Goal: Task Accomplishment & Management: Manage account settings

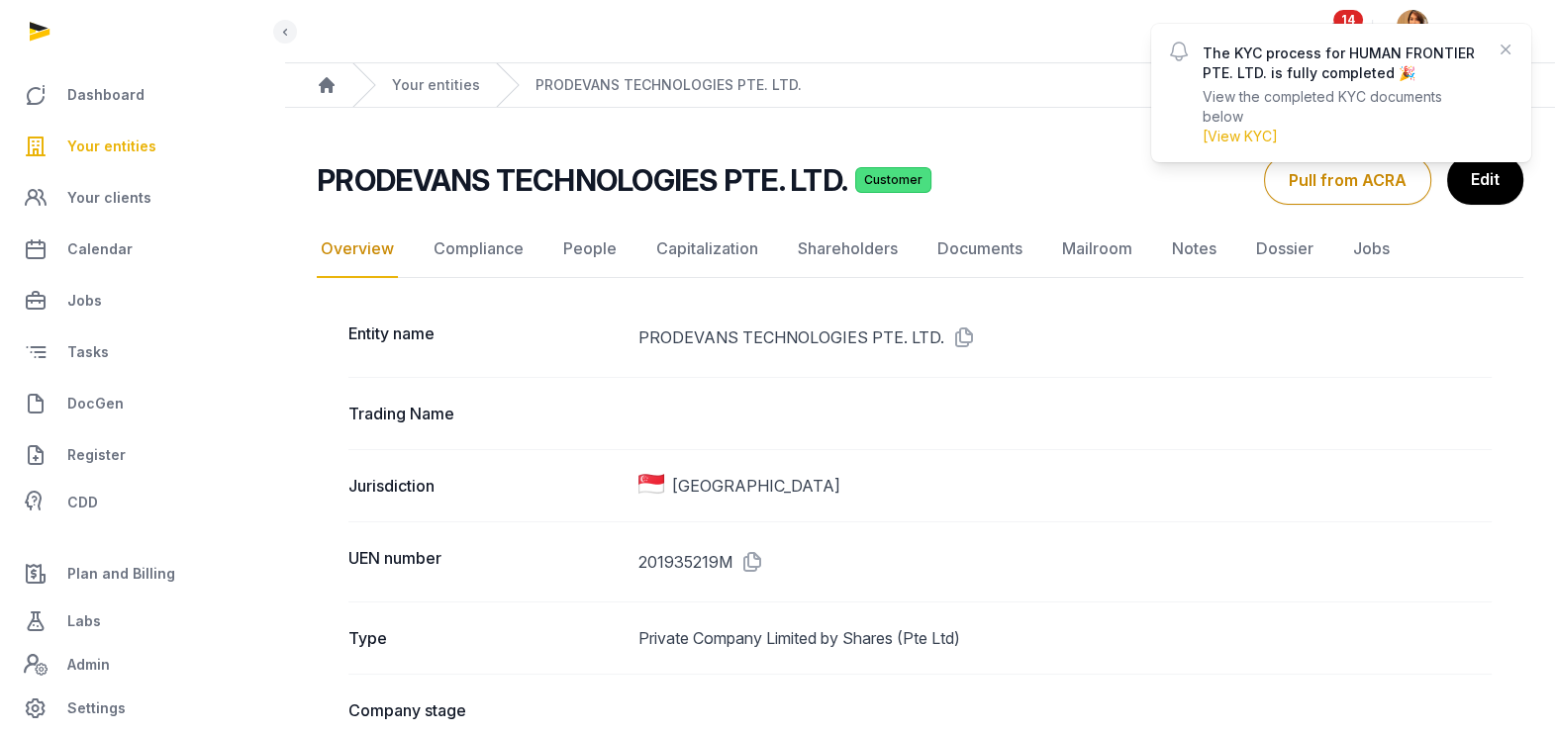
click at [107, 144] on span "Your entities" at bounding box center [111, 147] width 89 height 24
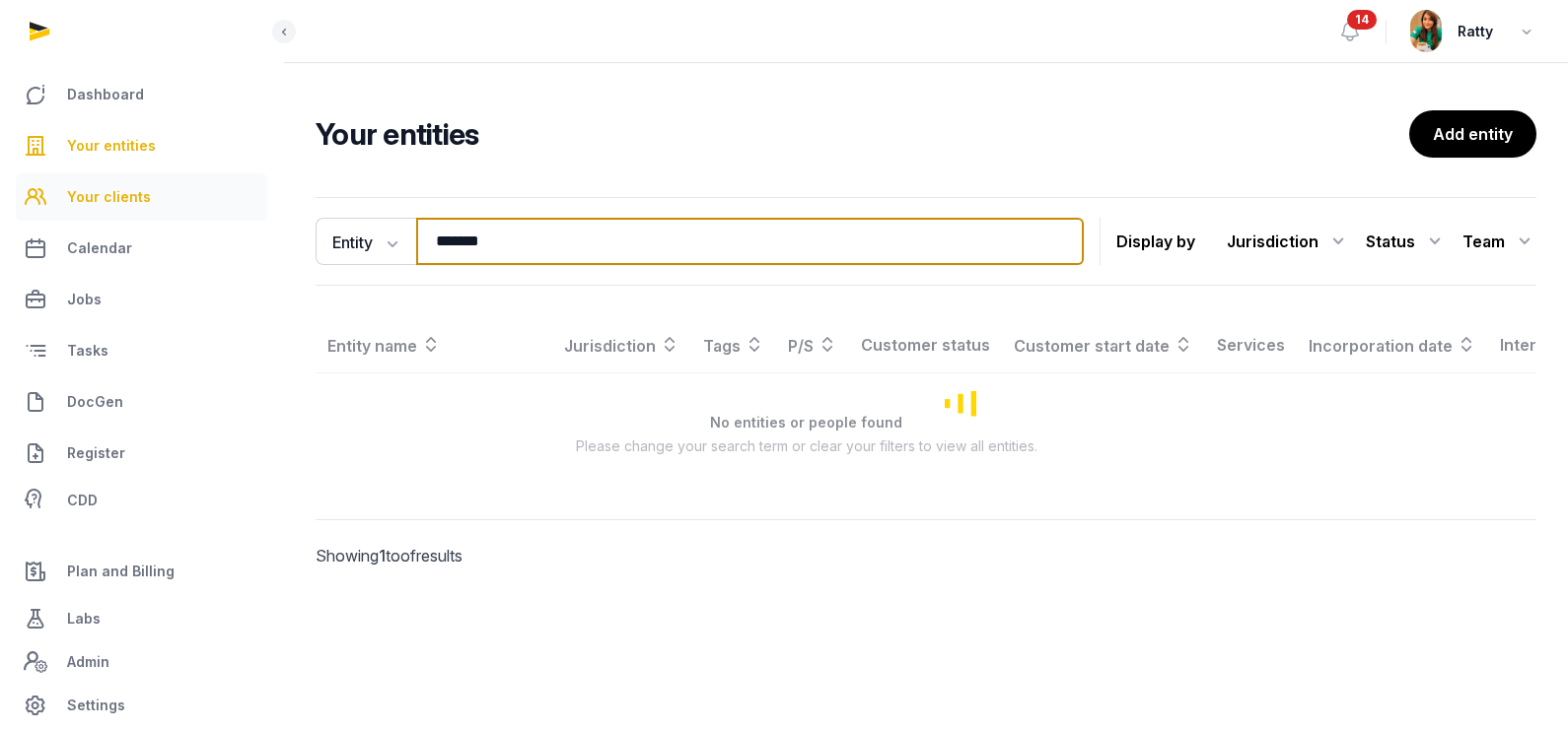
drag, startPoint x: 543, startPoint y: 246, endPoint x: 23, endPoint y: 202, distance: 521.9
click at [103, 251] on div "Dashboard Your entities Your clients Calendar Jobs Tasks DocGen Register CDD Pl…" at bounding box center [784, 366] width 1568 height 731
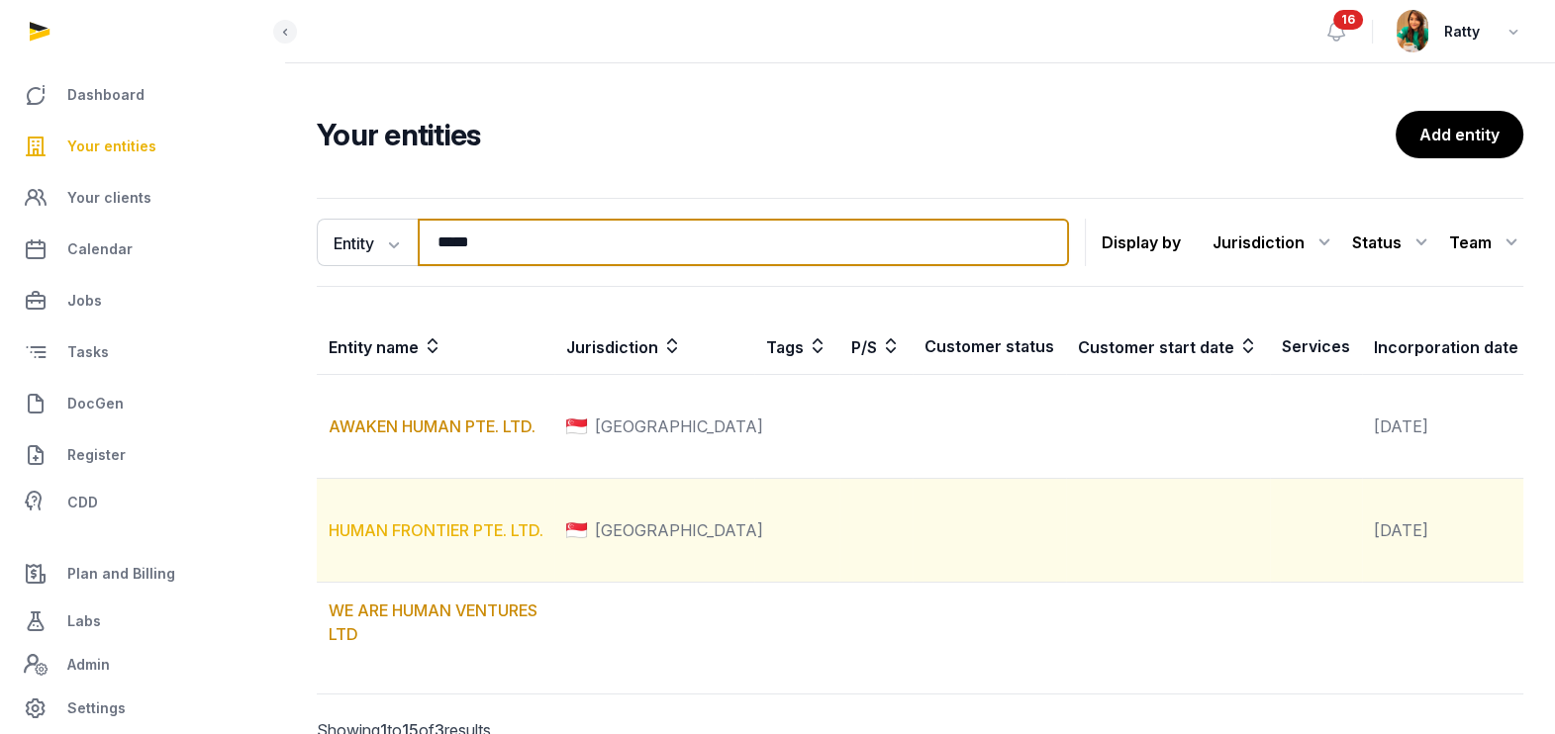
type input "*****"
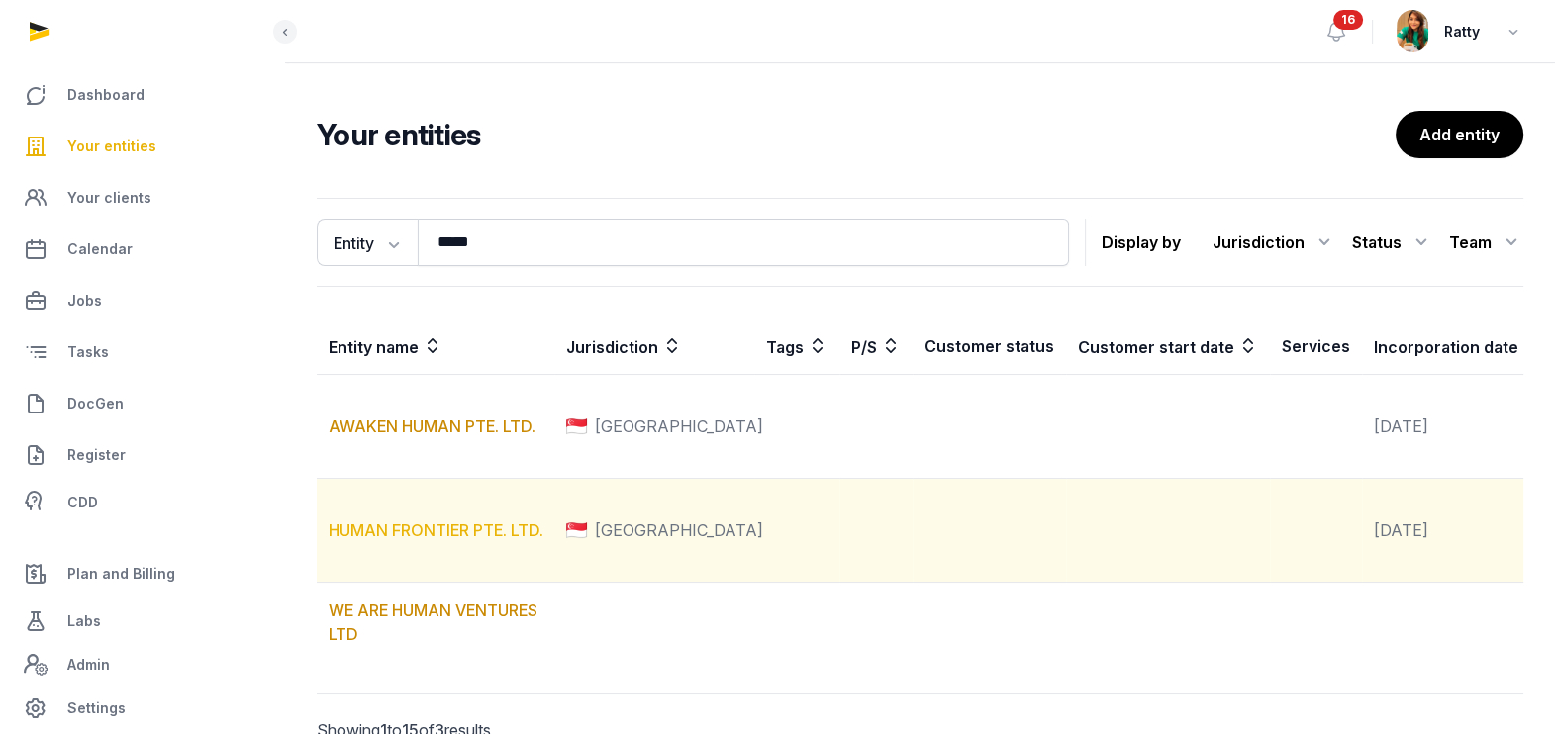
click at [405, 540] on link "HUMAN FRONTIER PTE. LTD." at bounding box center [436, 531] width 215 height 20
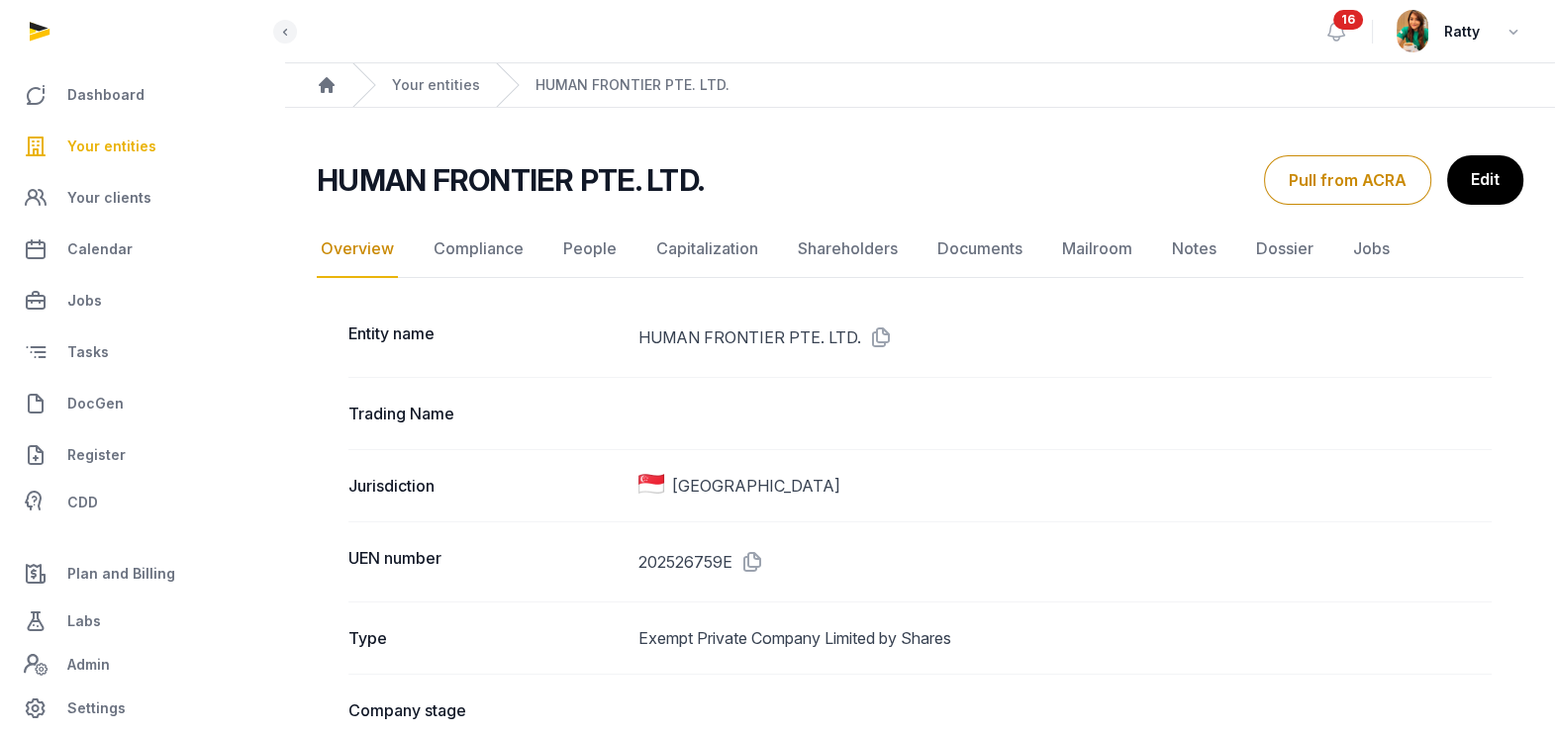
click at [1342, 21] on span "16" at bounding box center [1348, 20] width 30 height 20
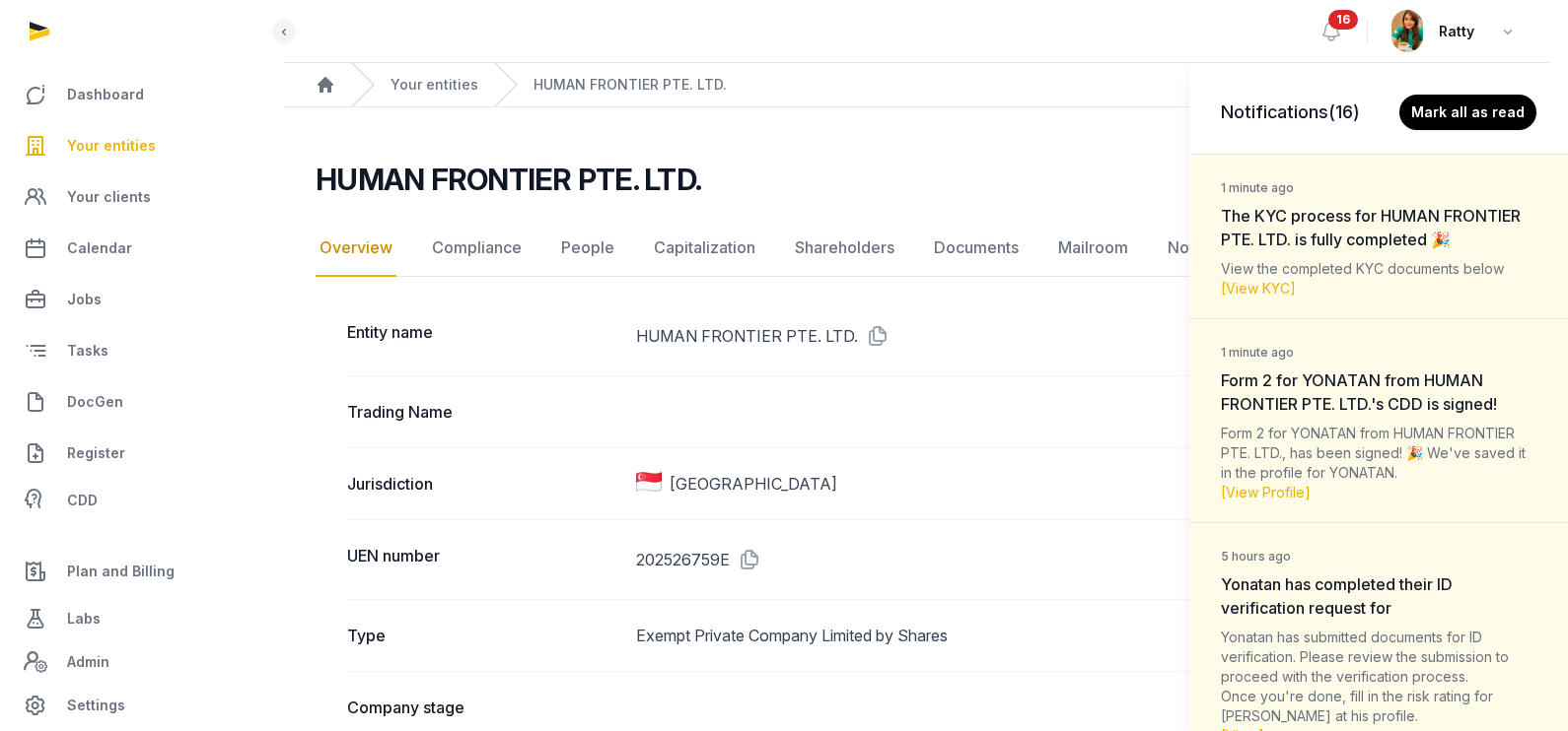
click at [1446, 237] on span "The KYC process for HUMAN FRONTIER PTE. LTD. is fully completed 🎉" at bounding box center [1370, 228] width 300 height 44
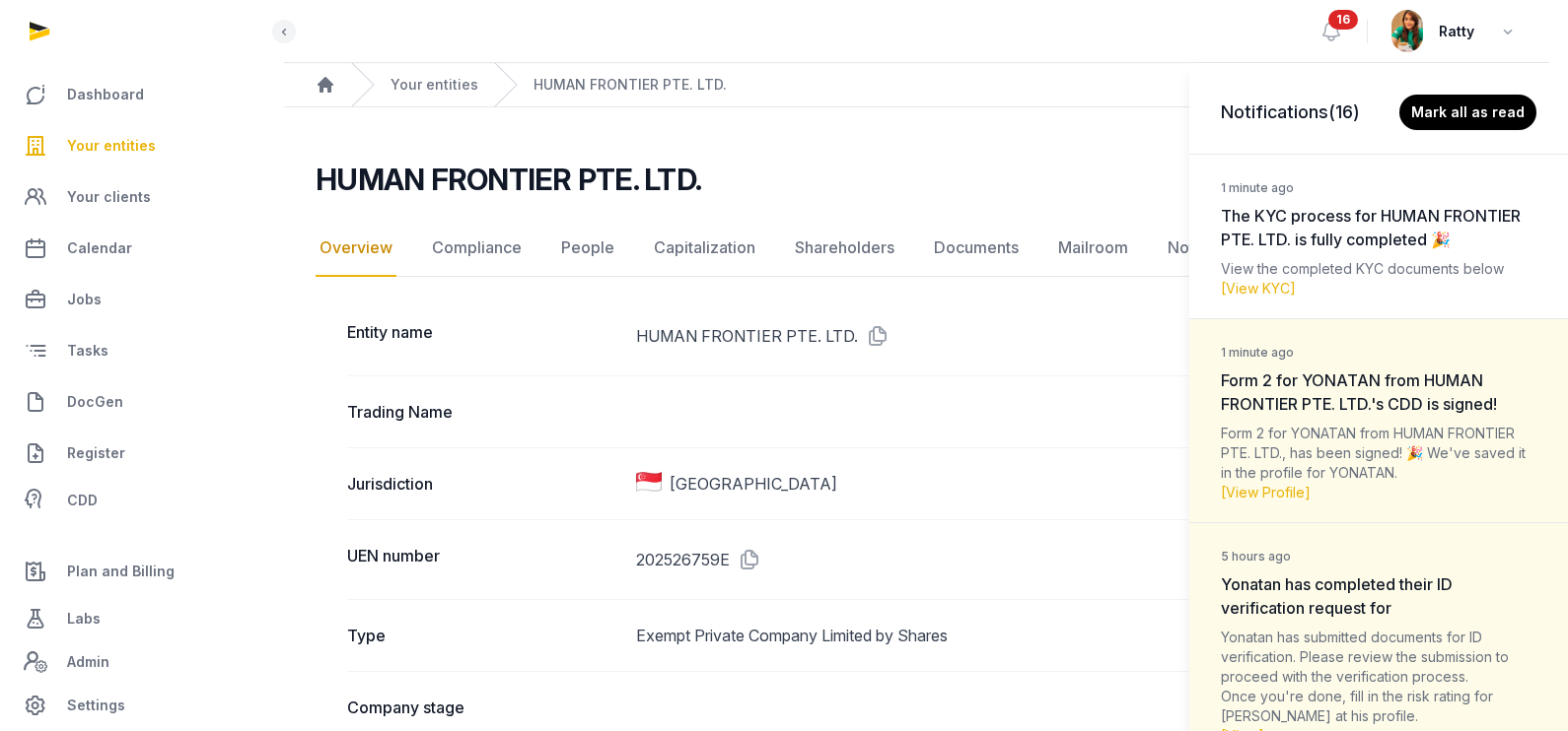
scroll to position [245, 0]
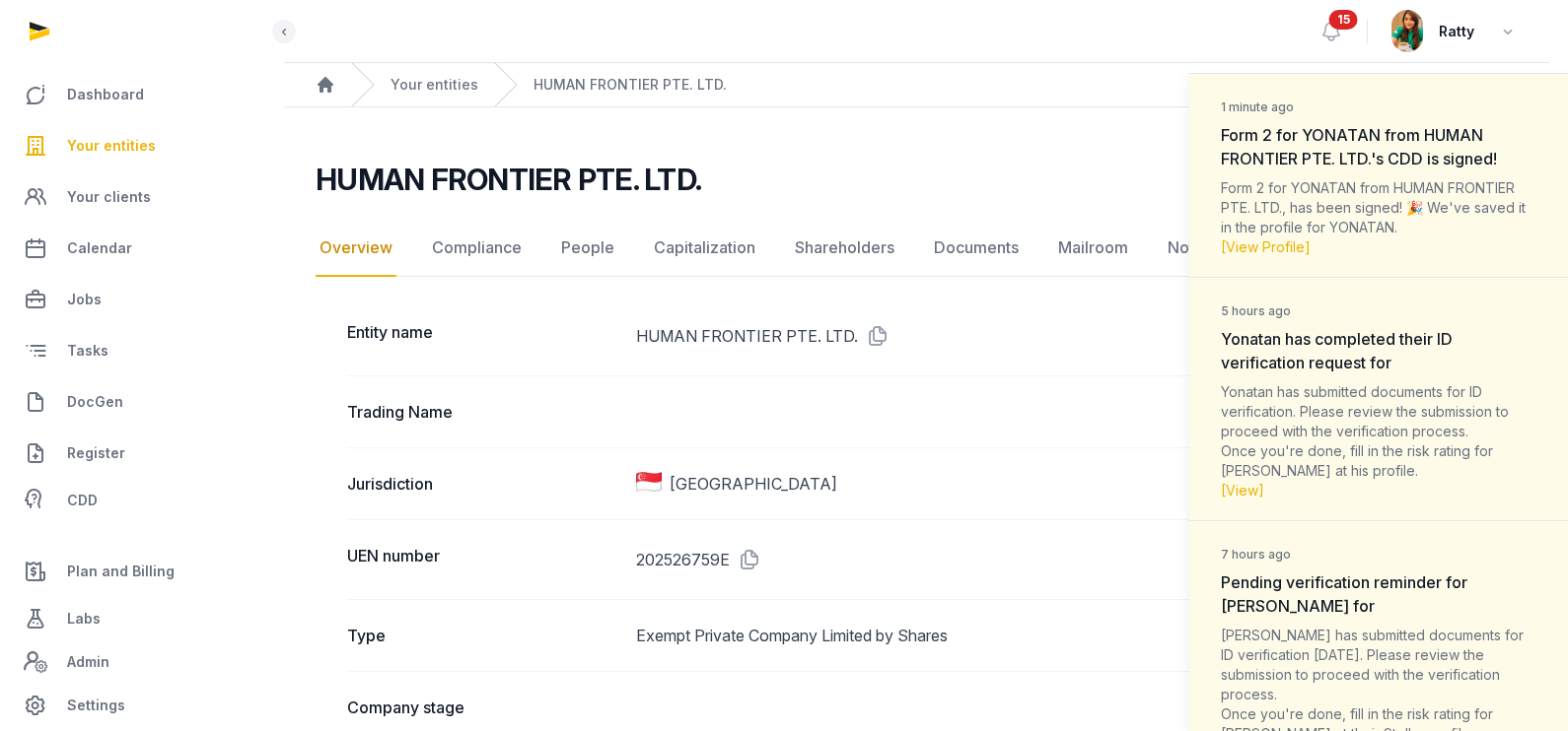
click at [1421, 237] on div "Form 2 for YONATAN from HUMAN FRONTIER PTE. LTD., has been signed! 🎉 We've save…" at bounding box center [1378, 217] width 316 height 79
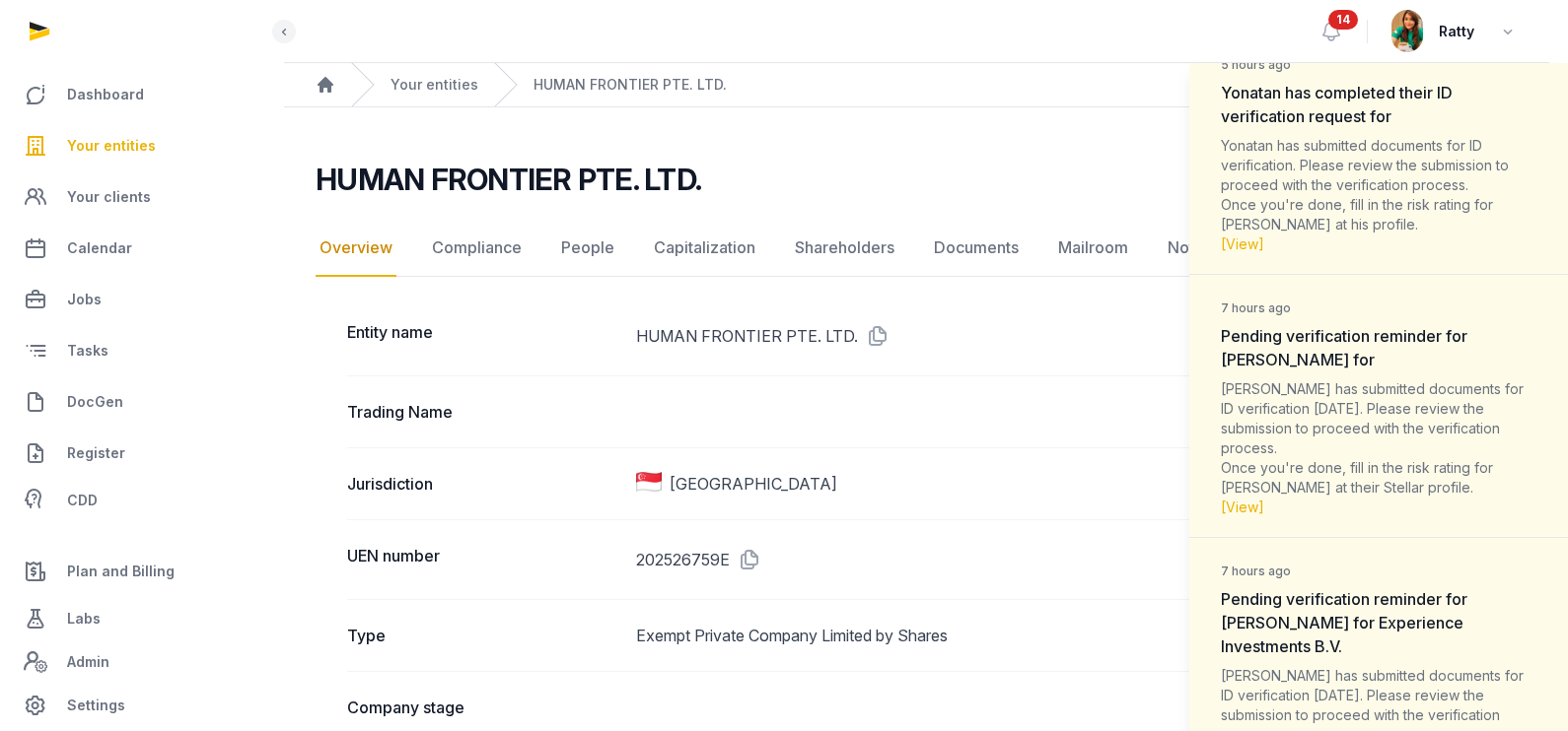
click at [1384, 371] on dt "7 hours ago Pending verification reminder for [PERSON_NAME] for" at bounding box center [1378, 333] width 316 height 77
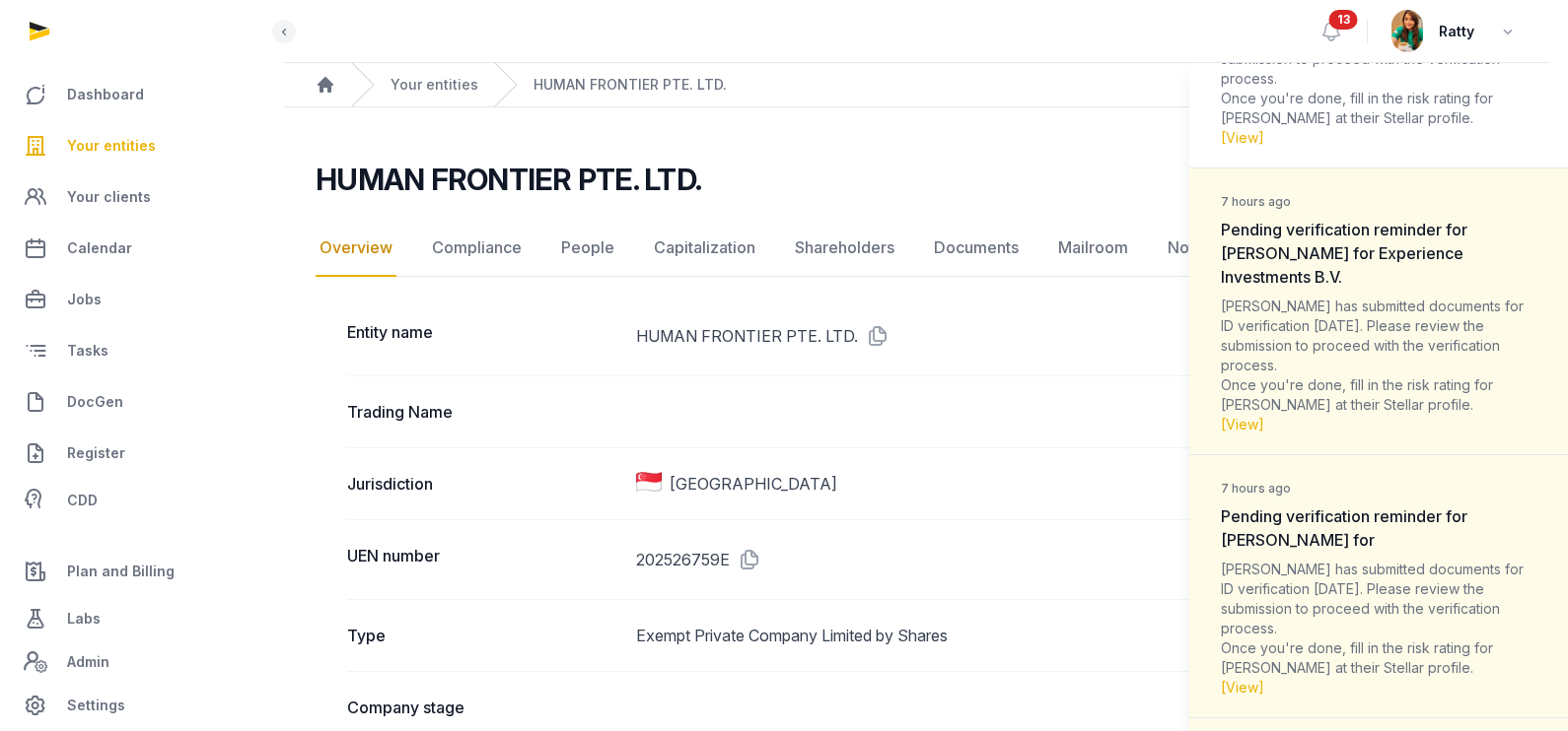
click at [1386, 345] on div "[PERSON_NAME] has submitted documents for ID verification [DATE]. Please review…" at bounding box center [1378, 366] width 316 height 138
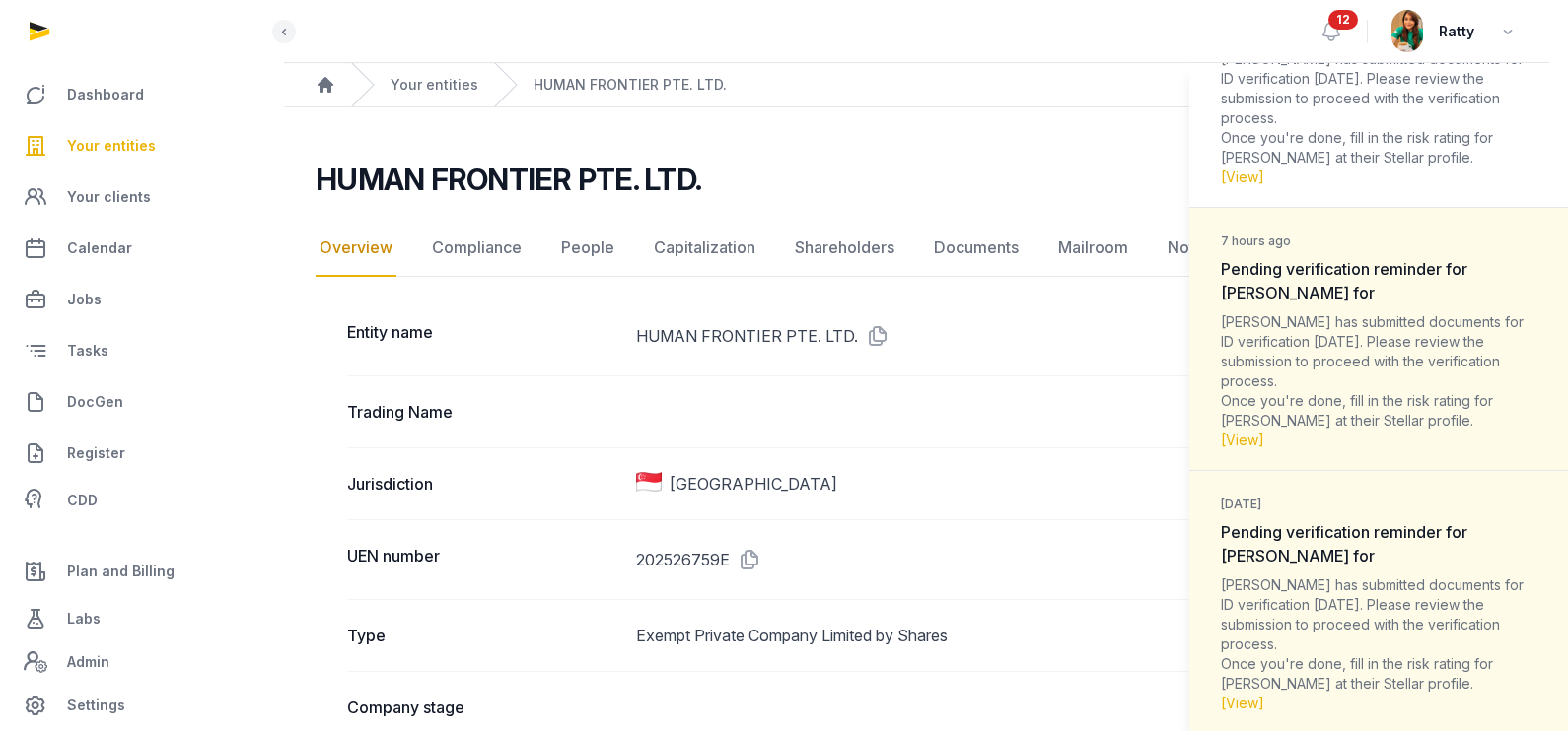
click at [1387, 345] on div "[PERSON_NAME] has submitted documents for ID verification [DATE]. Please review…" at bounding box center [1378, 381] width 316 height 138
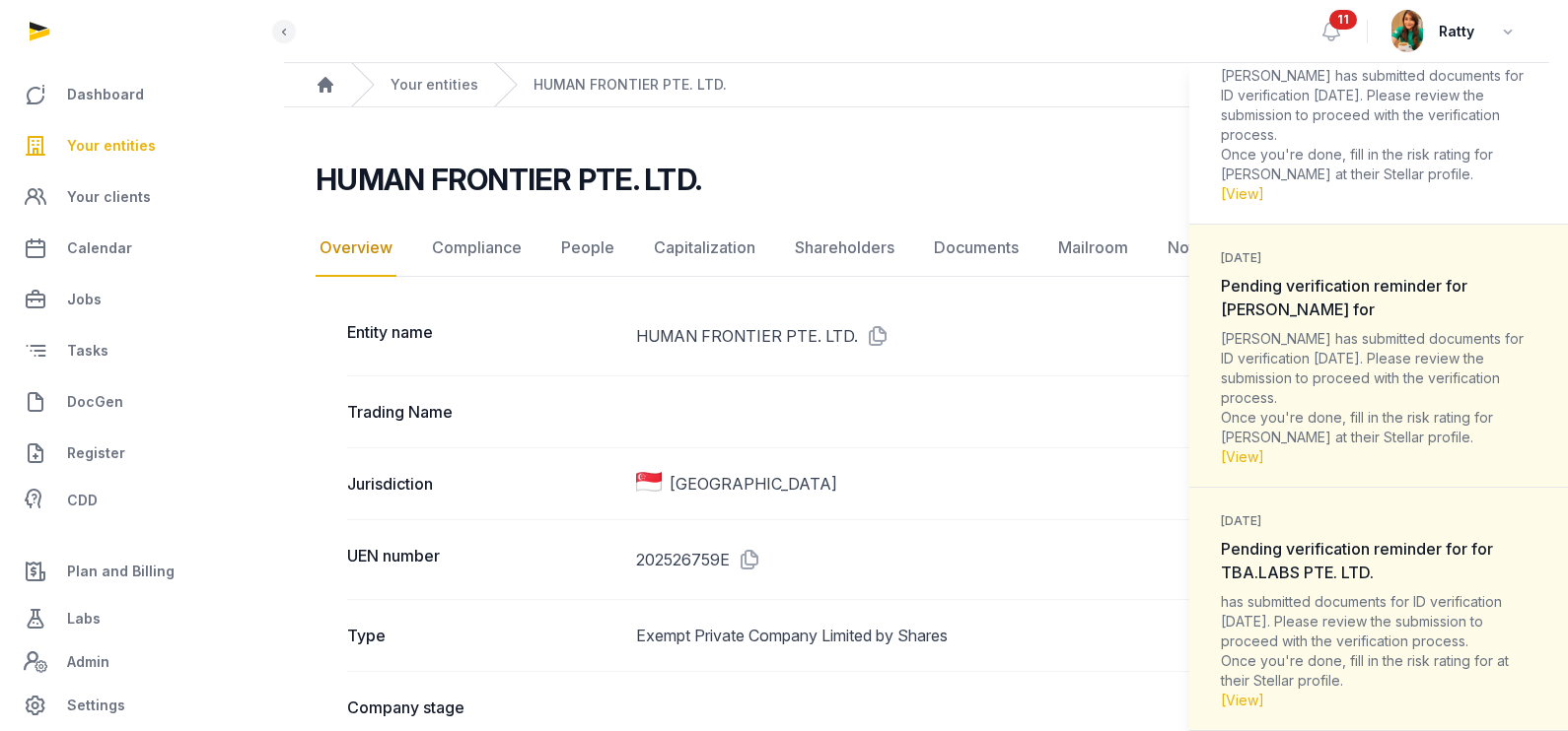
click at [1387, 322] on dt "[DATE] Pending verification reminder for [PERSON_NAME] for" at bounding box center [1378, 282] width 316 height 77
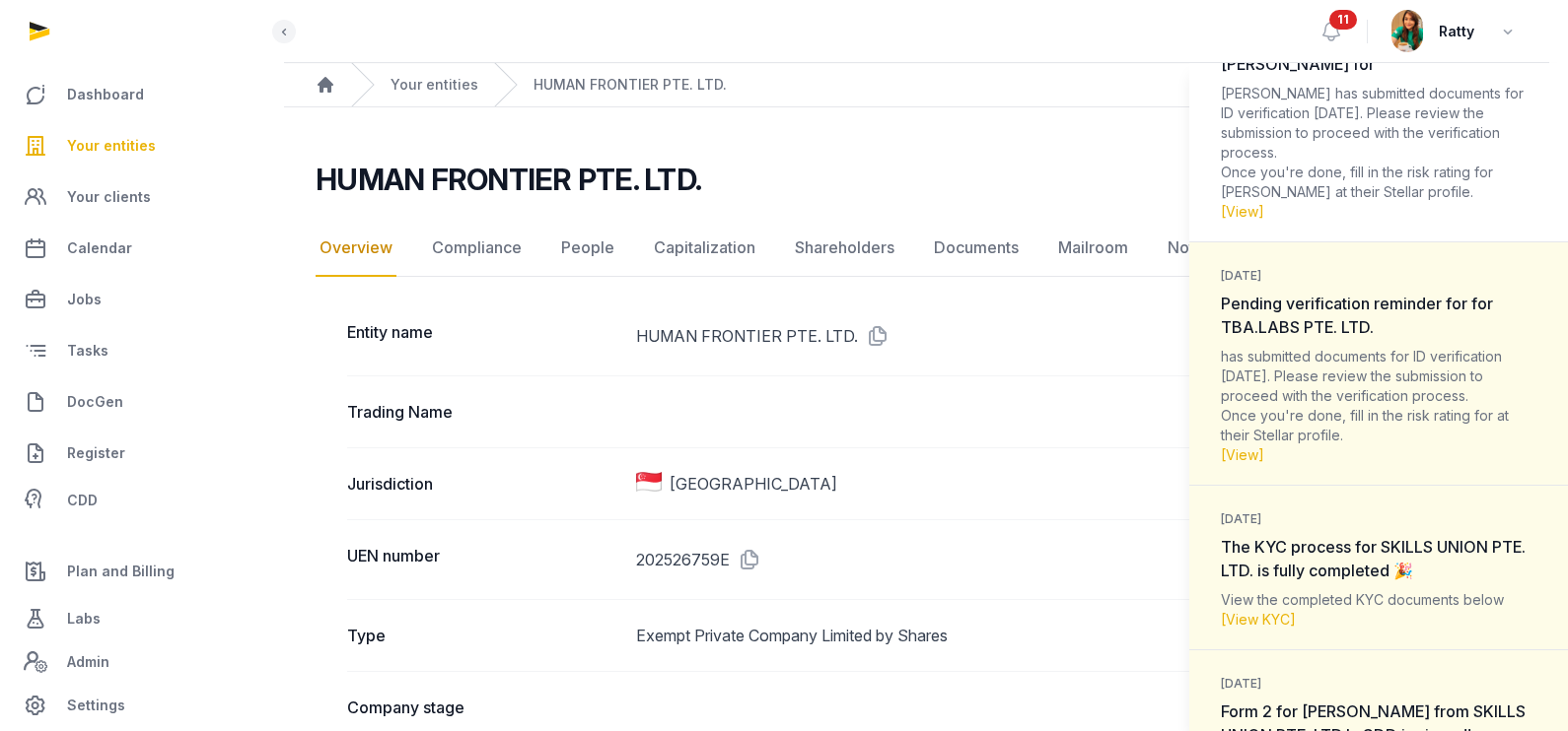
click at [1387, 485] on div "[DATE] Pending verification reminder for for TBA.LABS PTE. LTD. has submitted d…" at bounding box center [1379, 567] width 379 height 164
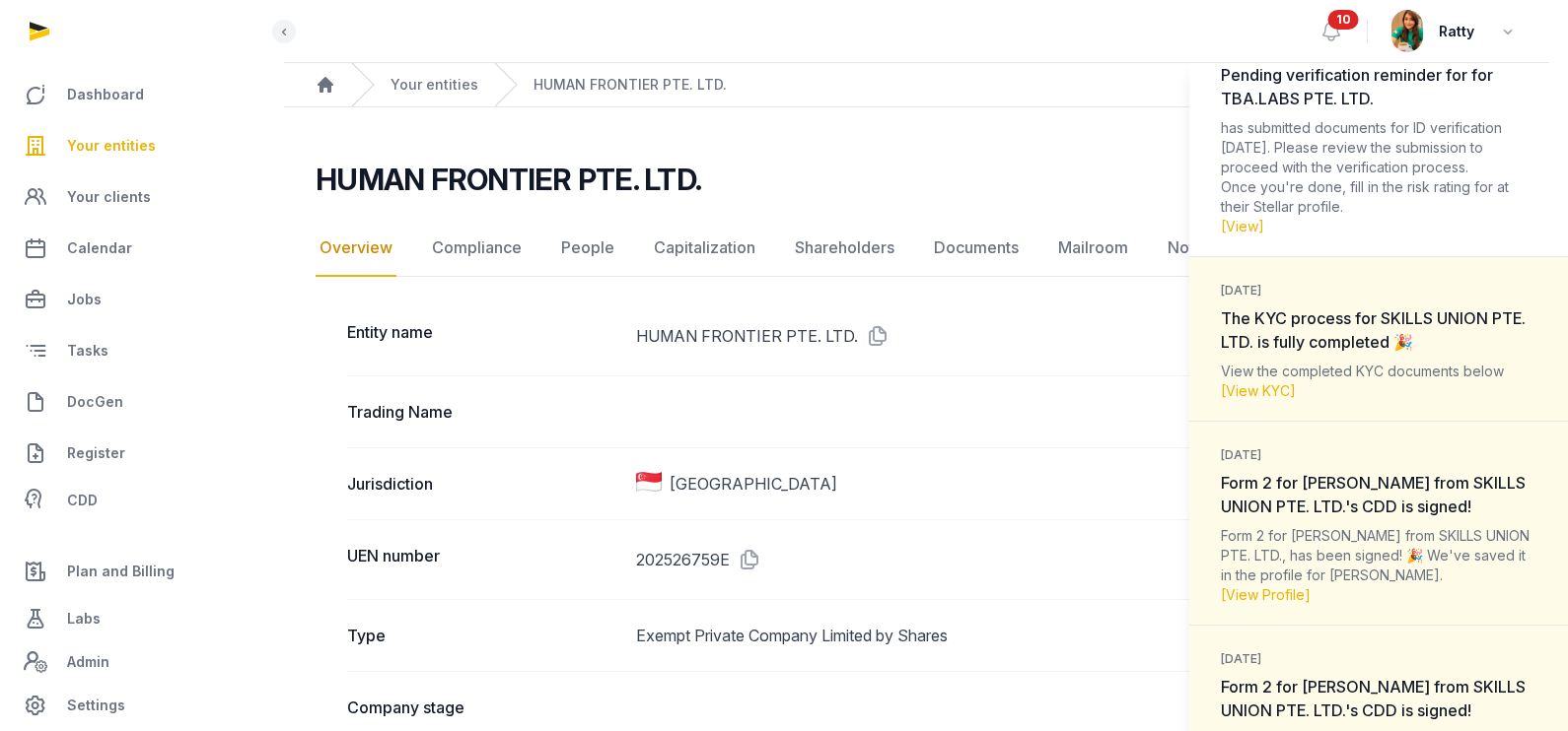
scroll to position [1970, 0]
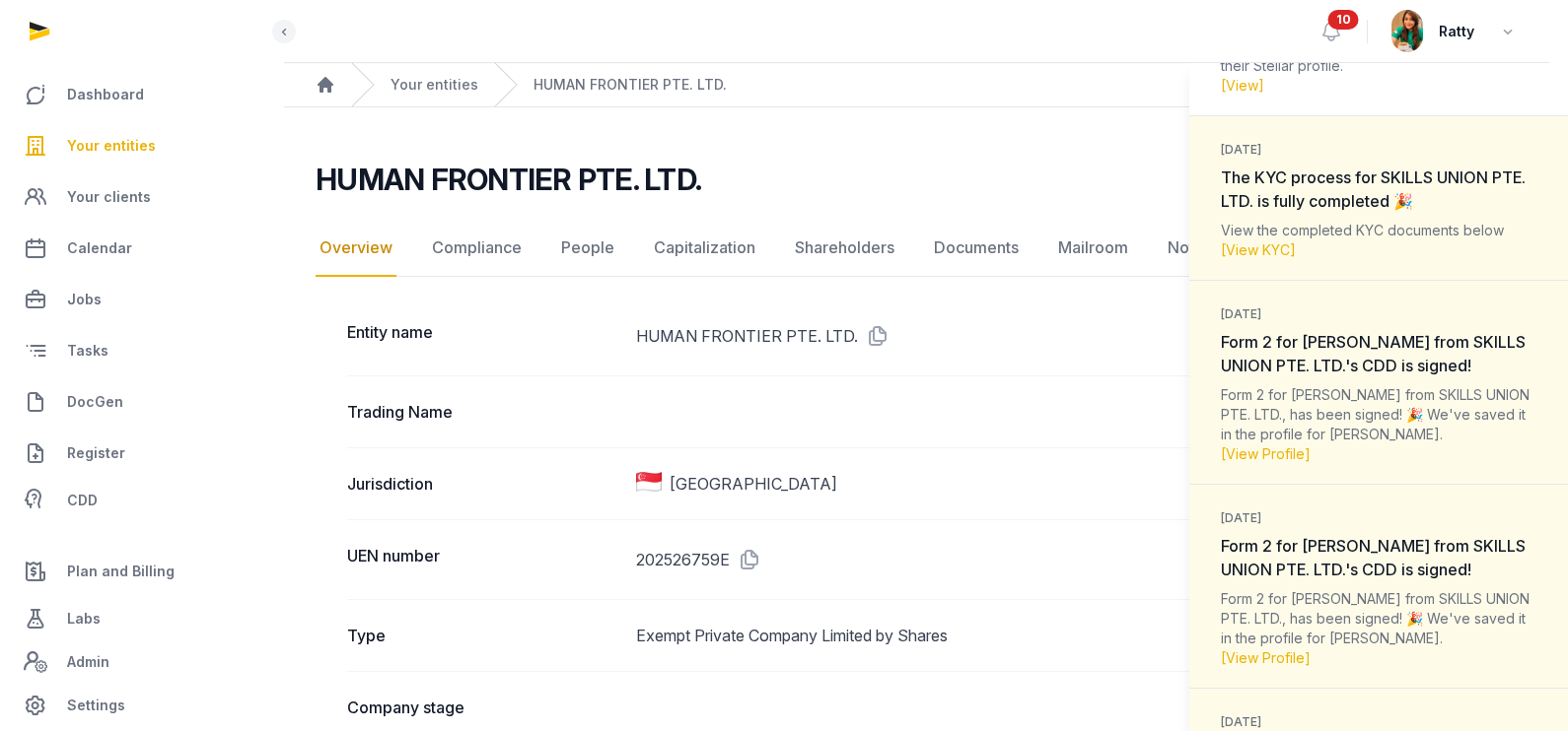
click at [1387, 213] on dt "[DATE] The KYC process for SKILLS UNION PTE. LTD. is fully completed 🎉" at bounding box center [1378, 174] width 316 height 77
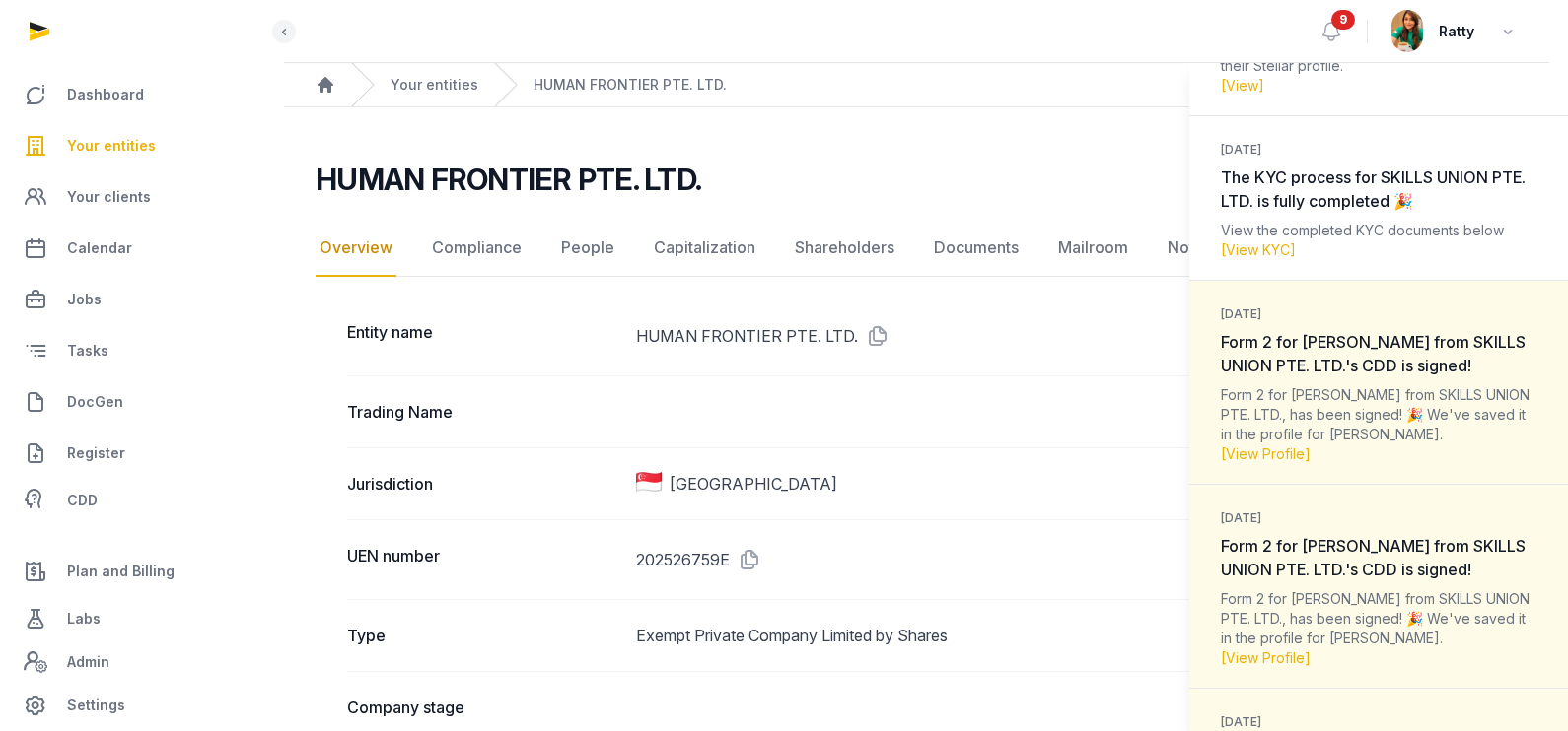
click at [1389, 354] on span "Form 2 for [PERSON_NAME] from SKILLS UNION PTE. LTD.'s CDD is signed!" at bounding box center [1373, 355] width 305 height 44
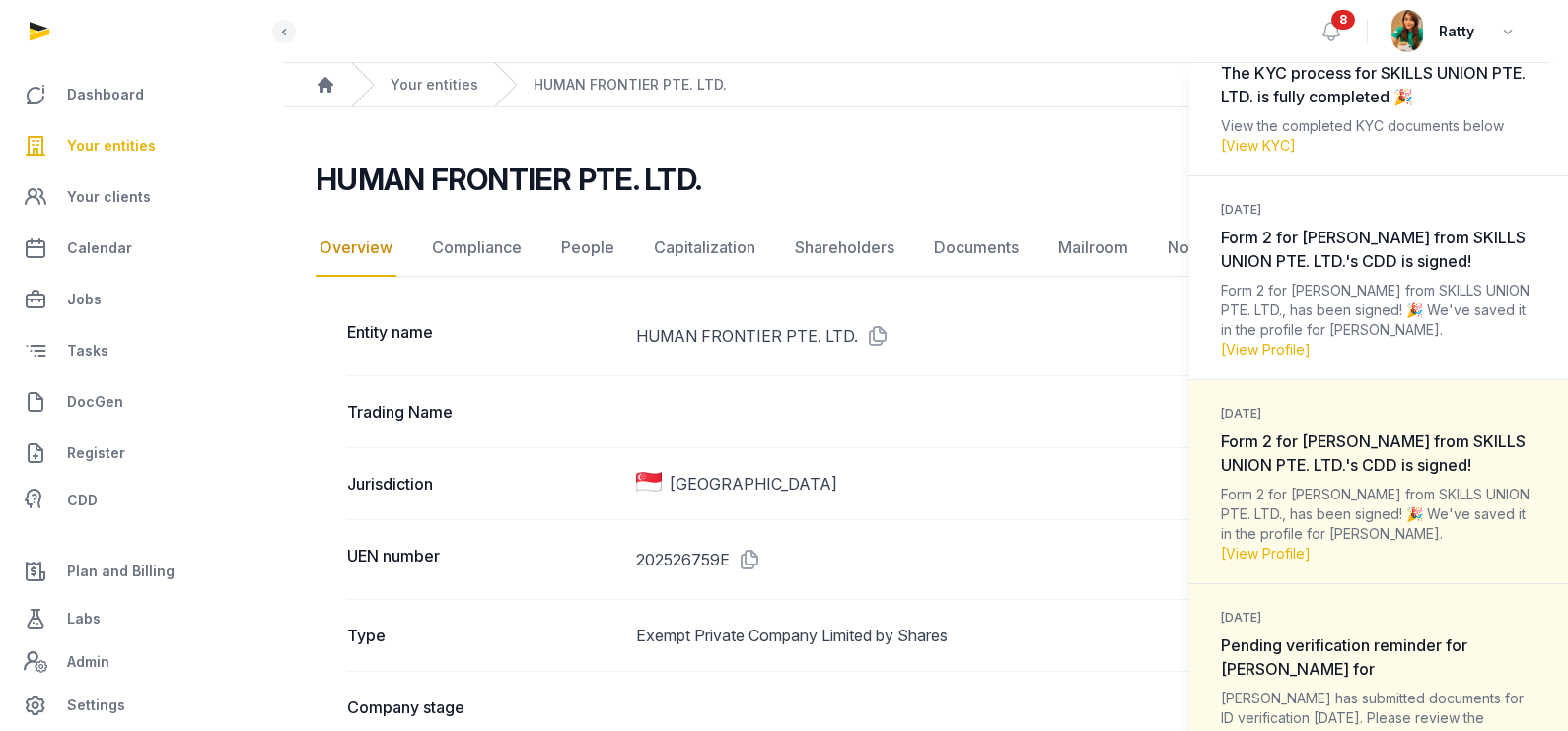
scroll to position [2218, 0]
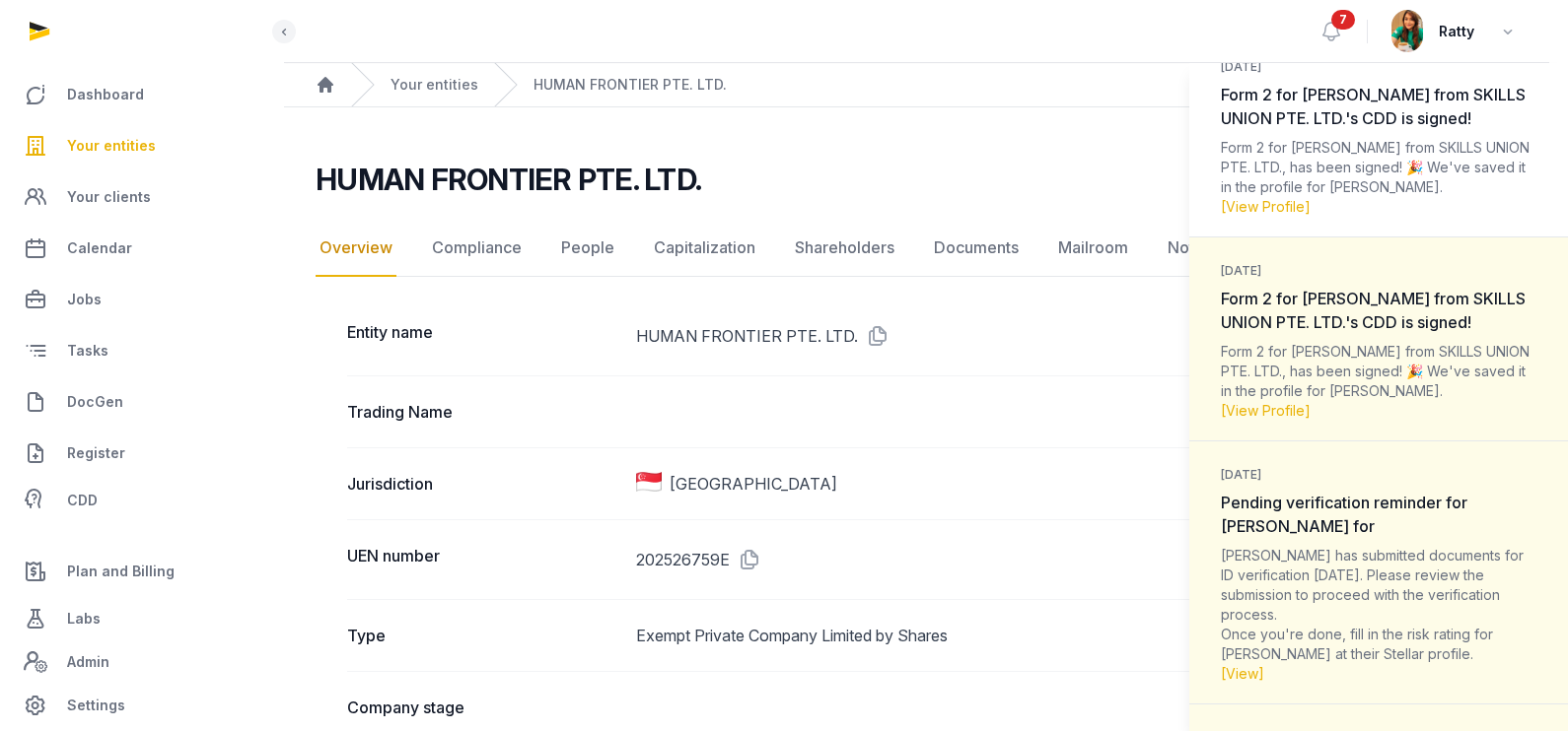
click at [1384, 372] on div "Form 2 for [PERSON_NAME] from SKILLS UNION PTE. LTD., has been signed! 🎉 We've …" at bounding box center [1378, 380] width 316 height 79
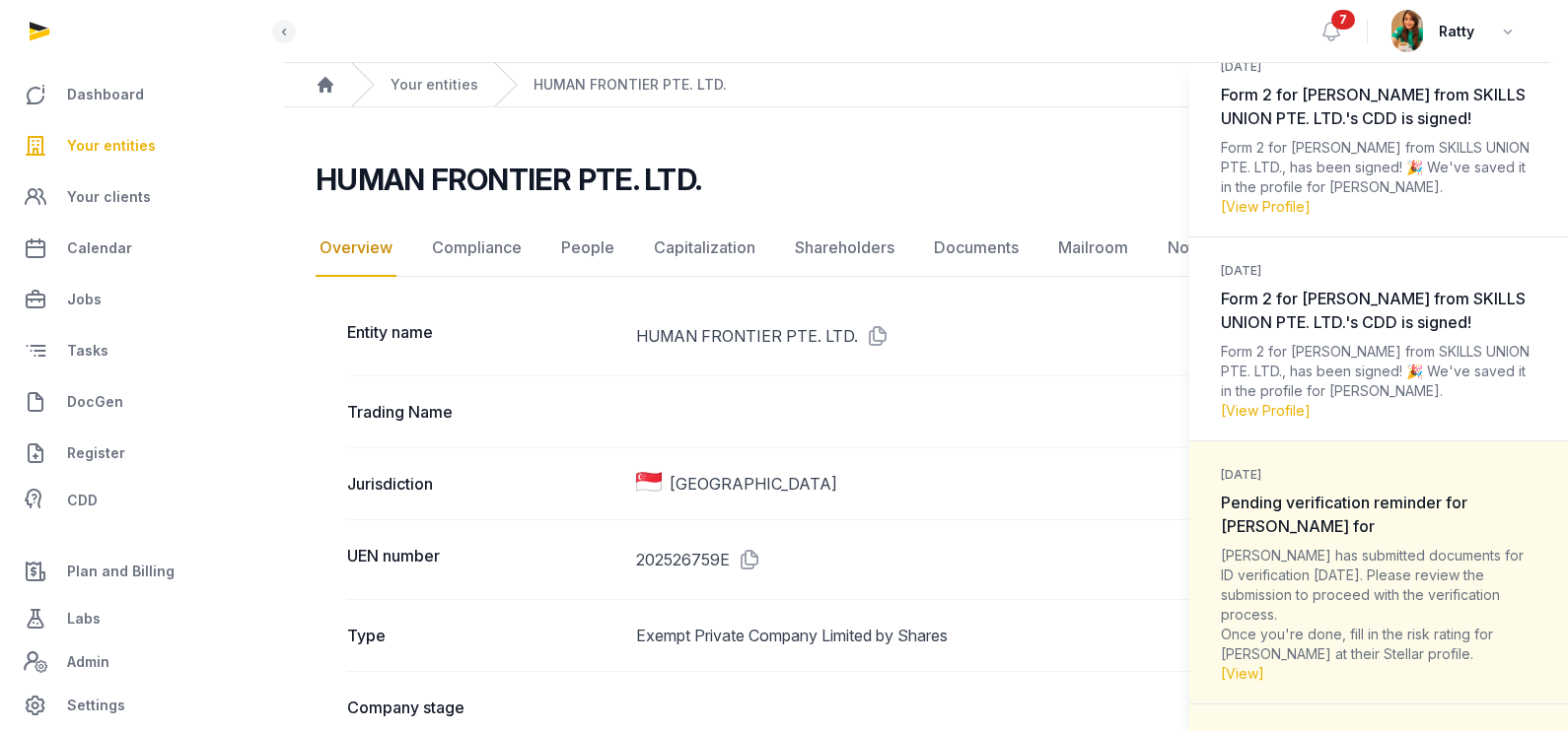
click at [1376, 534] on dt "[DATE] Pending verification reminder for [PERSON_NAME] for" at bounding box center [1378, 499] width 316 height 77
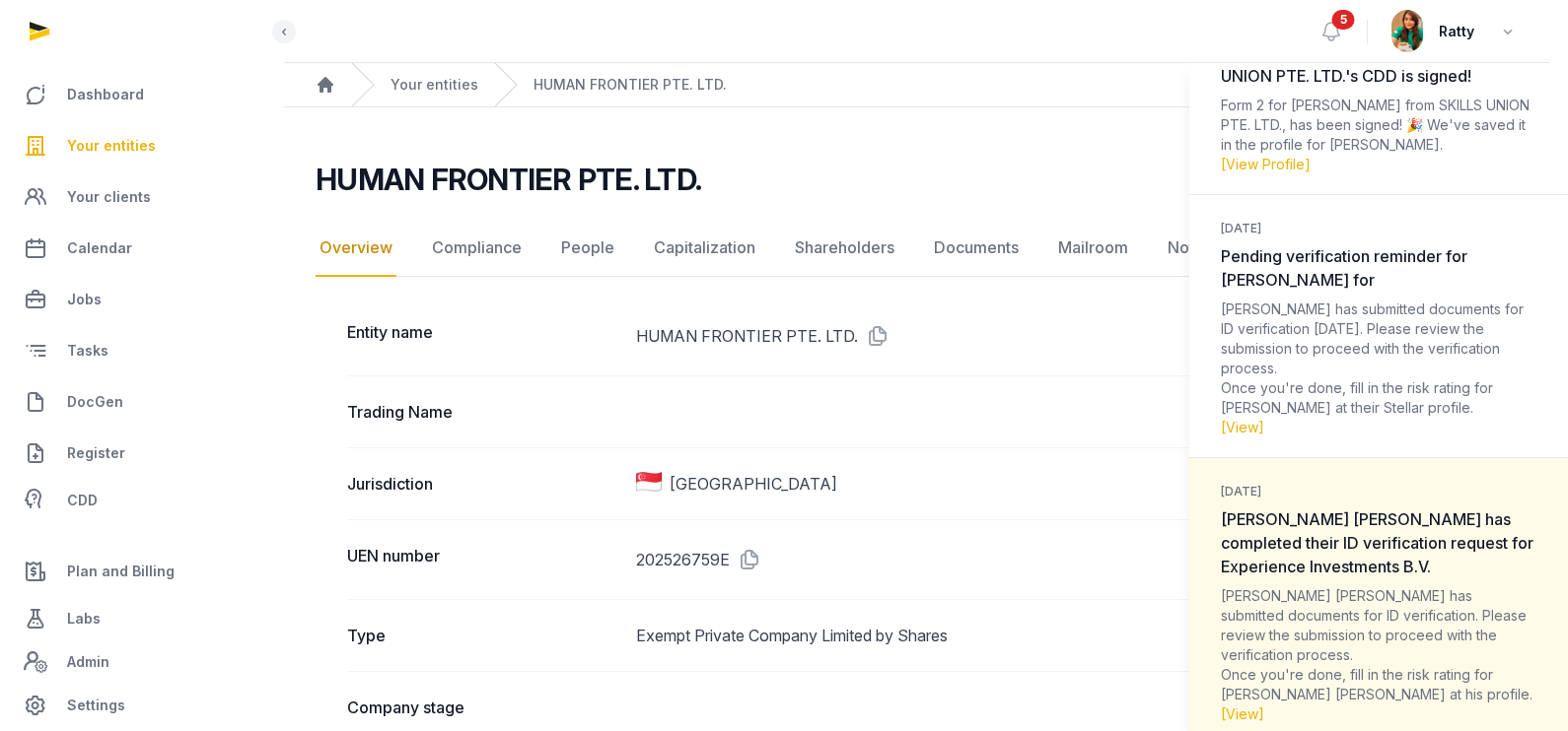
click at [1376, 544] on dt "[DATE] [PERSON_NAME] [PERSON_NAME] has completed their ID verification request …" at bounding box center [1378, 528] width 316 height 101
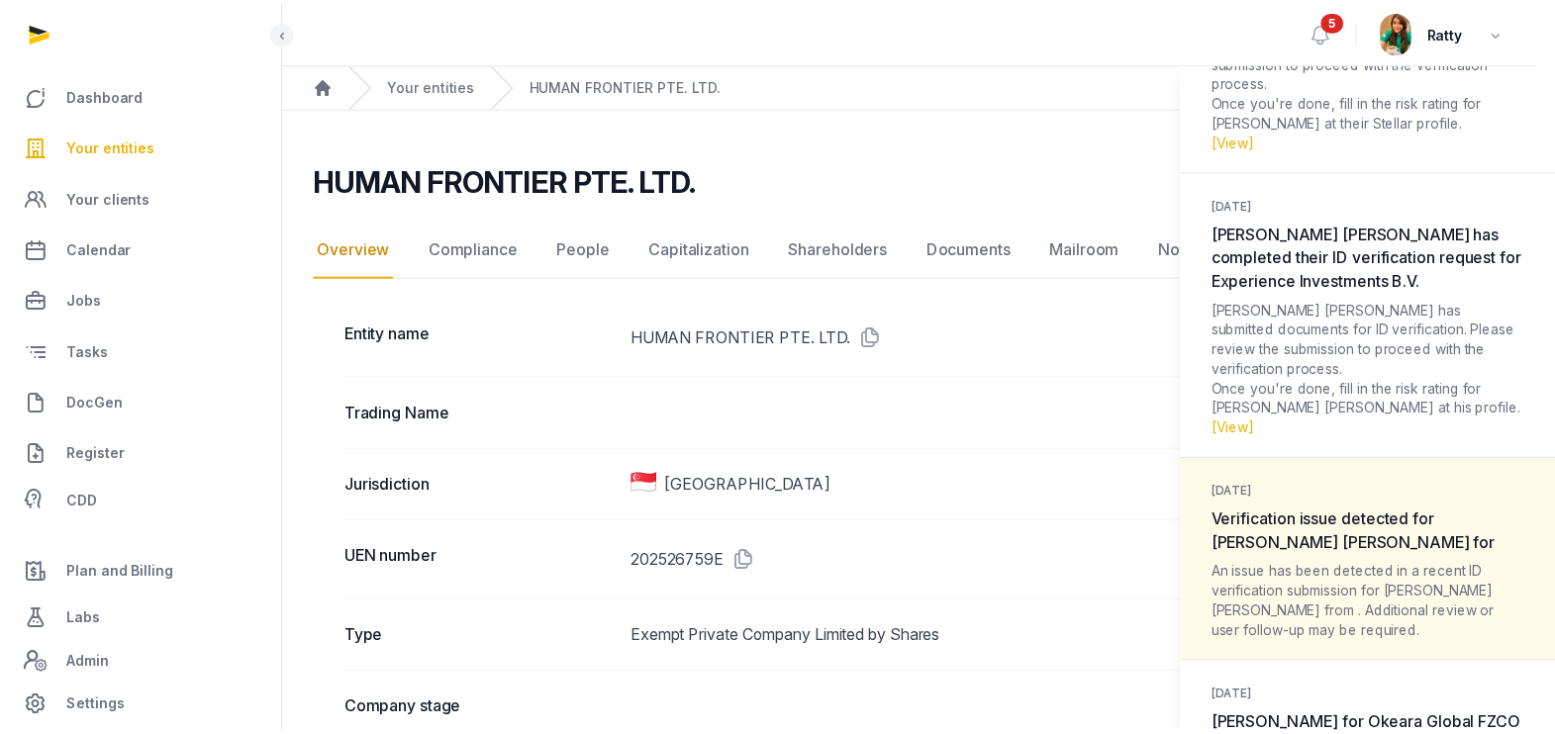
scroll to position [2845, 0]
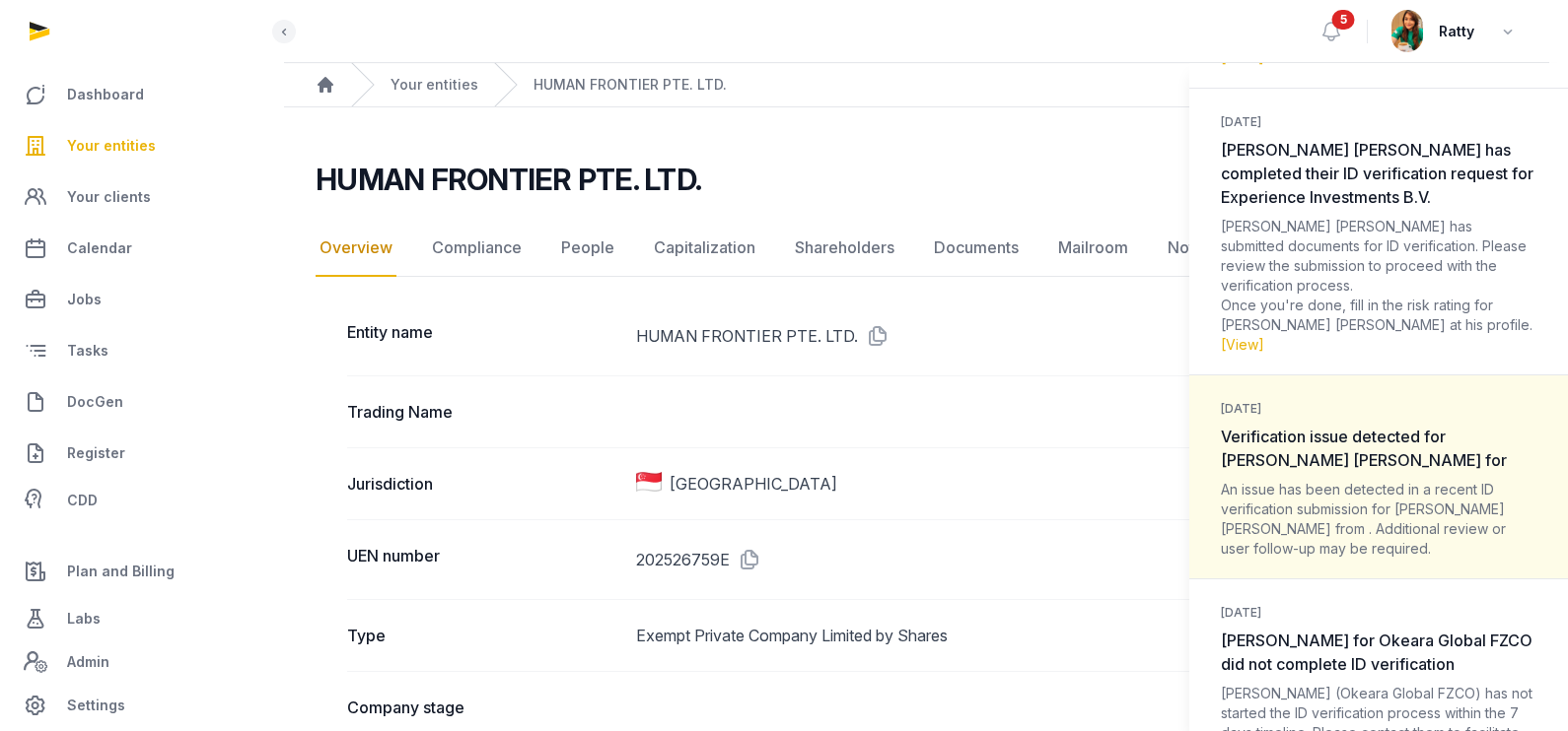
click at [1377, 544] on div "An issue has been detected in a recent ID verification submission for [PERSON_N…" at bounding box center [1378, 519] width 316 height 79
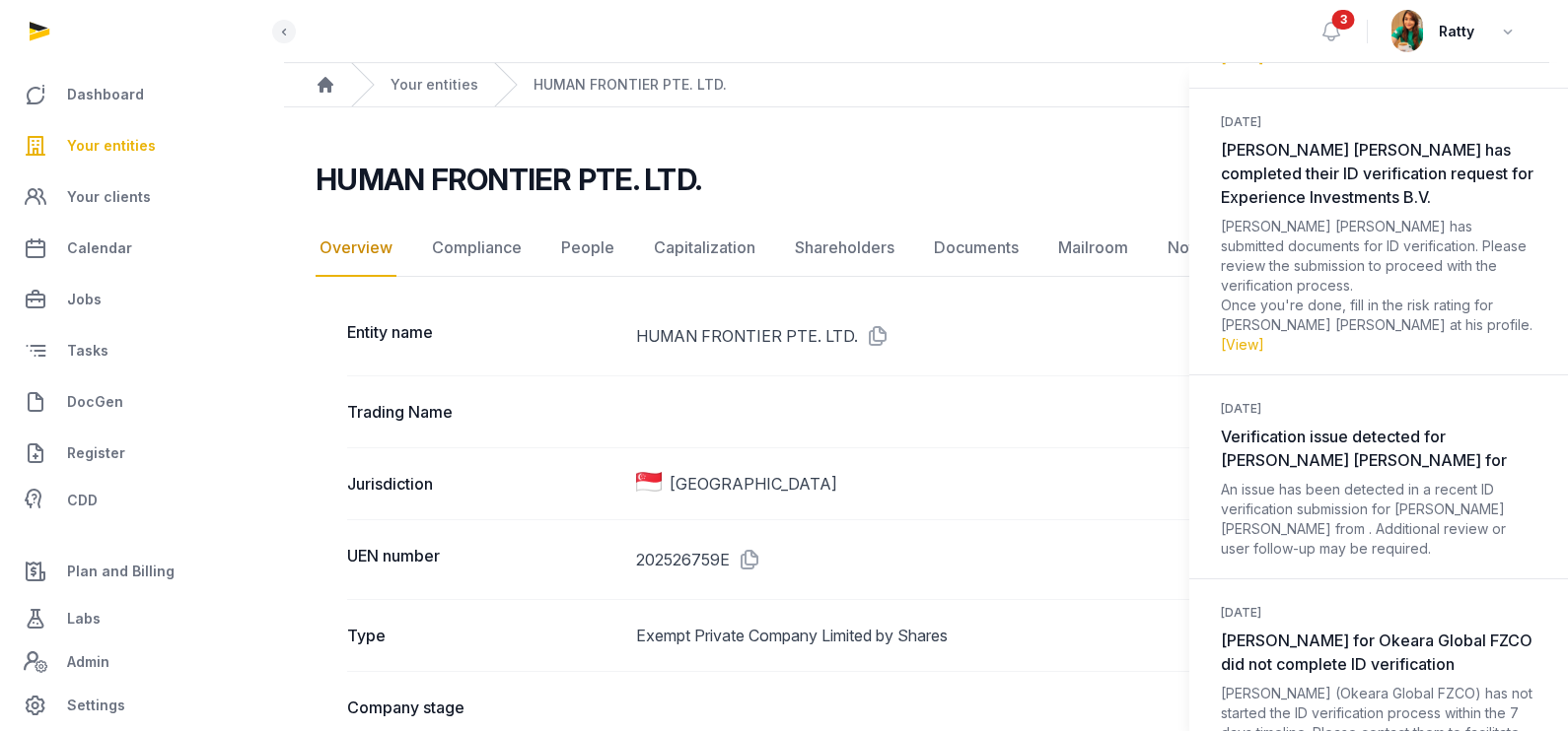
click at [586, 248] on div "Notifications (3) [PERSON_NAME] all as read 1 minute ago The KYC process for HU…" at bounding box center [784, 366] width 1568 height 731
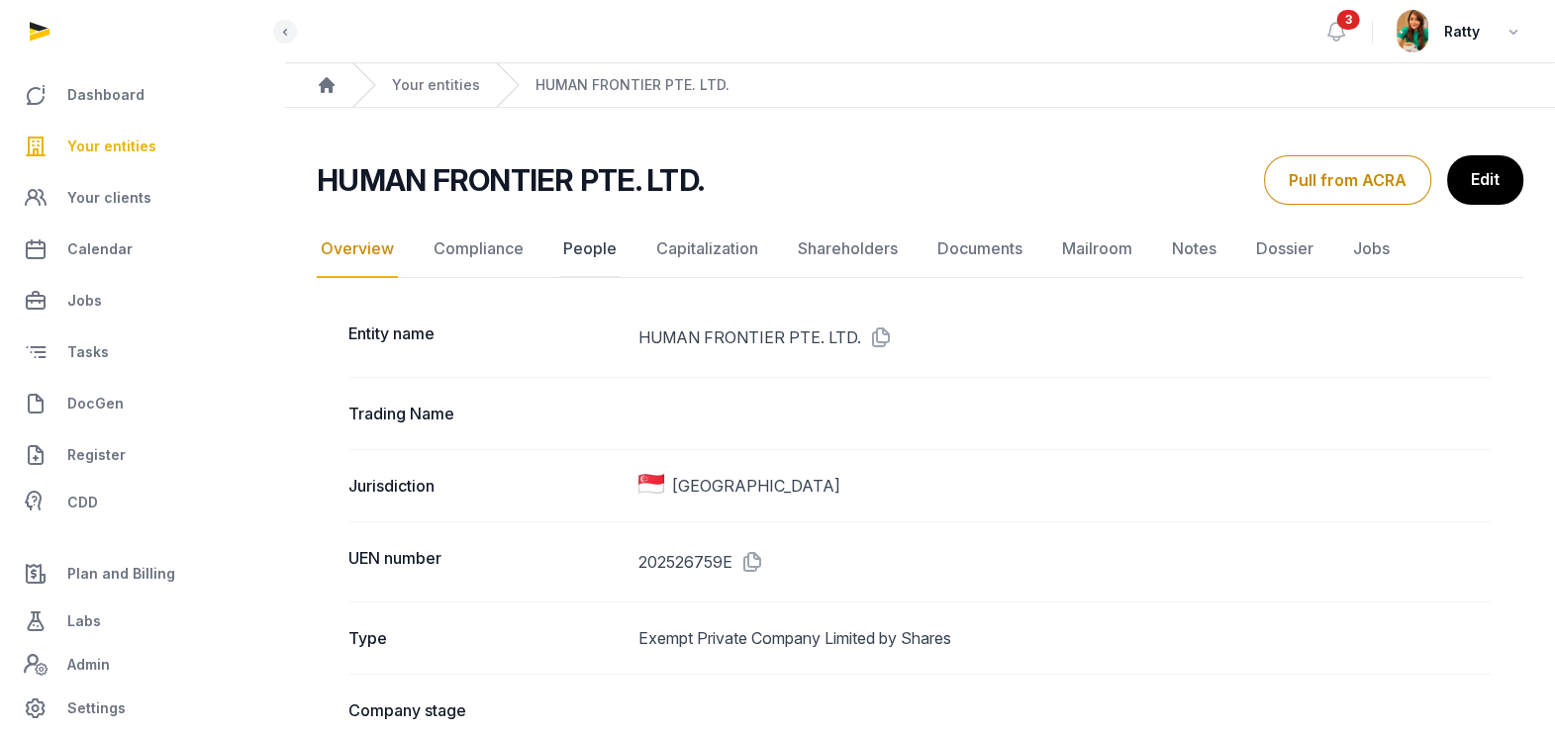
click at [597, 252] on link "People" at bounding box center [589, 249] width 61 height 57
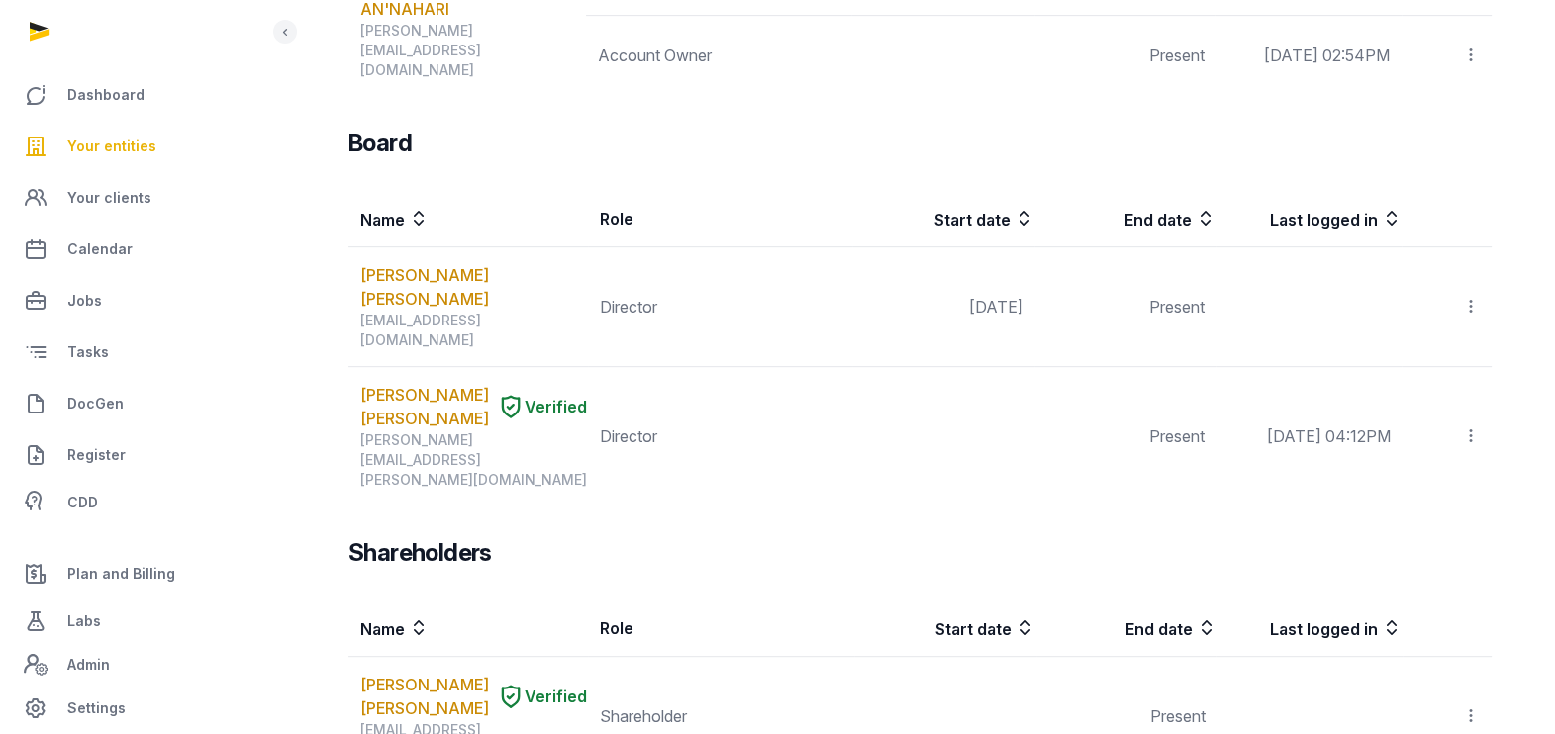
scroll to position [1154, 0]
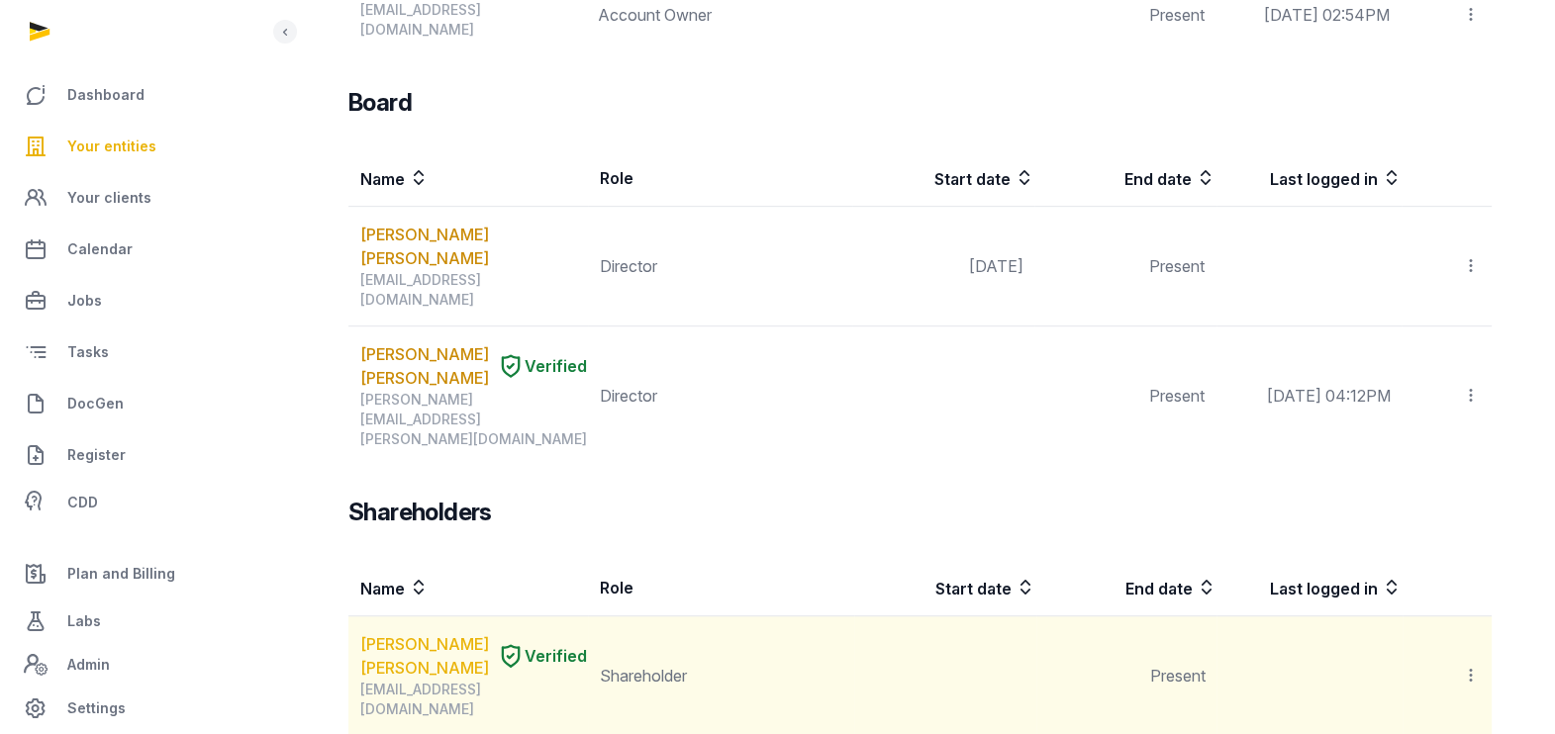
click at [403, 632] on link "[PERSON_NAME] [PERSON_NAME]" at bounding box center [424, 656] width 129 height 48
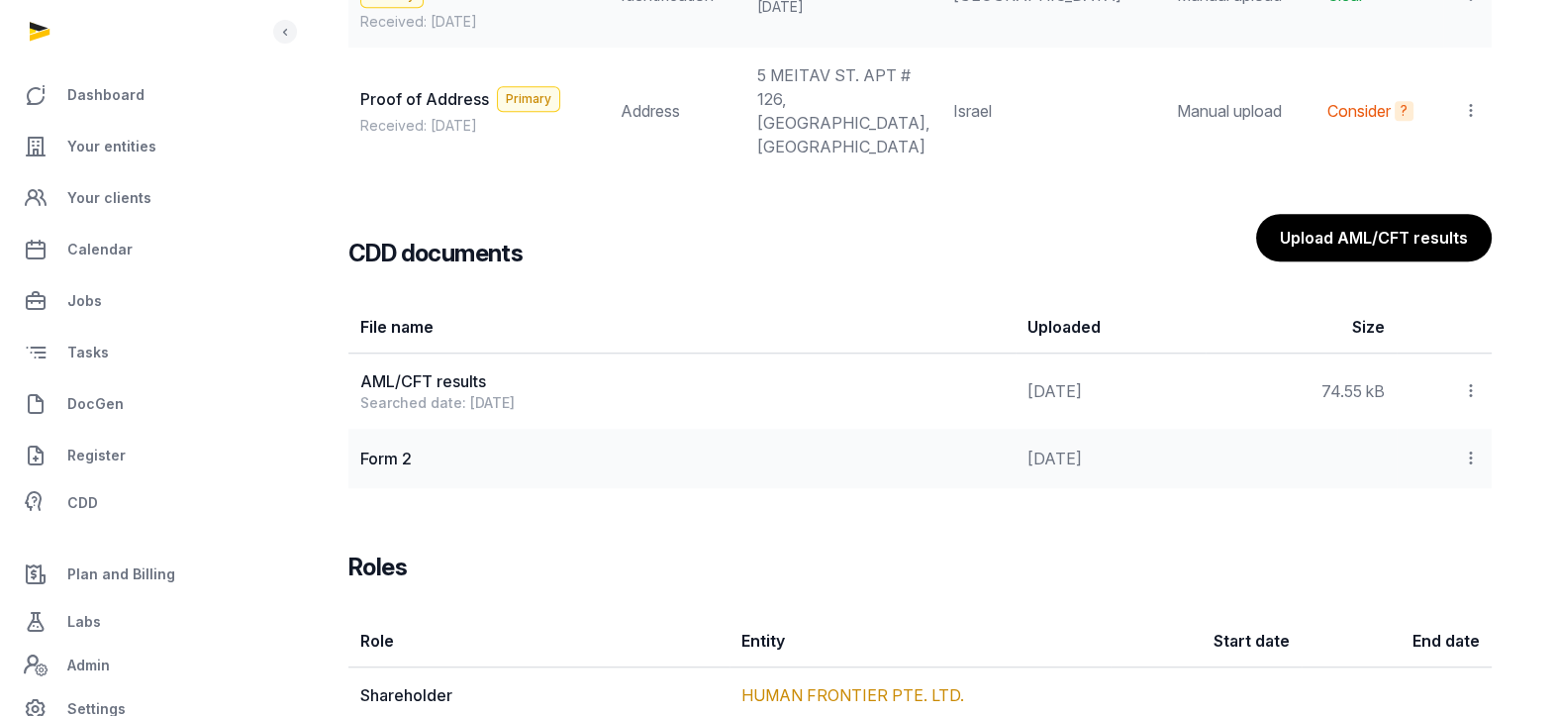
scroll to position [2044, 0]
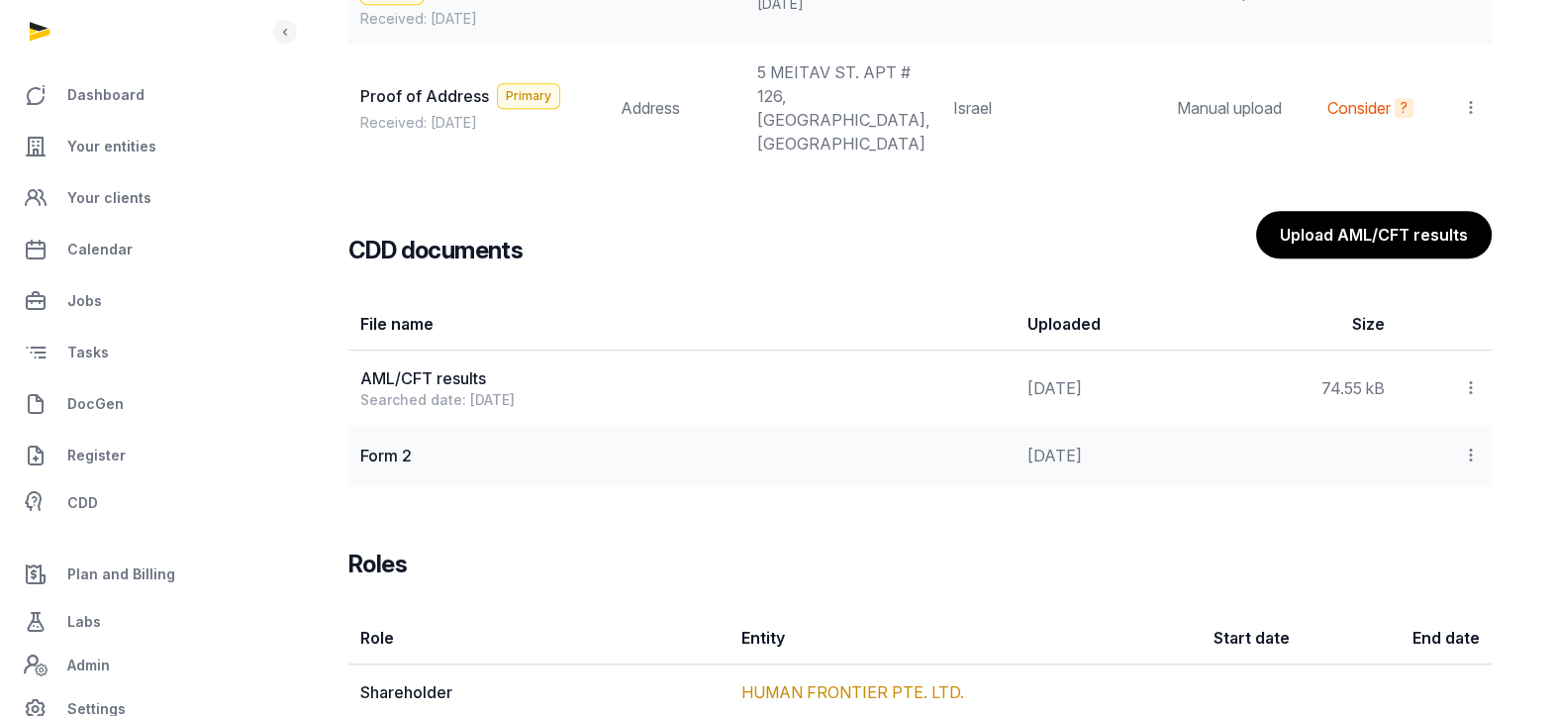
click at [1472, 444] on icon at bounding box center [1471, 454] width 18 height 21
click at [1426, 528] on div "View" at bounding box center [1400, 548] width 158 height 40
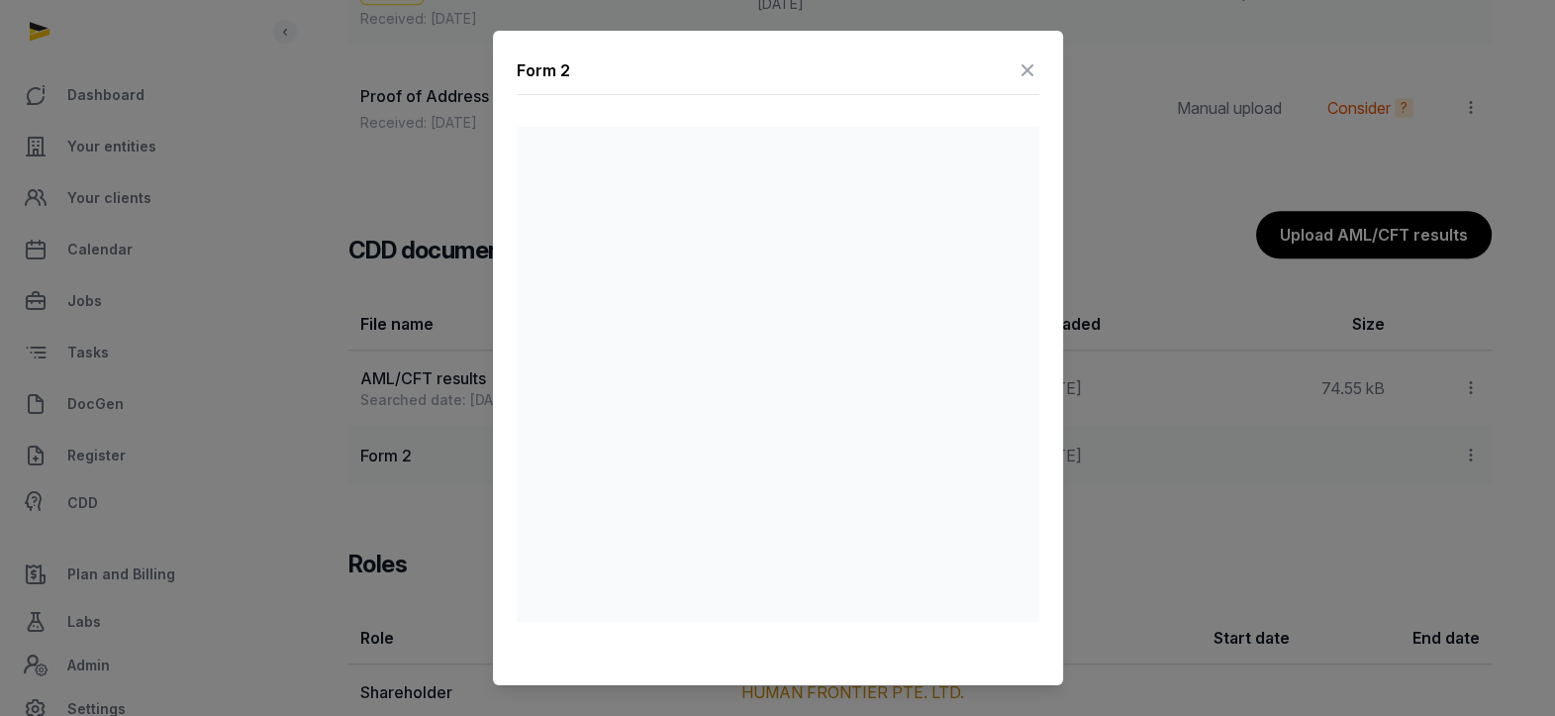
click at [1023, 69] on icon at bounding box center [1027, 70] width 24 height 32
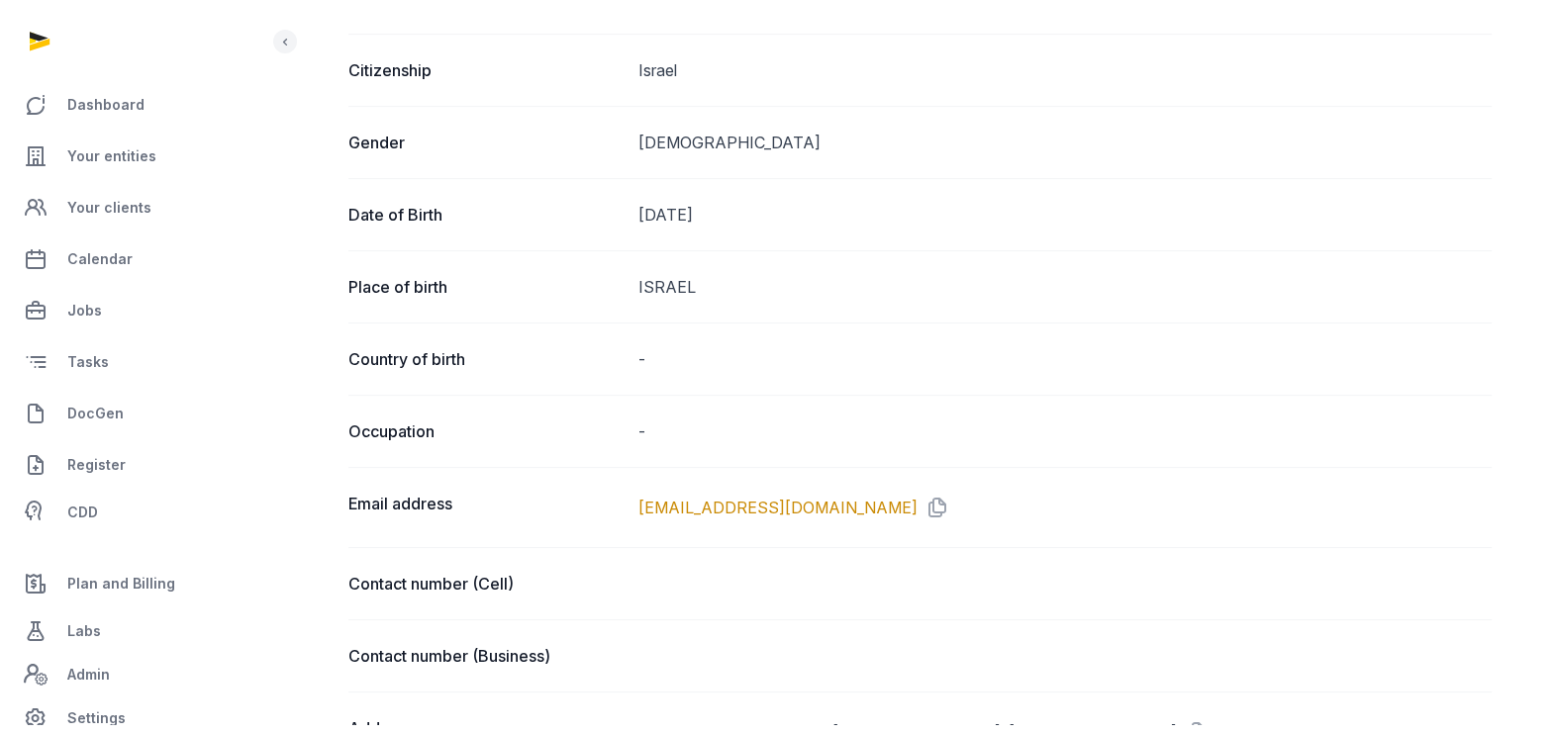
scroll to position [64, 0]
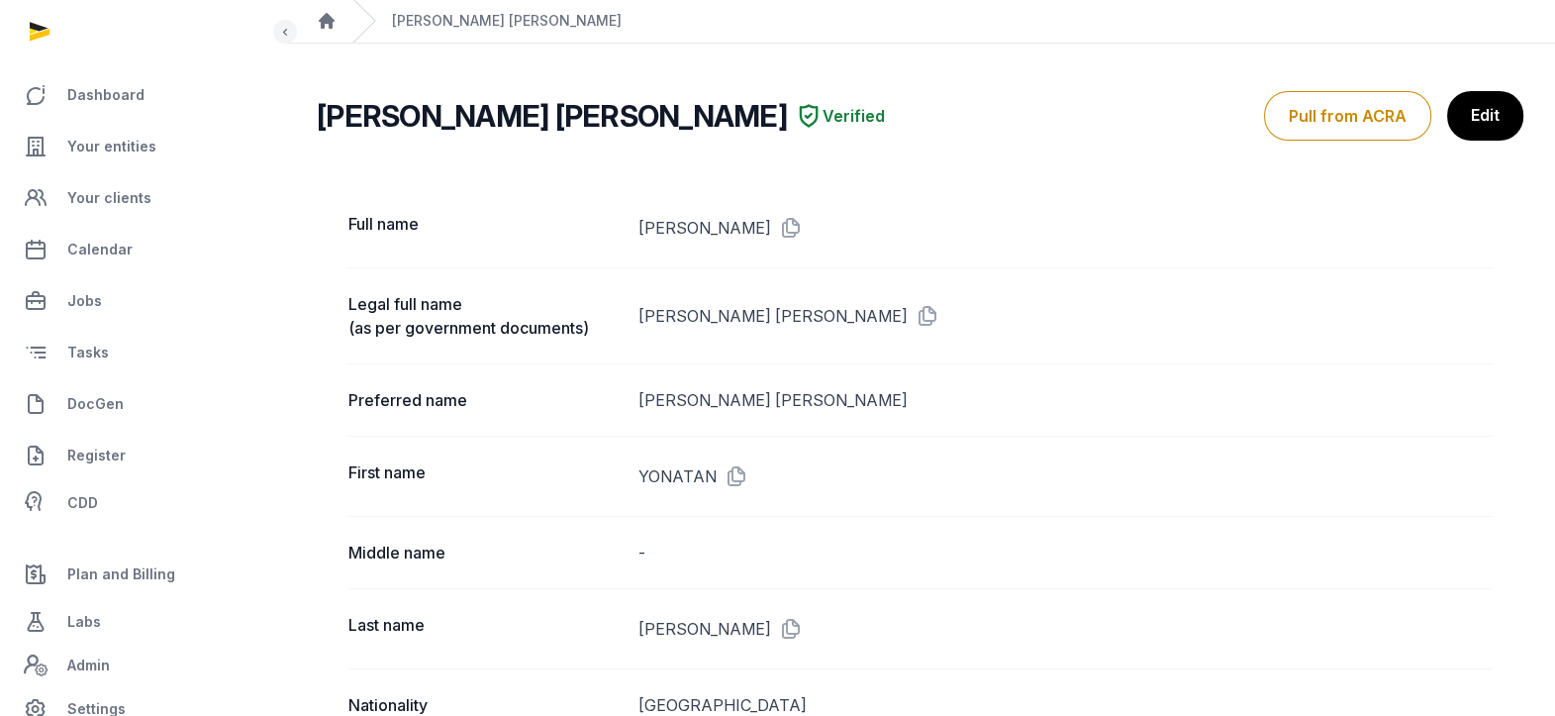
click at [1473, 129] on link "Edit" at bounding box center [1485, 115] width 76 height 49
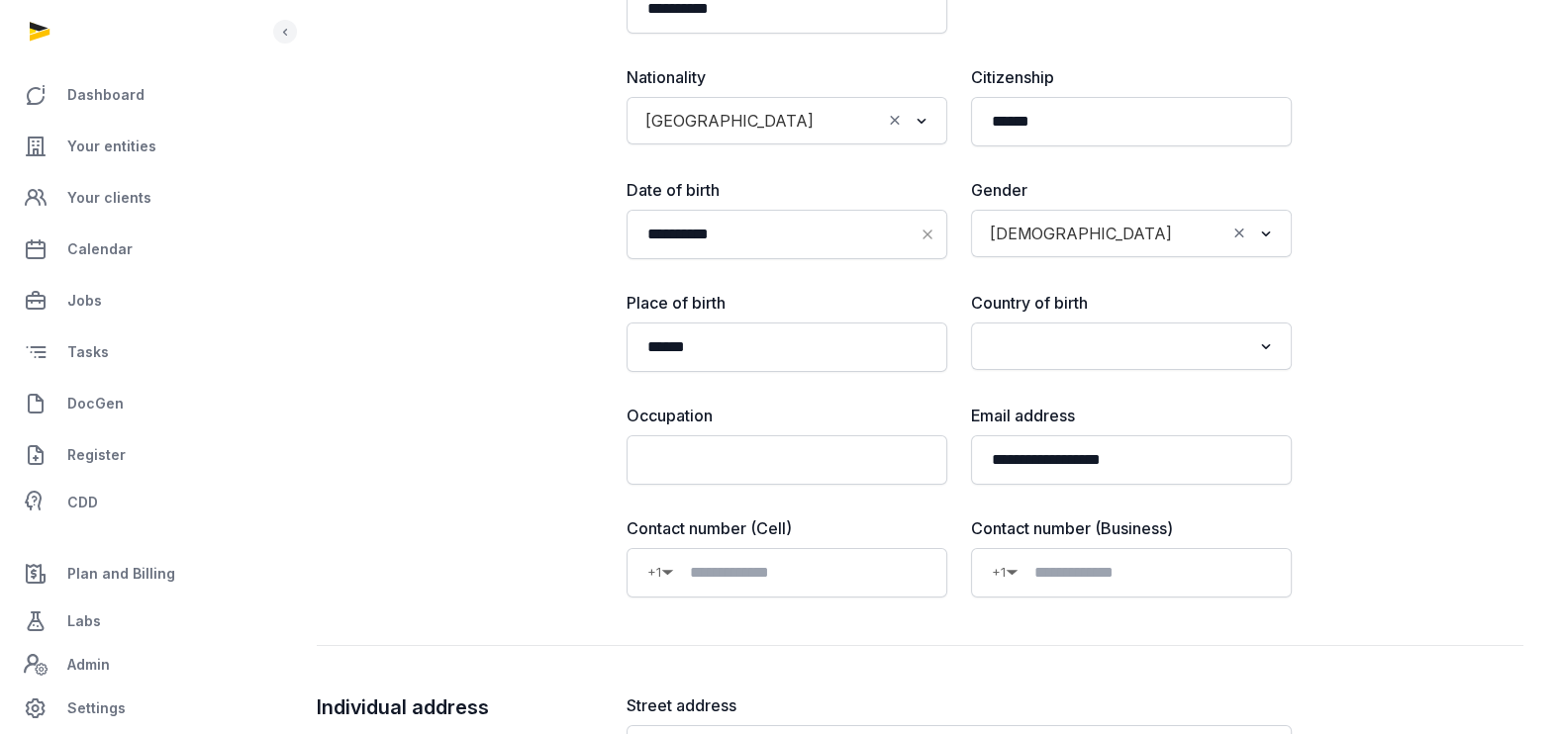
scroll to position [683, 0]
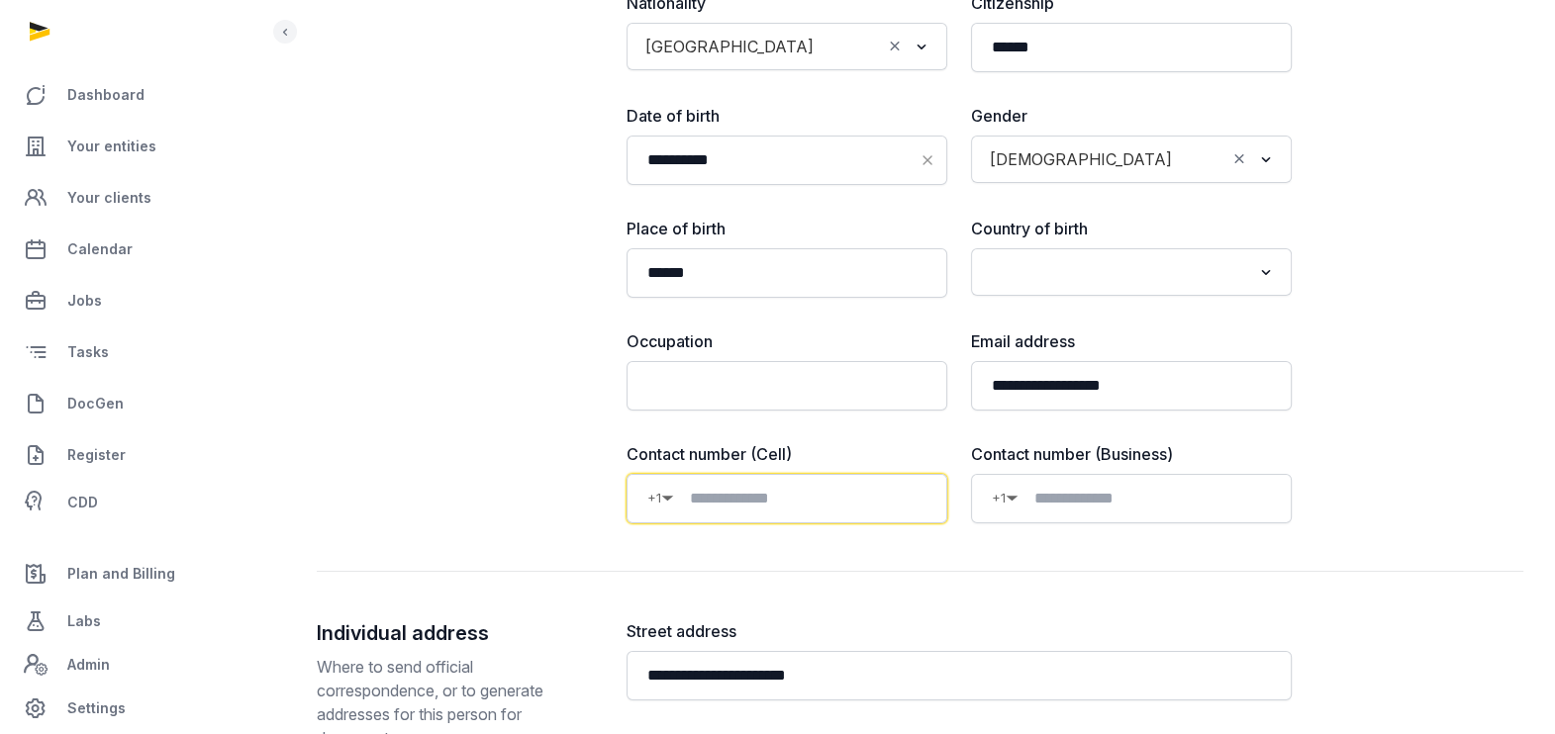
click at [741, 505] on input at bounding box center [800, 499] width 252 height 24
paste input "**********"
click at [703, 487] on input "**********" at bounding box center [810, 499] width 234 height 24
type input "**********"
click at [1456, 425] on div "**********" at bounding box center [920, 38] width 1206 height 1068
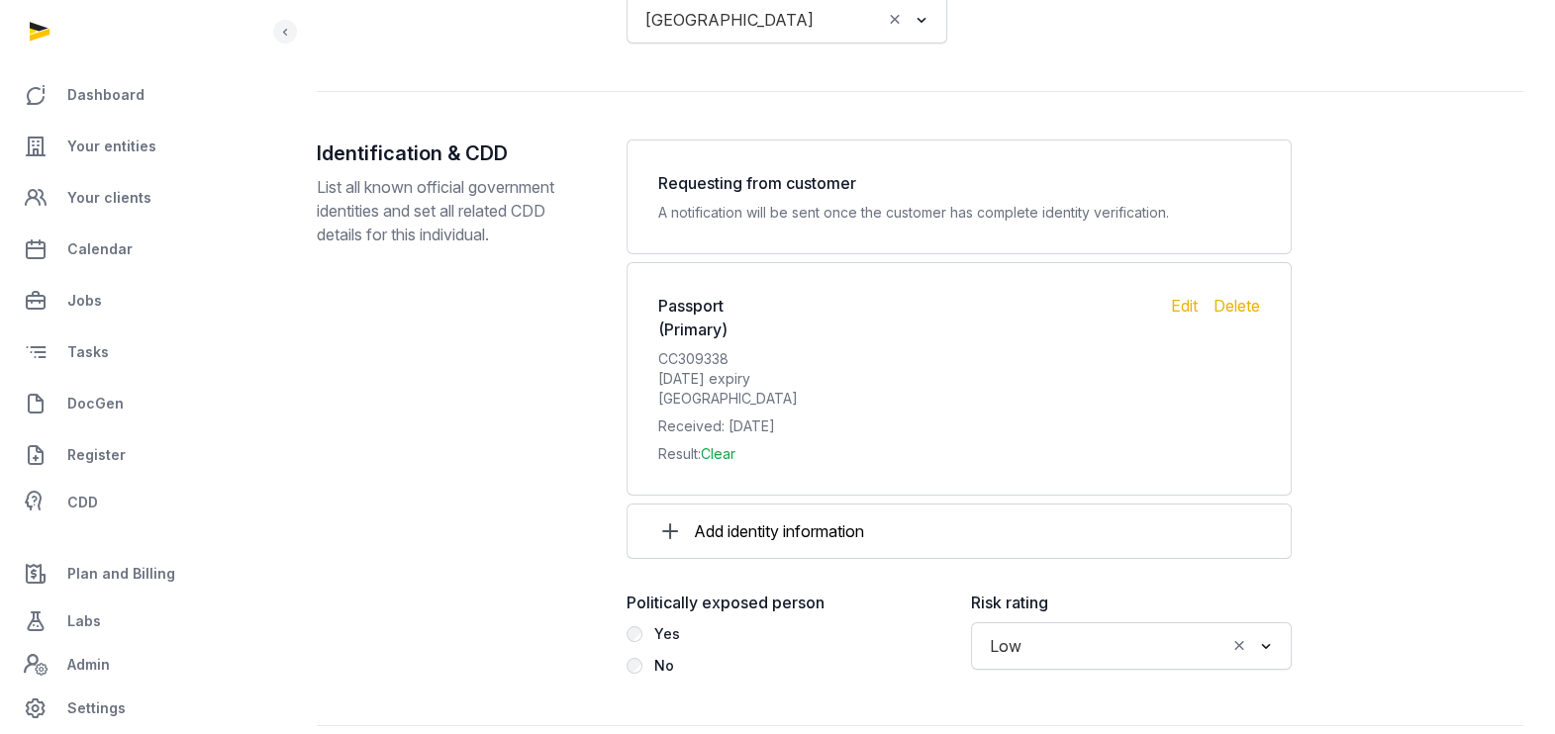
scroll to position [2177, 0]
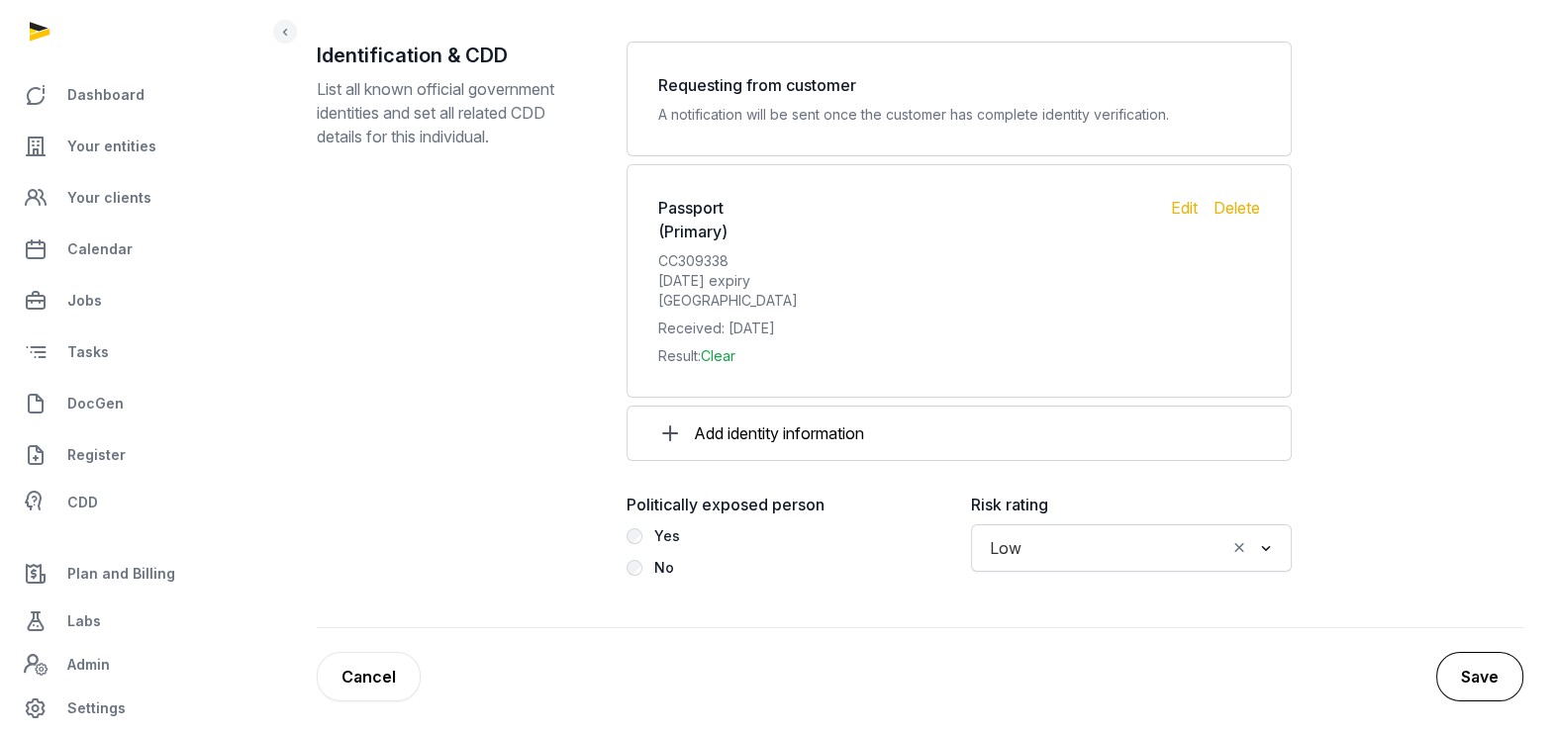
click at [1471, 675] on button "Save" at bounding box center [1479, 676] width 87 height 49
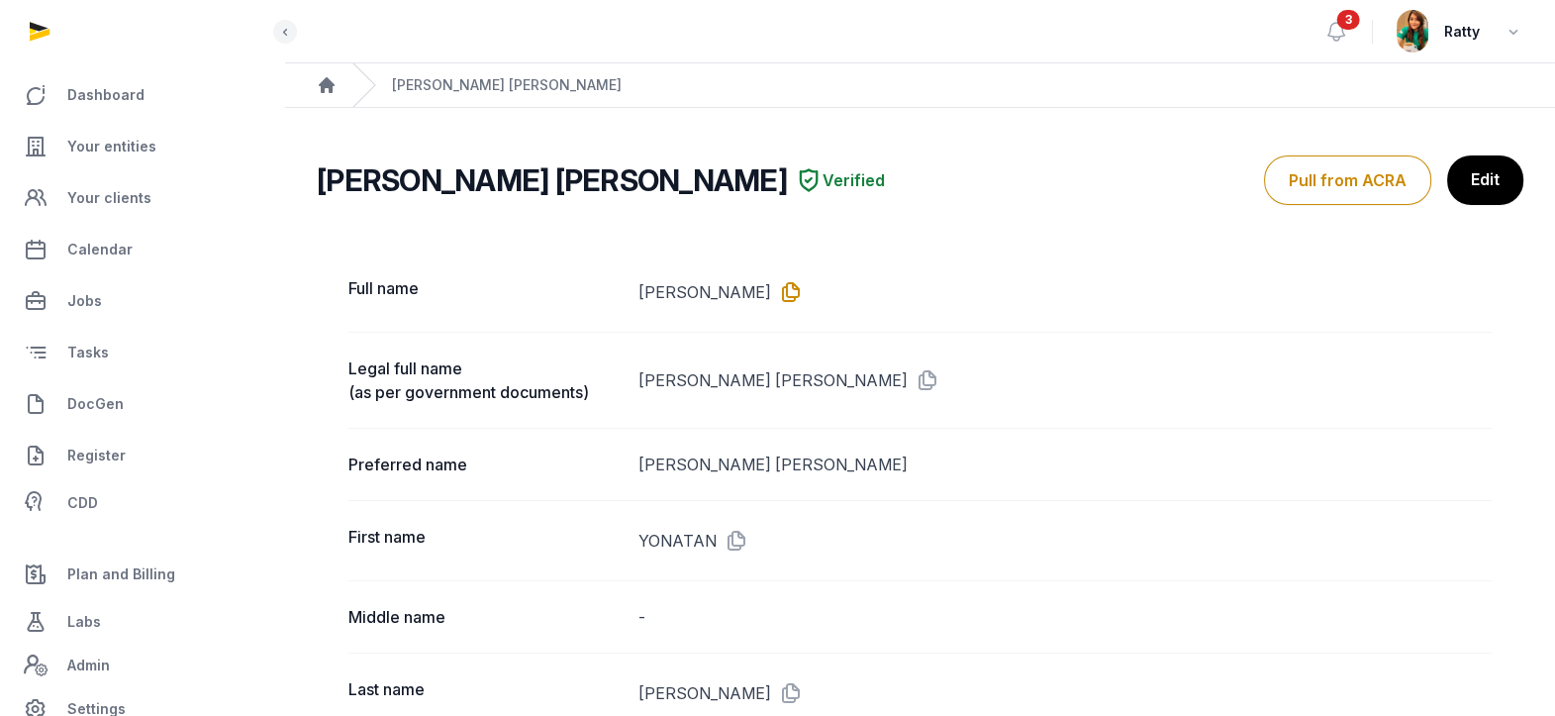
click at [803, 280] on icon at bounding box center [787, 292] width 32 height 32
click at [76, 148] on span "Your entities" at bounding box center [111, 147] width 89 height 24
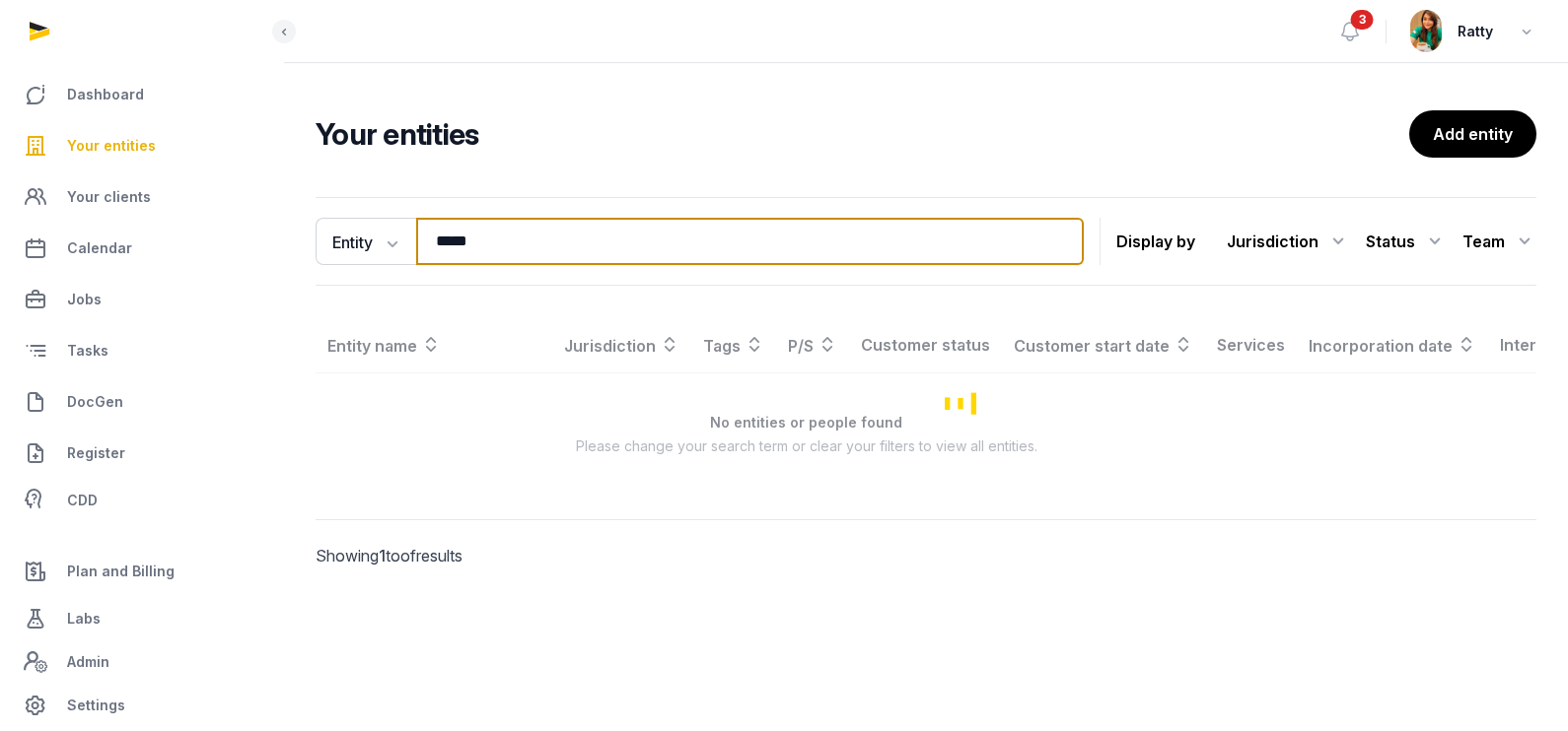
drag, startPoint x: 523, startPoint y: 249, endPoint x: 93, endPoint y: 160, distance: 439.1
click at [253, 227] on div "Dashboard Your entities Your clients Calendar Jobs Tasks DocGen Register CDD Pl…" at bounding box center [784, 366] width 1568 height 731
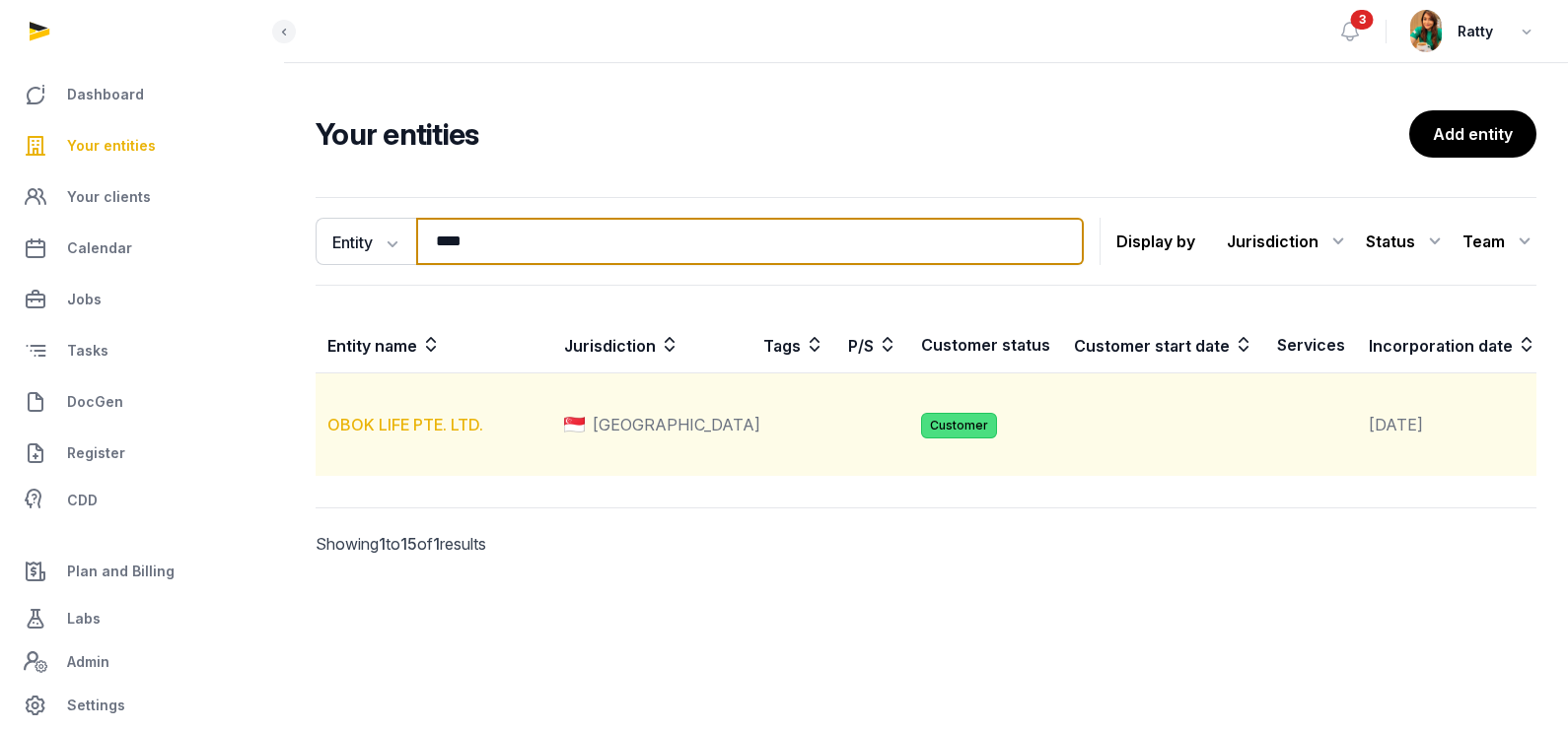
type input "****"
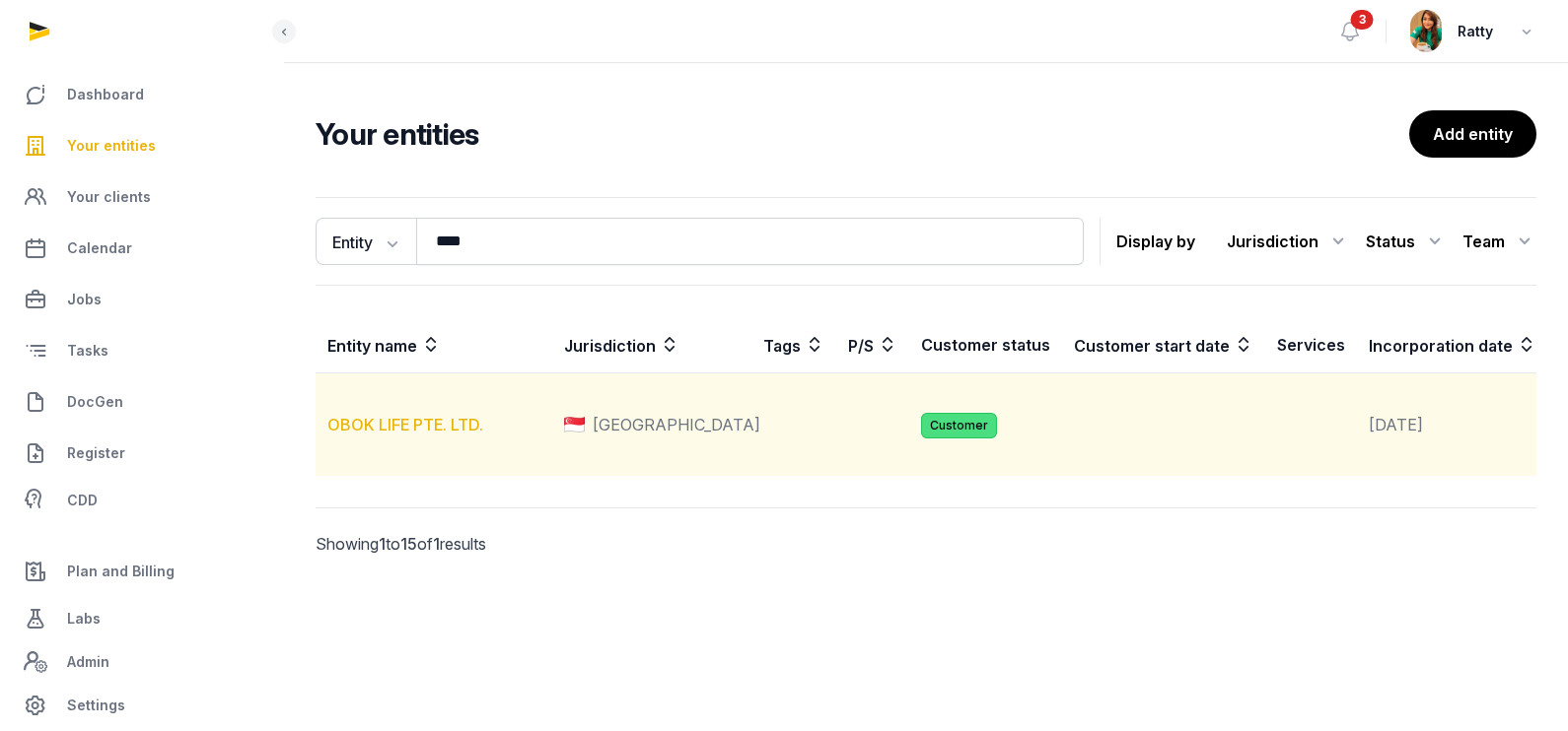
click at [429, 434] on link "OBOK LIFE PTE. LTD." at bounding box center [405, 425] width 155 height 20
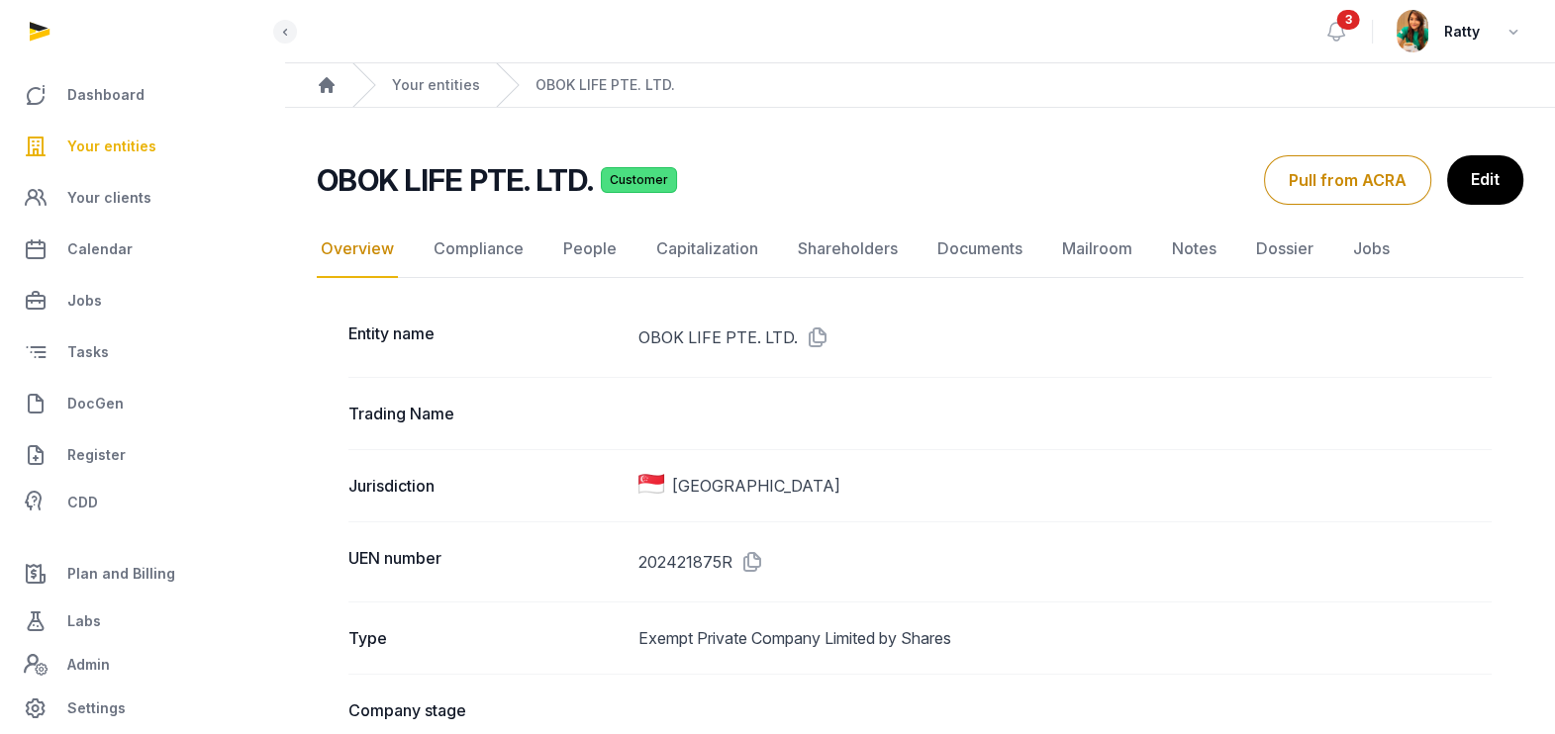
click at [598, 250] on link "People" at bounding box center [589, 249] width 61 height 57
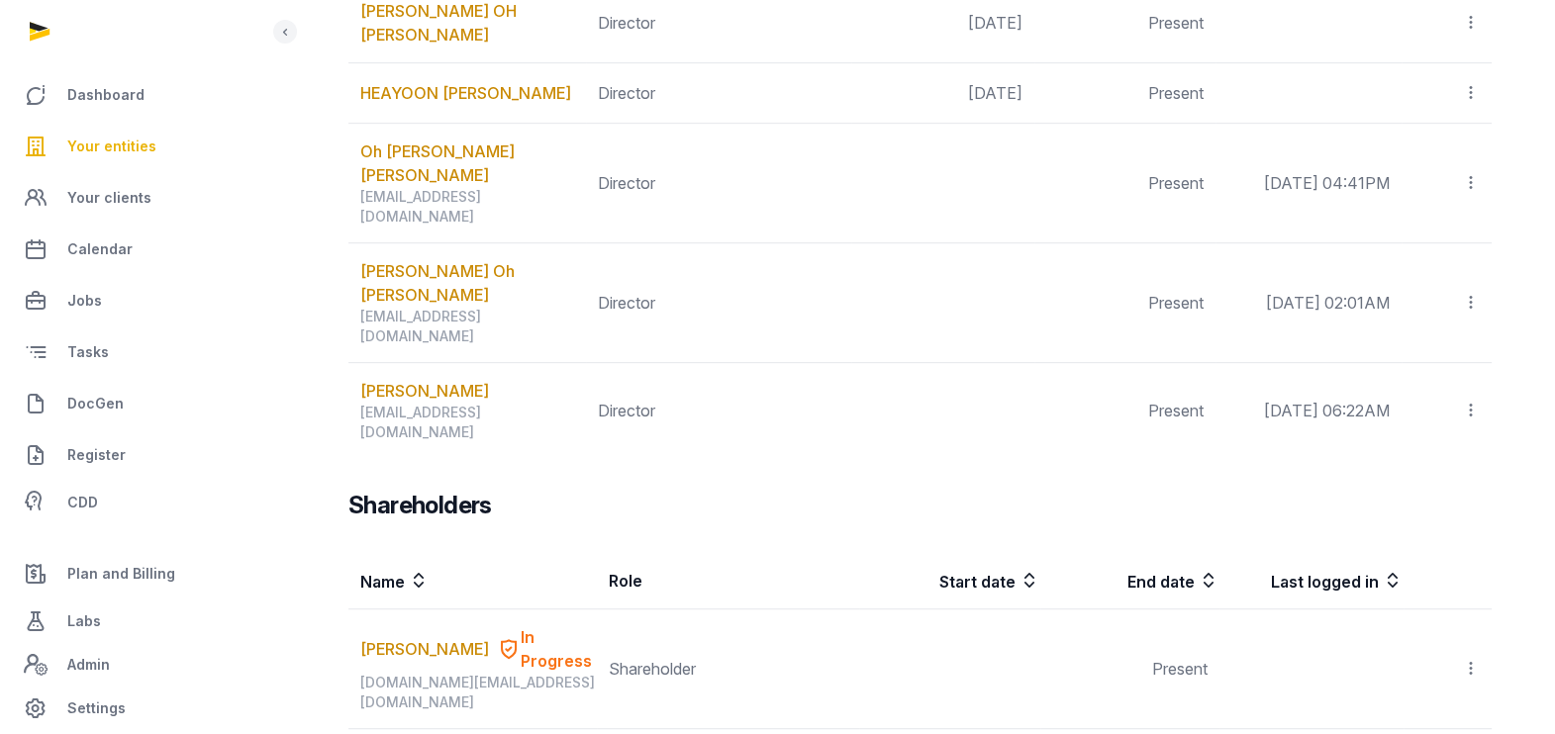
scroll to position [1351, 0]
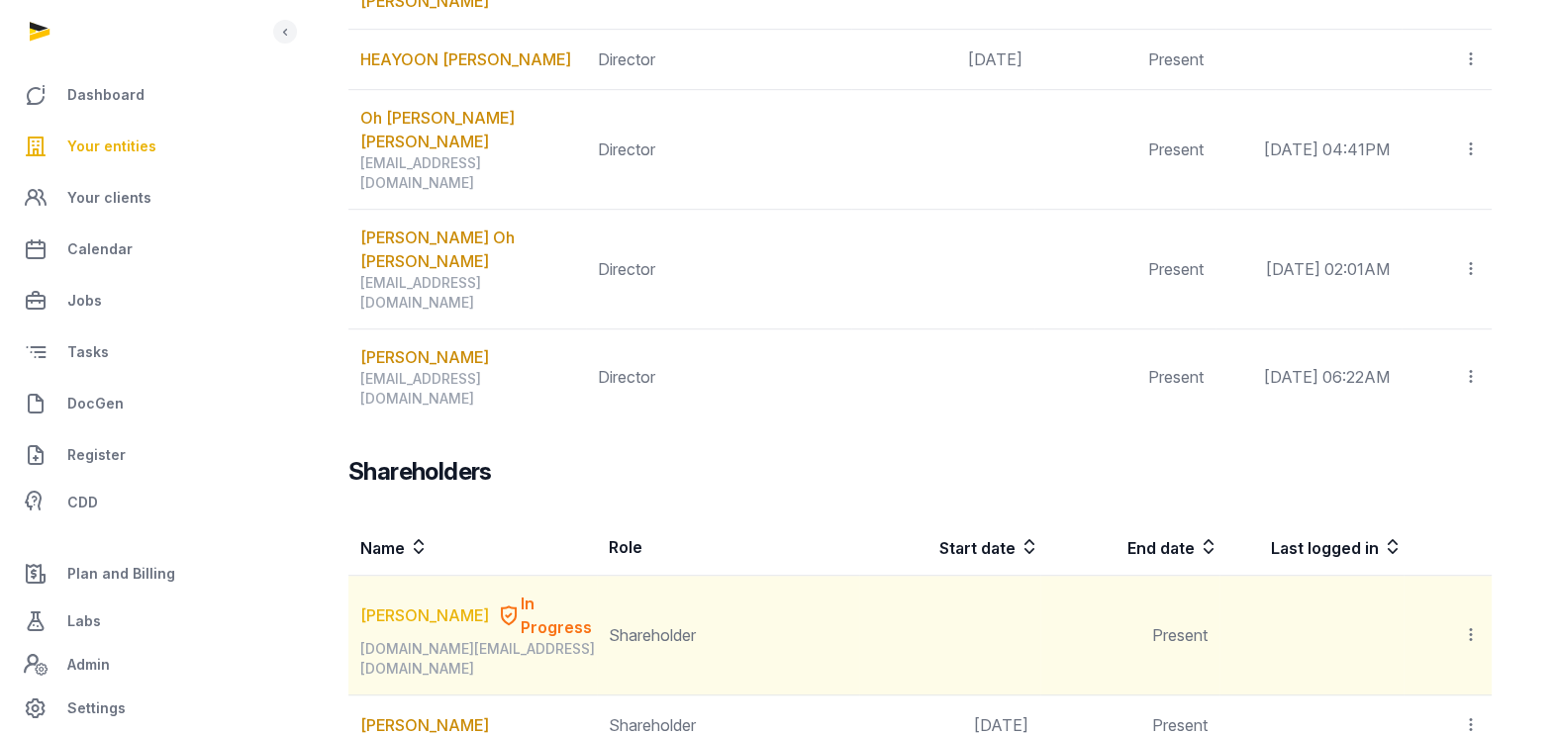
click at [396, 604] on link "[PERSON_NAME]" at bounding box center [424, 616] width 129 height 24
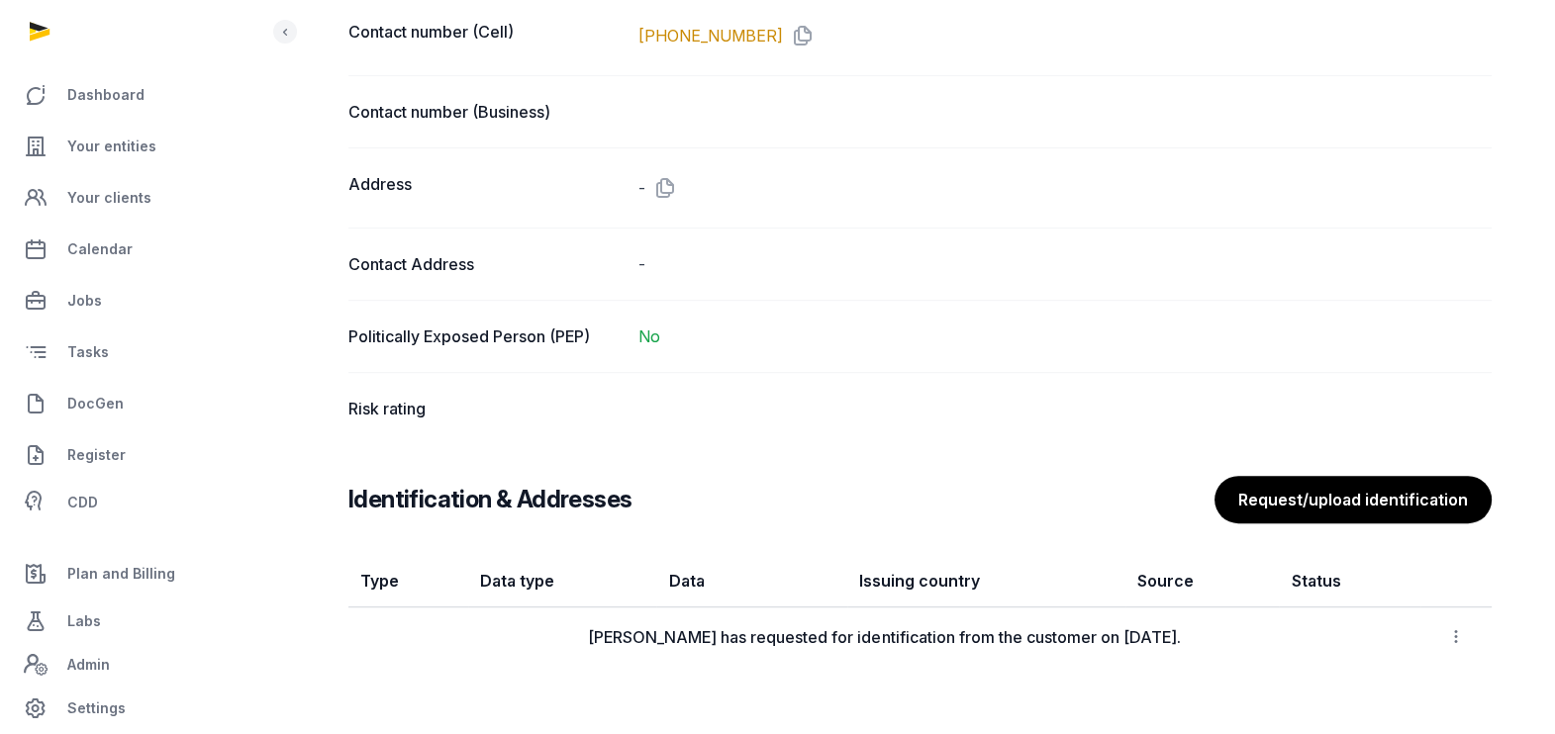
scroll to position [1031, 0]
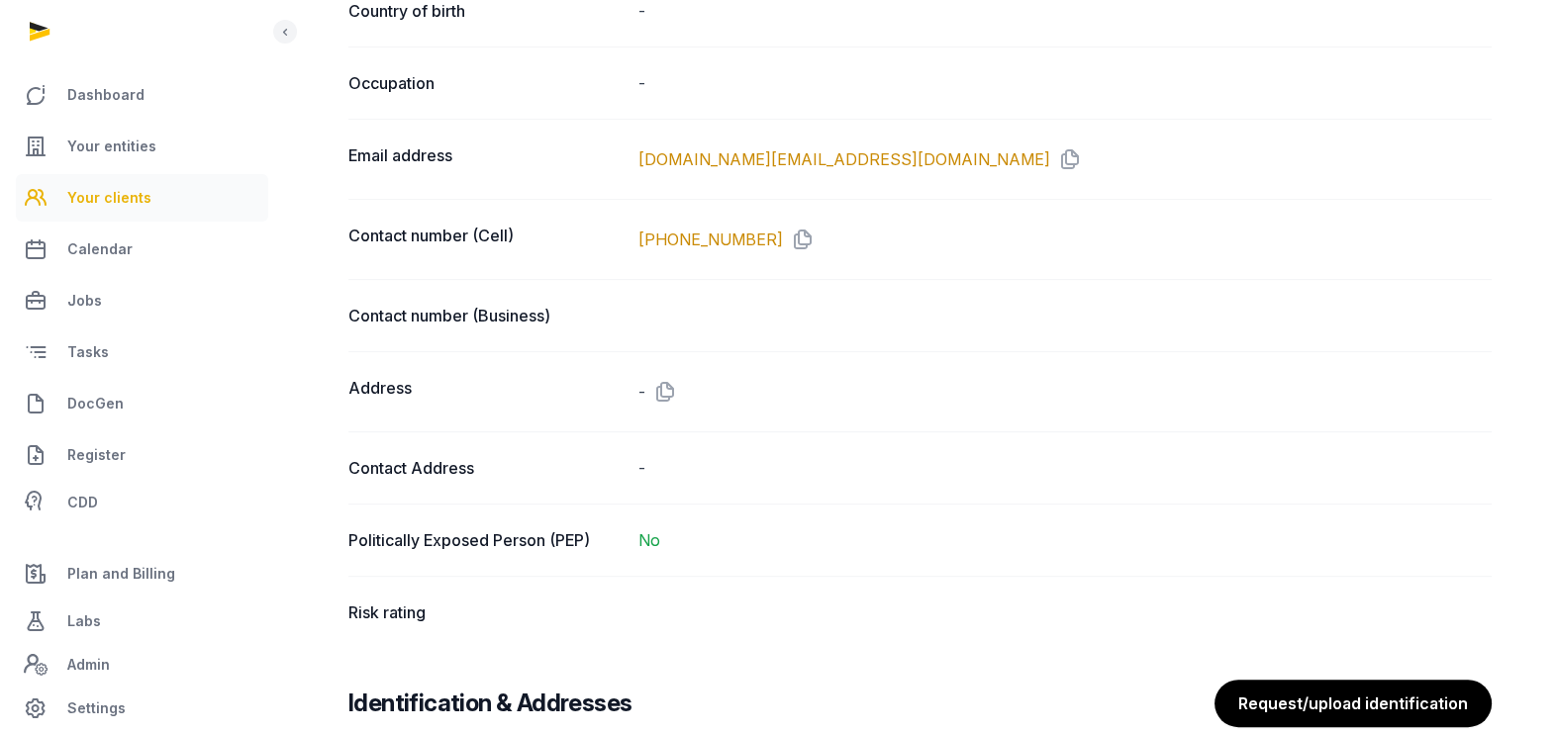
click at [74, 205] on span "Your clients" at bounding box center [109, 198] width 84 height 24
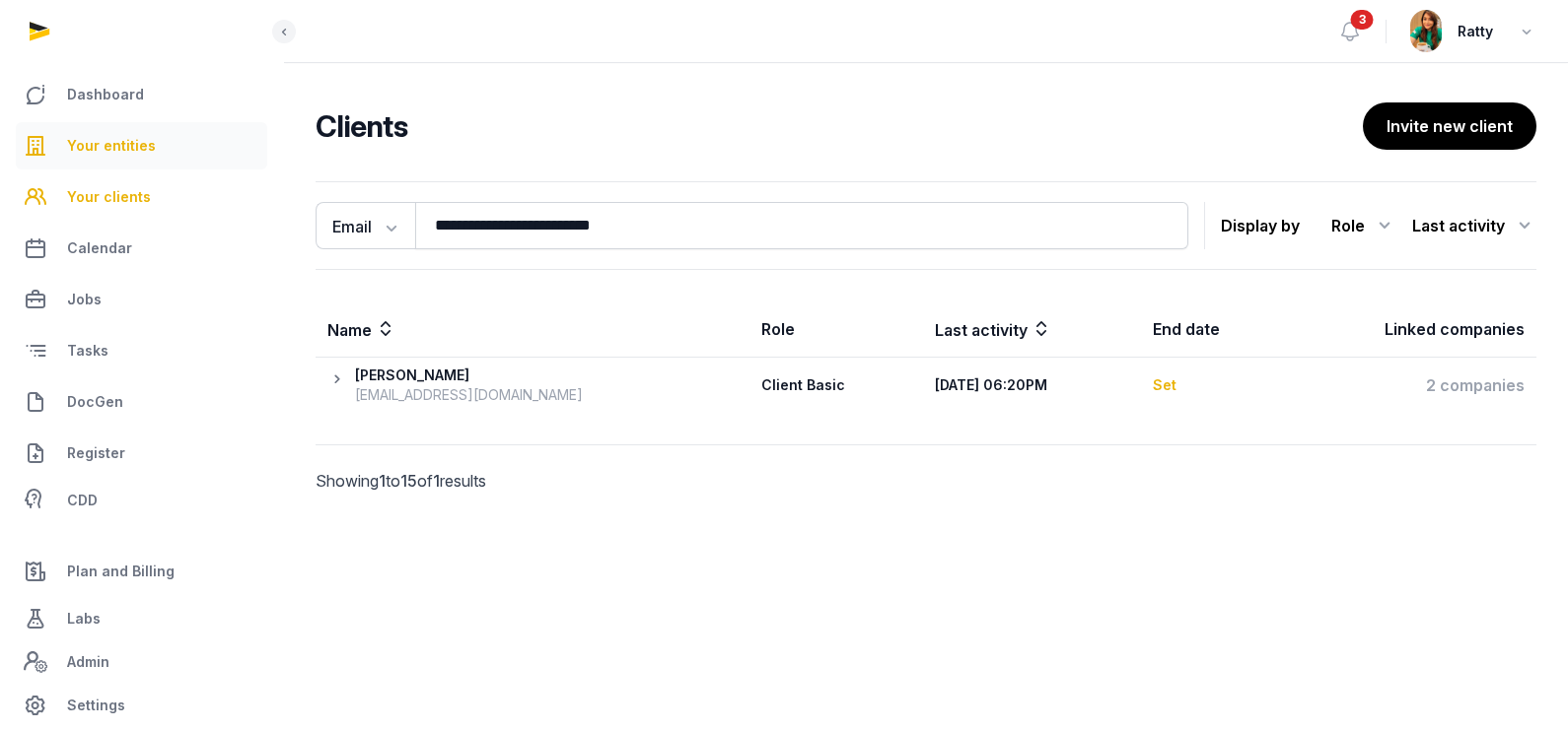
click at [114, 140] on span "Your entities" at bounding box center [111, 146] width 89 height 24
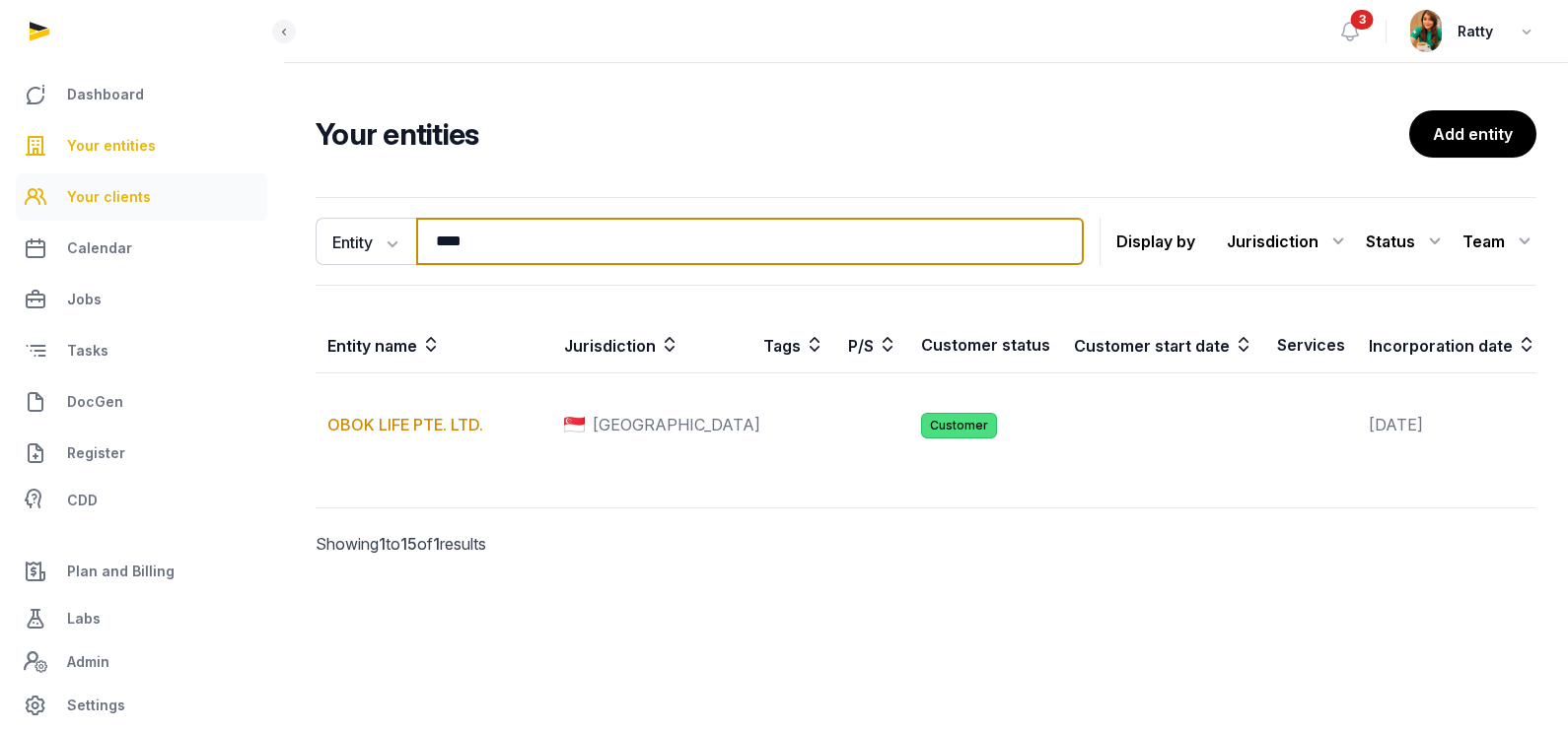
drag, startPoint x: 502, startPoint y: 231, endPoint x: 130, endPoint y: 195, distance: 373.7
click at [175, 215] on div "Dashboard Your entities Your clients Calendar Jobs Tasks DocGen Register CDD Pl…" at bounding box center [784, 366] width 1568 height 731
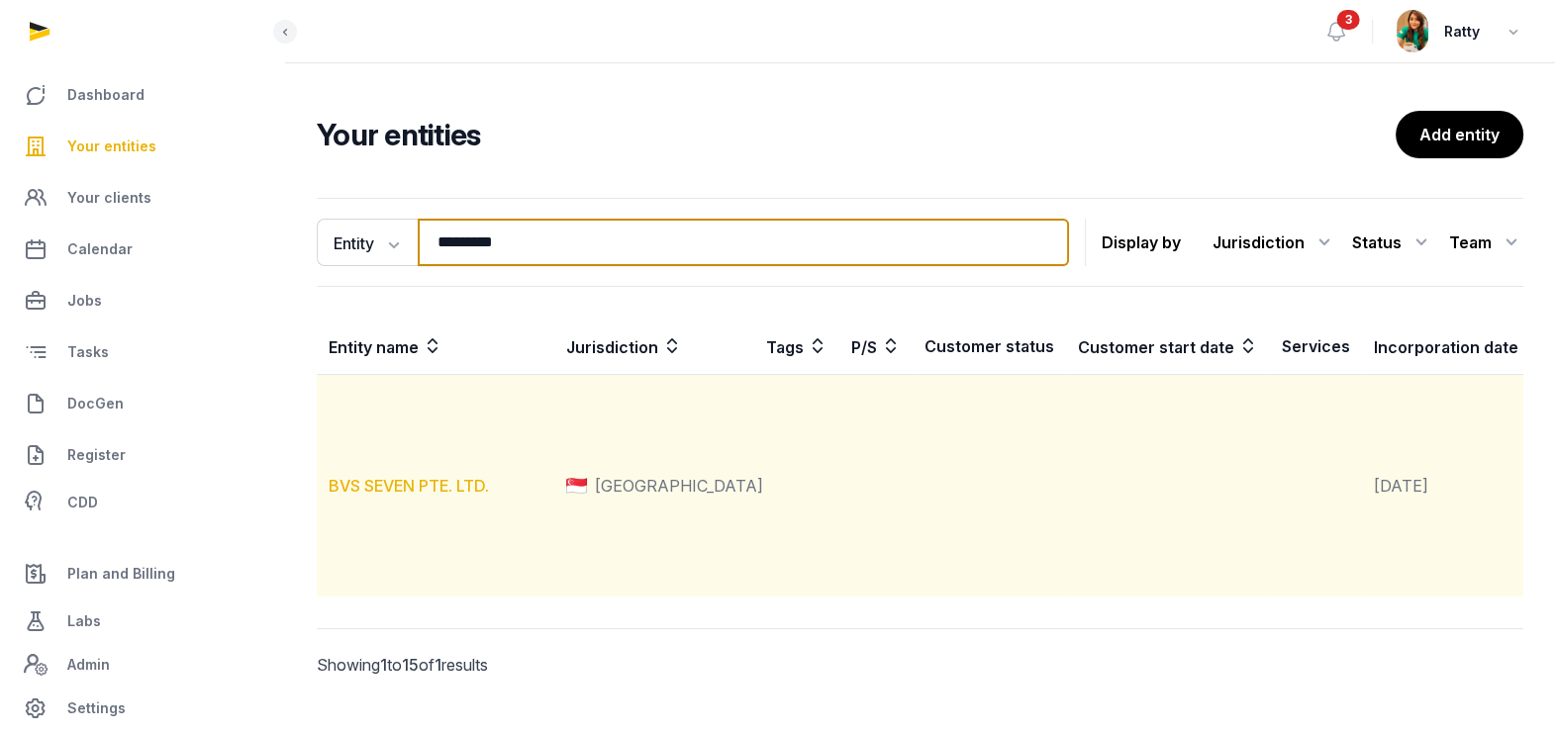
type input "*********"
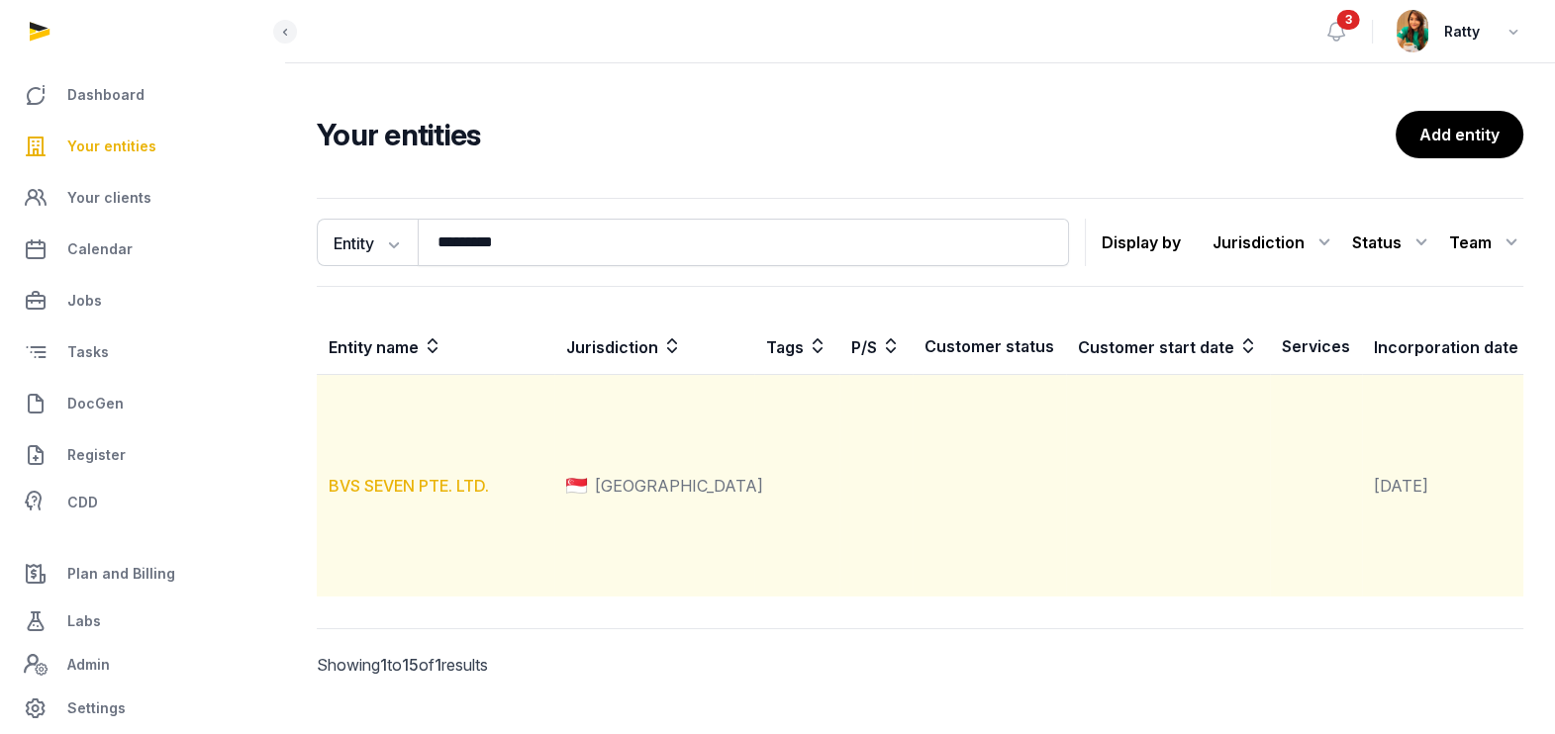
click at [408, 496] on link "BVS SEVEN PTE. LTD." at bounding box center [409, 486] width 160 height 20
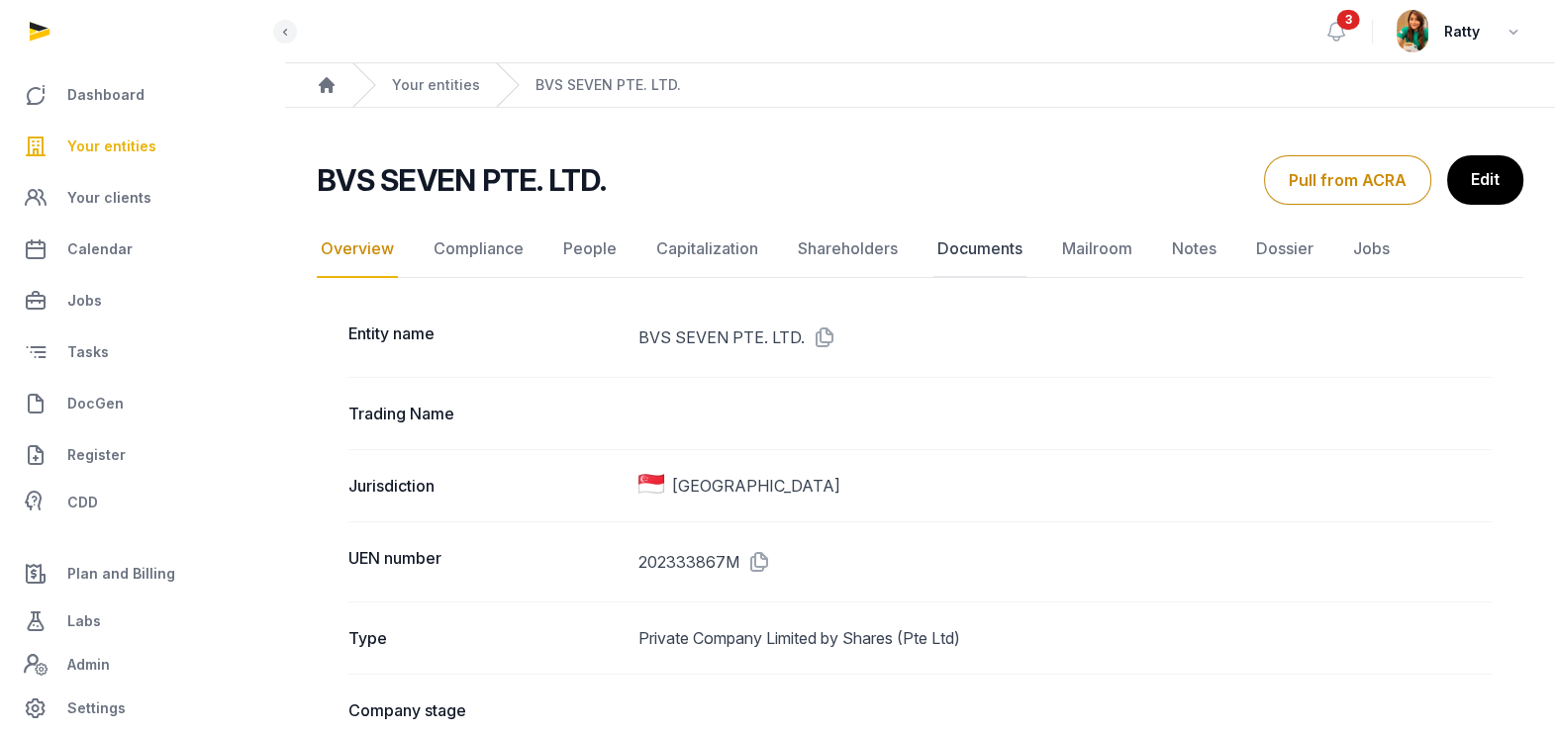
click at [969, 246] on link "Documents" at bounding box center [979, 249] width 93 height 57
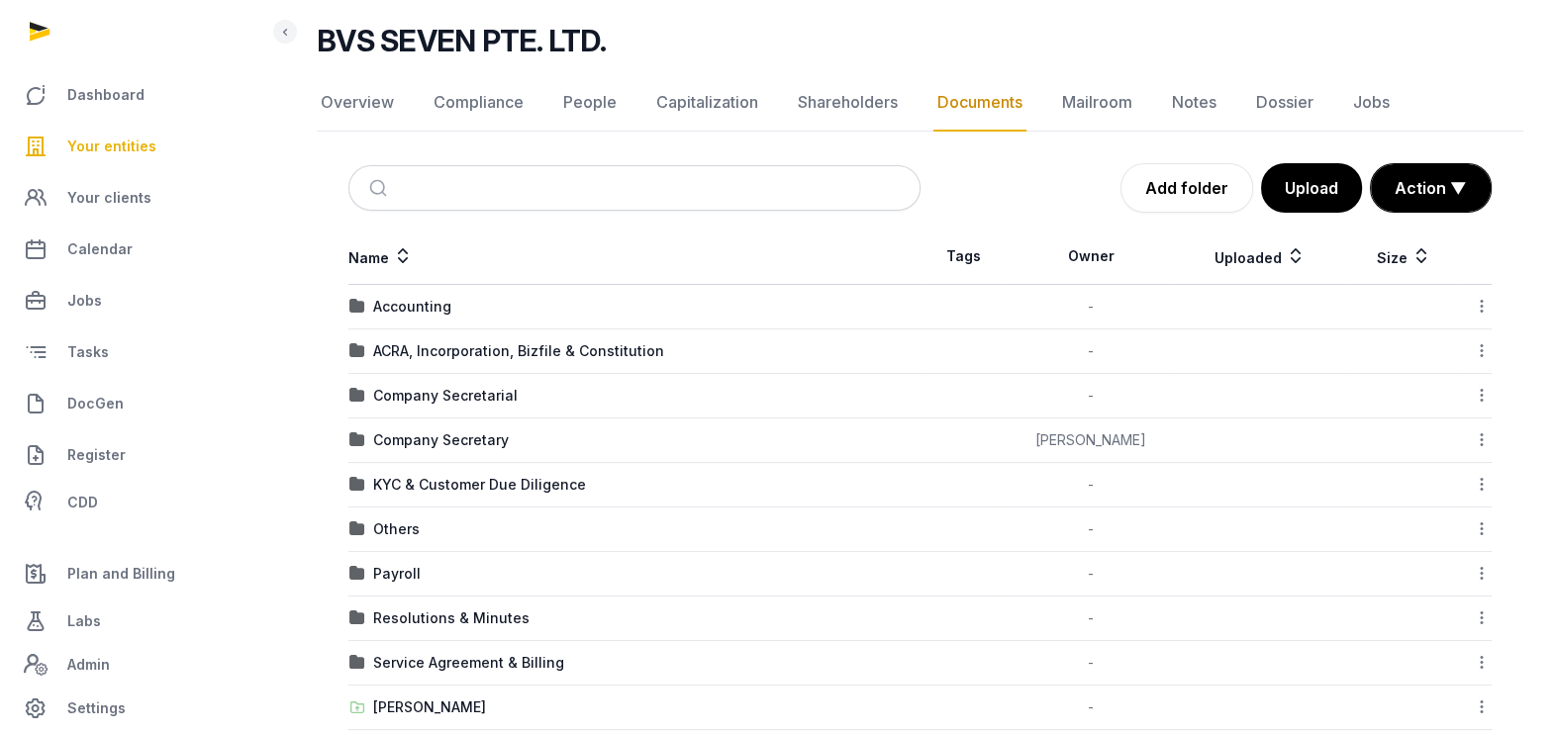
scroll to position [246, 0]
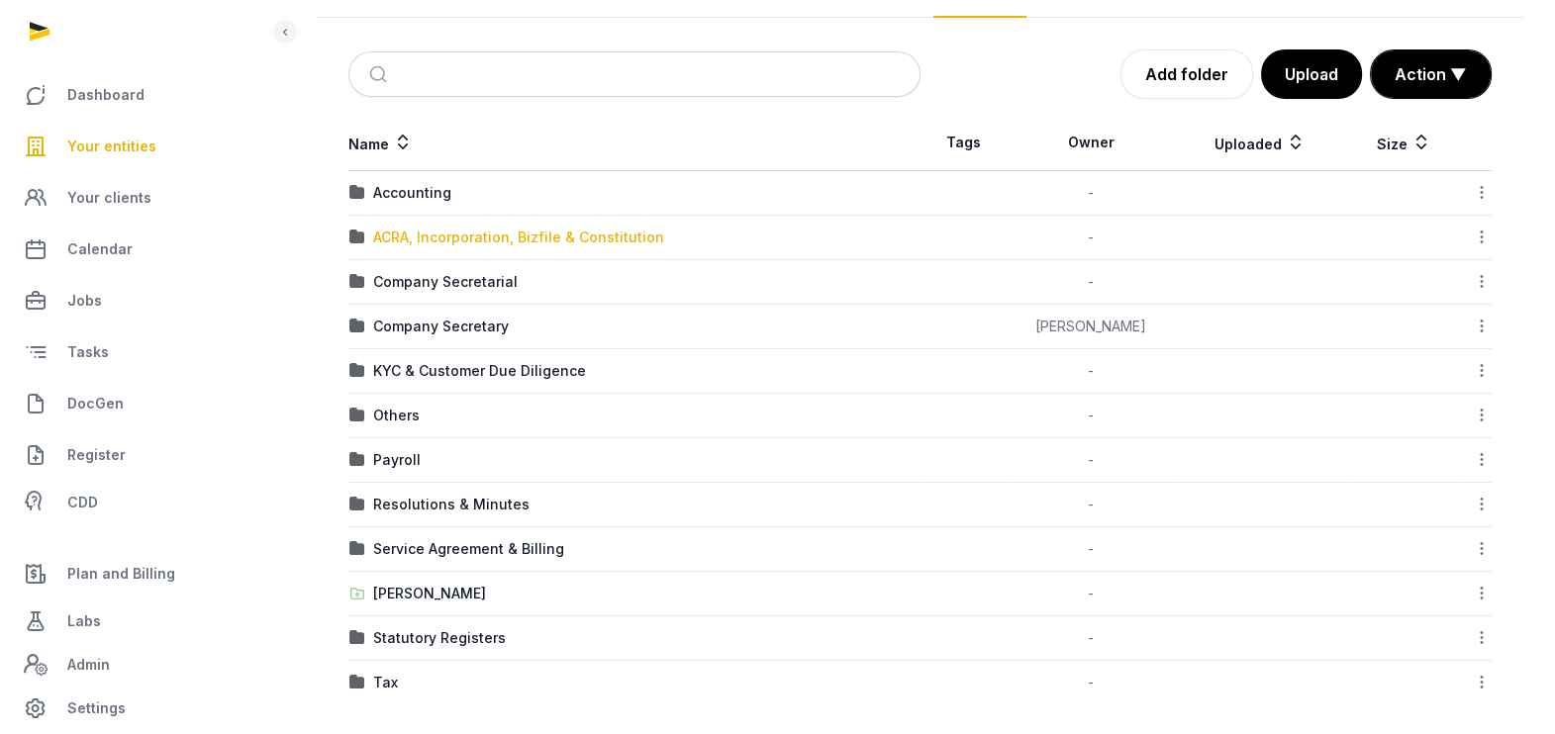
click at [386, 228] on div "ACRA, Incorporation, Bizfile & Constitution" at bounding box center [518, 238] width 291 height 20
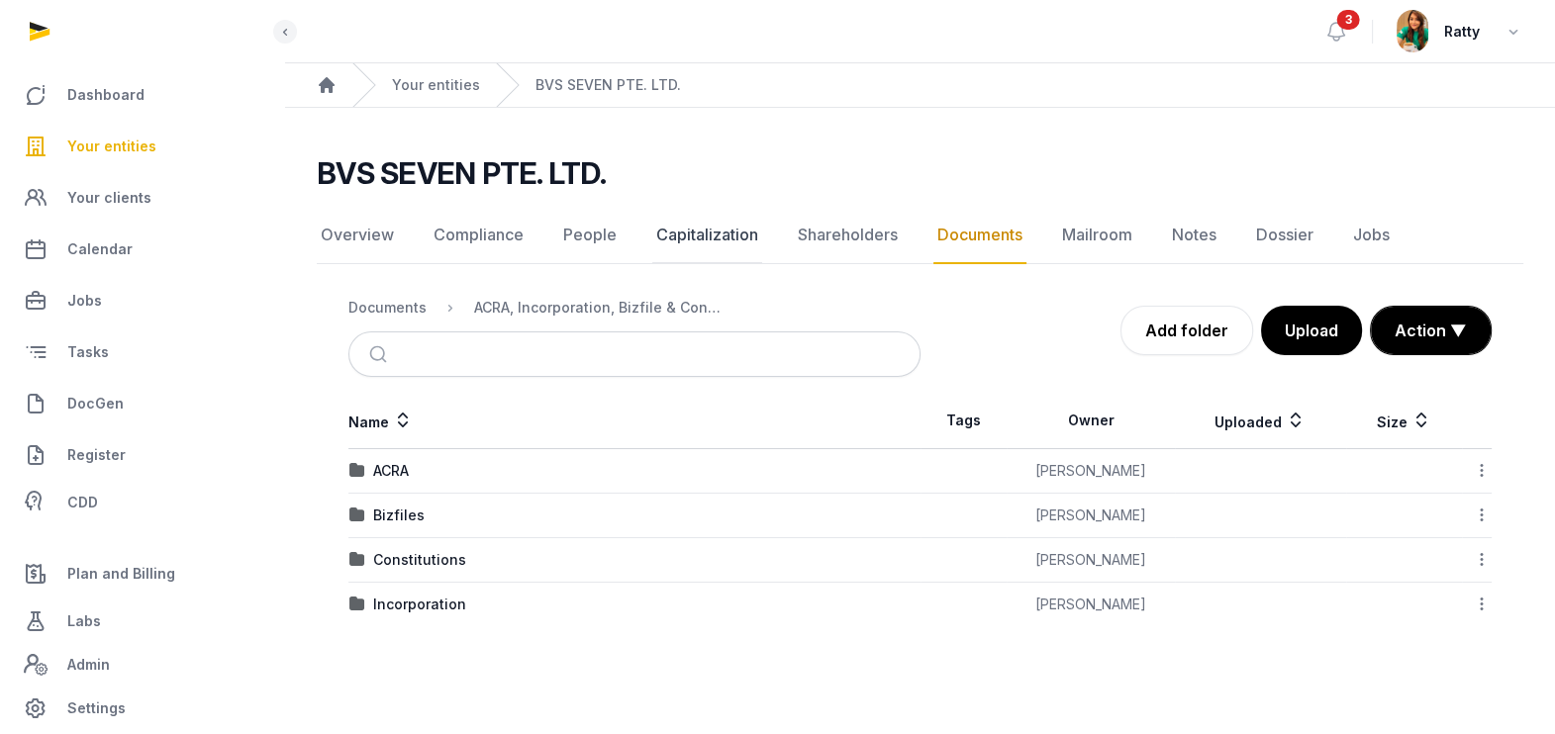
scroll to position [0, 0]
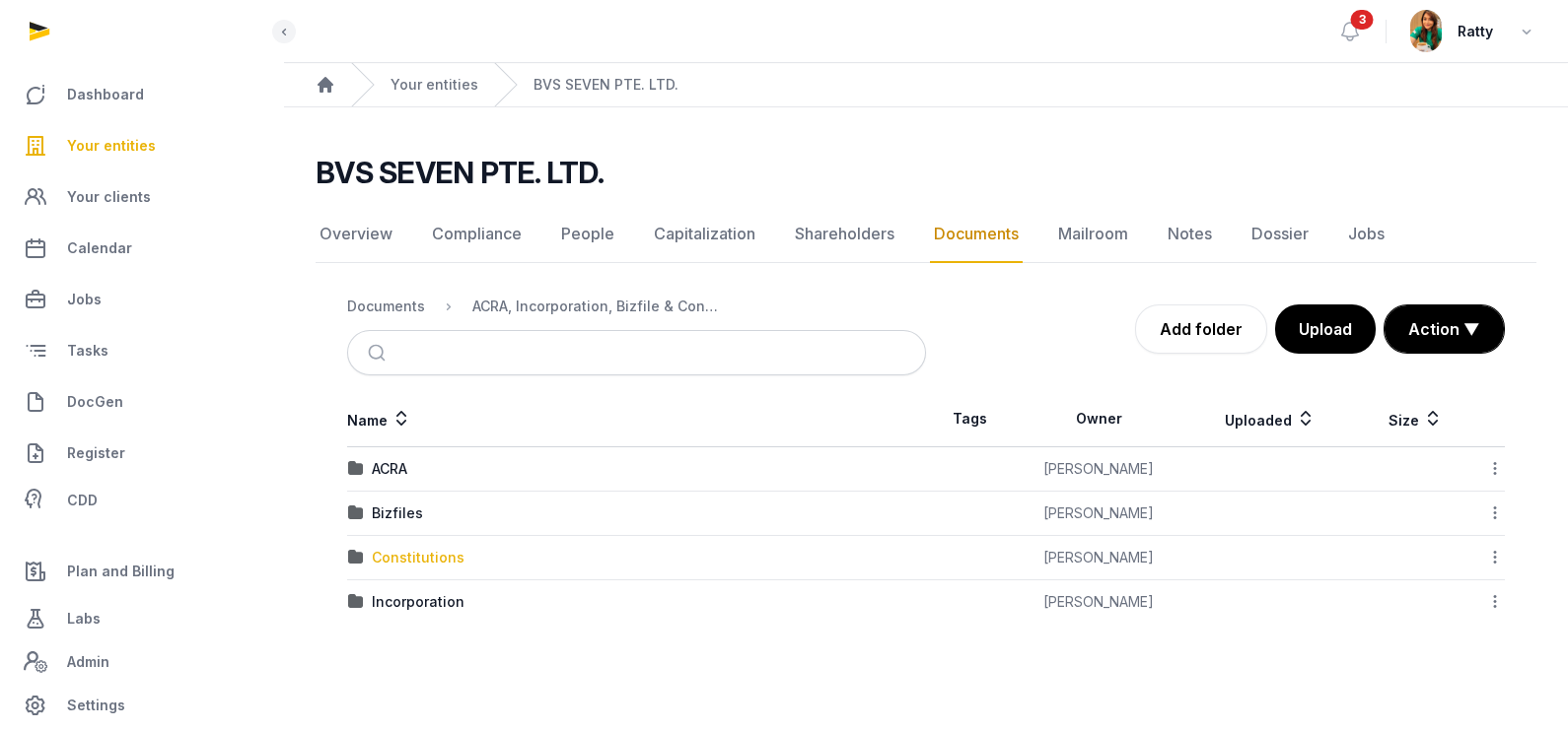
click at [406, 552] on div "Constitutions" at bounding box center [417, 558] width 93 height 20
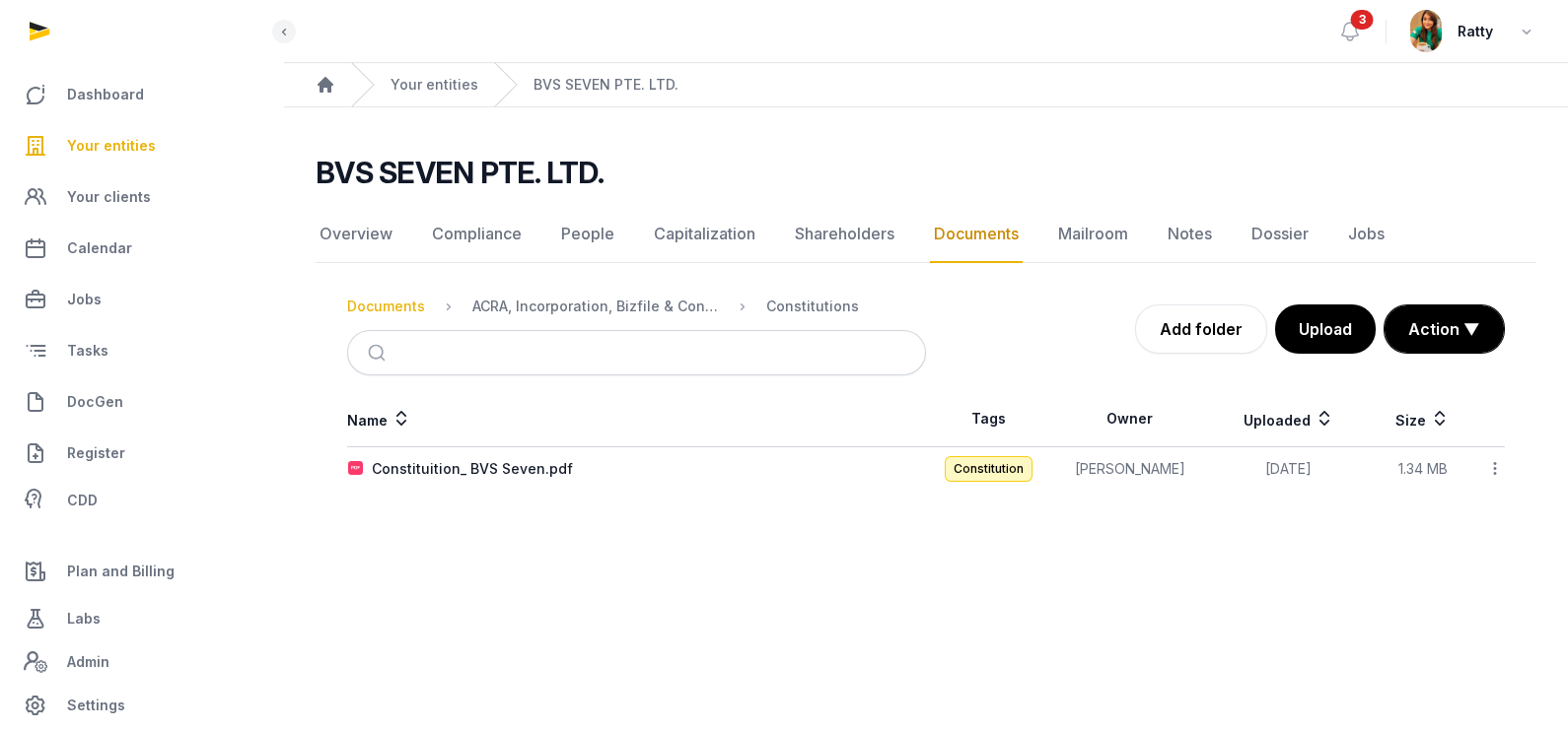
click at [409, 302] on div "Documents" at bounding box center [386, 307] width 78 height 20
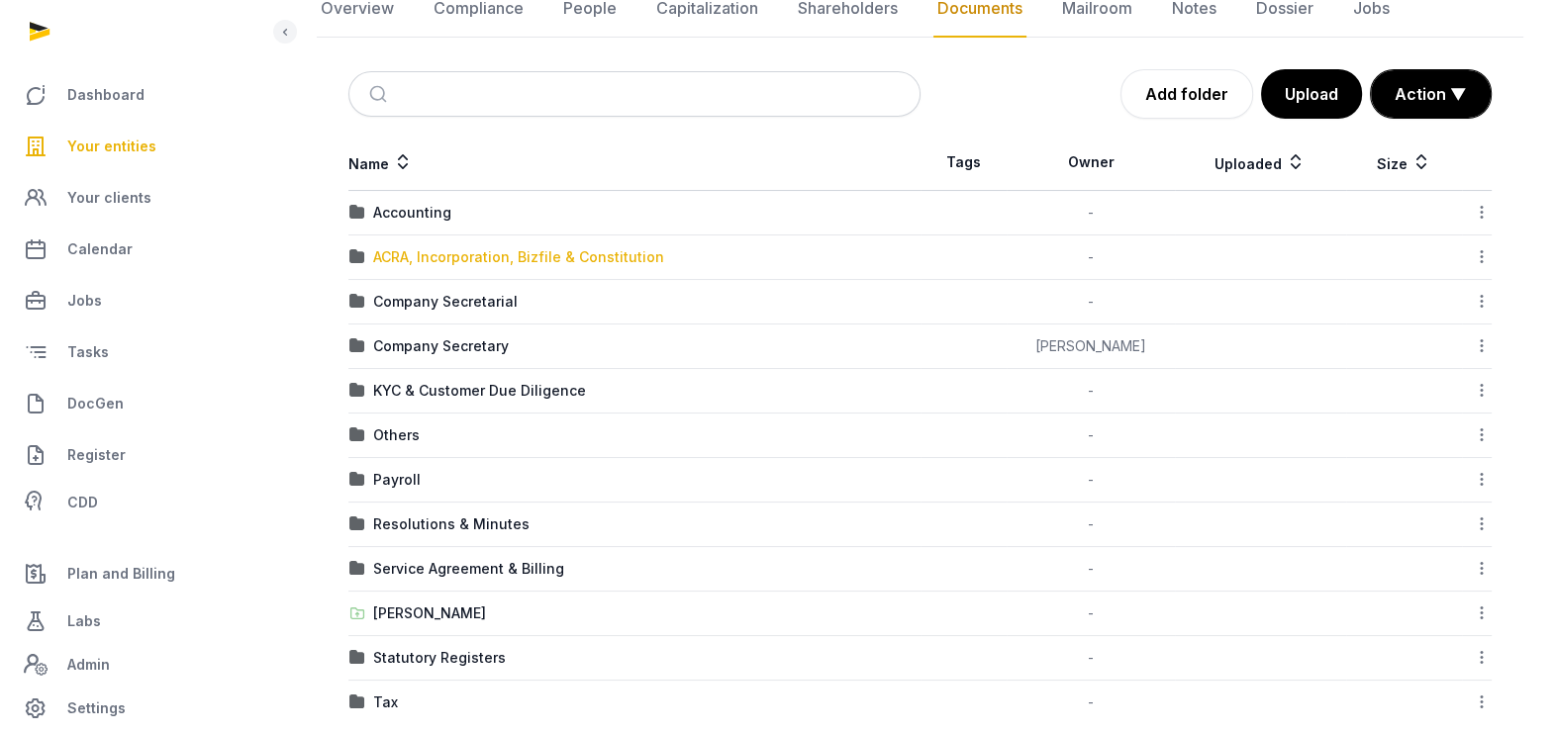
scroll to position [246, 0]
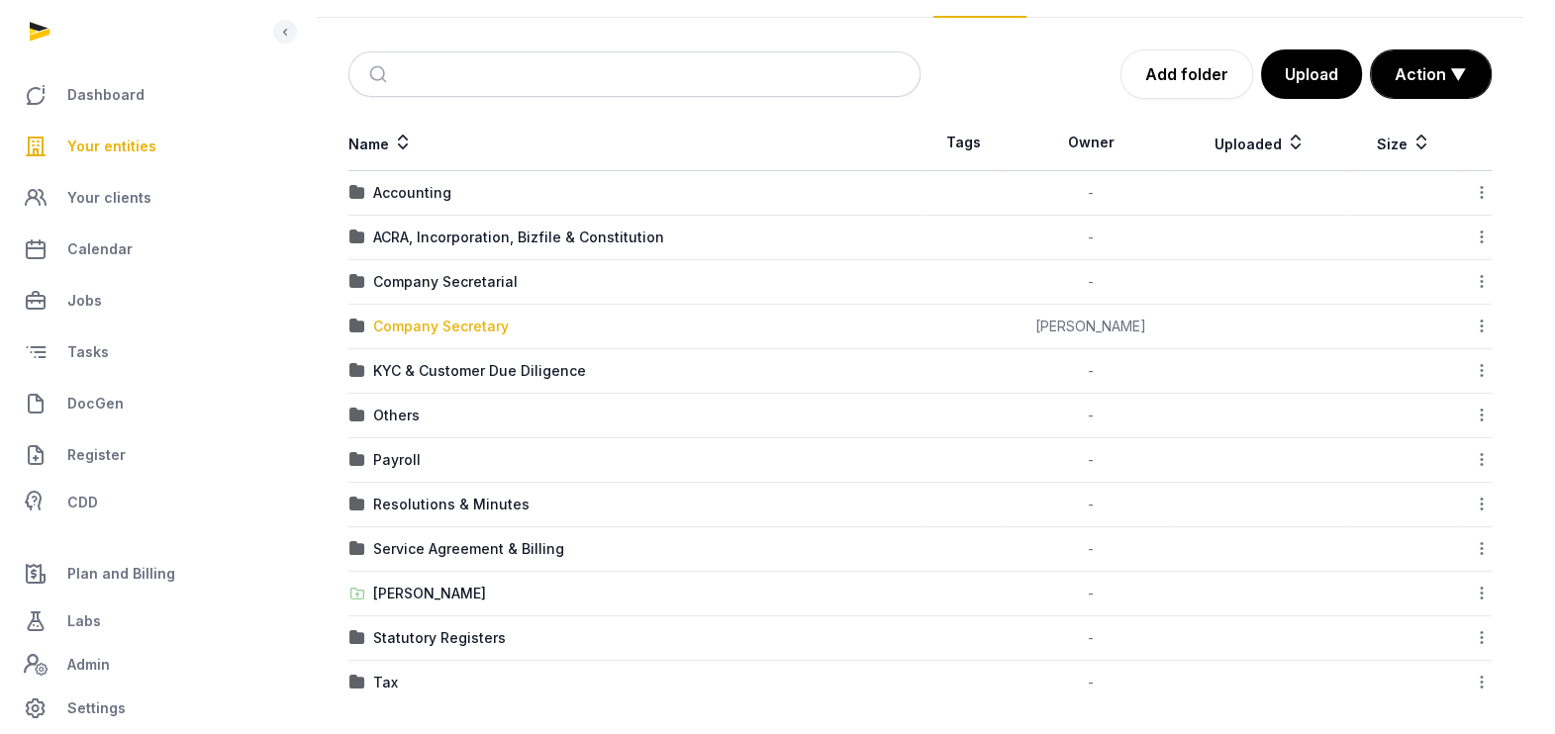
click at [407, 325] on div "Company Secretary" at bounding box center [441, 327] width 136 height 20
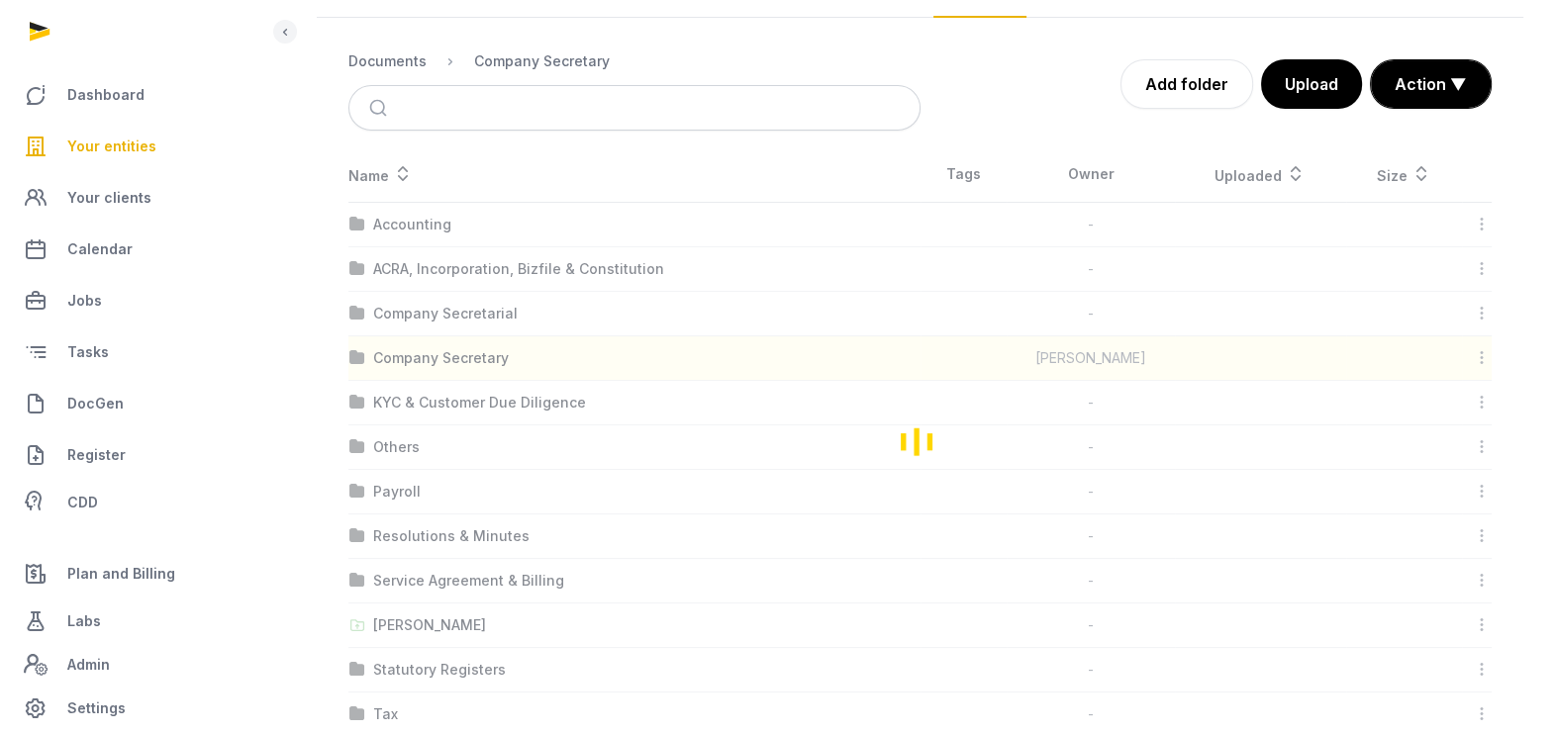
scroll to position [60, 0]
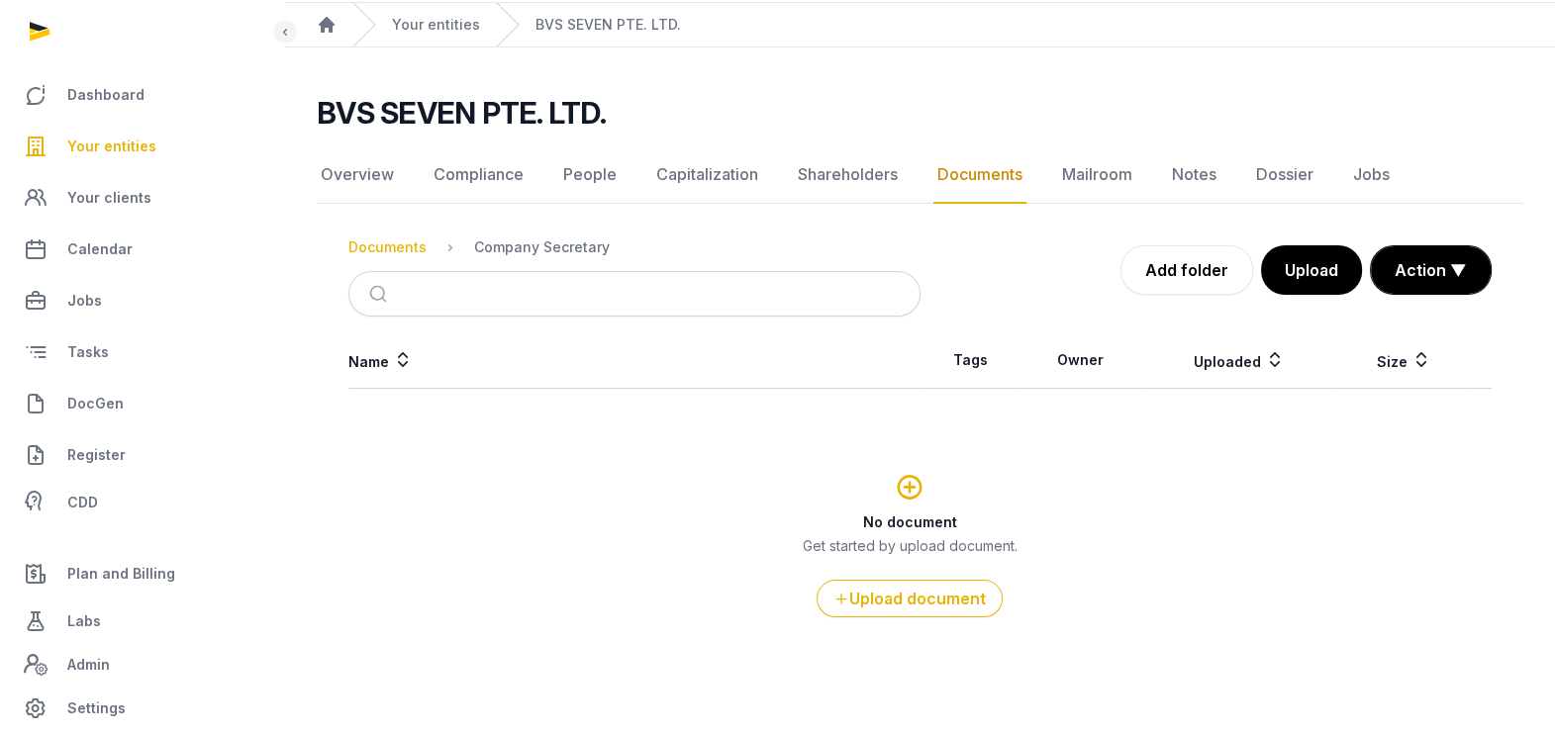
click at [384, 243] on div "Documents" at bounding box center [387, 248] width 78 height 20
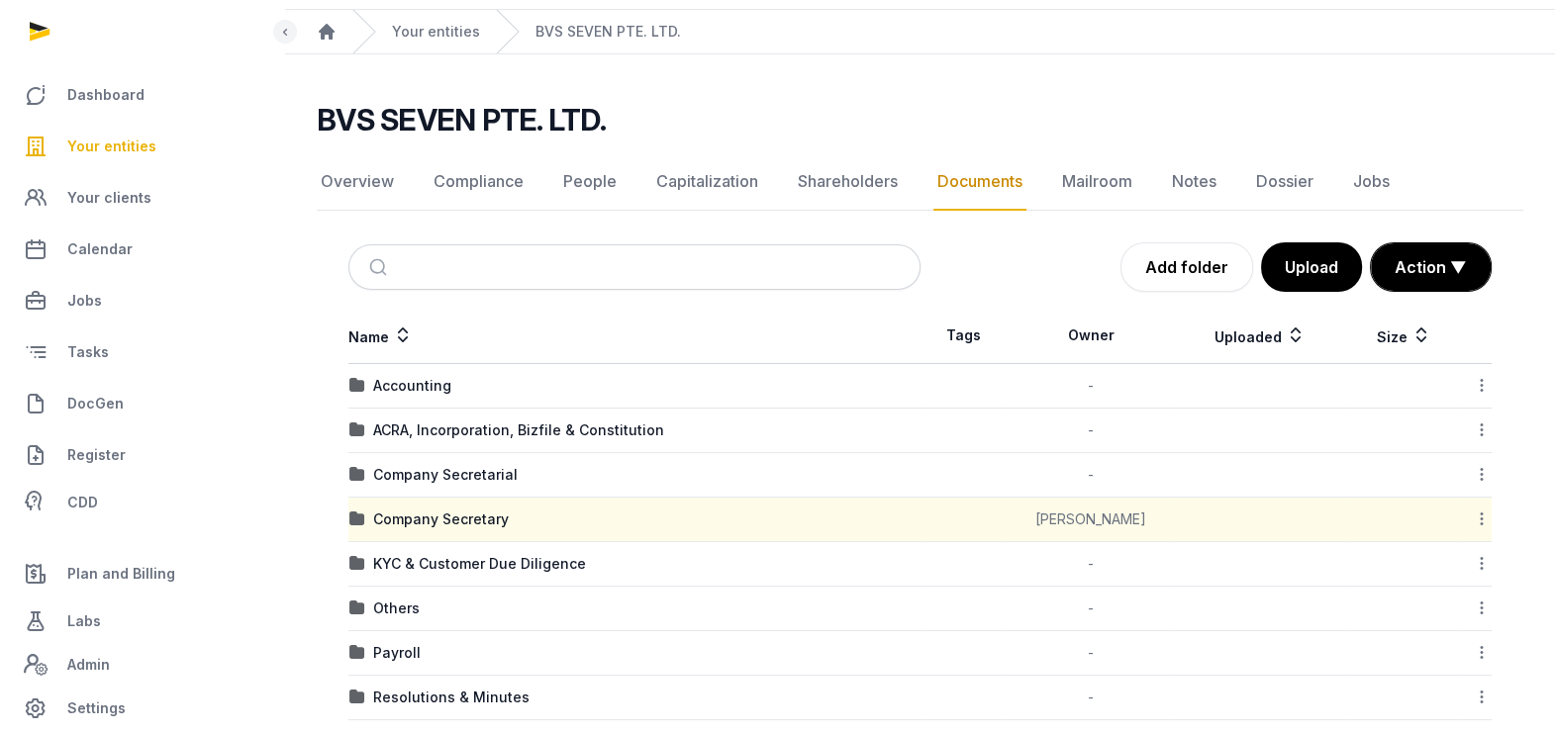
scroll to position [0, 0]
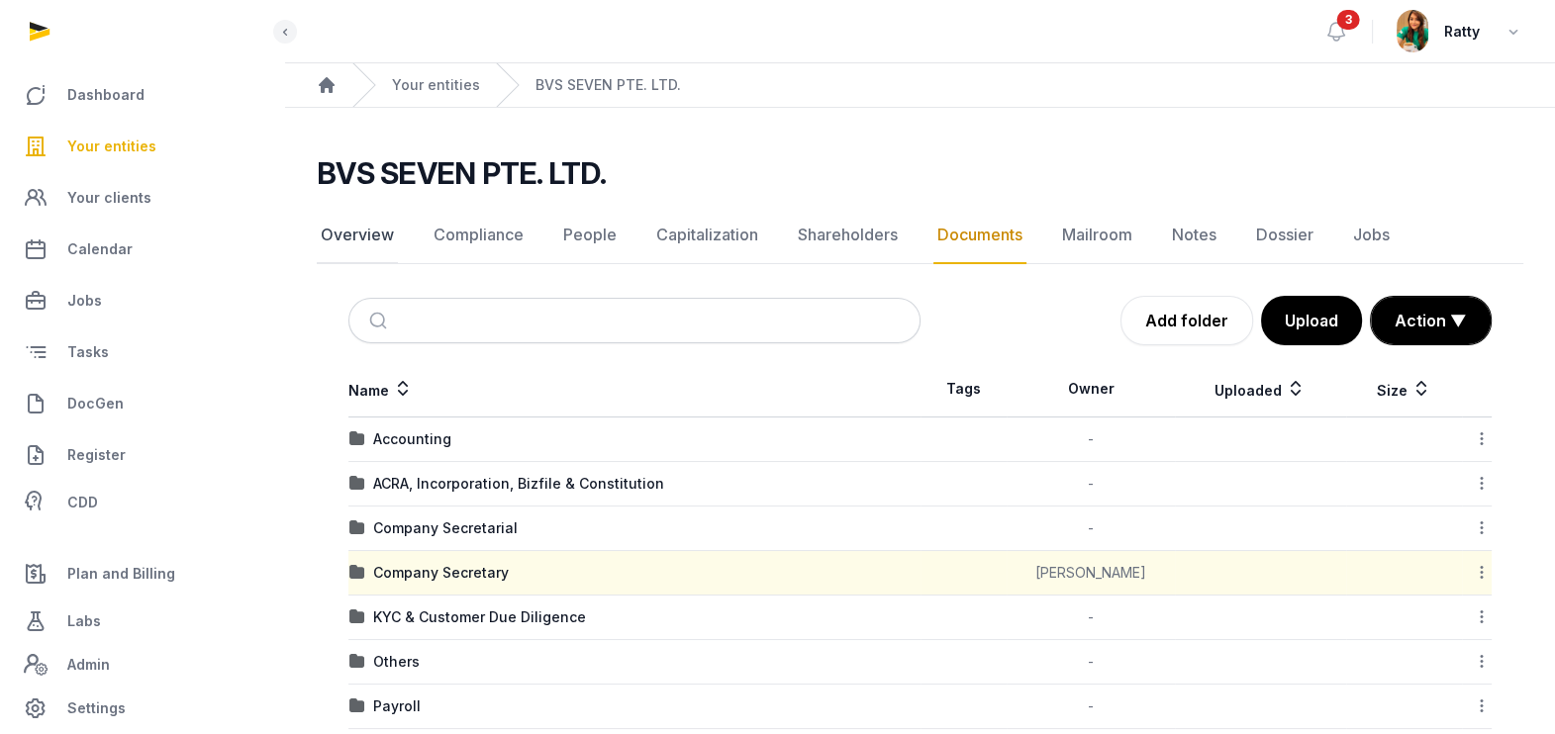
click at [333, 232] on link "Overview" at bounding box center [357, 235] width 81 height 57
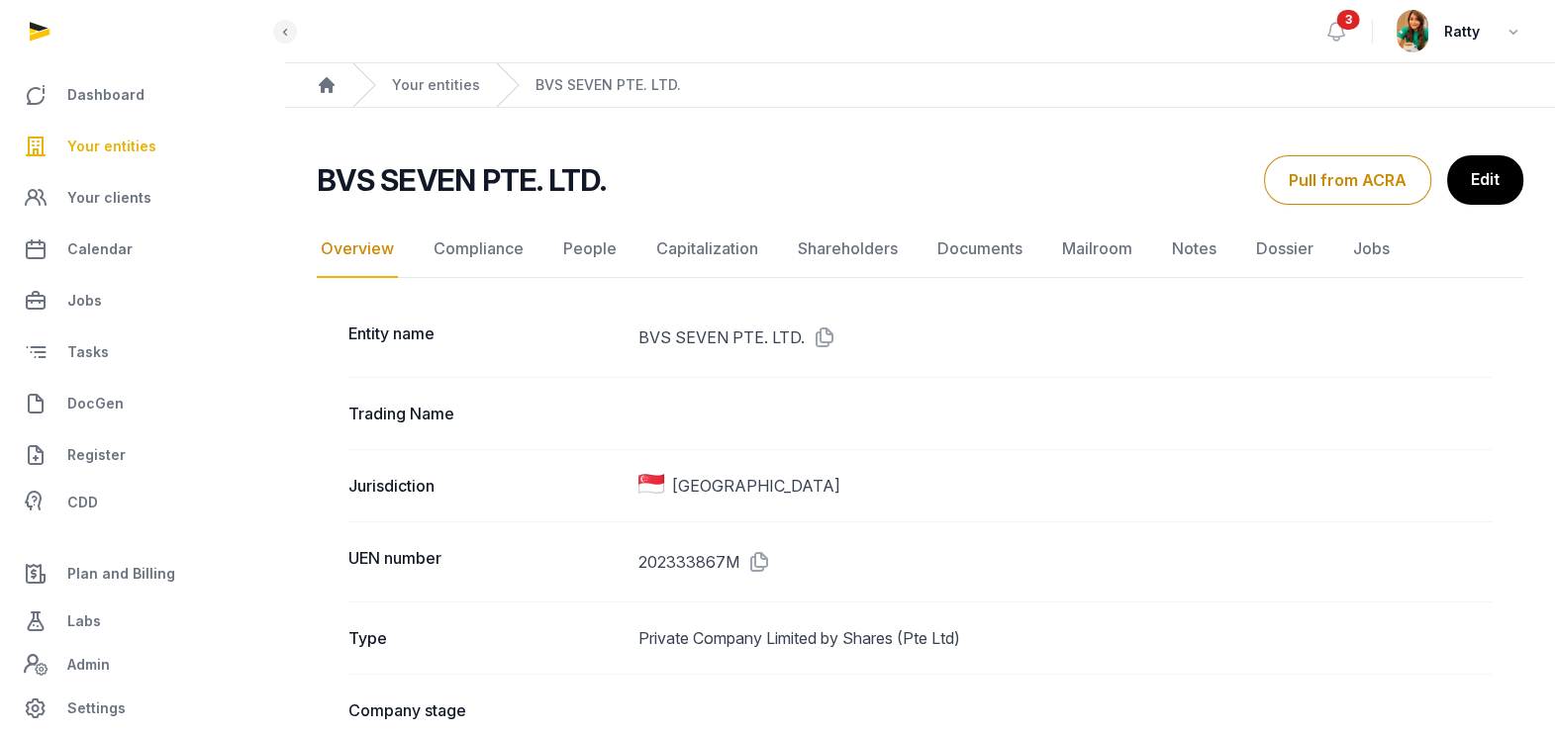
drag, startPoint x: 758, startPoint y: 562, endPoint x: 768, endPoint y: 540, distance: 23.9
click at [761, 562] on icon at bounding box center [755, 562] width 32 height 32
click at [982, 242] on link "Documents" at bounding box center [979, 249] width 93 height 57
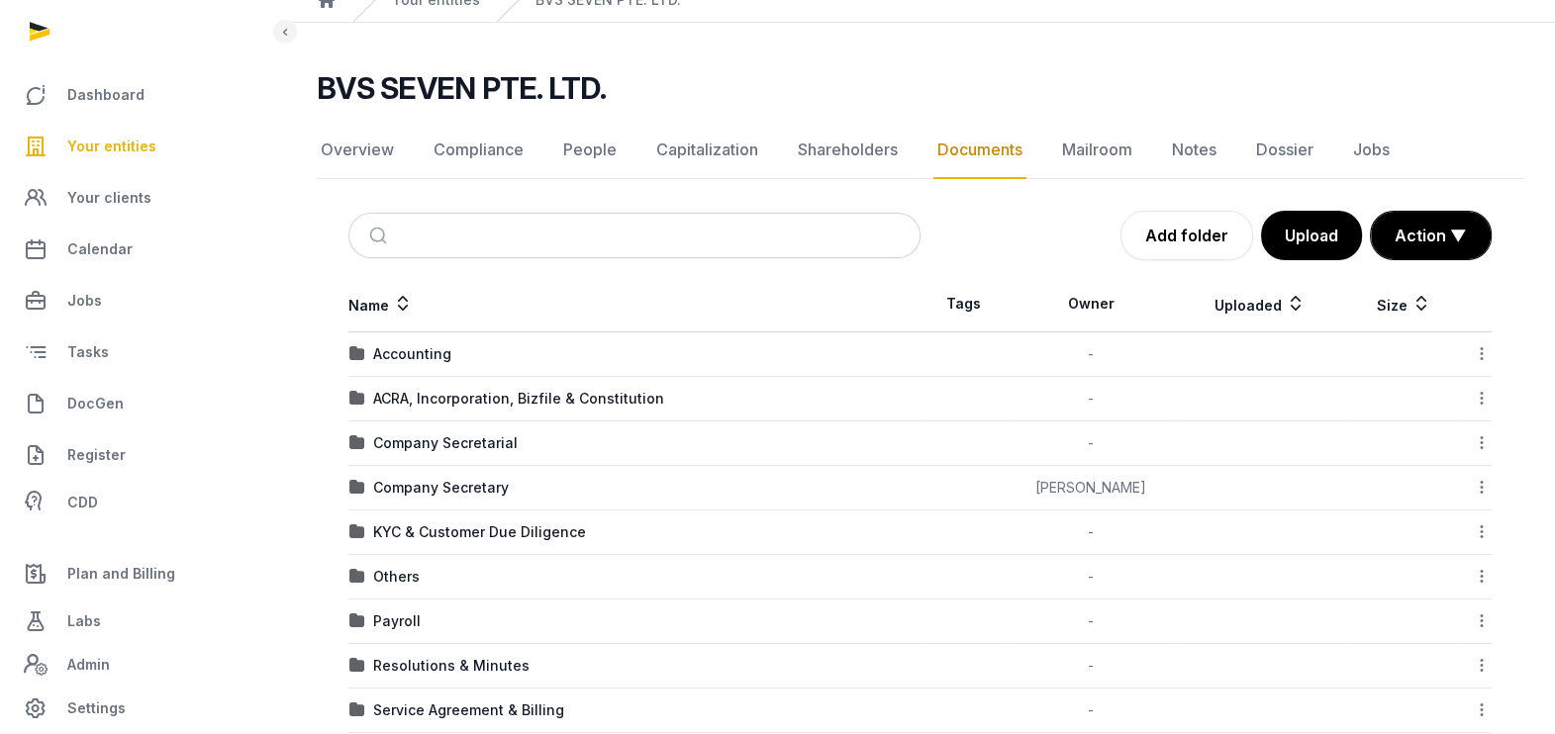
scroll to position [123, 0]
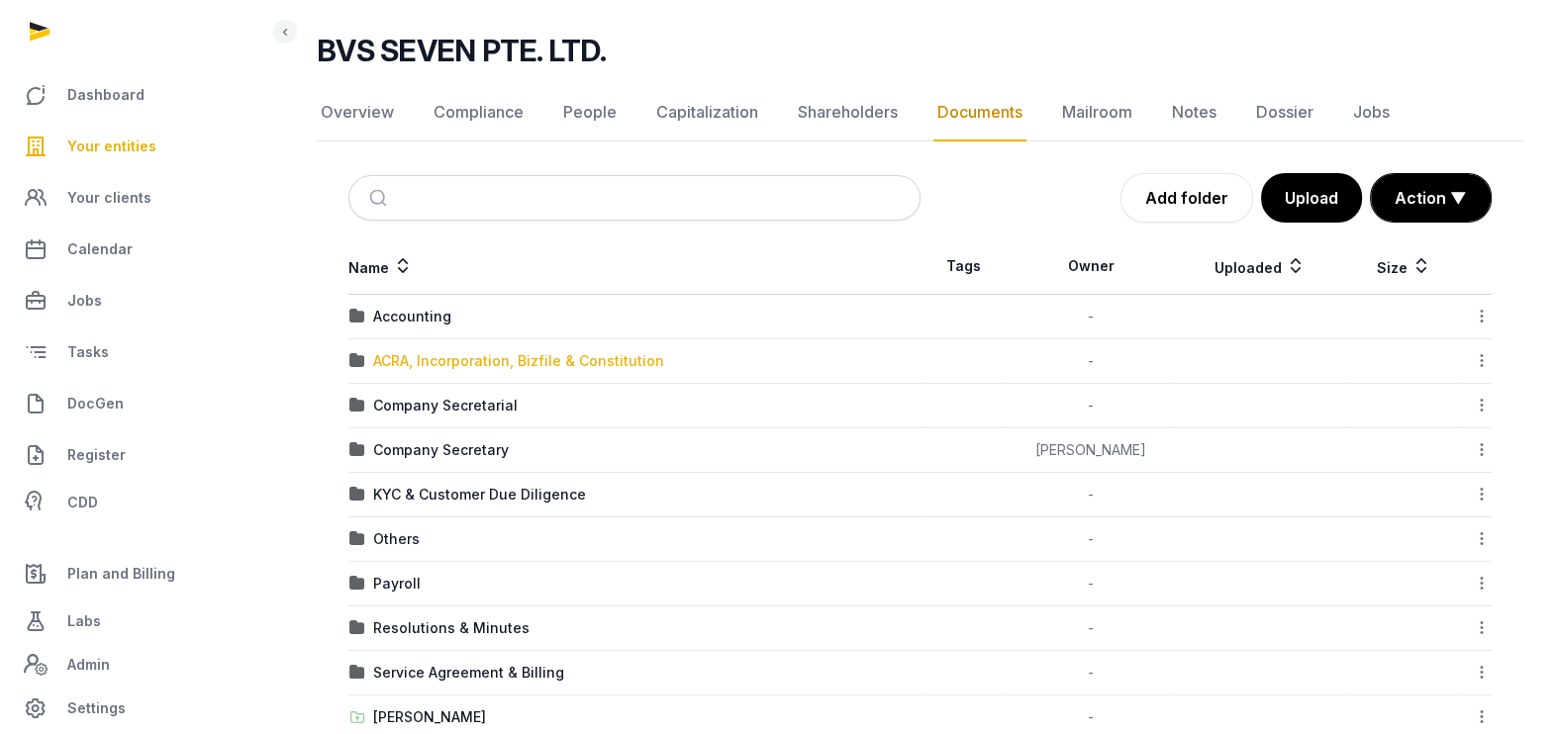
click at [538, 358] on div "ACRA, Incorporation, Bizfile & Constitution" at bounding box center [518, 361] width 291 height 20
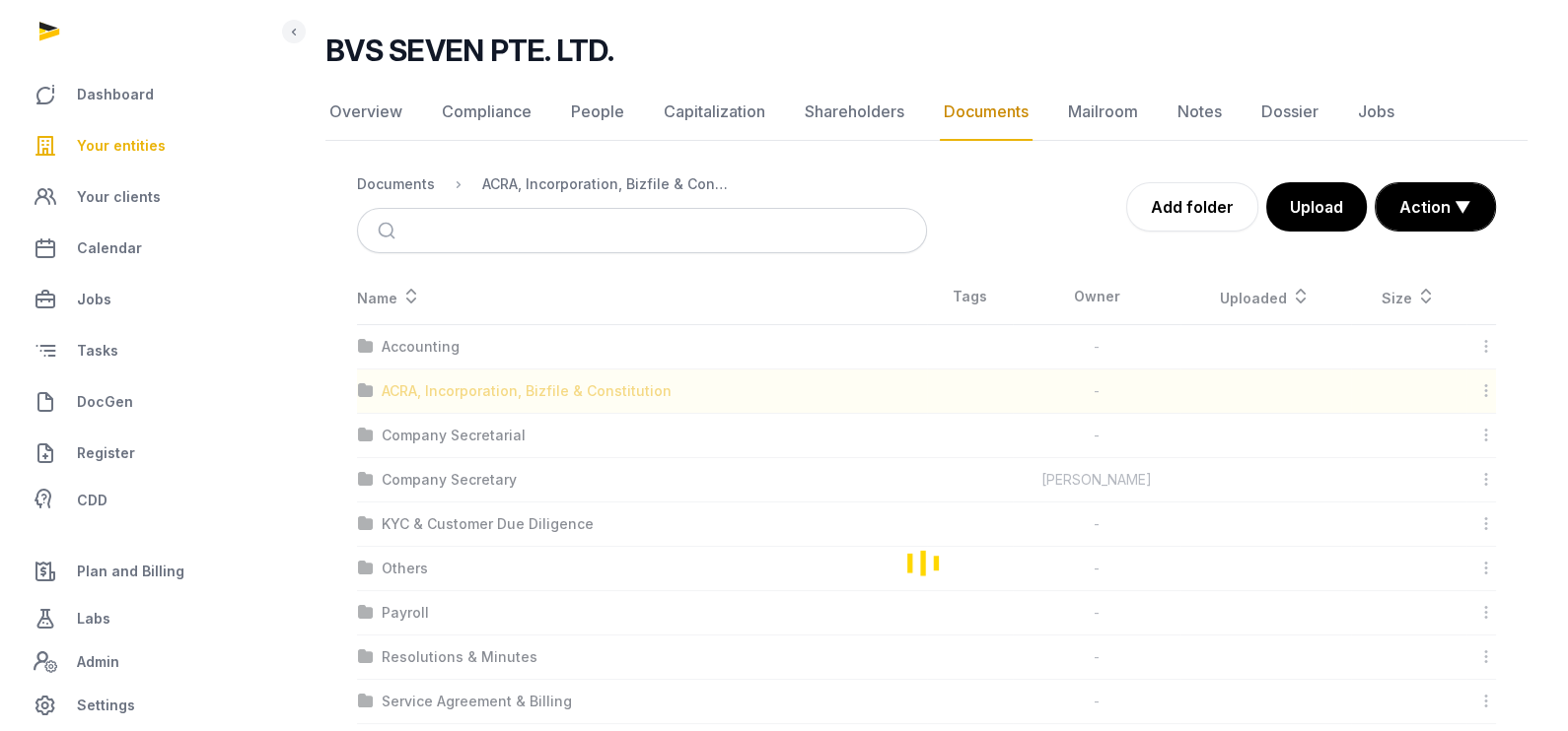
scroll to position [0, 0]
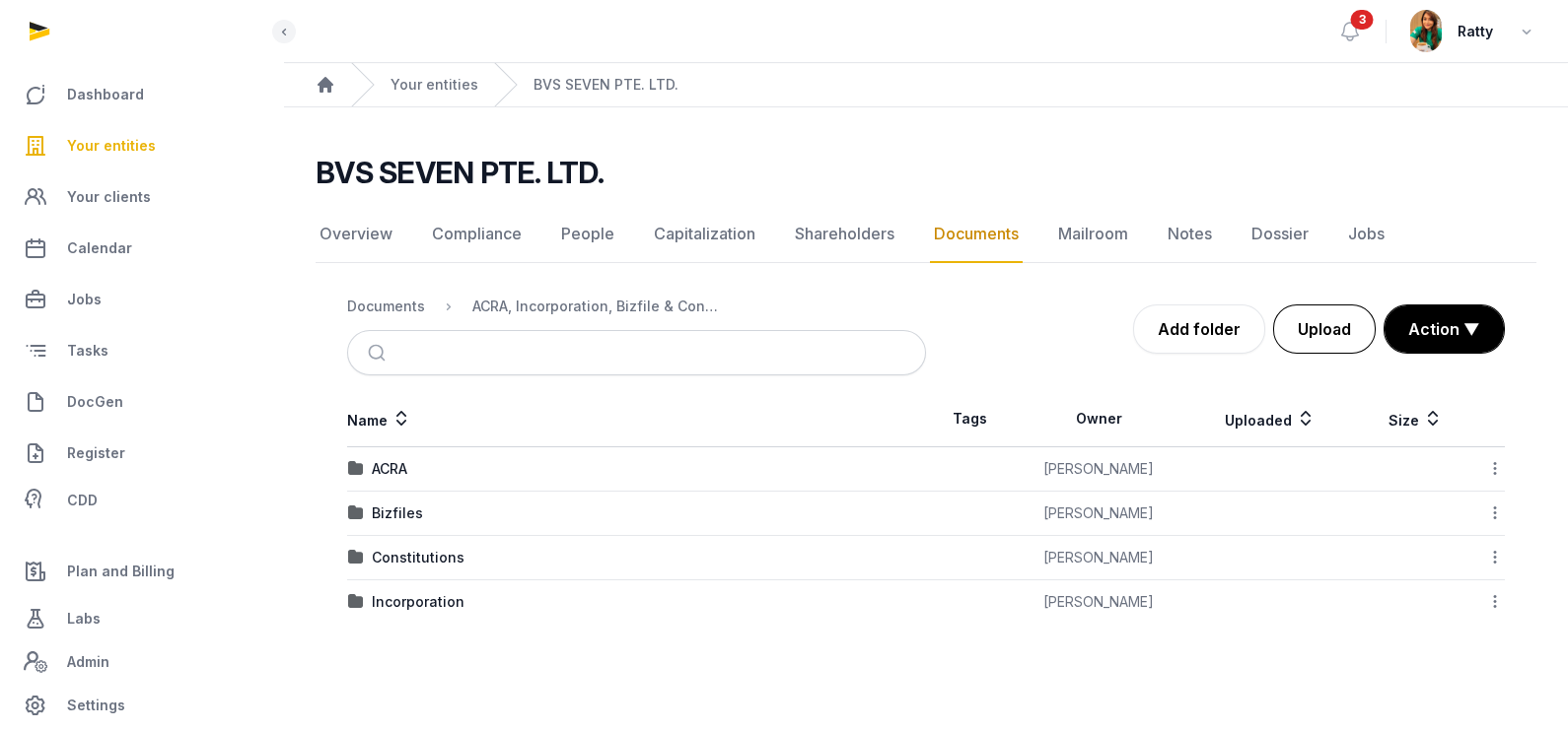
click at [1314, 332] on button "Upload" at bounding box center [1324, 329] width 103 height 49
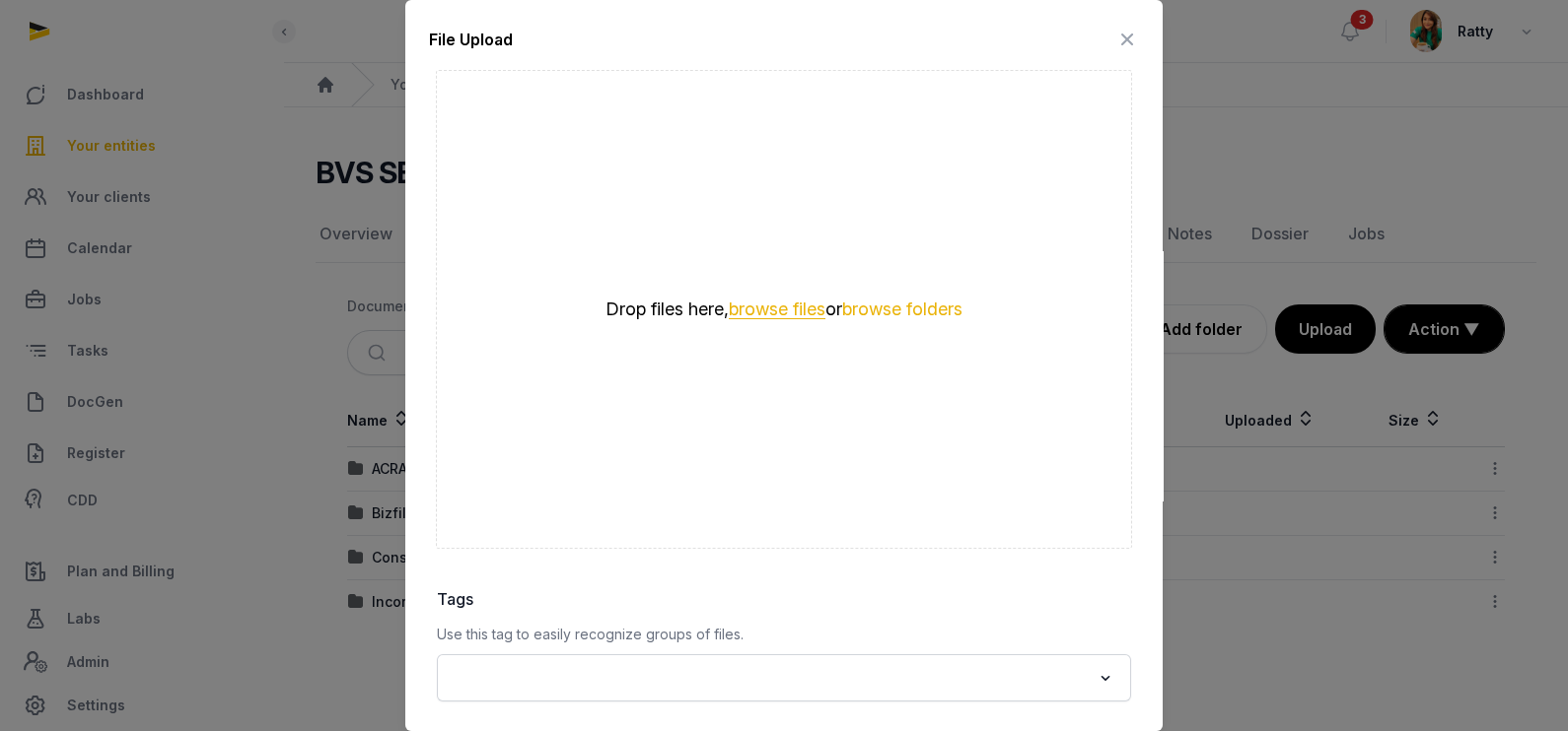
click at [754, 312] on button "browse files" at bounding box center [776, 310] width 97 height 19
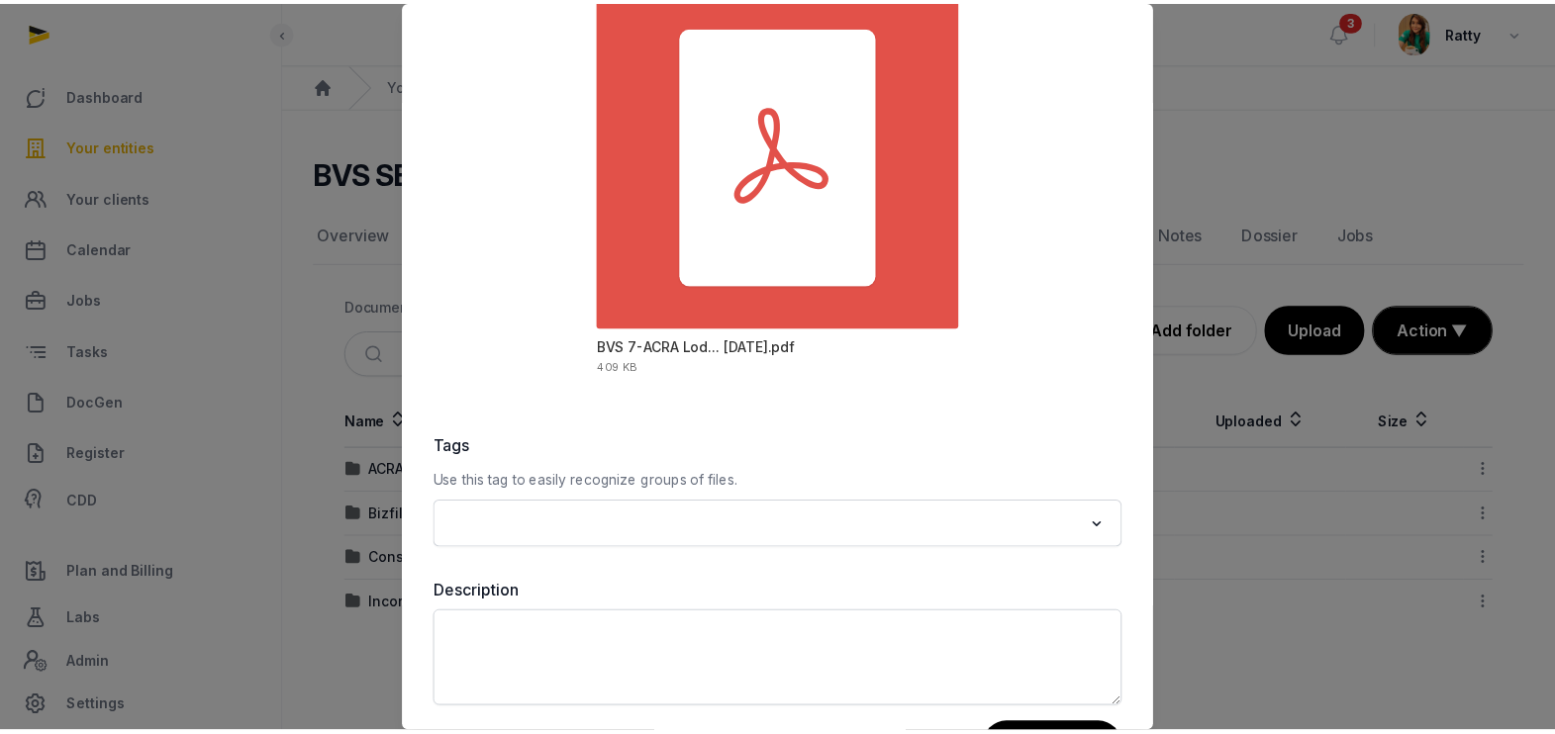
scroll to position [232, 0]
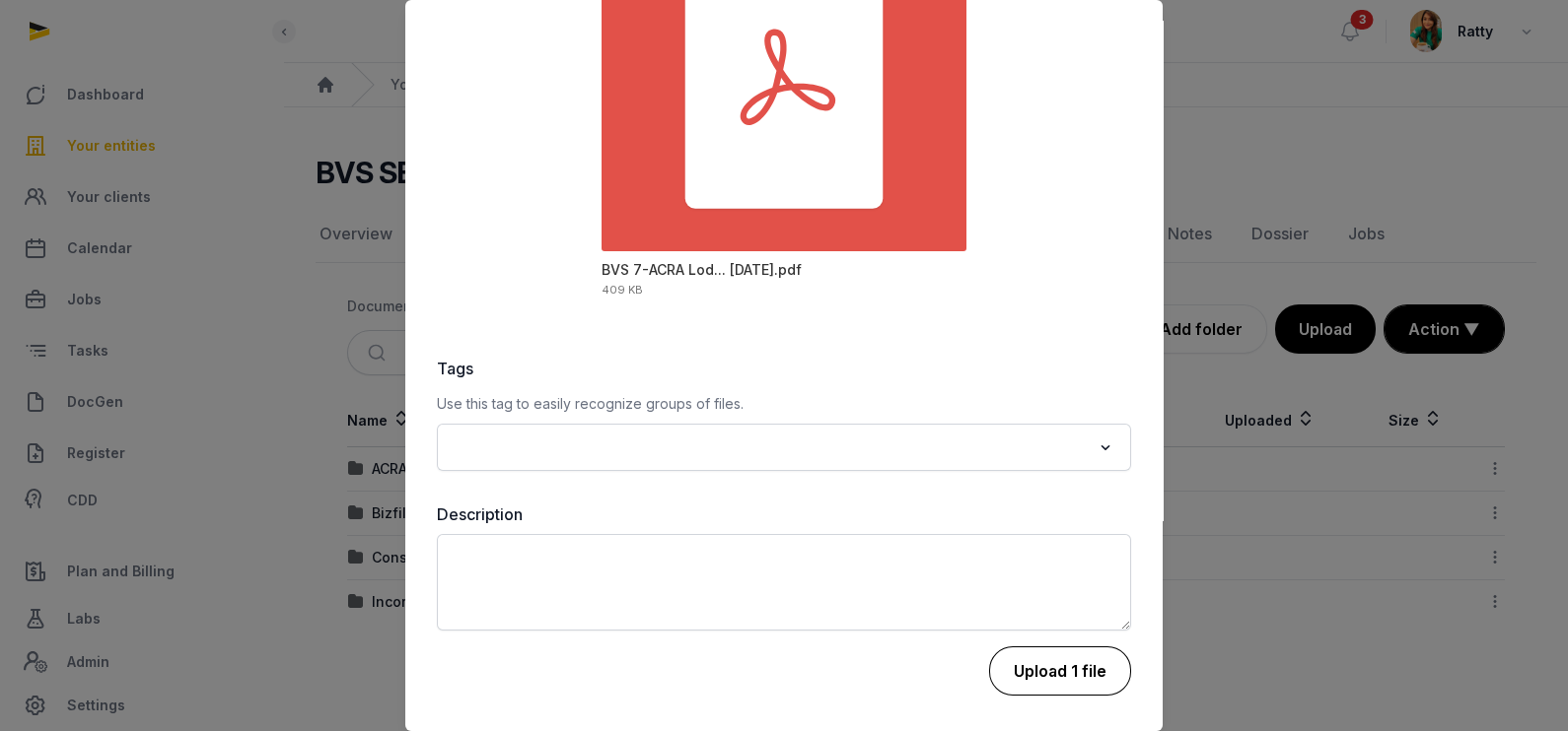
click at [1031, 669] on button "Upload 1 file" at bounding box center [1060, 670] width 142 height 49
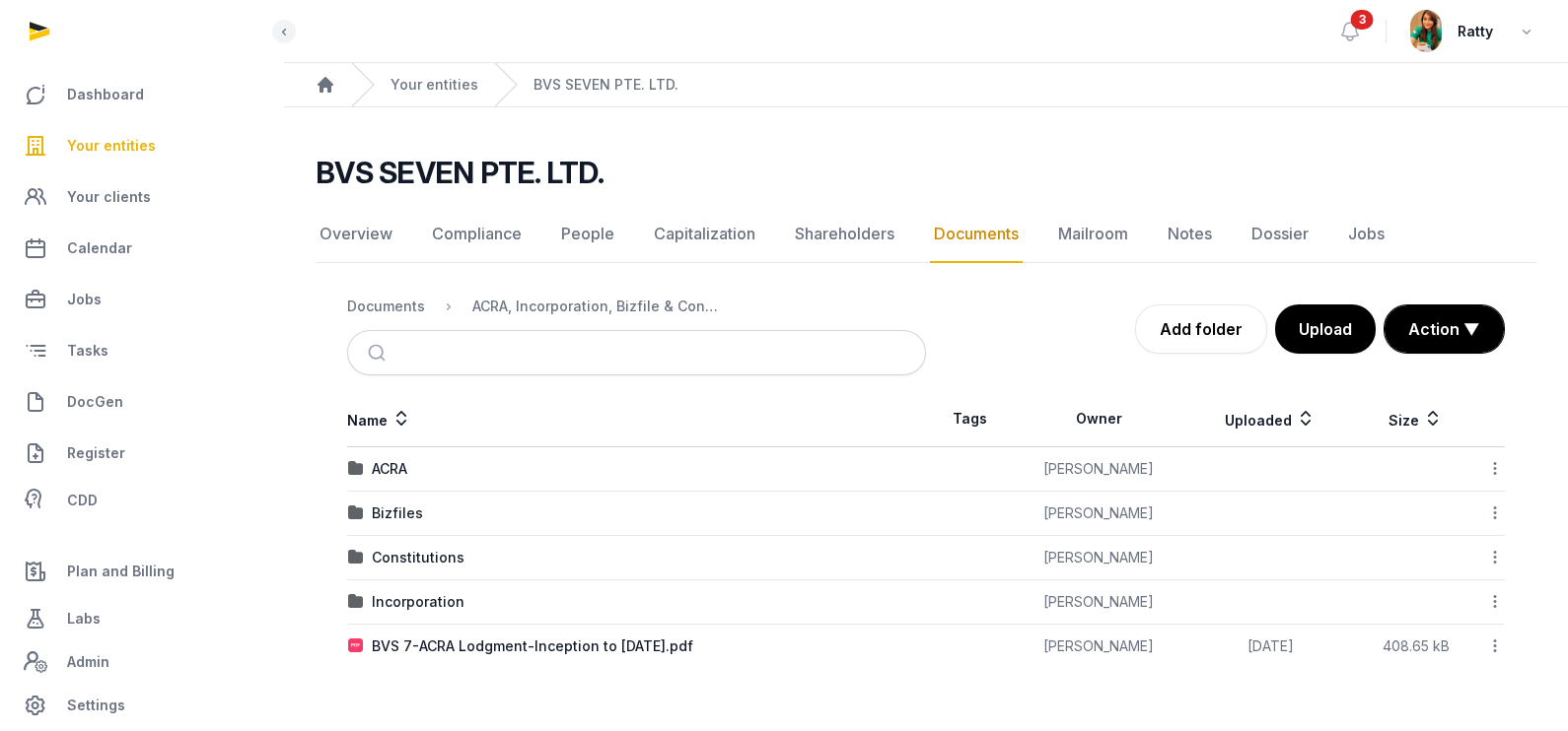
click at [115, 139] on span "Your entities" at bounding box center [111, 146] width 89 height 24
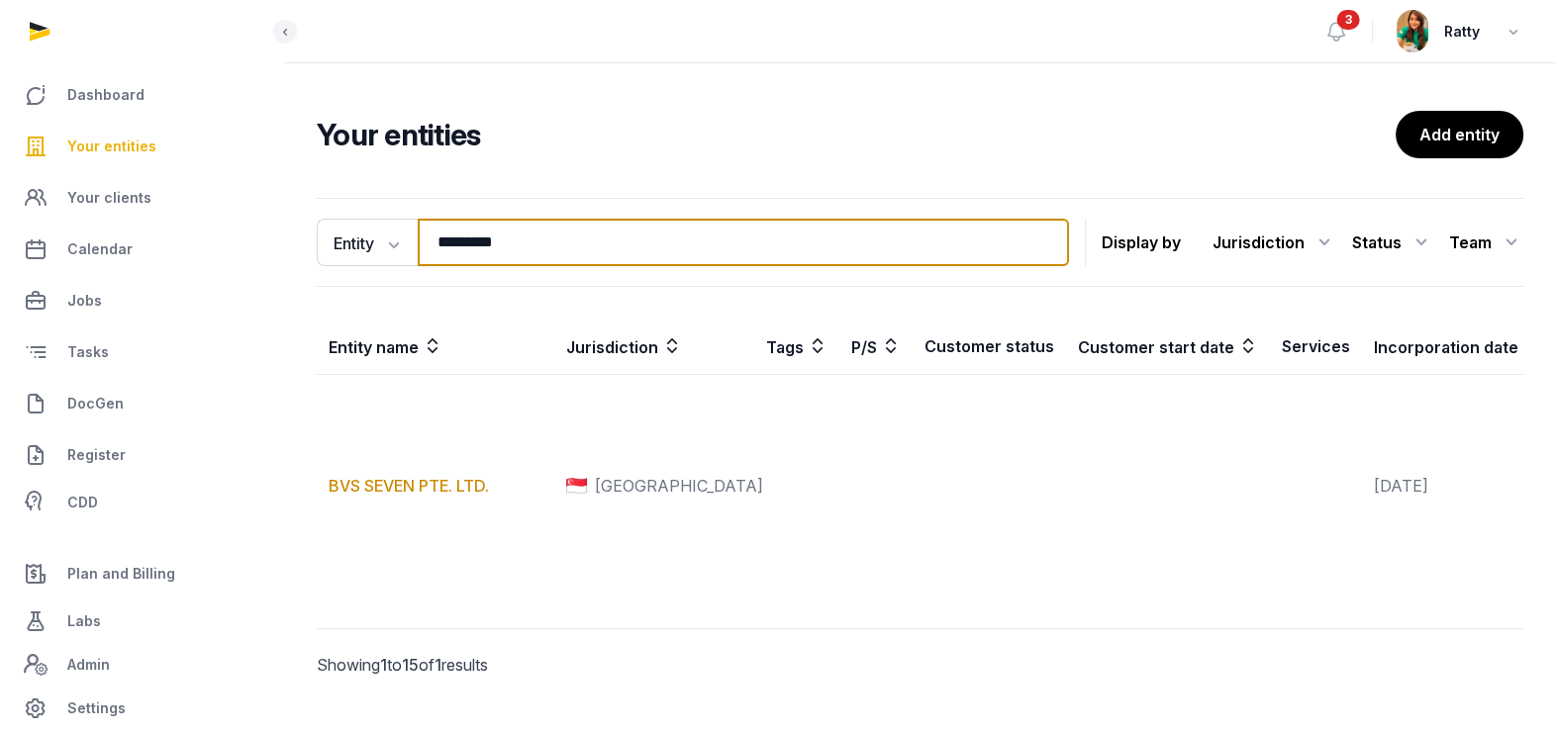
drag, startPoint x: 567, startPoint y: 240, endPoint x: 186, endPoint y: 151, distance: 391.3
click at [209, 176] on div "Dashboard Your entities Your clients Calendar Jobs Tasks DocGen Register CDD Pl…" at bounding box center [777, 386] width 1555 height 772
click at [572, 235] on input "*********" at bounding box center [743, 243] width 651 height 48
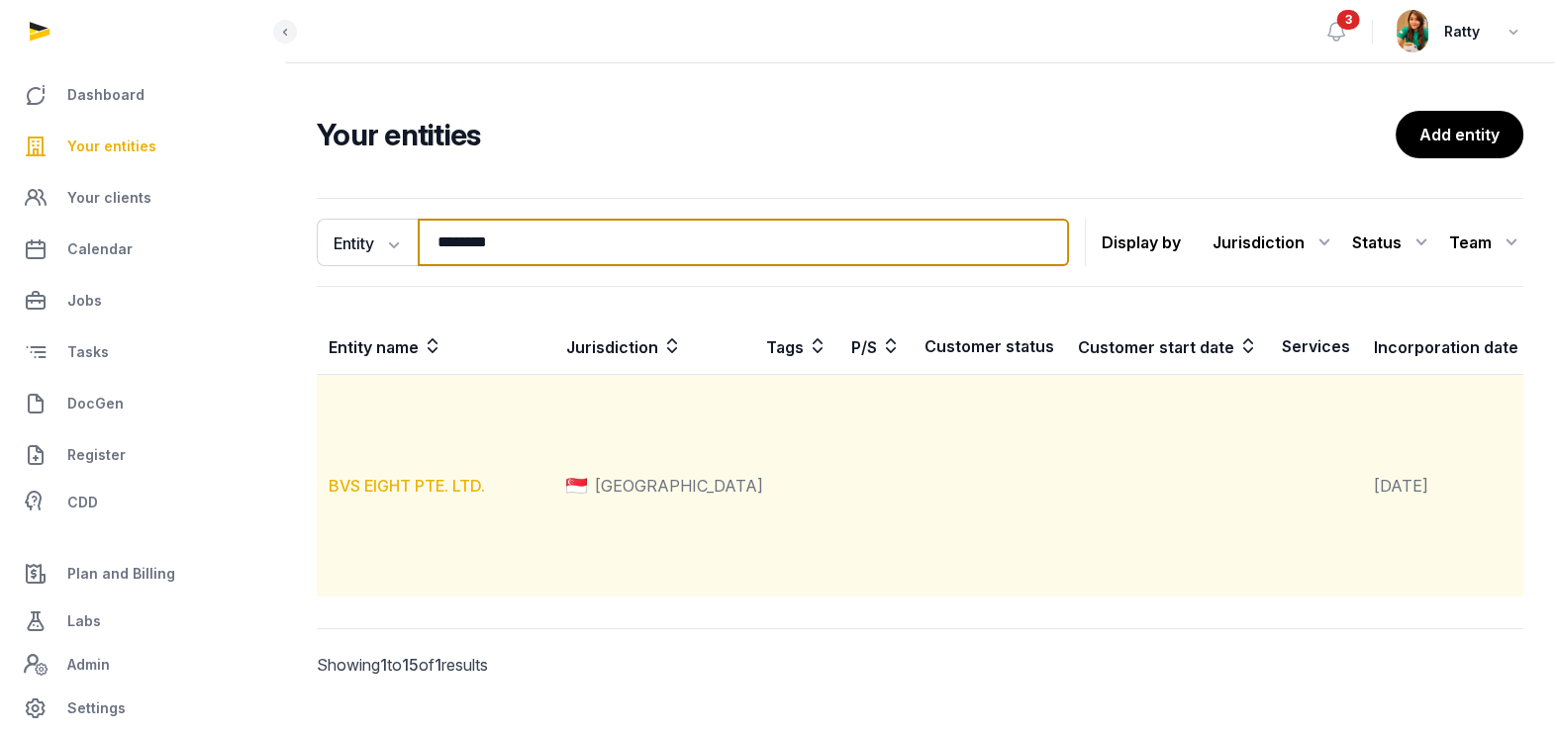
type input "********"
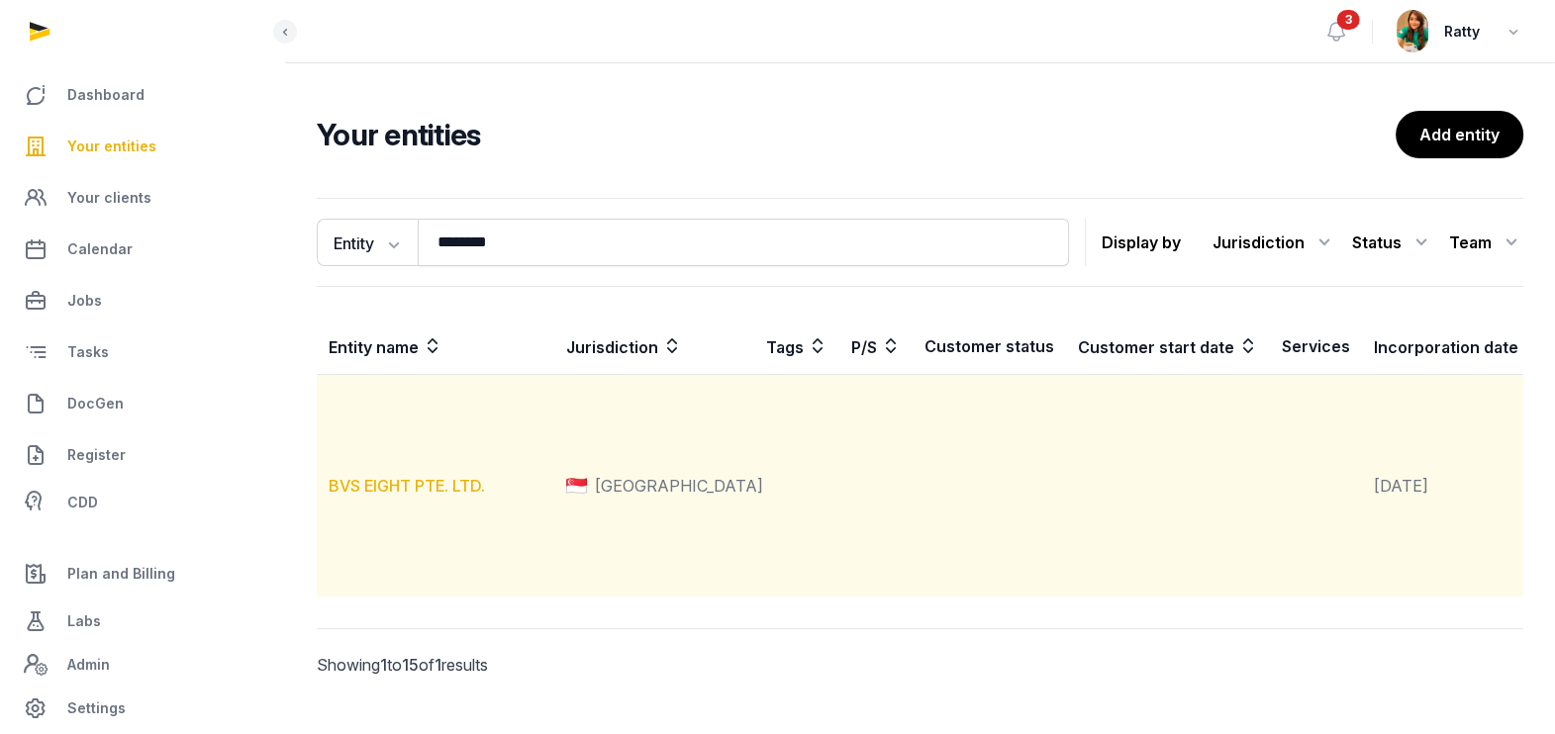
click at [438, 496] on link "BVS EIGHT PTE. LTD." at bounding box center [407, 486] width 156 height 20
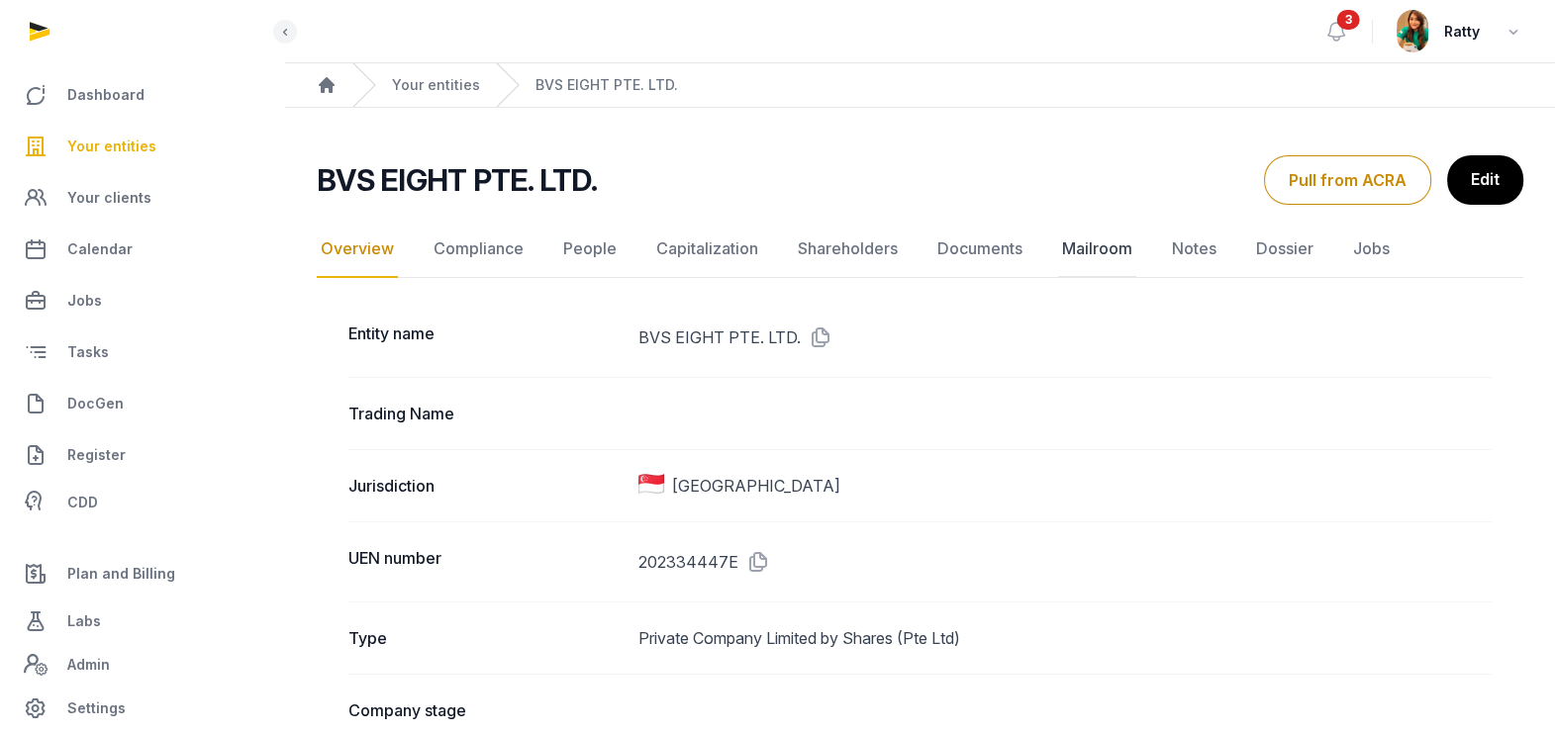
drag, startPoint x: 755, startPoint y: 563, endPoint x: 1123, endPoint y: 219, distance: 504.1
click at [753, 562] on icon at bounding box center [754, 562] width 32 height 32
click at [992, 242] on link "Documents" at bounding box center [979, 249] width 93 height 57
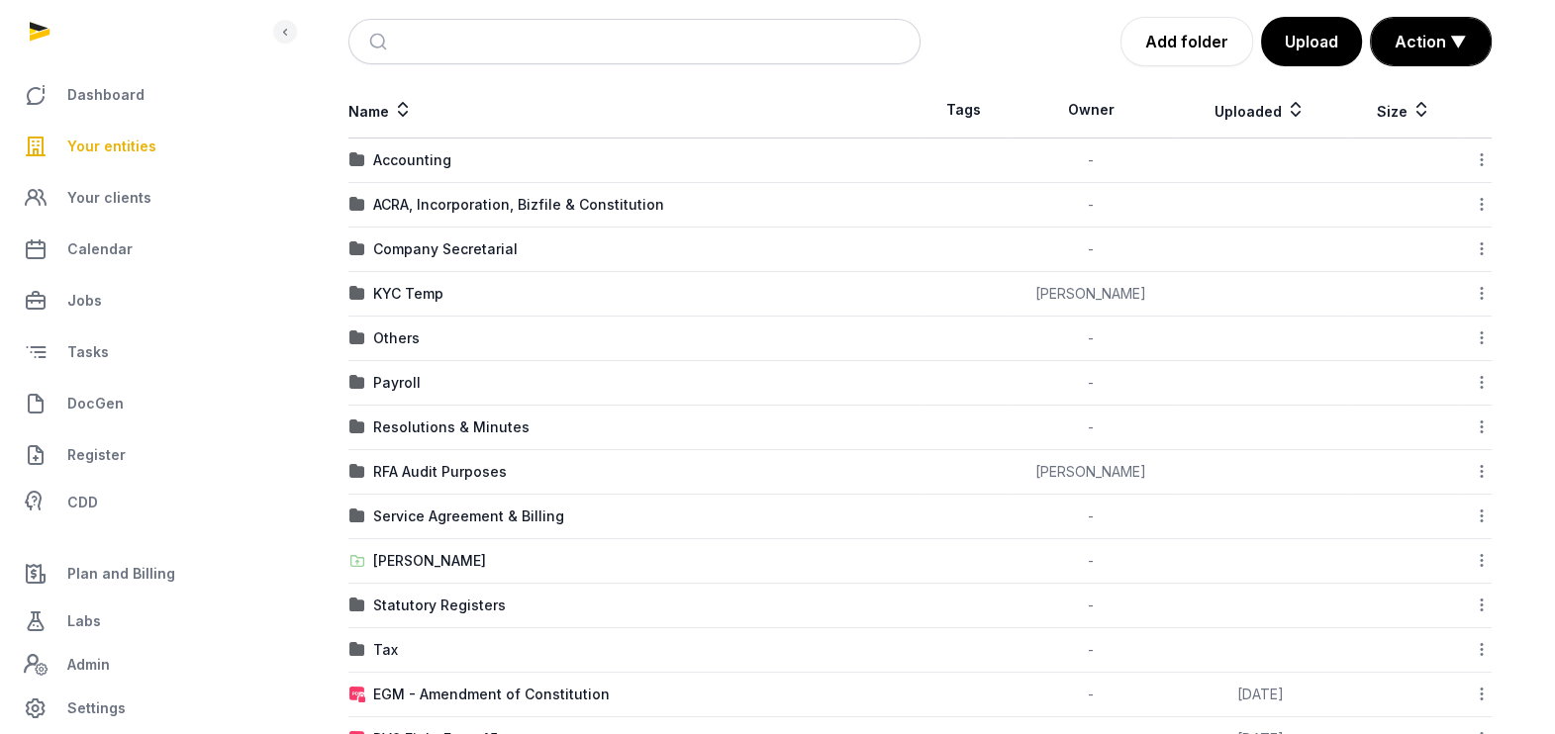
scroll to position [341, 0]
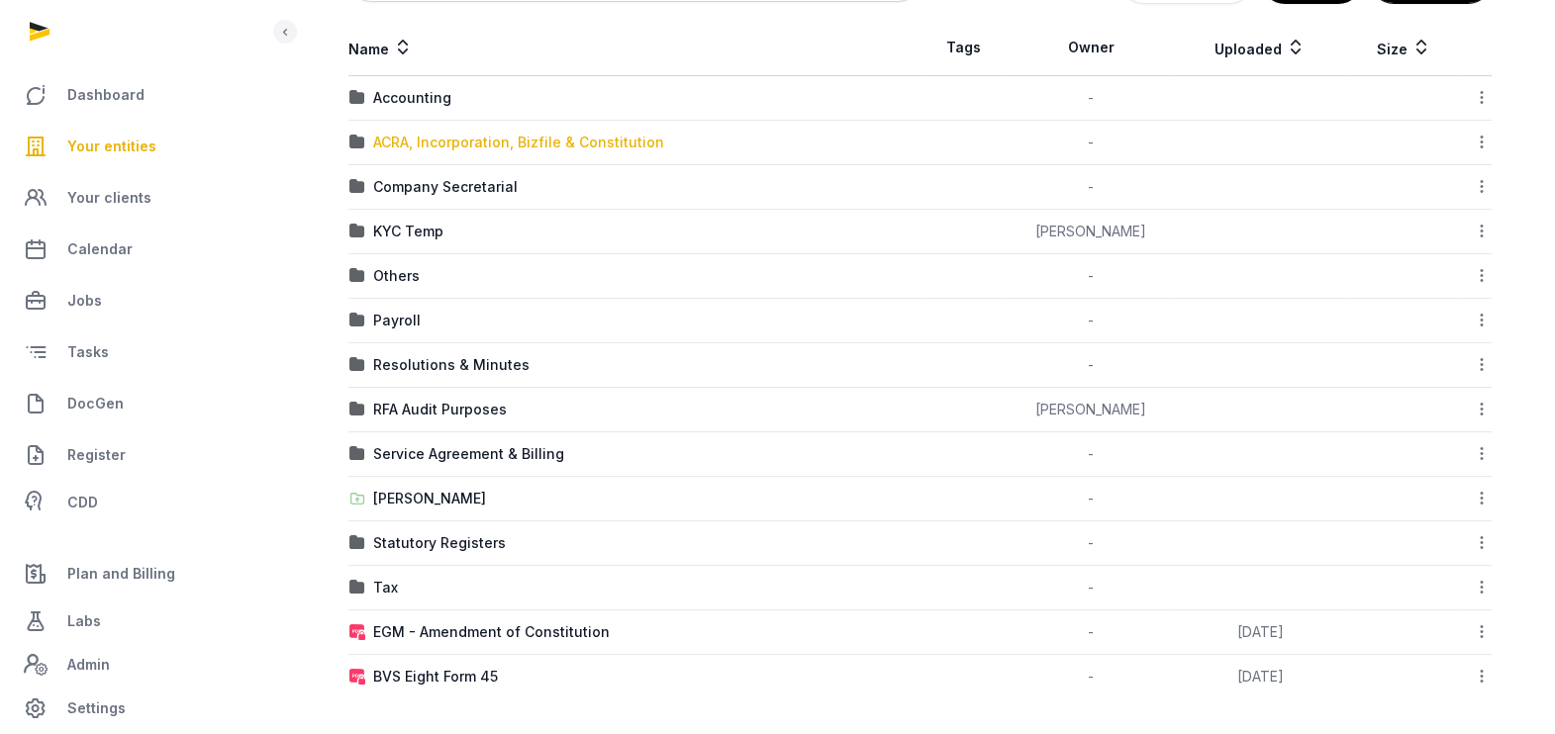
click at [452, 138] on div "ACRA, Incorporation, Bizfile & Constitution" at bounding box center [518, 143] width 291 height 20
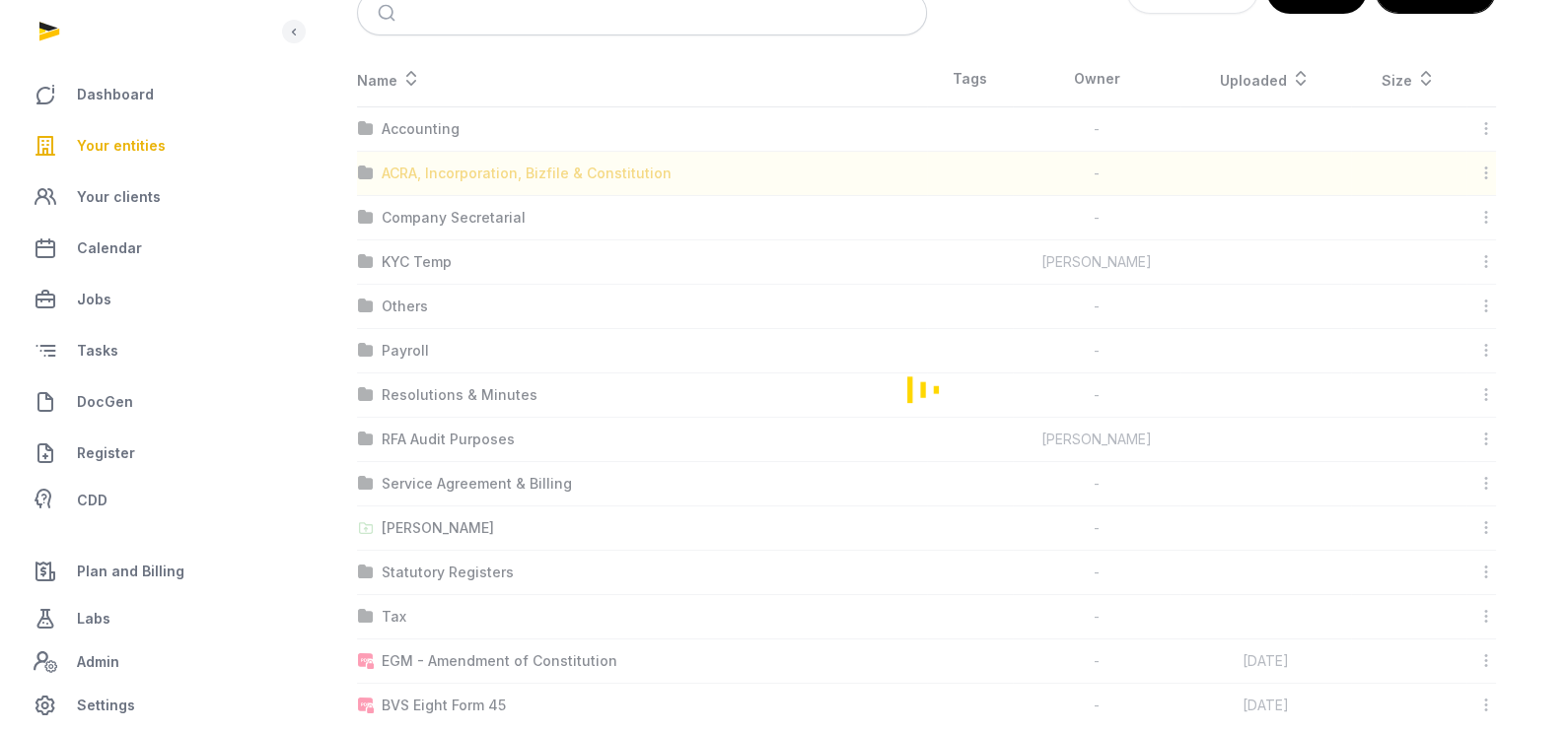
scroll to position [0, 0]
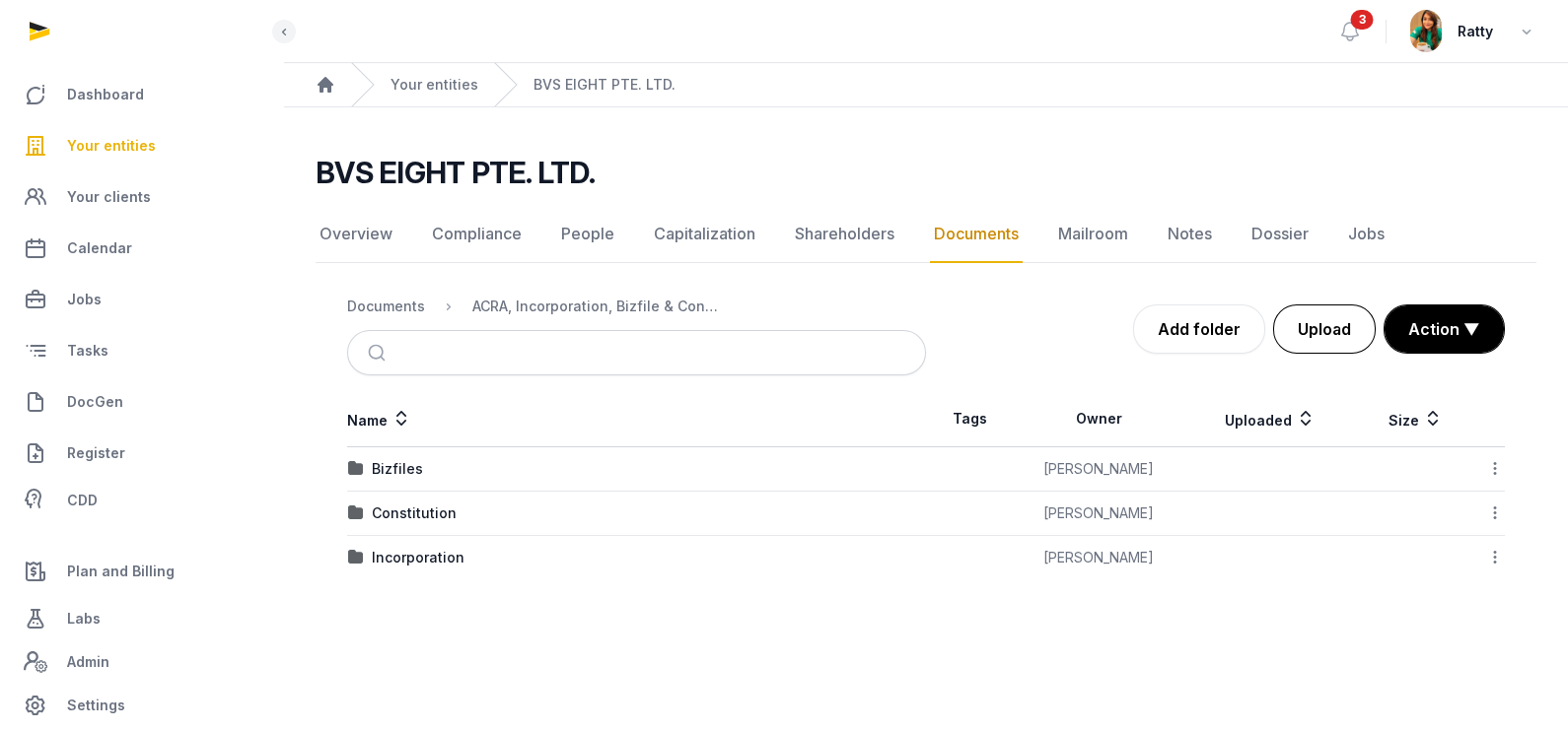
click at [1321, 323] on button "Upload" at bounding box center [1324, 329] width 103 height 49
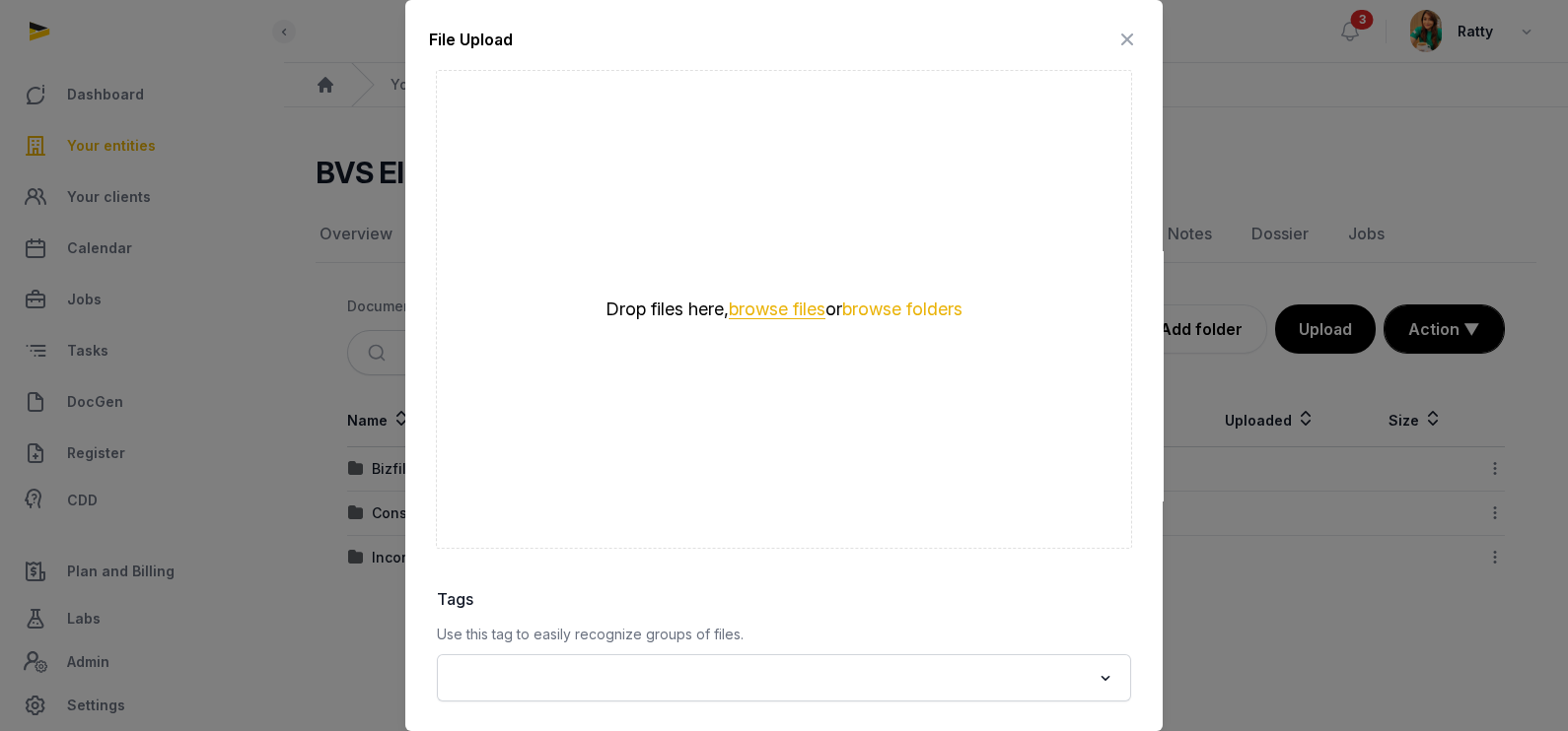
click at [781, 308] on button "browse files" at bounding box center [776, 310] width 97 height 19
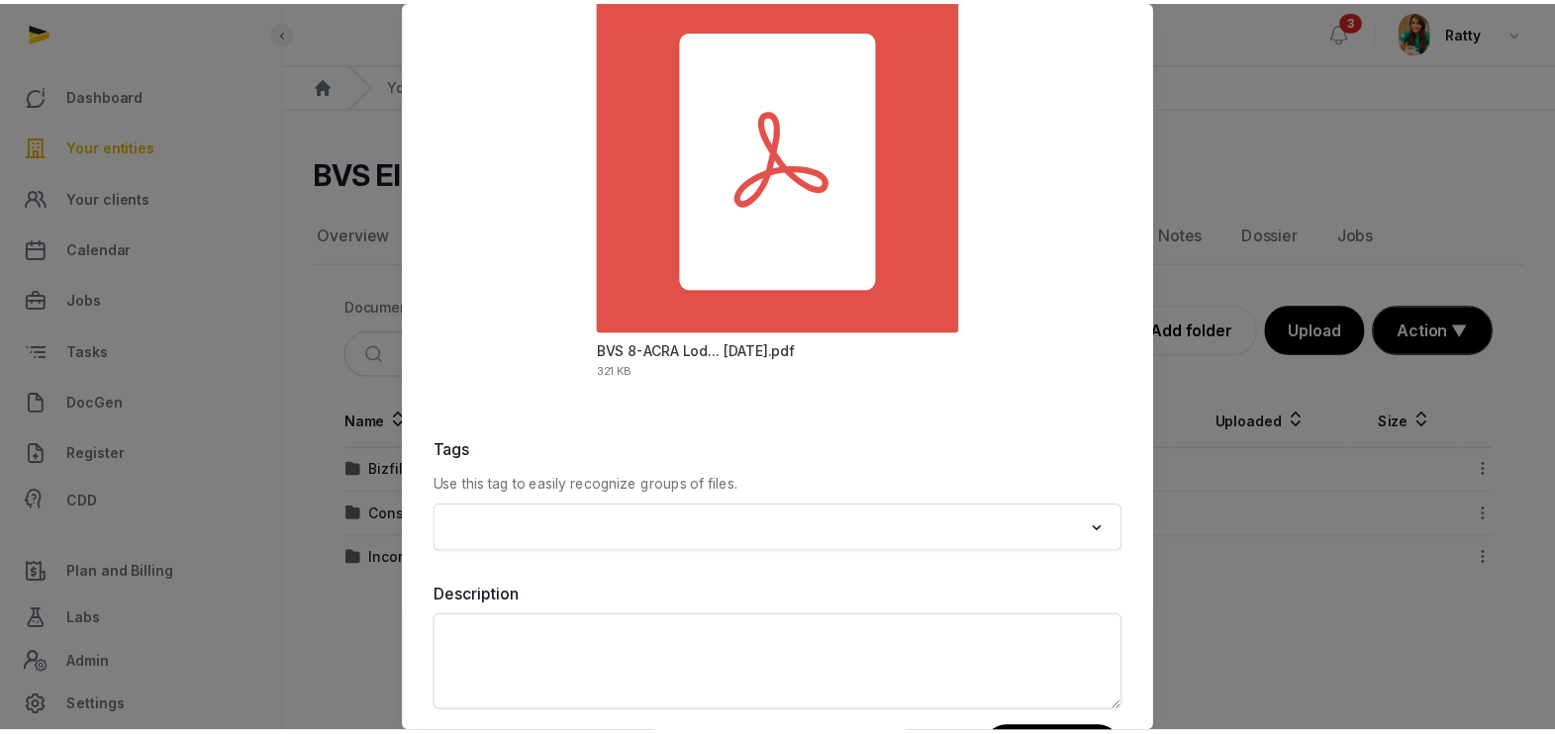
scroll to position [232, 0]
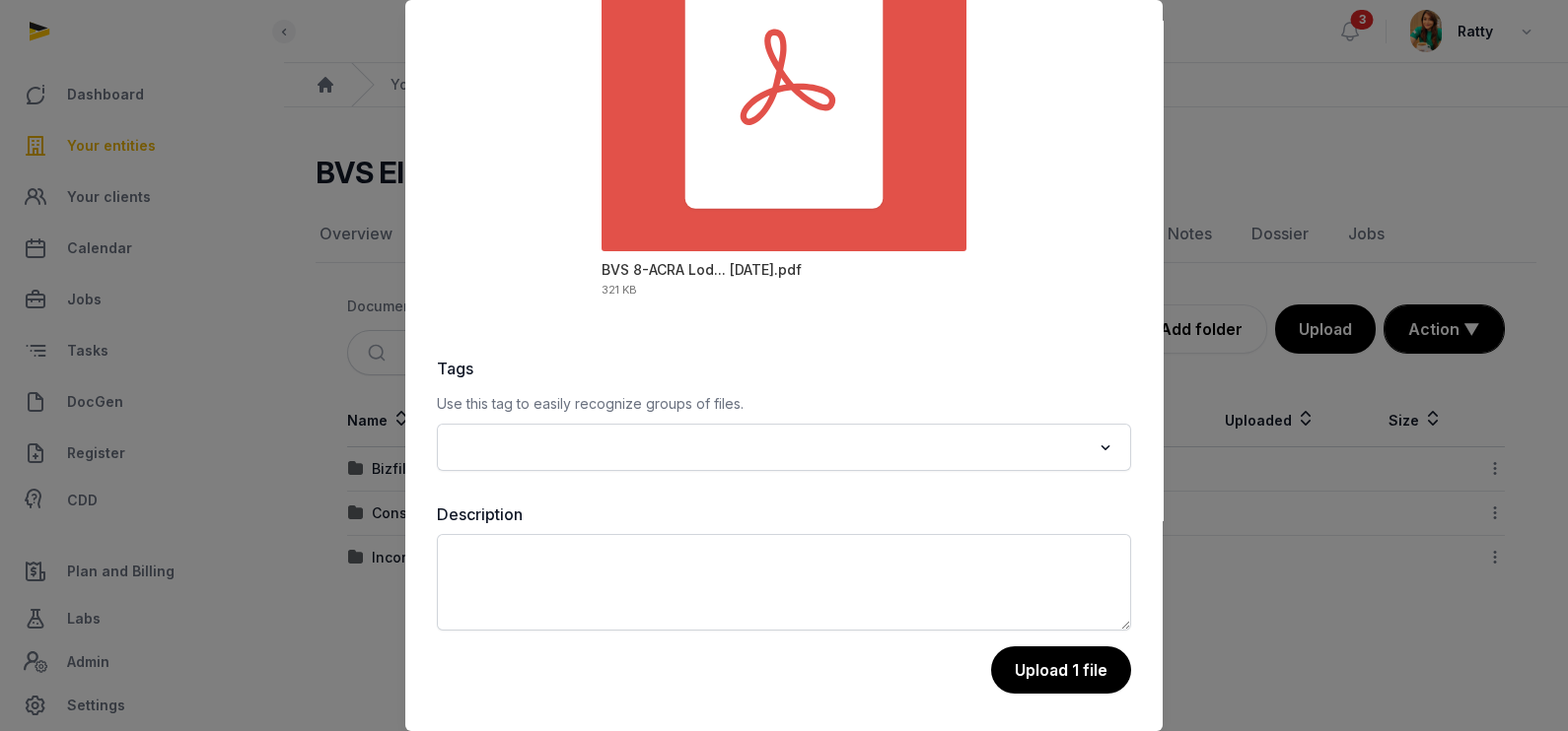
click at [1037, 640] on div "Tags Use this tag to easily recognize groups of files. Loading... Description U…" at bounding box center [783, 525] width 694 height 337
click at [1045, 673] on button "Upload 1 file" at bounding box center [1060, 670] width 142 height 49
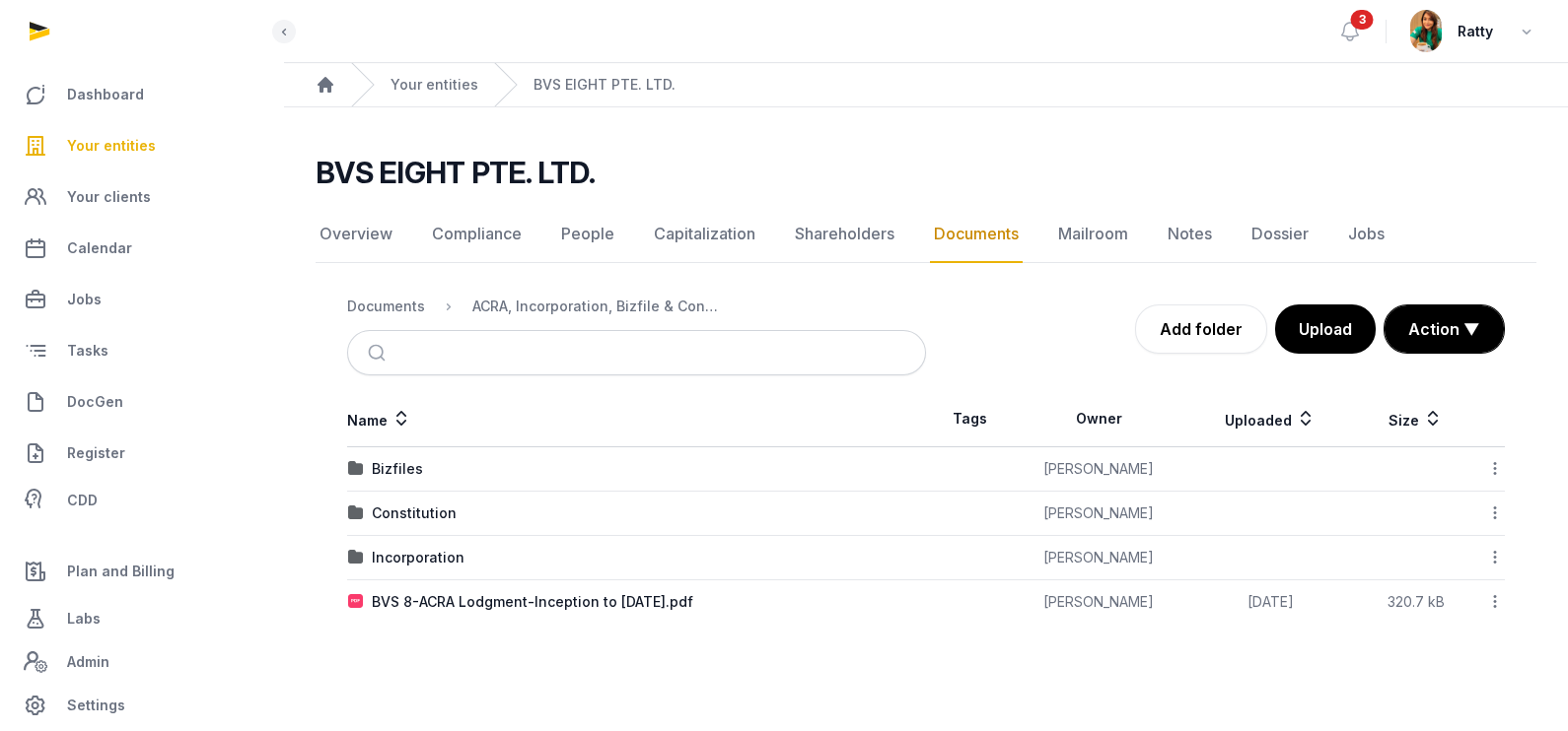
click at [129, 143] on span "Your entities" at bounding box center [111, 146] width 89 height 24
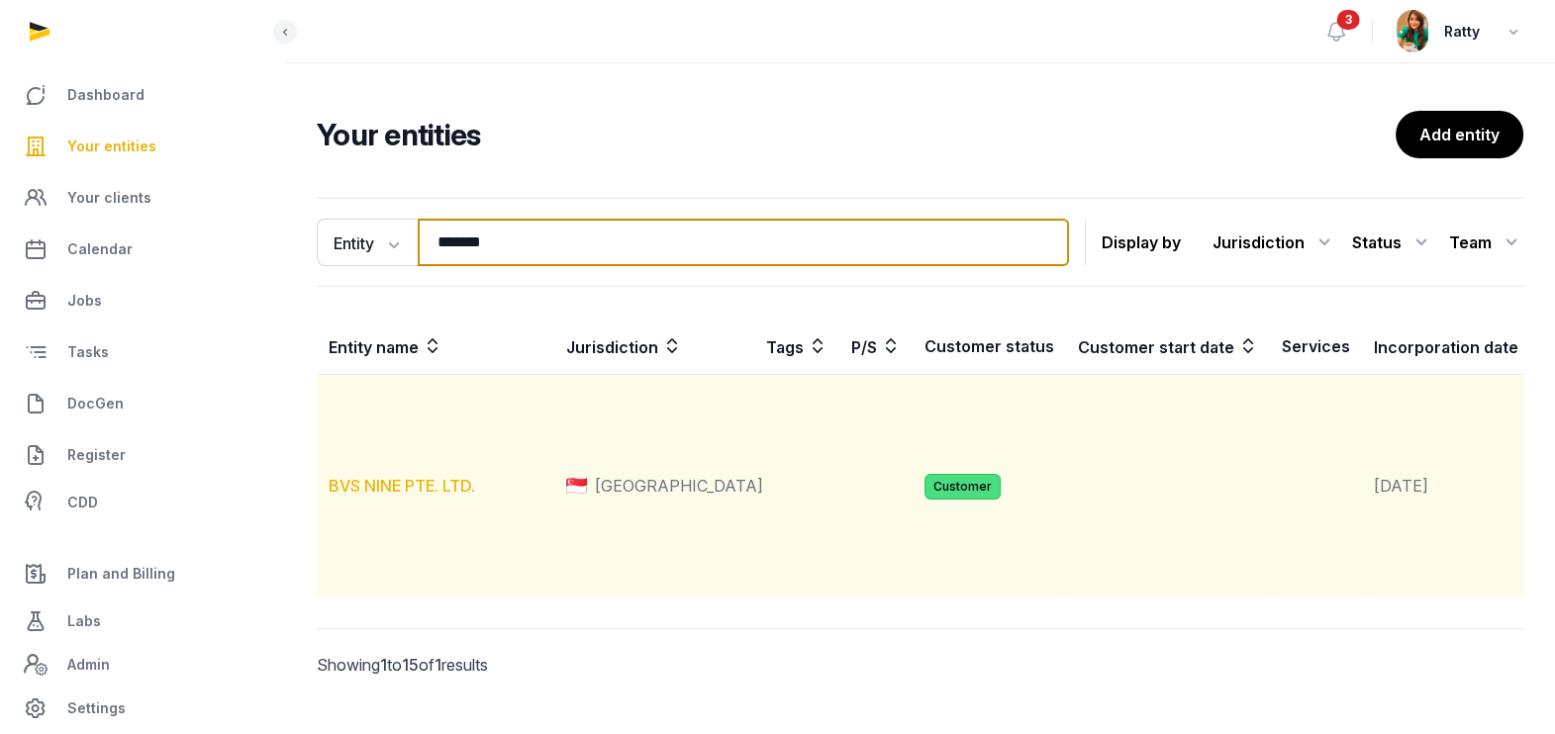
type input "*******"
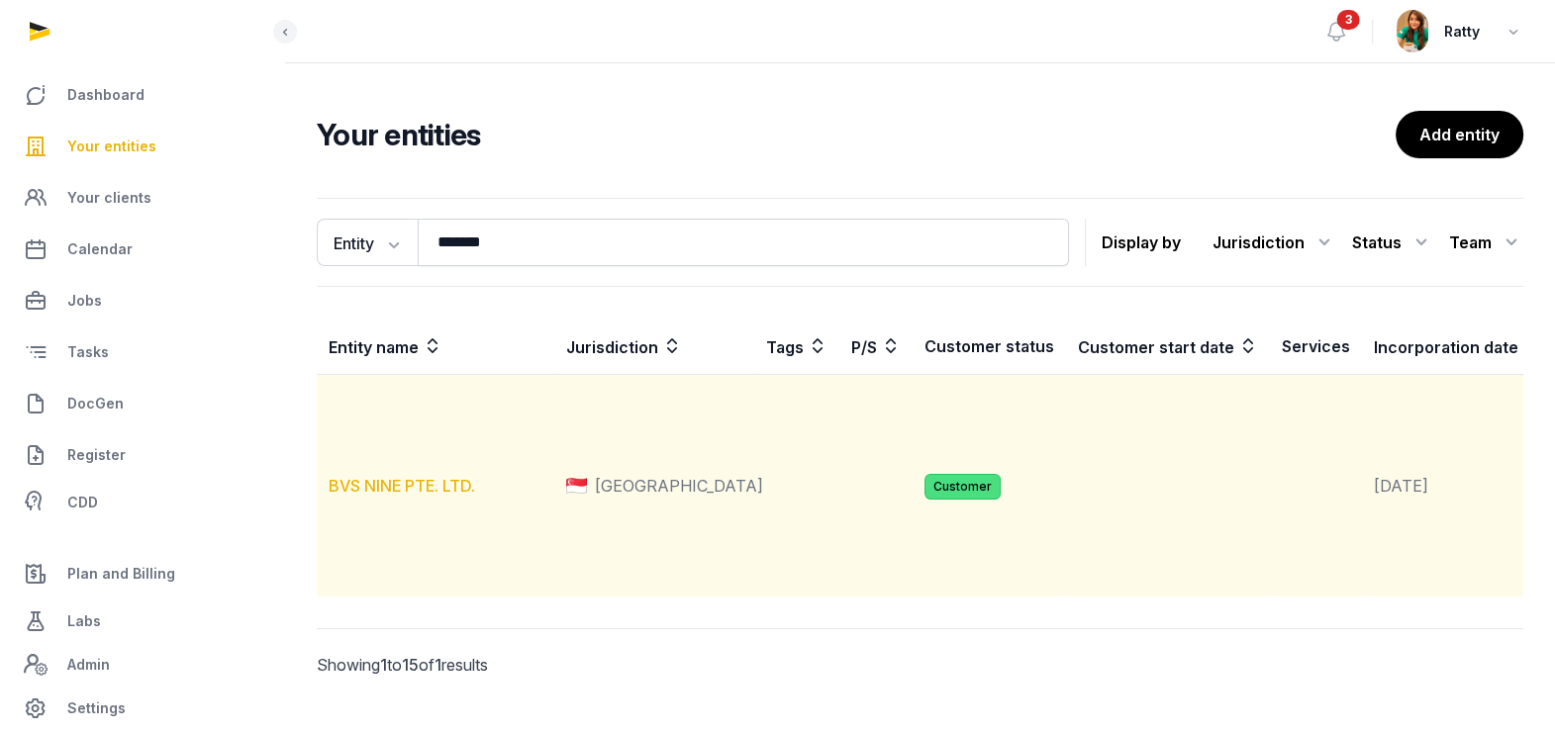
click at [382, 496] on link "BVS NINE PTE. LTD." at bounding box center [402, 486] width 146 height 20
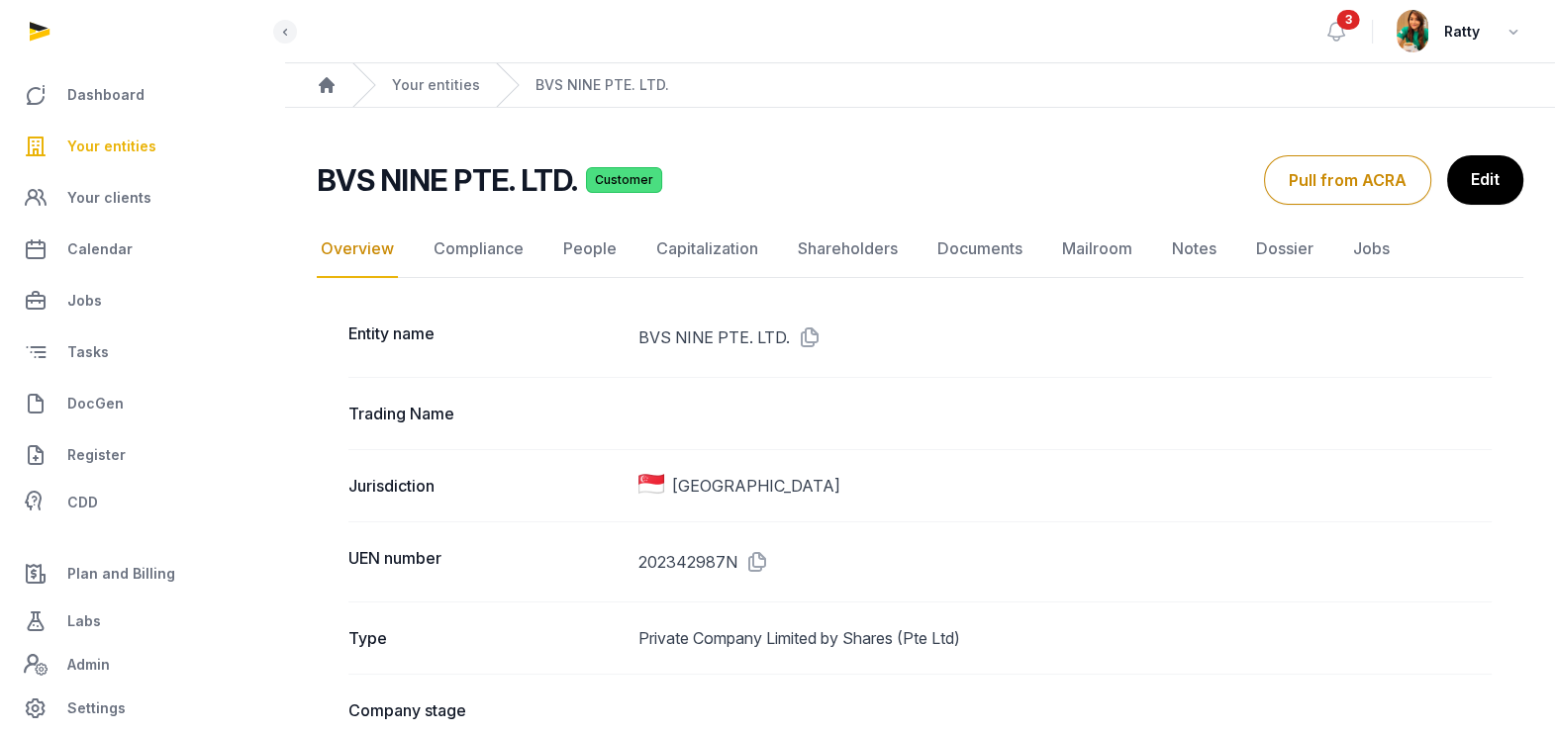
click at [755, 559] on icon at bounding box center [753, 562] width 32 height 32
click at [990, 240] on link "Documents" at bounding box center [979, 249] width 93 height 57
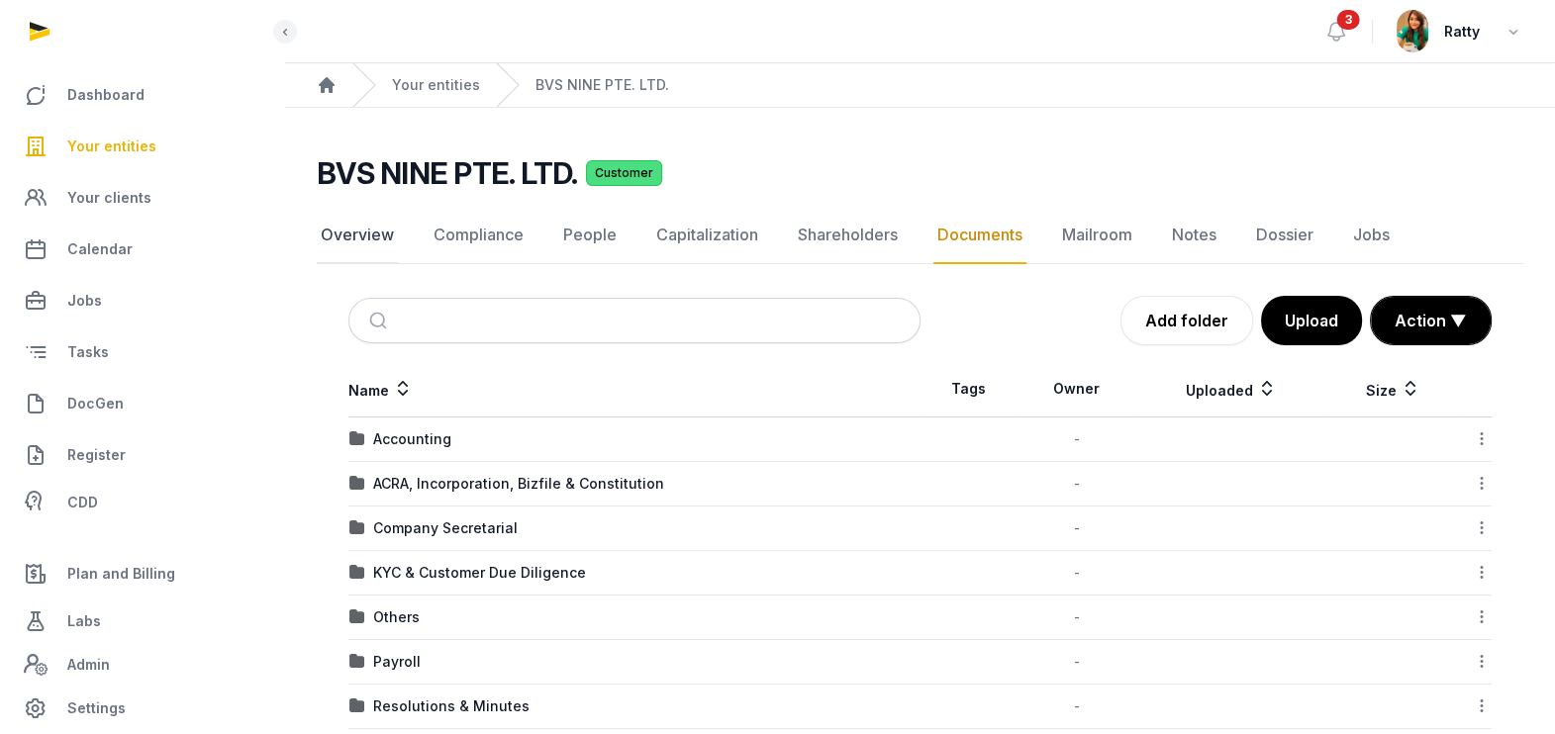
click at [376, 229] on link "Overview" at bounding box center [357, 235] width 81 height 57
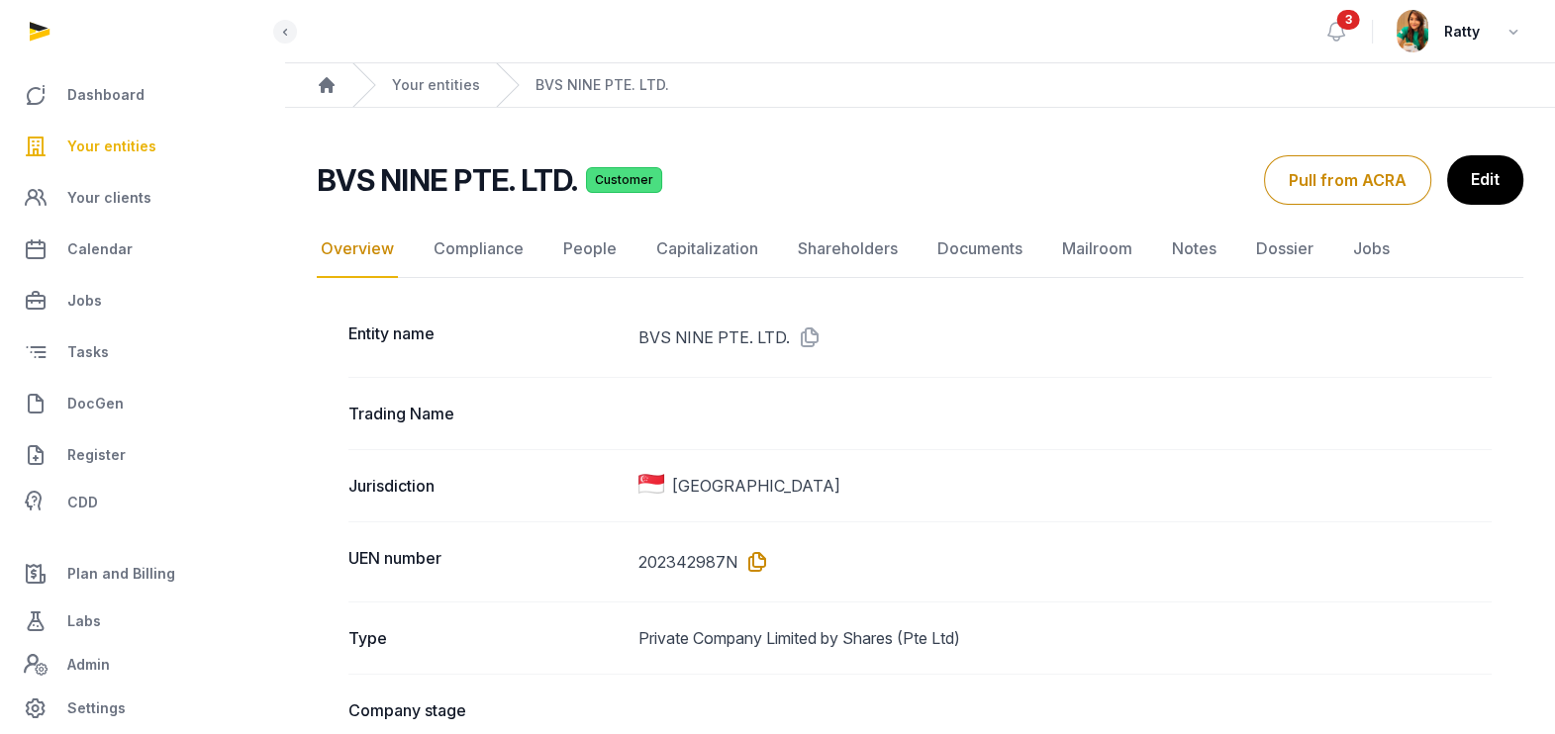
click at [753, 559] on icon at bounding box center [753, 562] width 32 height 32
click at [976, 241] on link "Documents" at bounding box center [979, 249] width 93 height 57
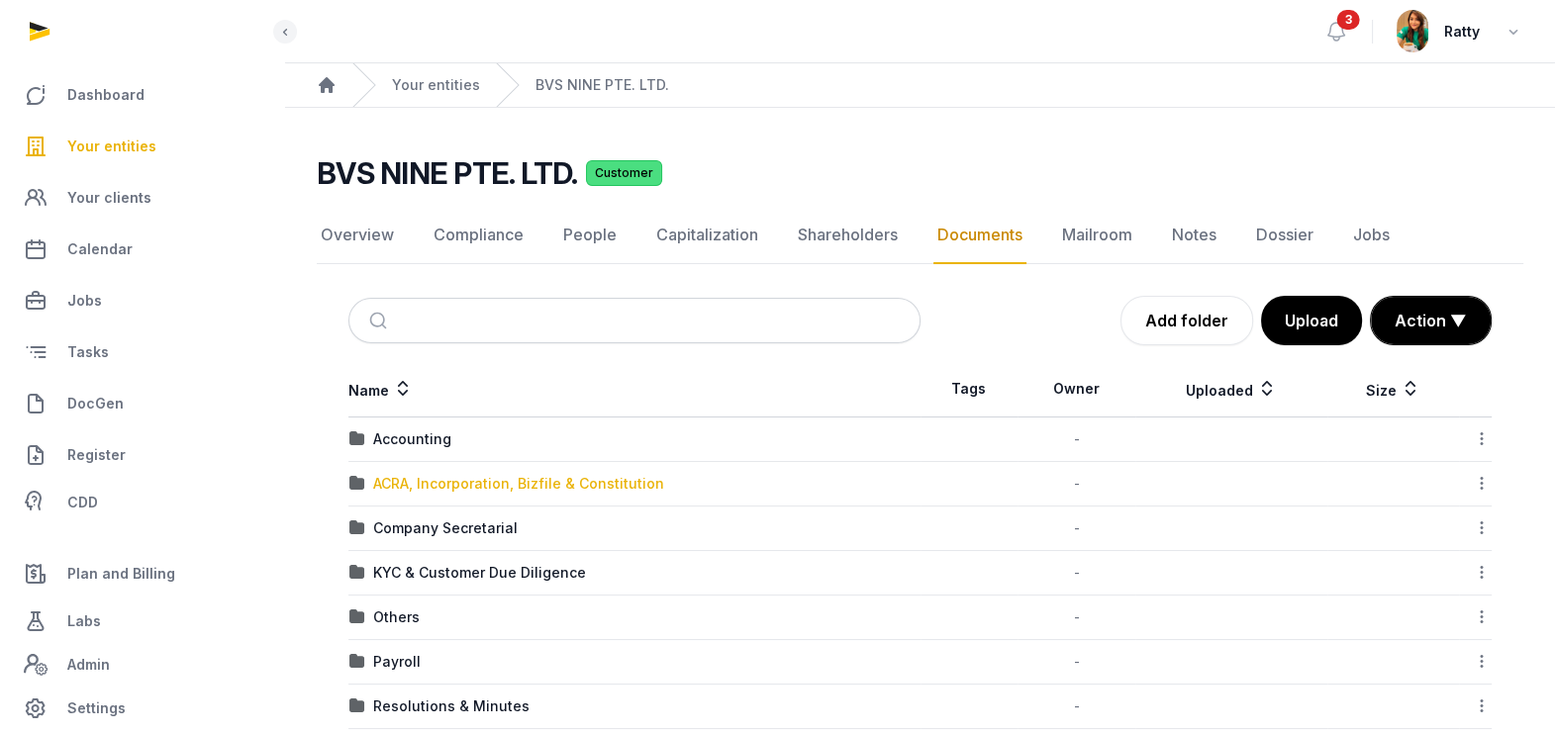
click at [452, 474] on div "ACRA, Incorporation, Bizfile & Constitution" at bounding box center [518, 484] width 291 height 20
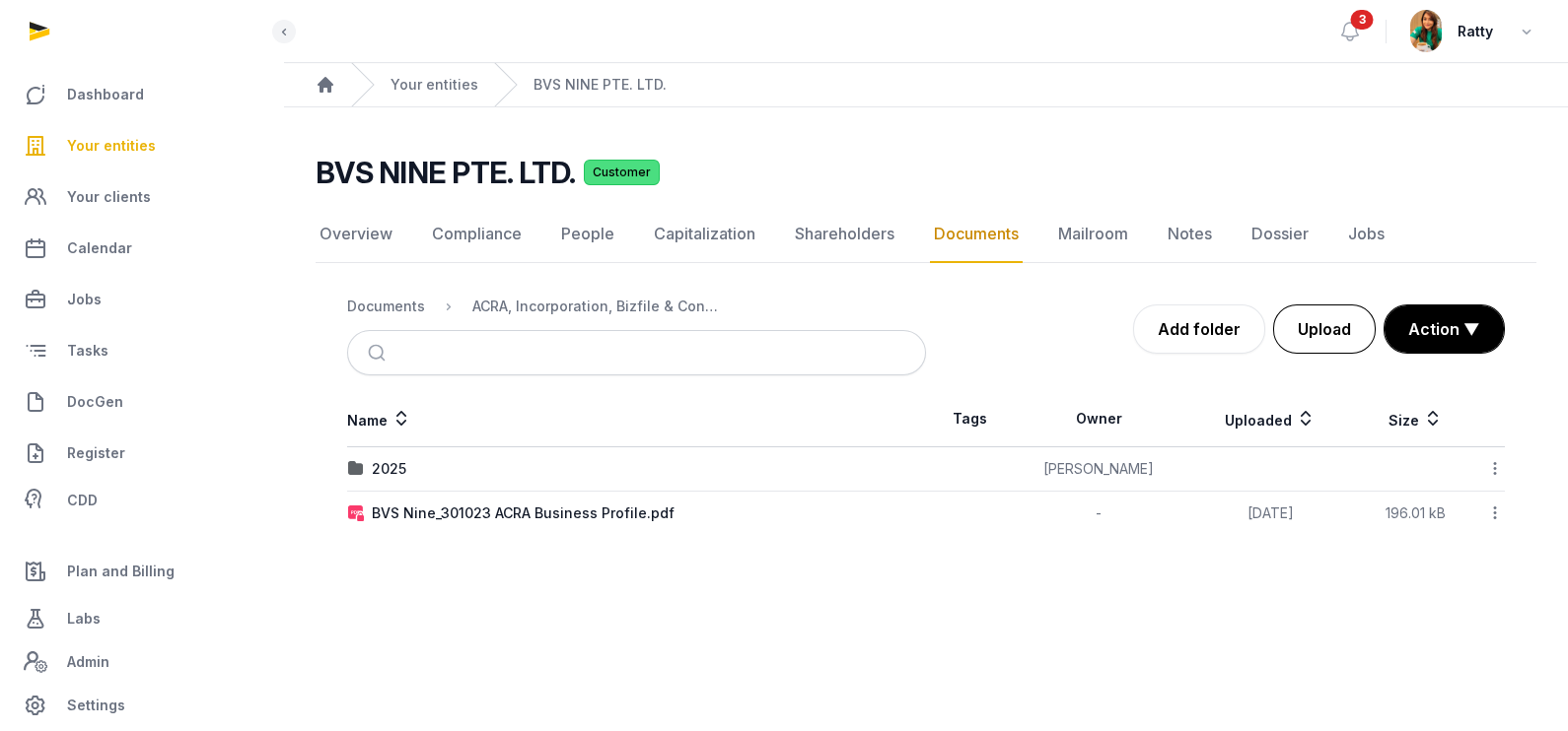
click at [1326, 340] on button "Upload" at bounding box center [1324, 329] width 103 height 49
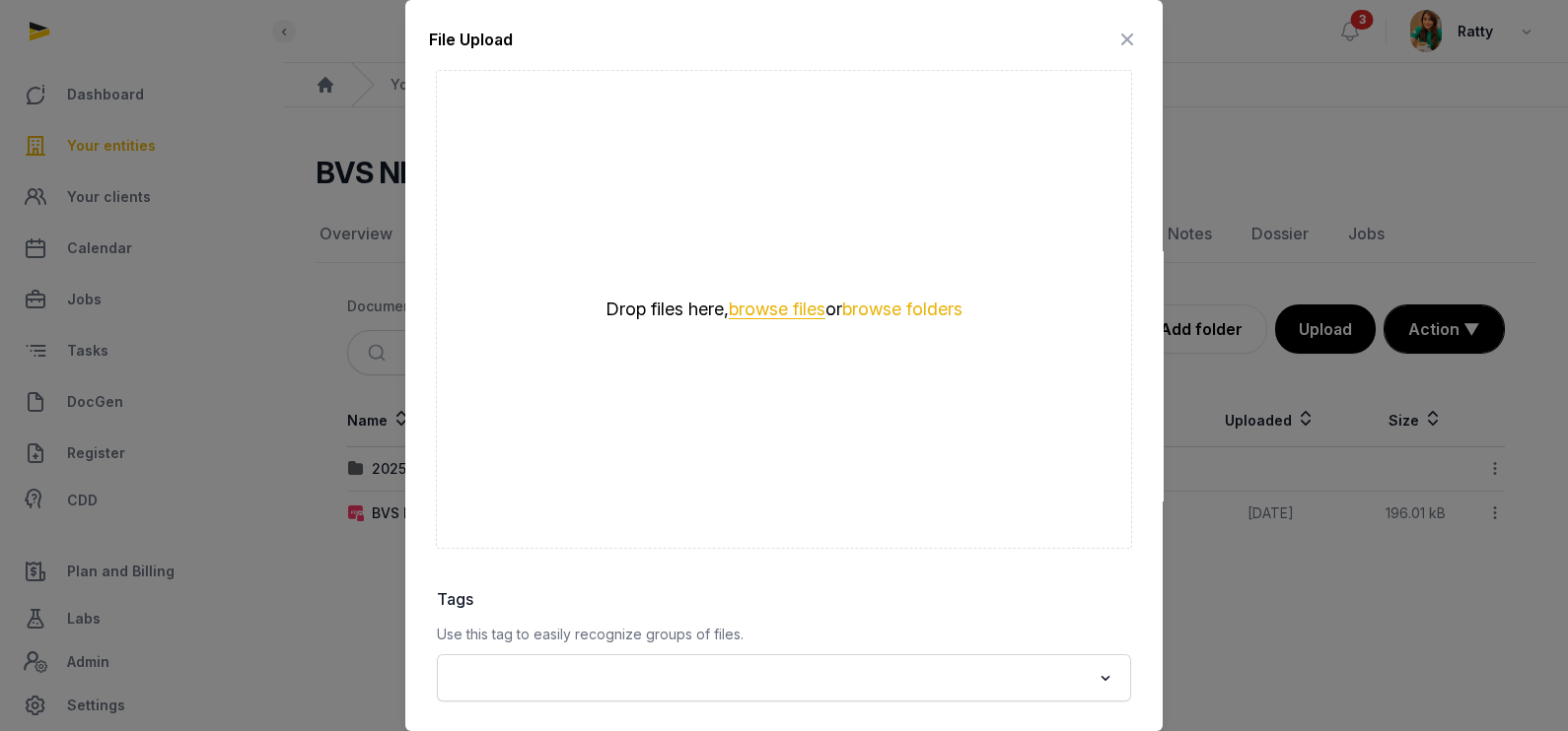
click at [746, 308] on button "browse files" at bounding box center [776, 310] width 97 height 19
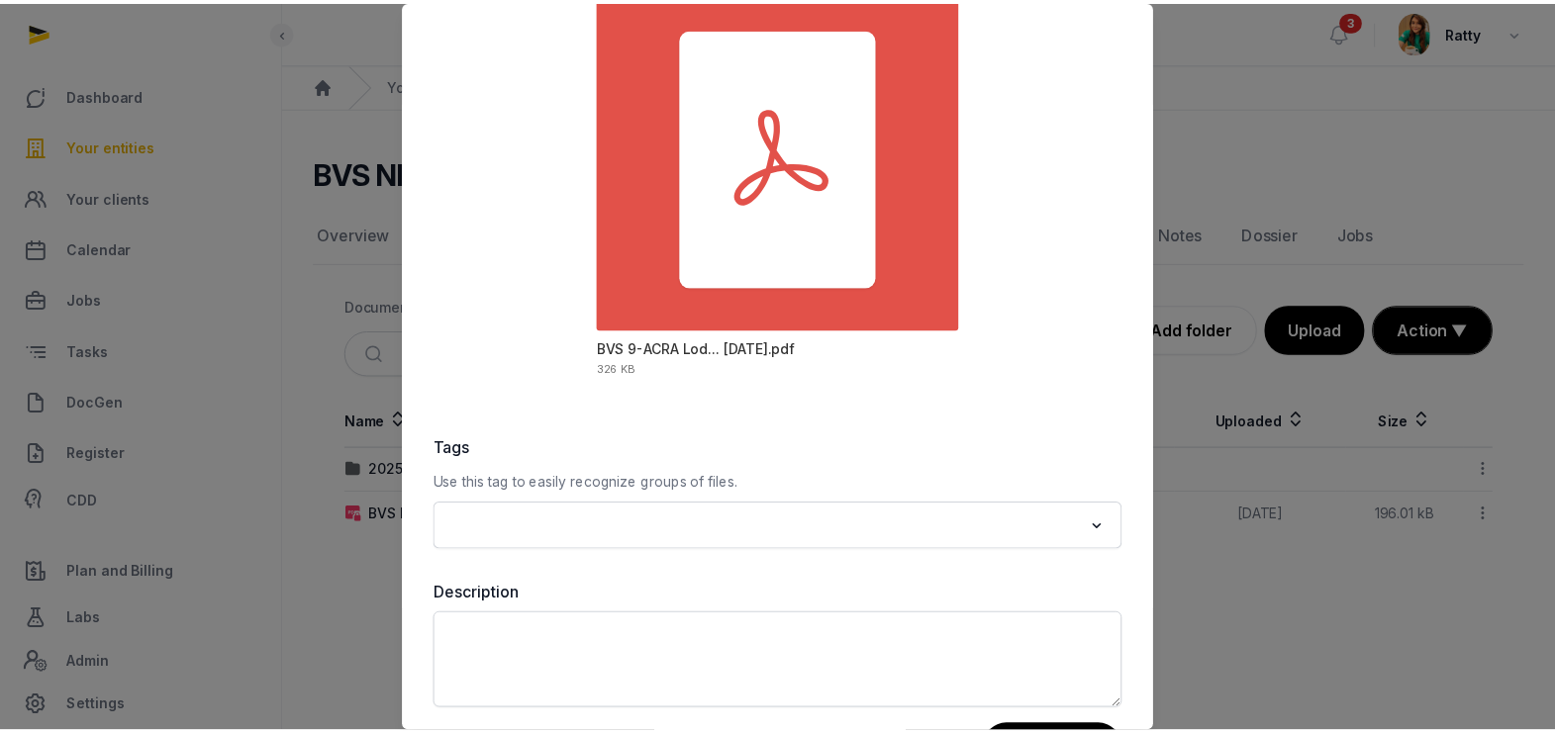
scroll to position [232, 0]
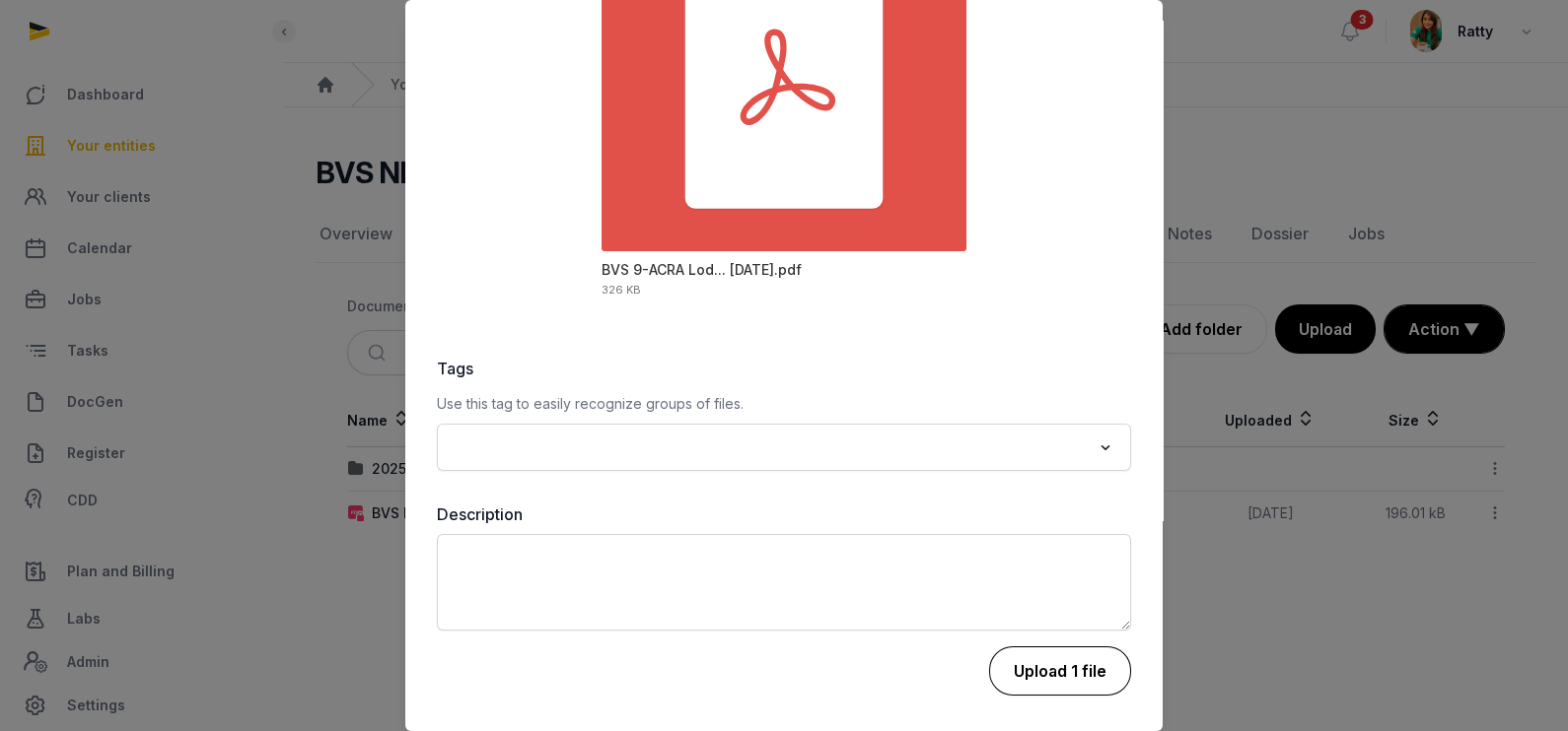
click at [1092, 664] on button "Upload 1 file" at bounding box center [1060, 670] width 142 height 49
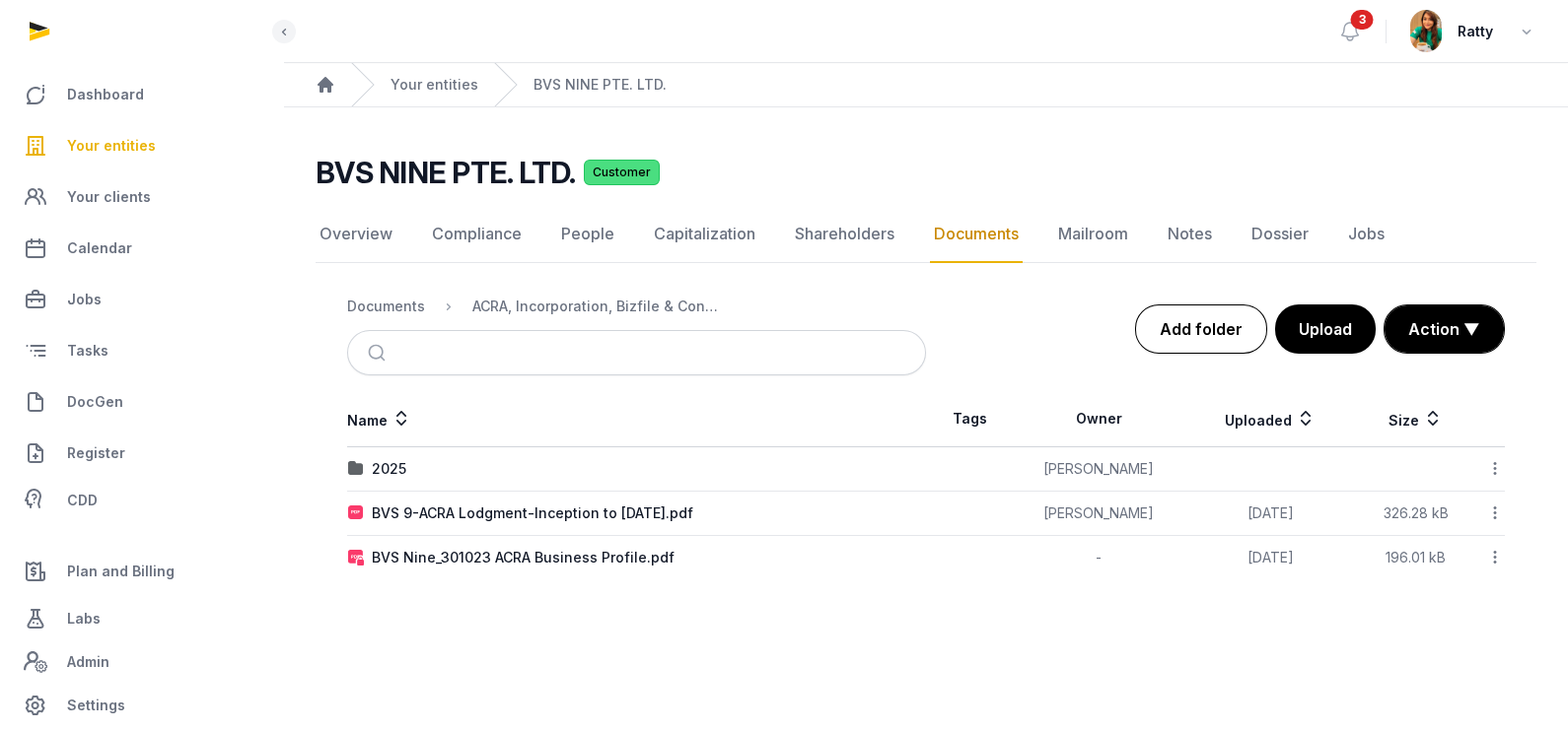
click at [1235, 340] on link "Add folder" at bounding box center [1200, 329] width 132 height 49
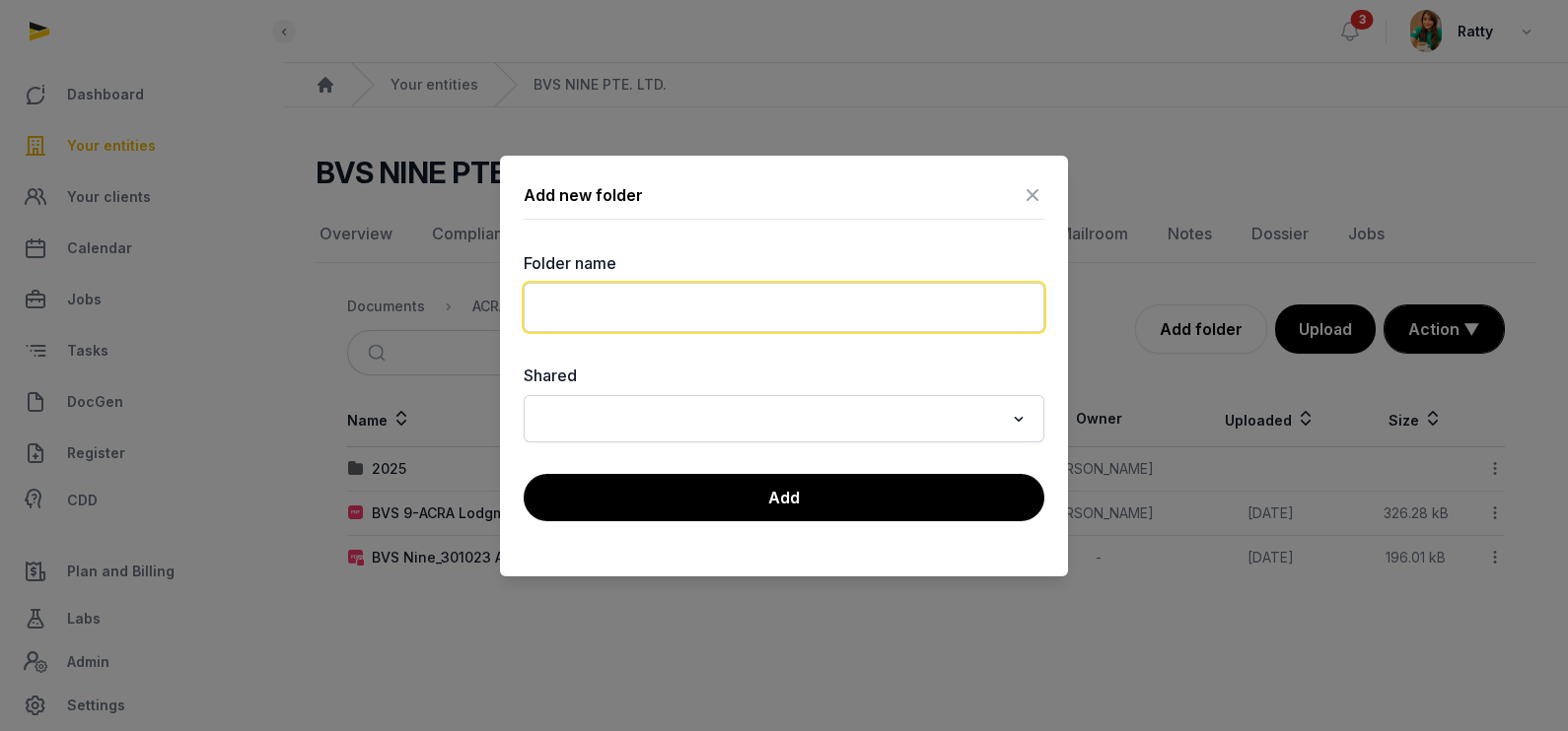
click at [768, 311] on input "text" at bounding box center [784, 307] width 521 height 49
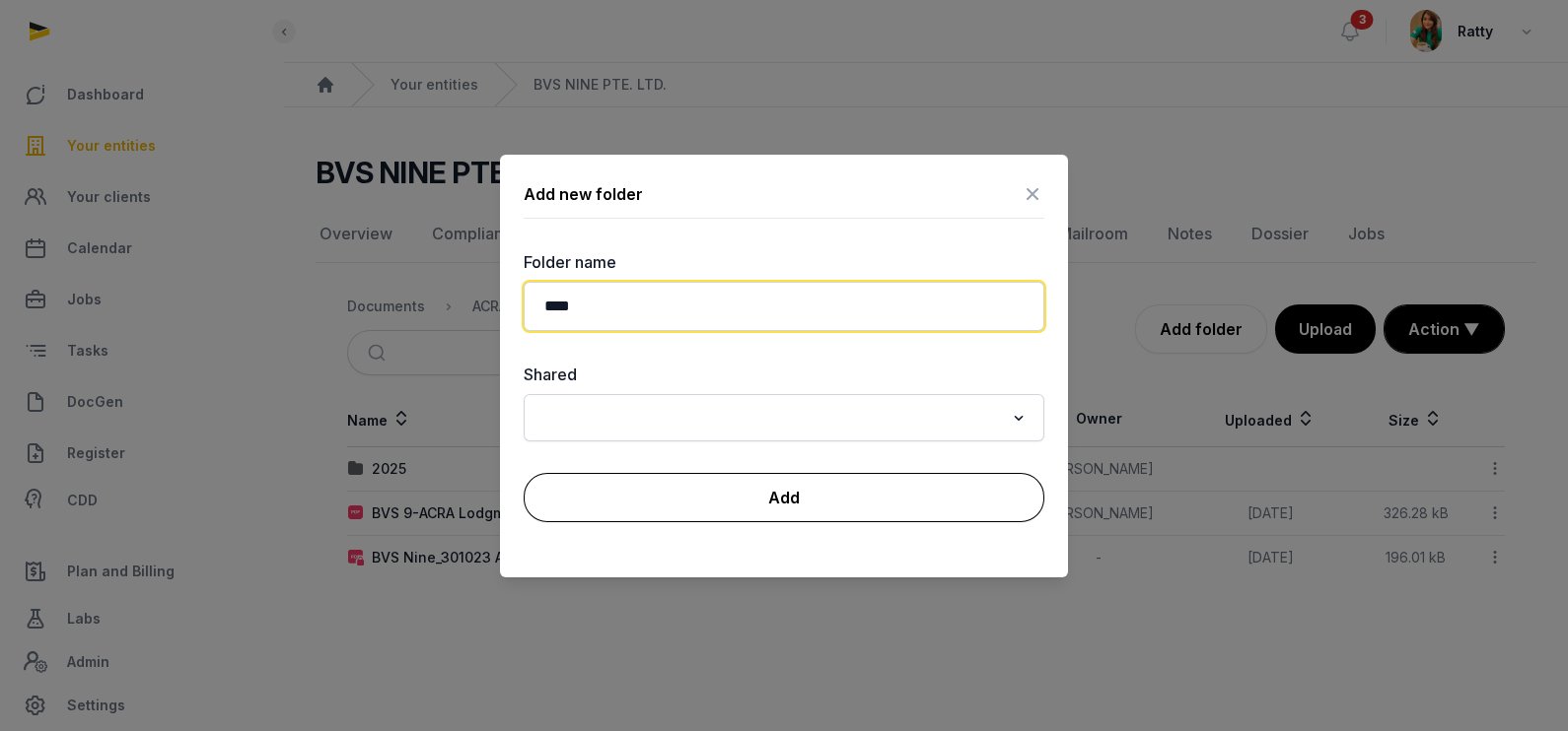
type input "****"
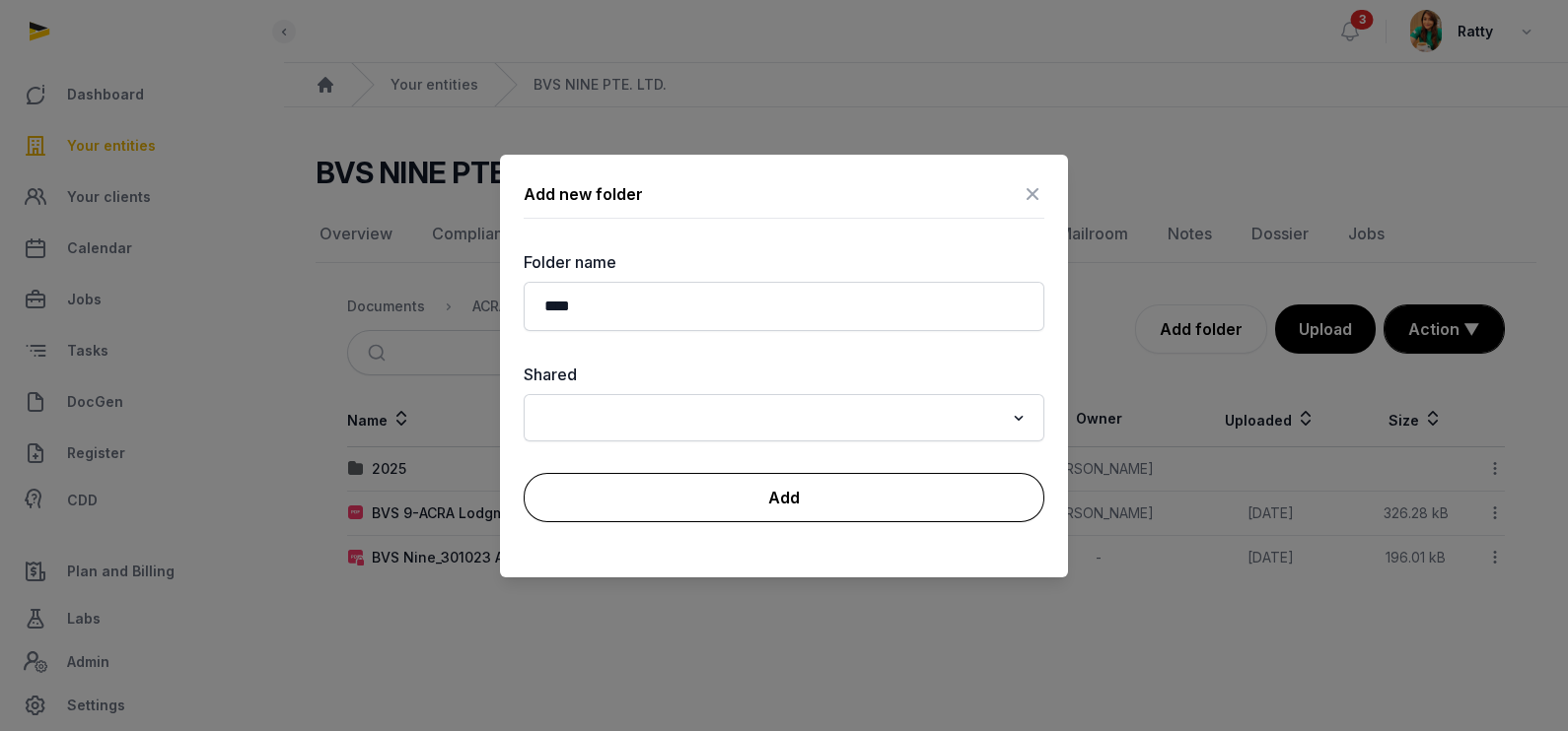
click at [786, 492] on button "Add" at bounding box center [784, 497] width 521 height 49
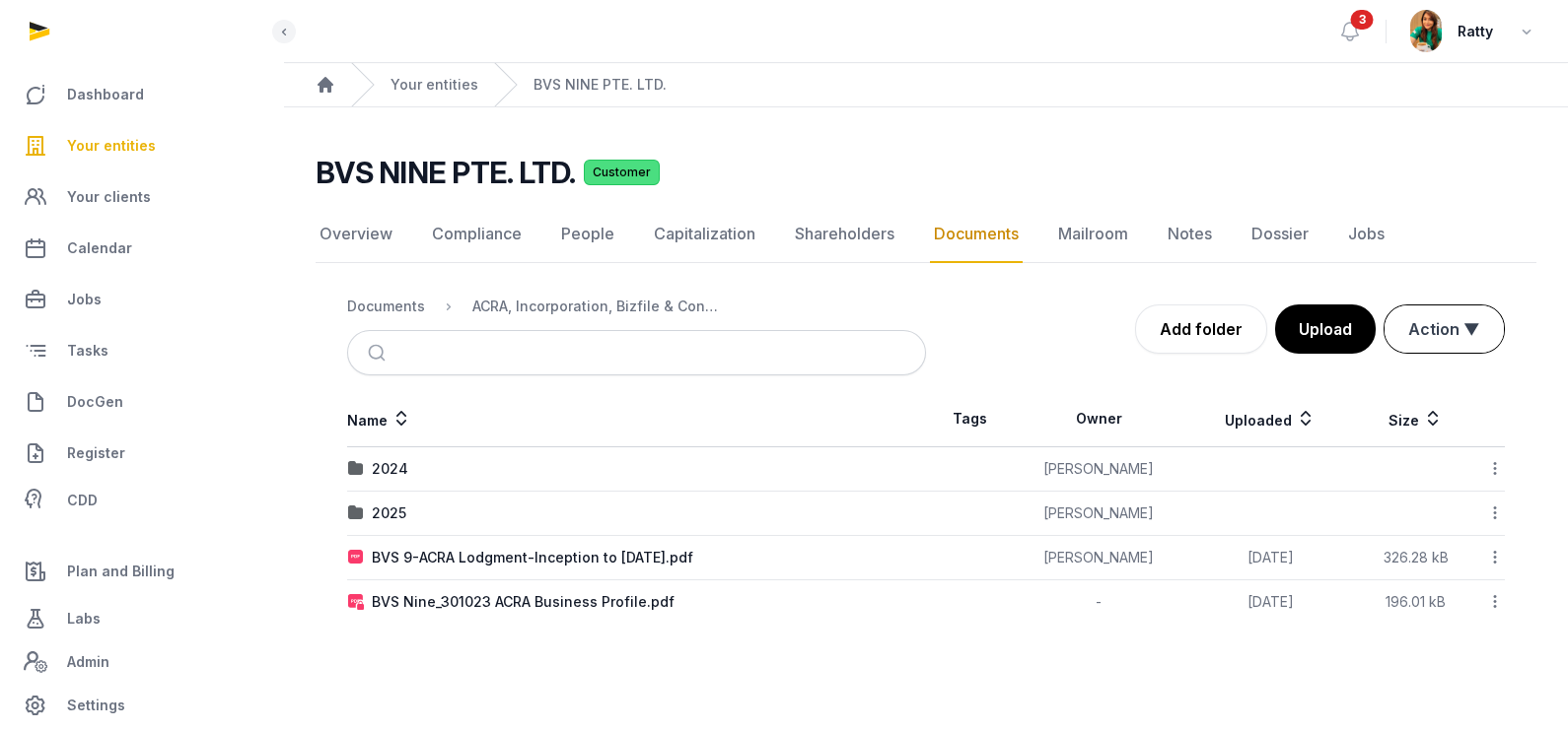
click at [1477, 331] on button "Action ▼" at bounding box center [1444, 330] width 120 height 48
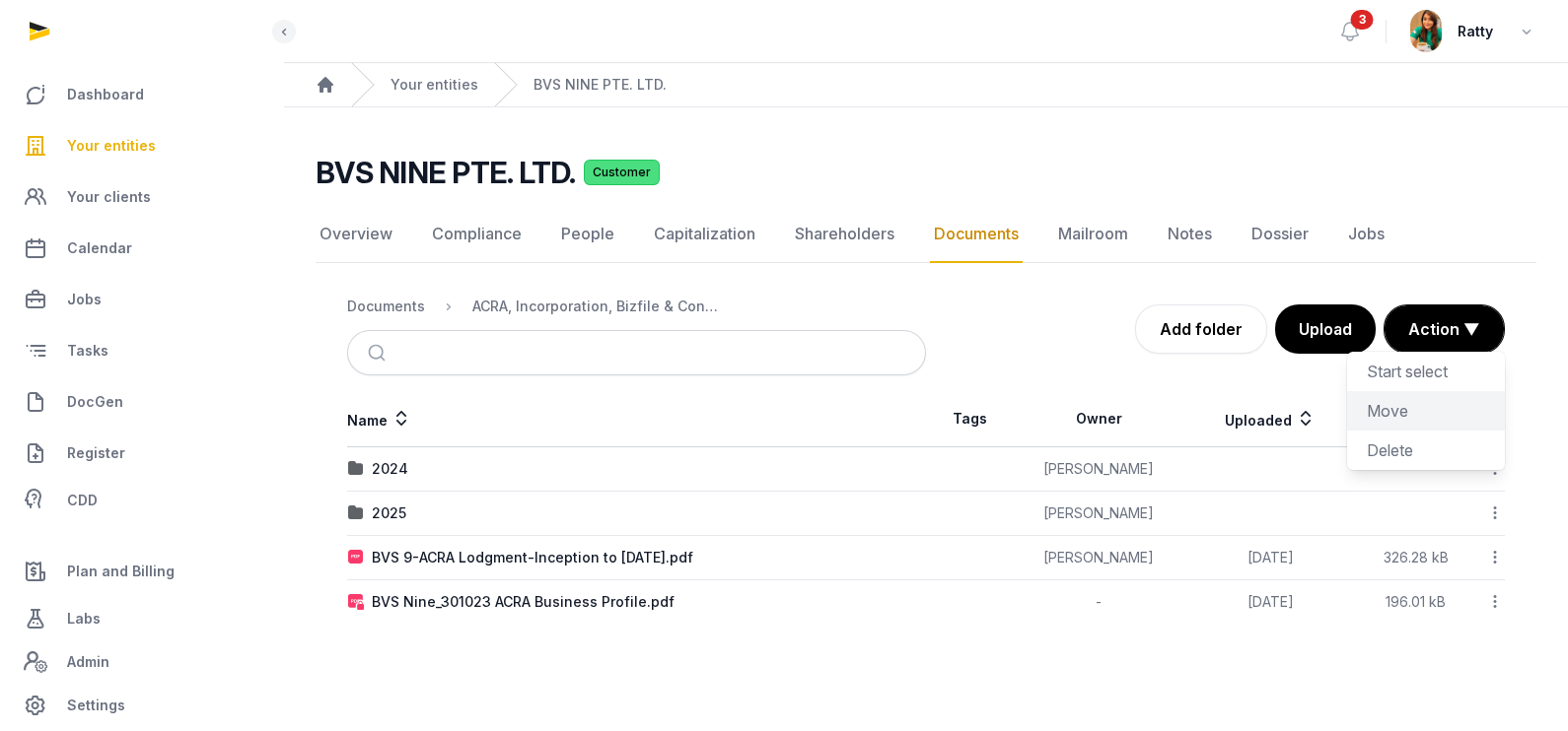
click at [1387, 430] on div "Move" at bounding box center [1426, 450] width 157 height 40
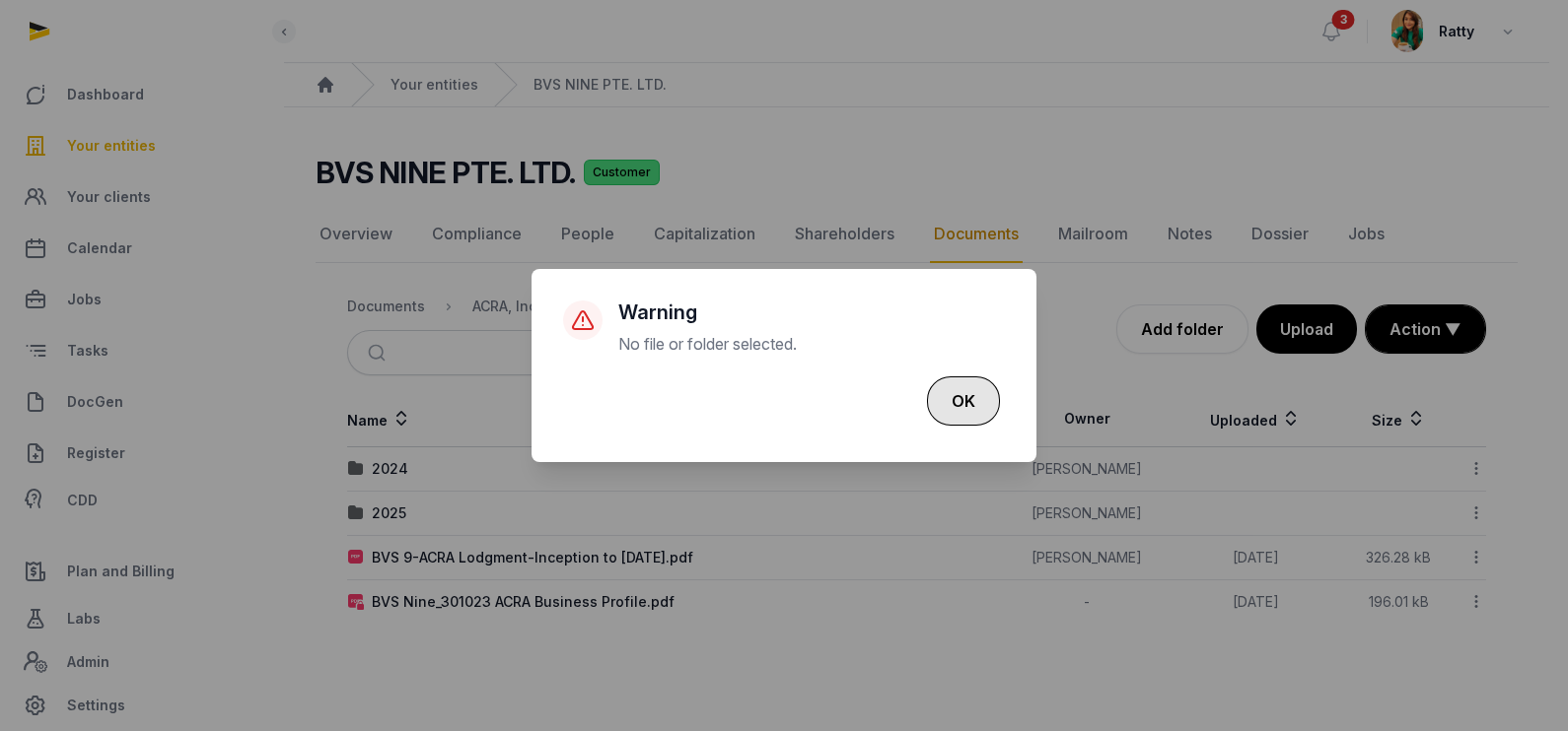
click at [958, 400] on button "OK" at bounding box center [962, 400] width 73 height 49
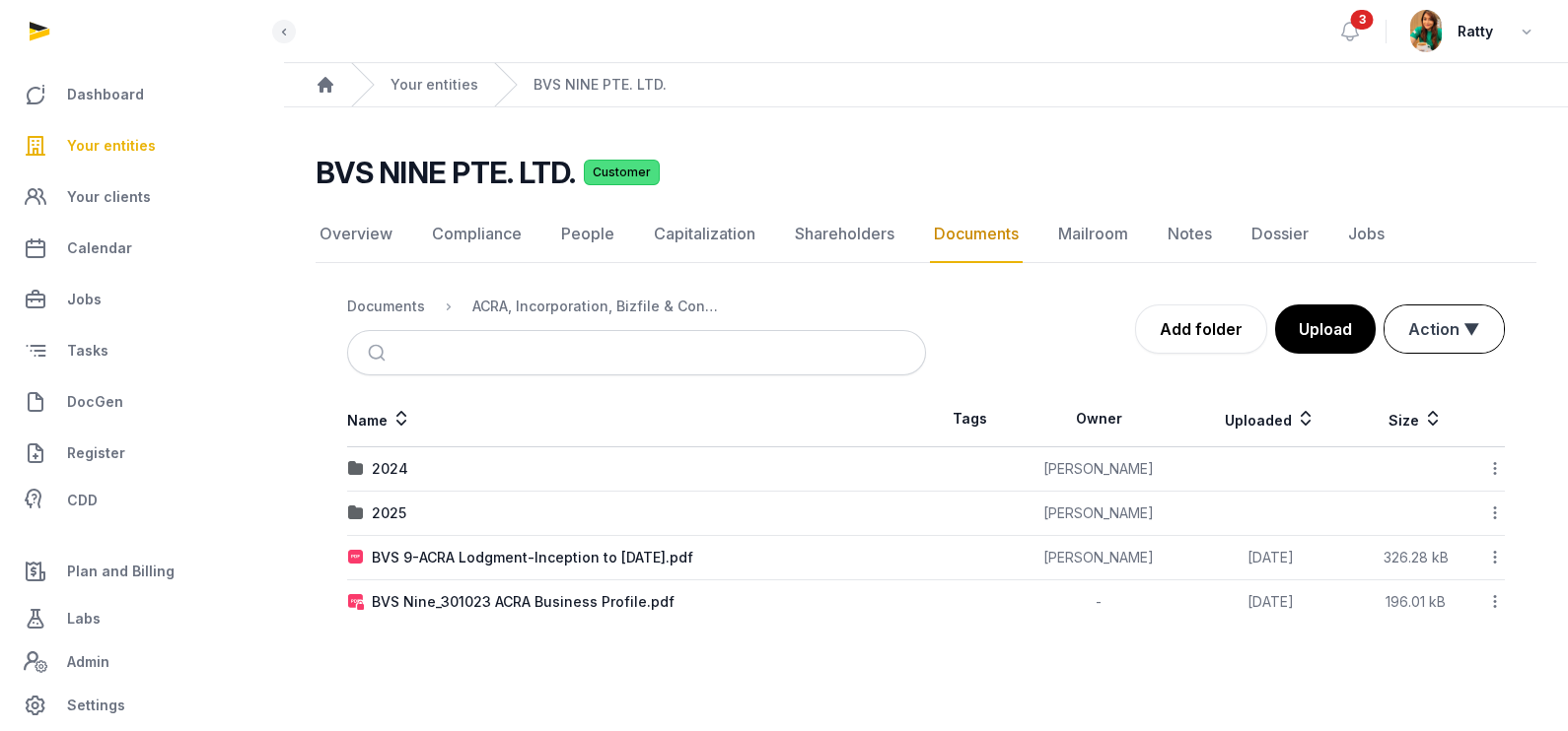
click at [1434, 321] on button "Action ▼" at bounding box center [1444, 330] width 120 height 48
click at [1406, 391] on div "Start select" at bounding box center [1426, 411] width 157 height 40
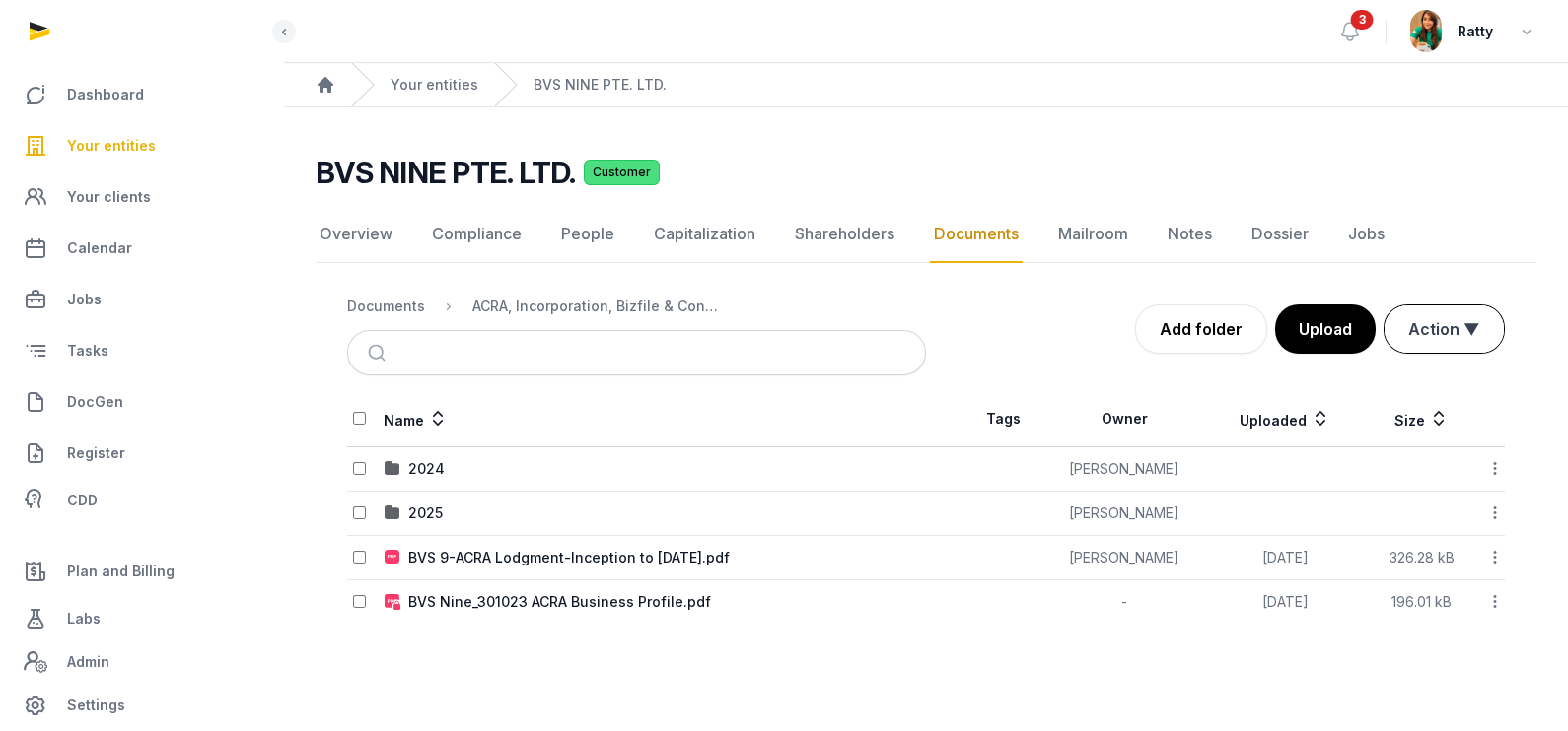
click at [1484, 335] on button "Action ▼" at bounding box center [1444, 330] width 120 height 48
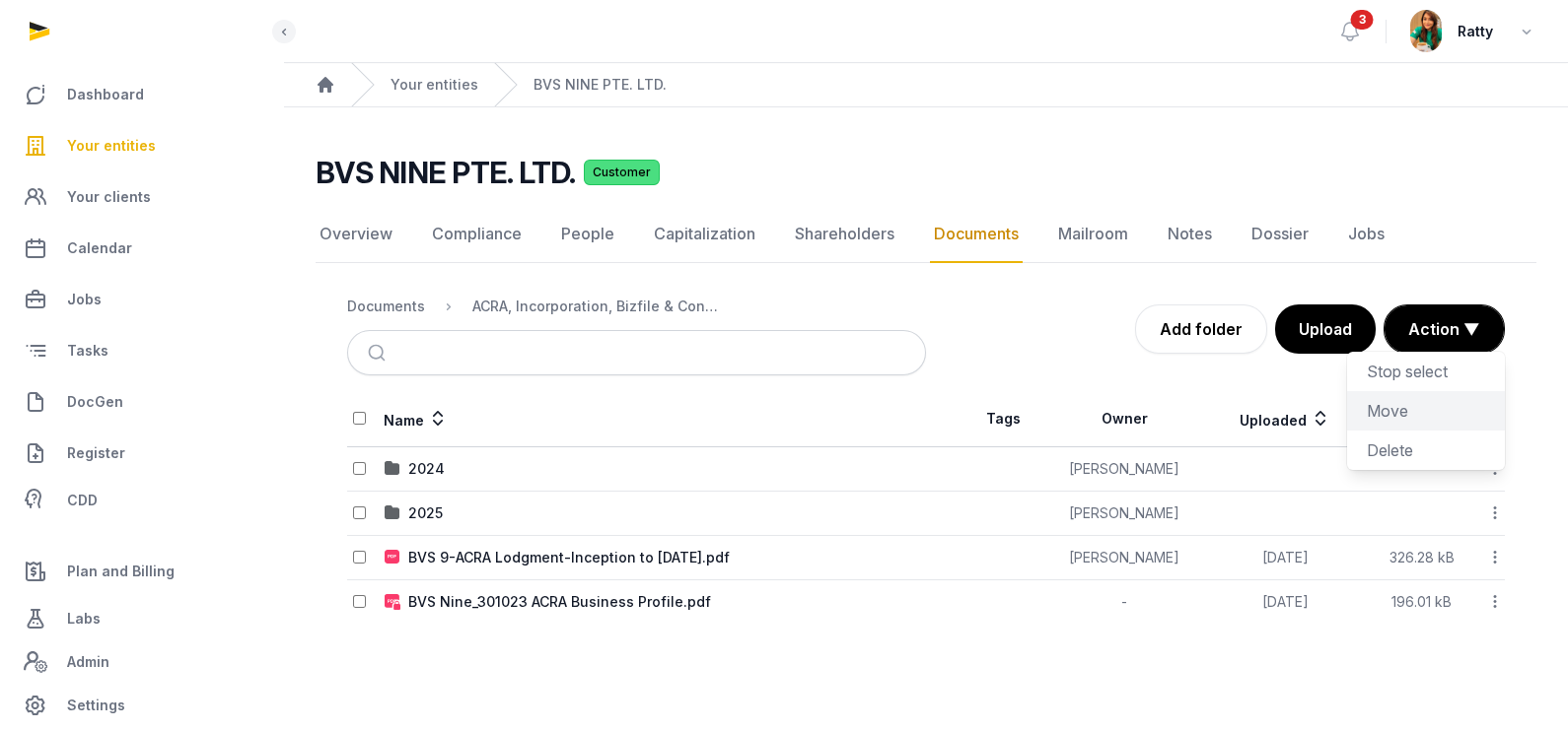
click at [1396, 430] on div "Move" at bounding box center [1426, 450] width 157 height 40
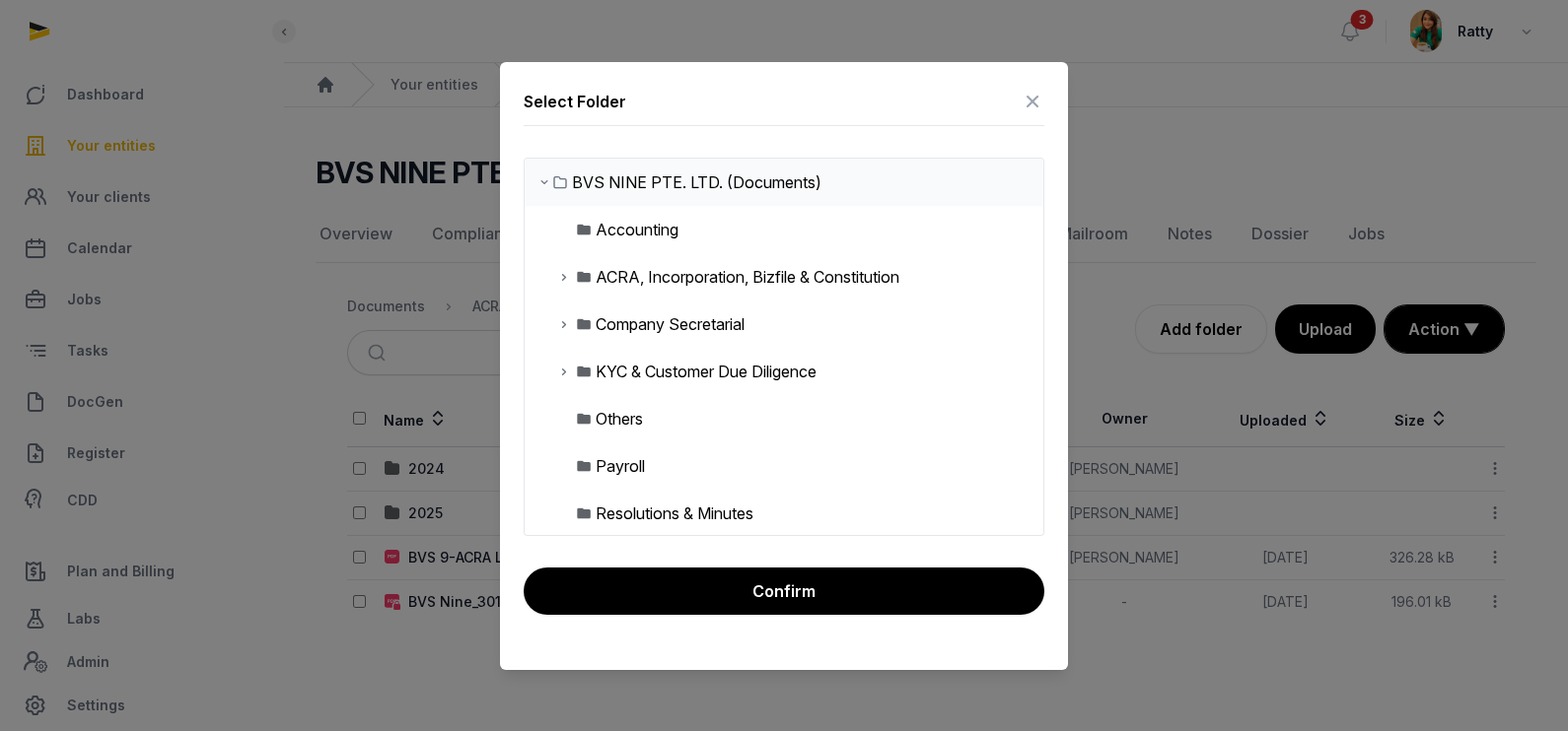
click at [558, 275] on icon at bounding box center [564, 277] width 16 height 24
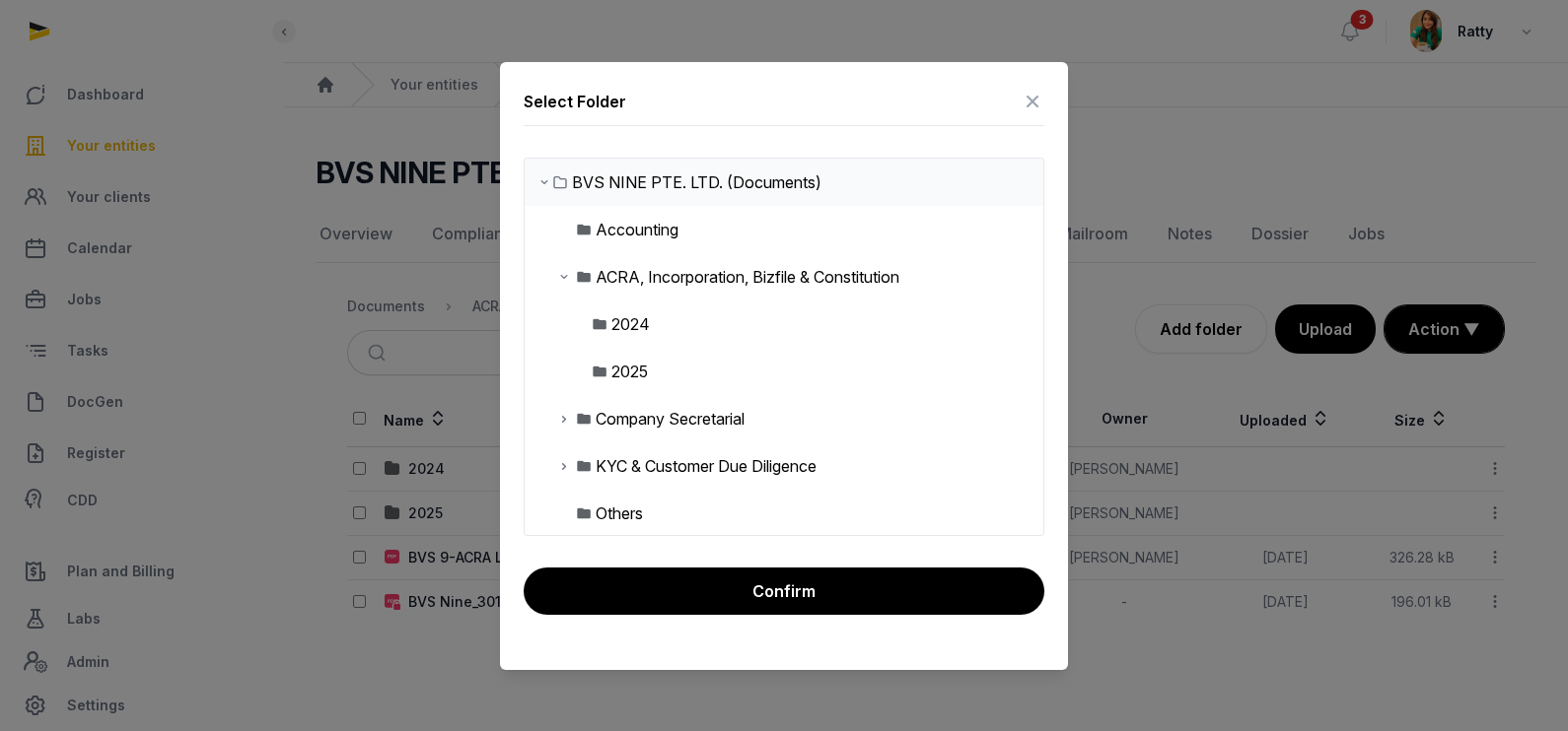
click at [616, 321] on div "2024" at bounding box center [631, 325] width 39 height 24
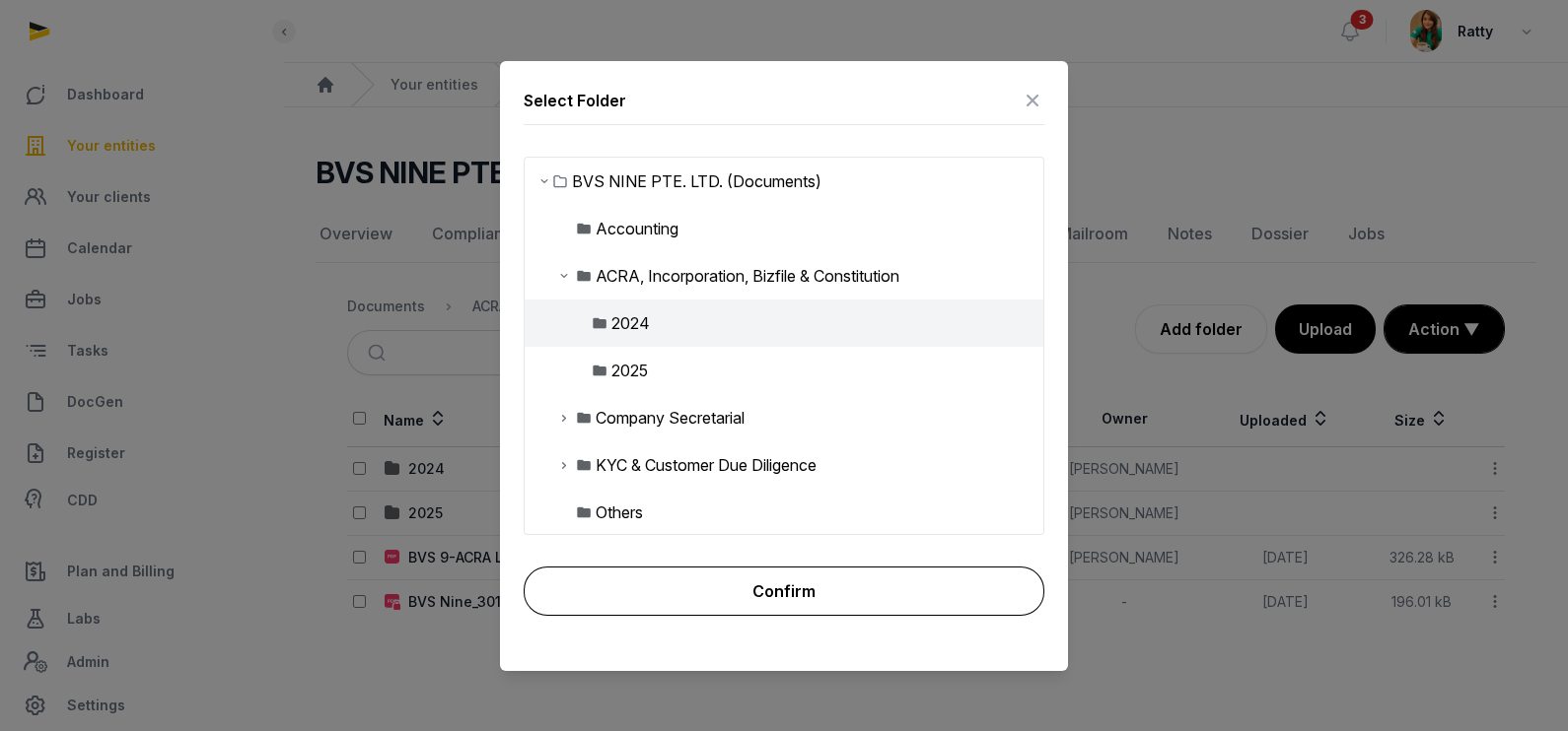
click at [779, 577] on button "Confirm" at bounding box center [784, 591] width 521 height 49
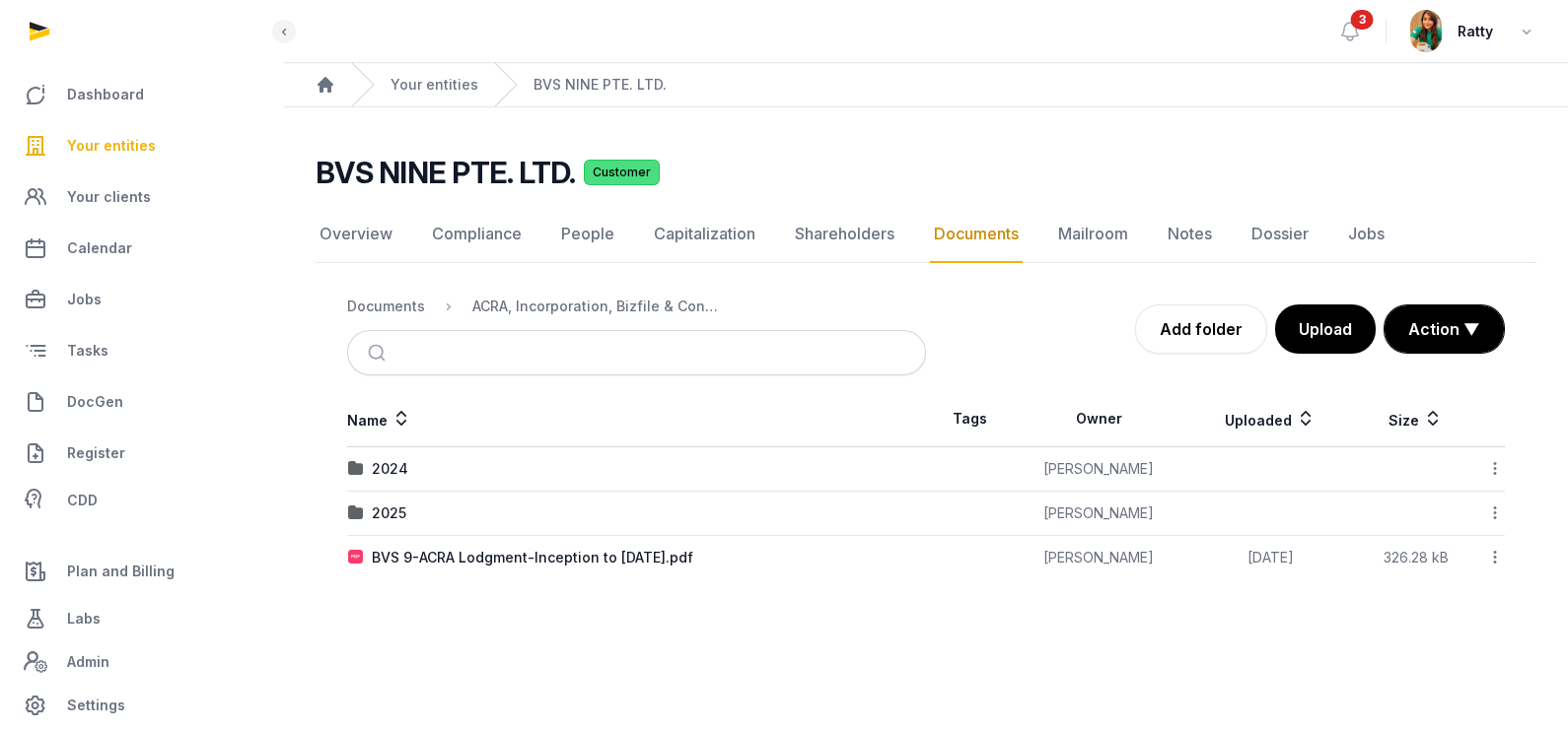
click at [141, 143] on span "Your entities" at bounding box center [111, 146] width 89 height 24
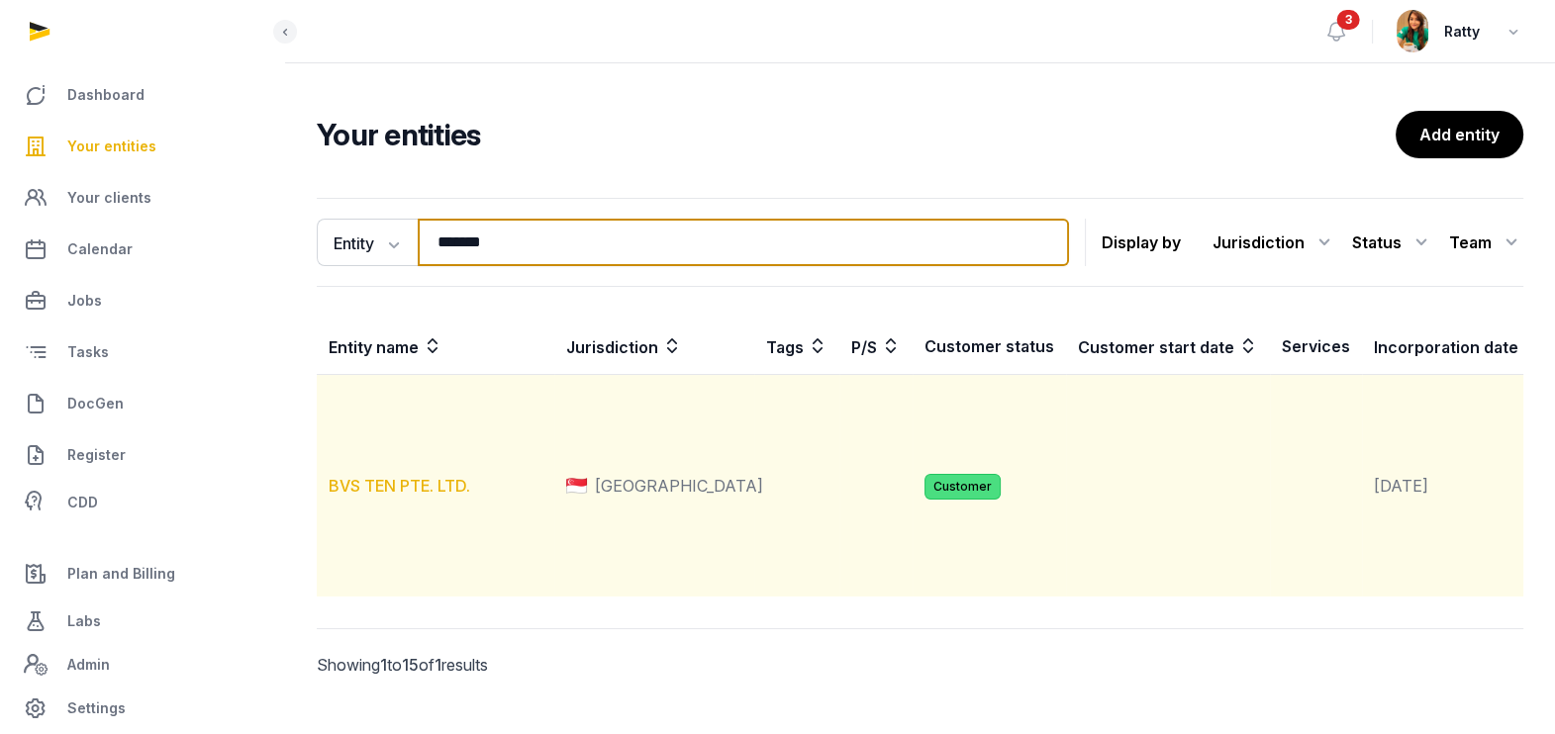
type input "*******"
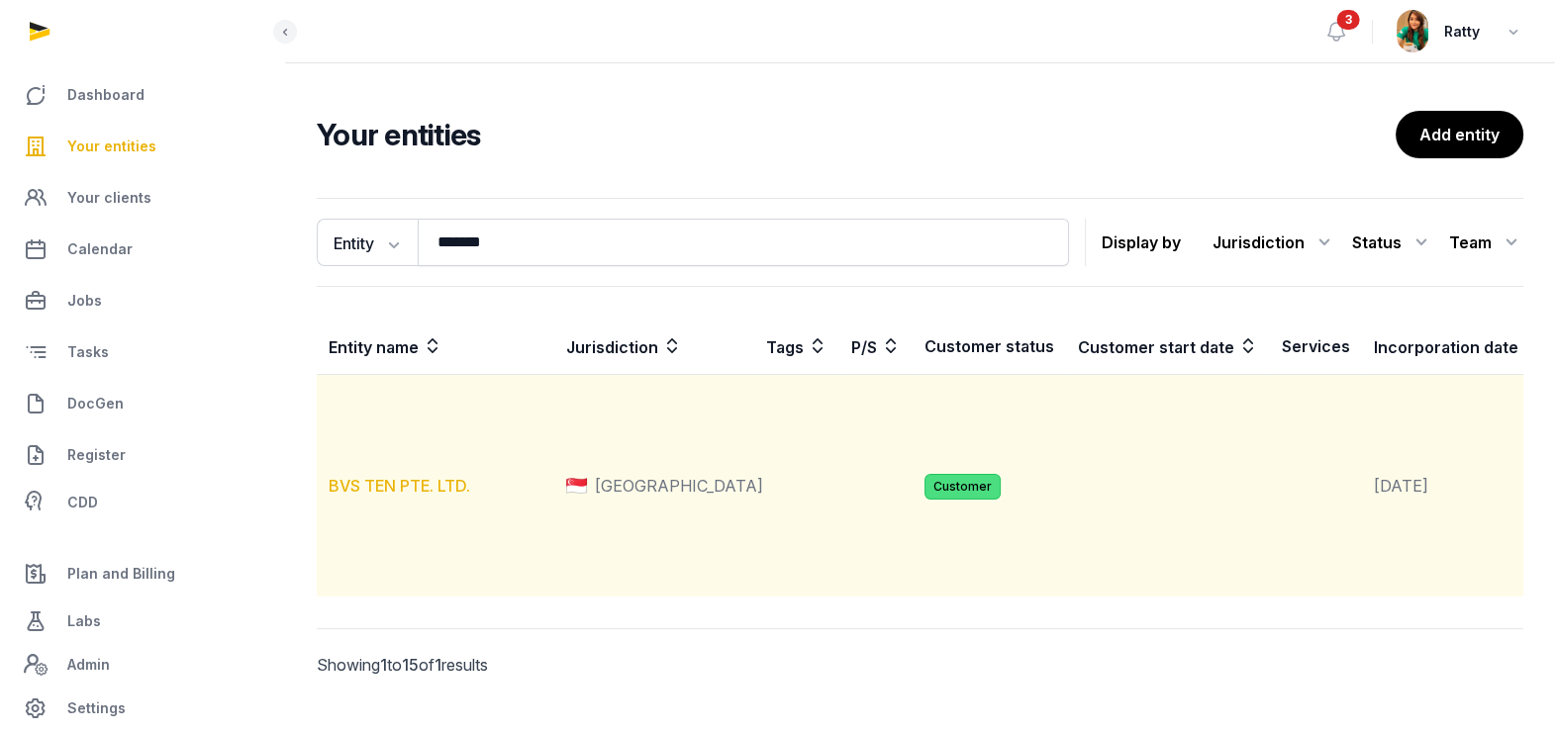
click at [417, 496] on link "BVS TEN PTE. LTD." at bounding box center [400, 486] width 142 height 20
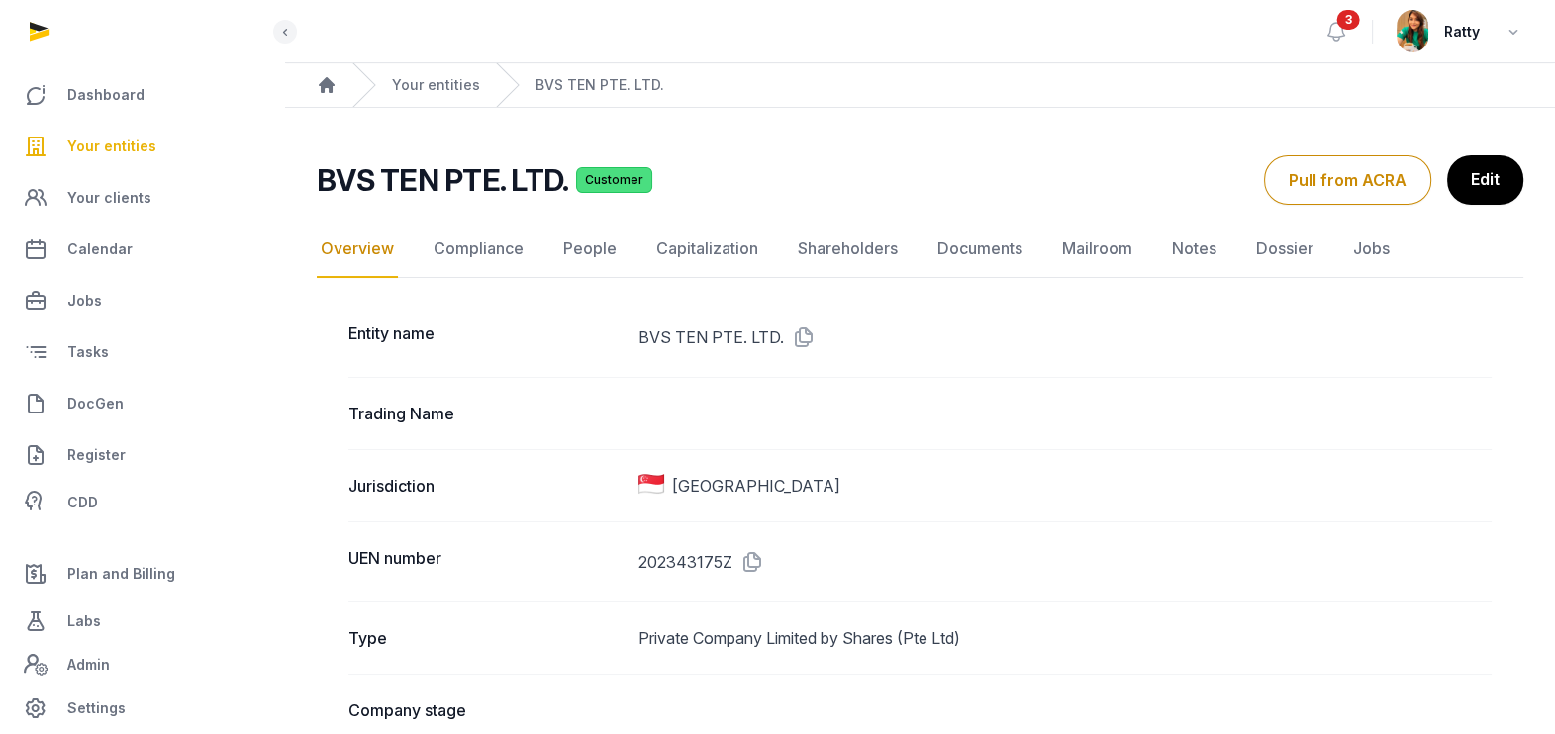
scroll to position [123, 0]
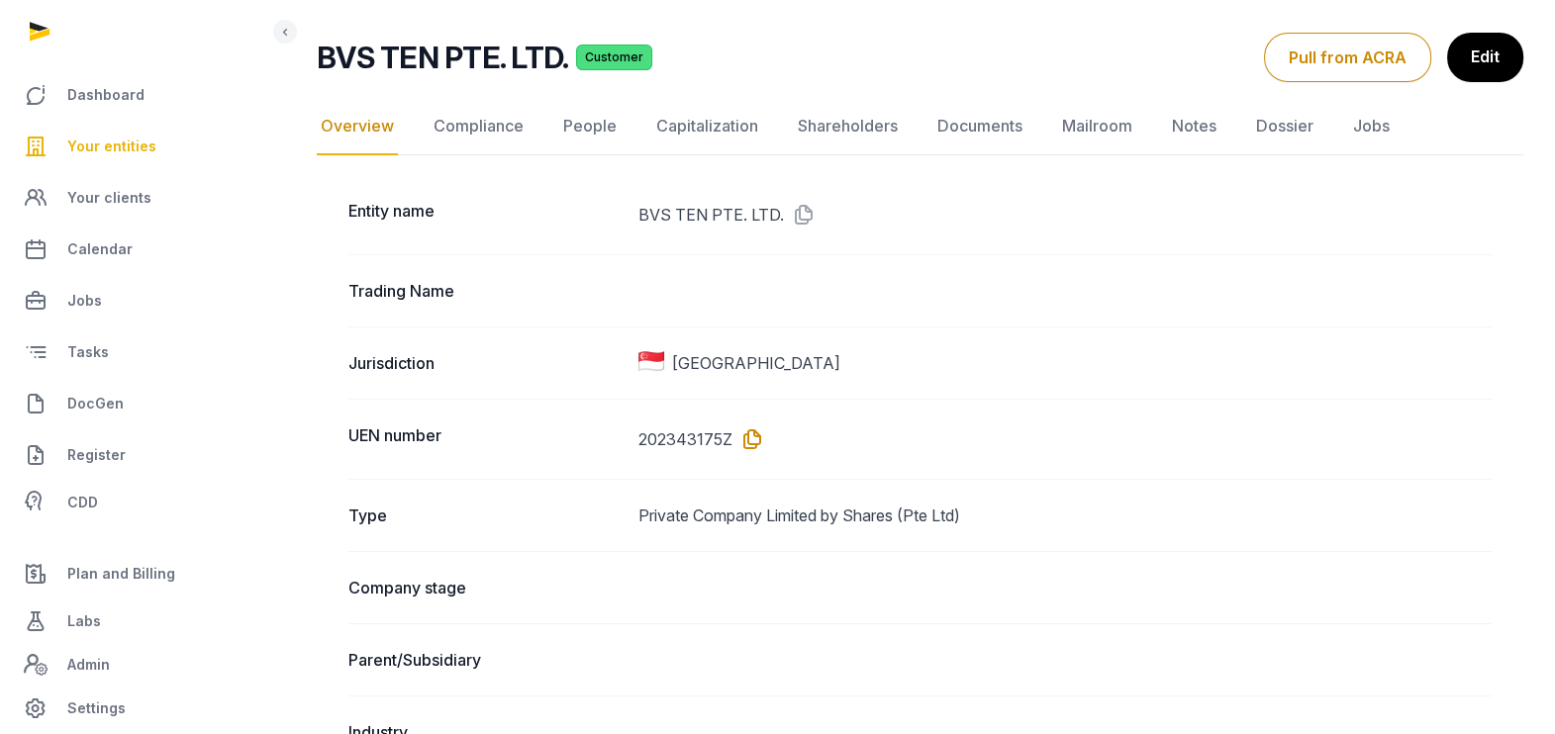
click at [752, 435] on icon at bounding box center [748, 440] width 32 height 32
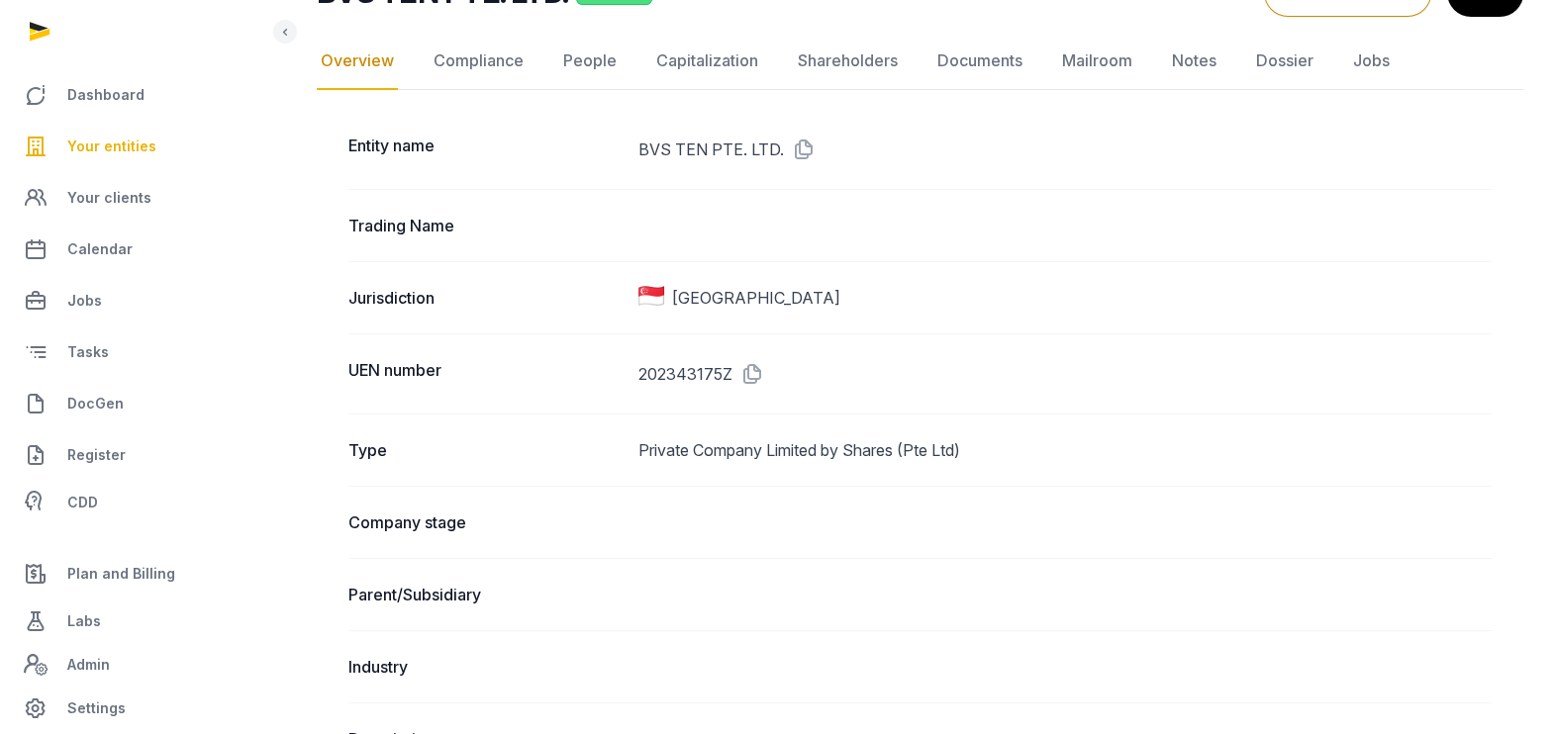
scroll to position [0, 0]
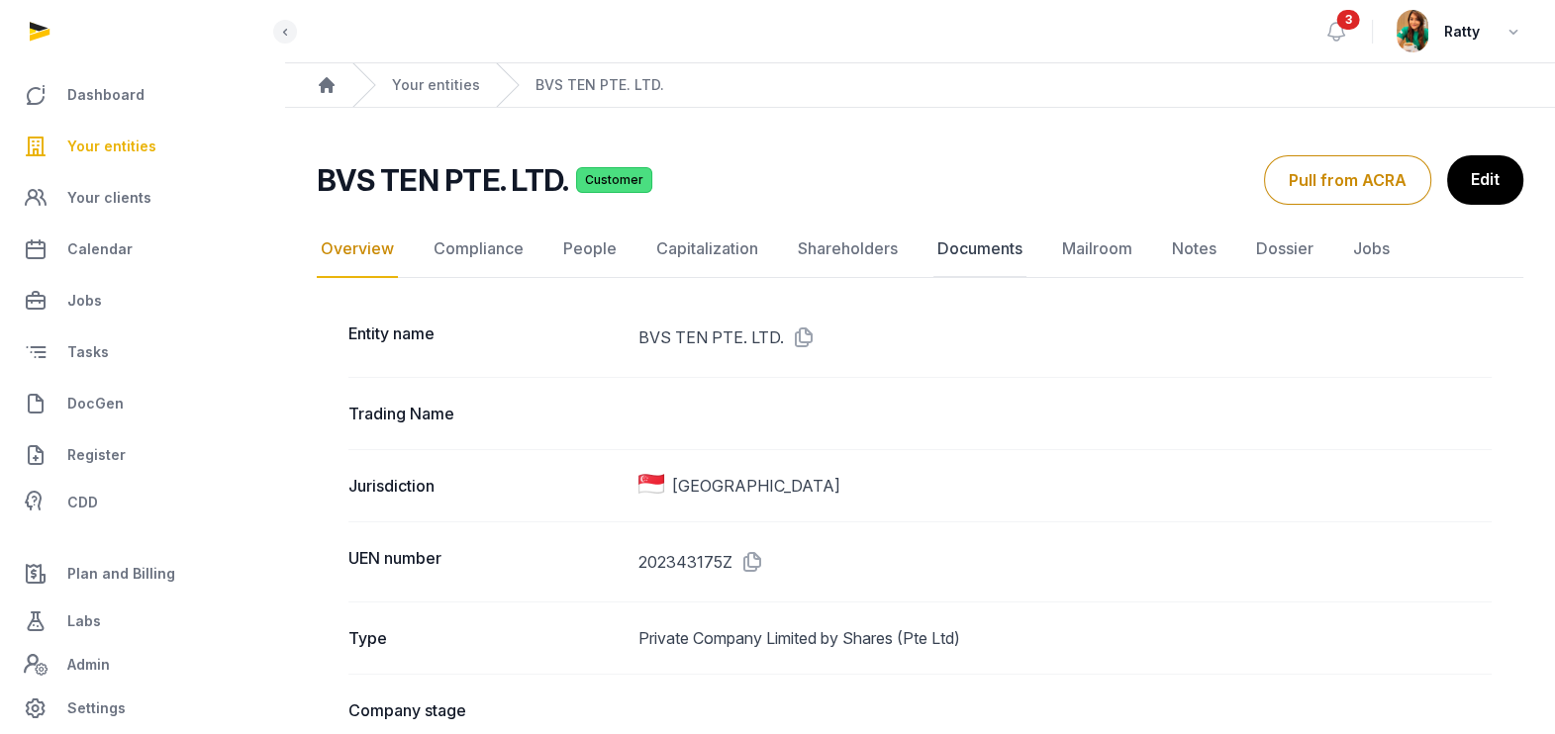
click at [985, 238] on link "Documents" at bounding box center [979, 249] width 93 height 57
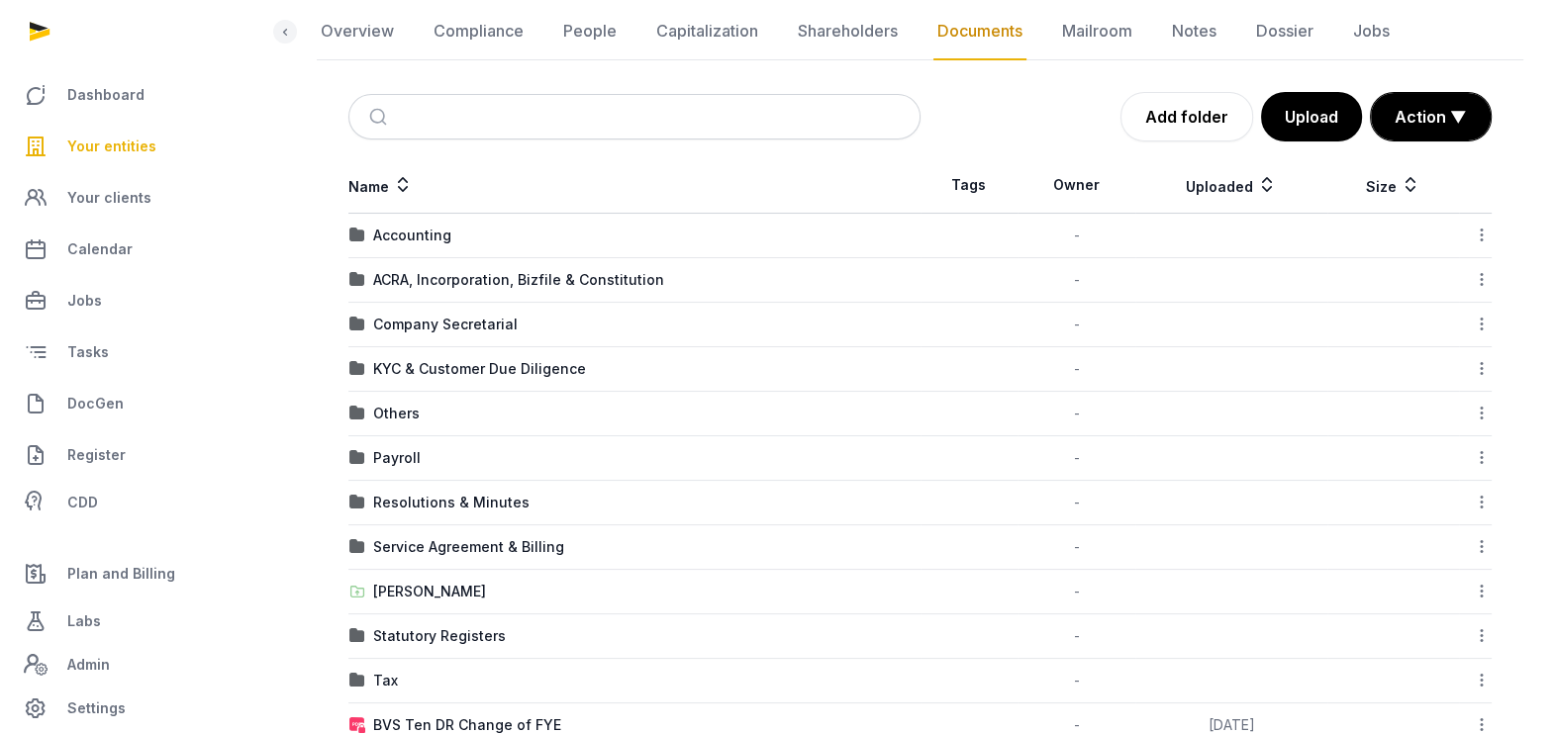
scroll to position [297, 0]
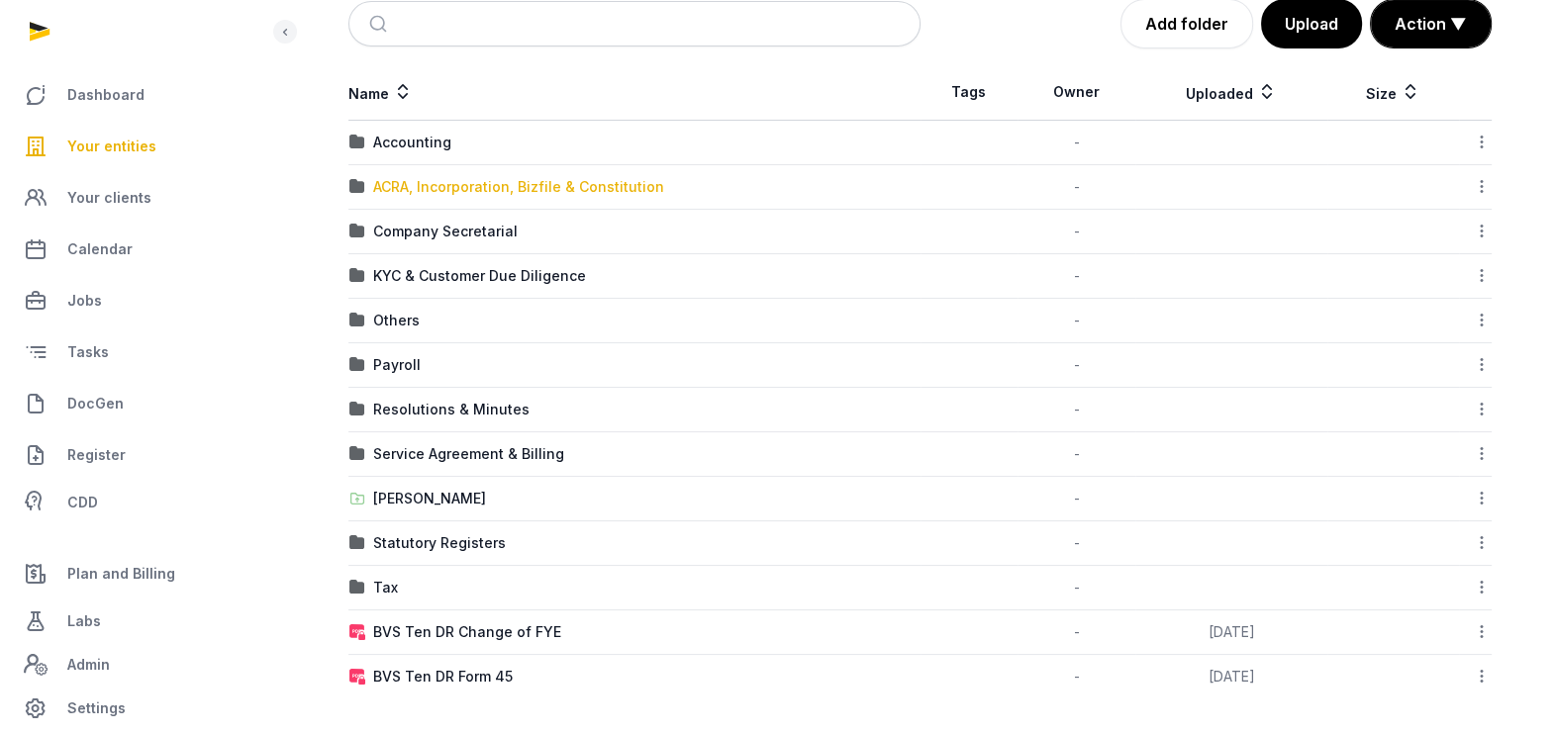
click at [449, 178] on div "ACRA, Incorporation, Bizfile & Constitution" at bounding box center [518, 187] width 291 height 20
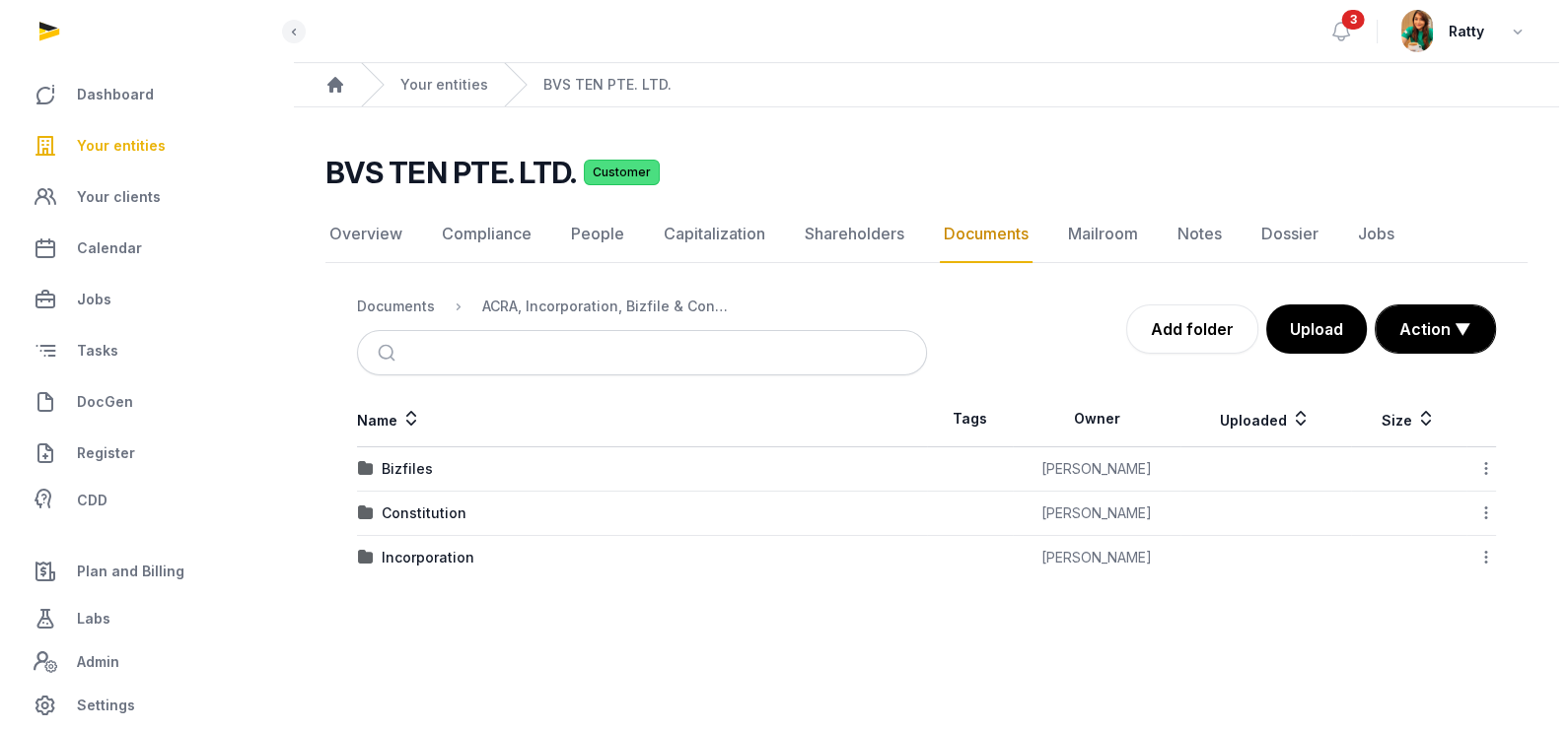
scroll to position [0, 0]
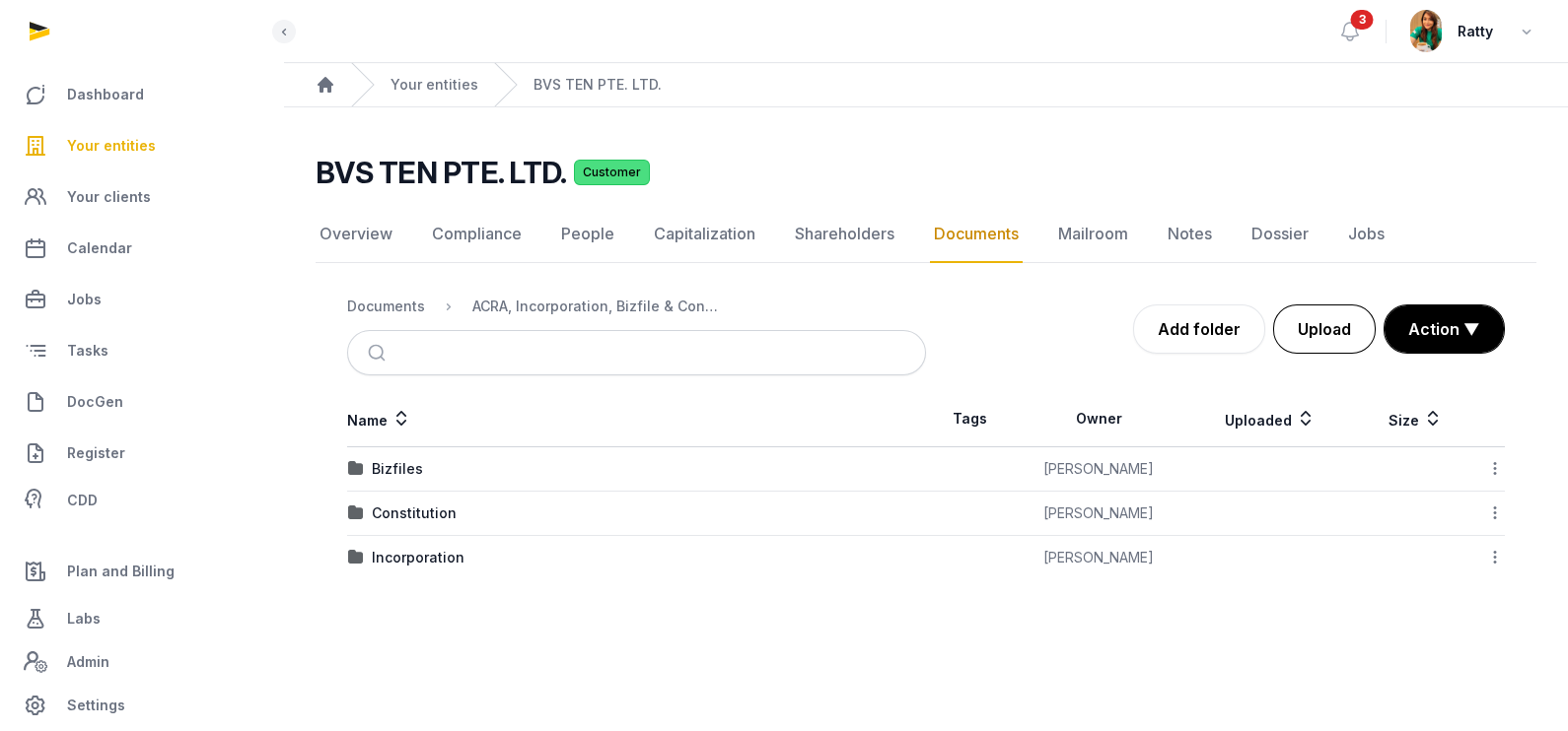
click at [1350, 328] on button "Upload" at bounding box center [1324, 329] width 103 height 49
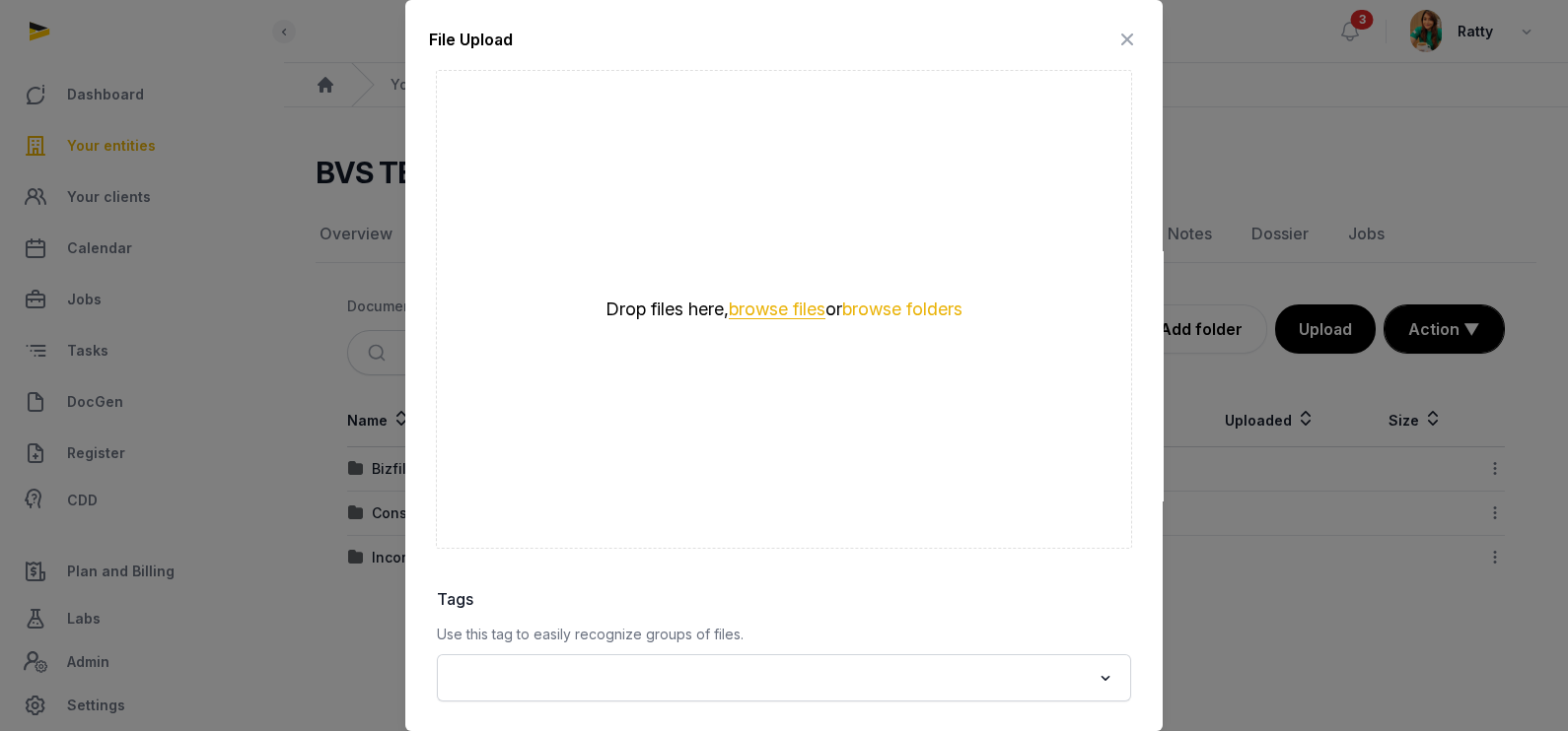
click at [764, 311] on button "browse files" at bounding box center [776, 310] width 97 height 19
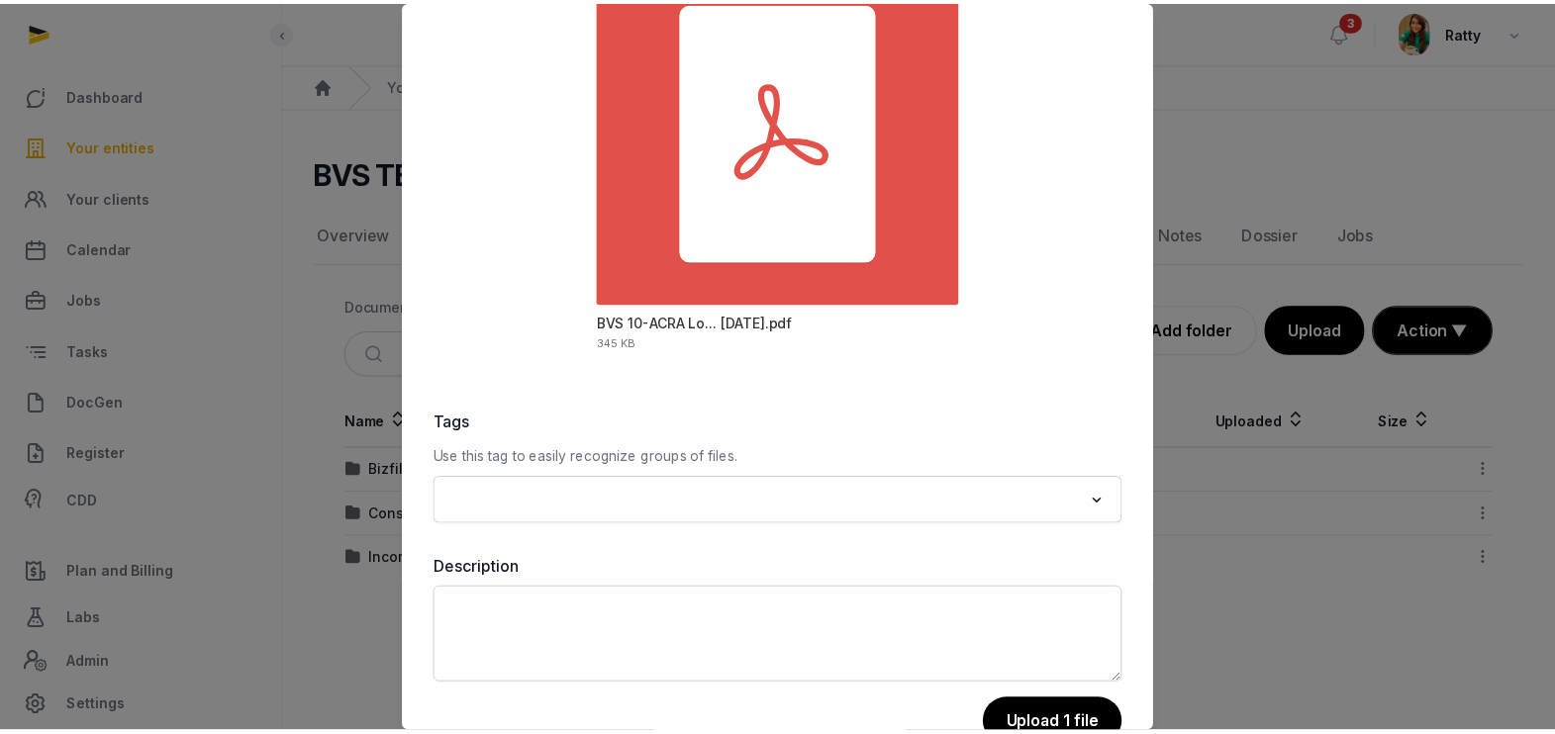
scroll to position [232, 0]
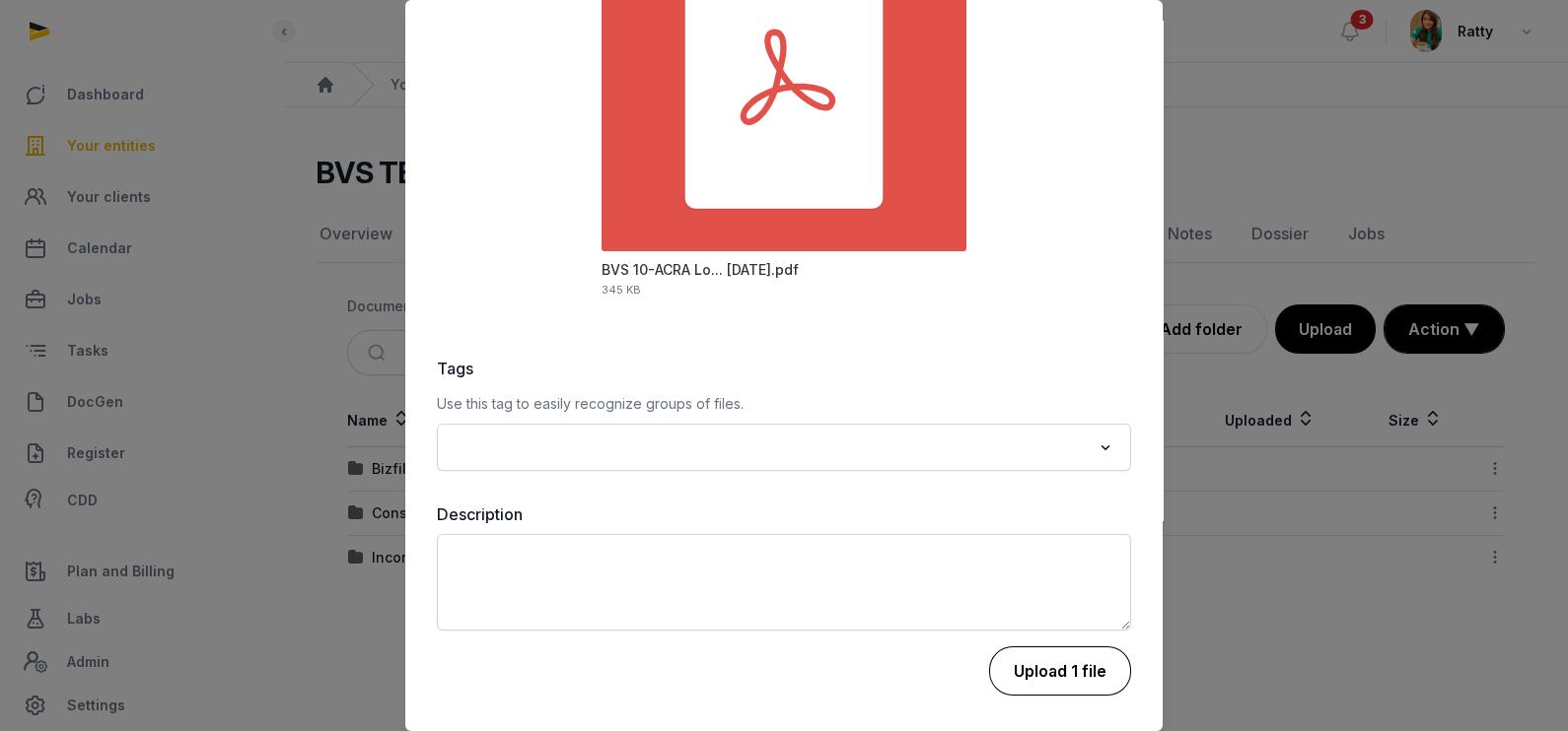
click at [1026, 663] on button "Upload 1 file" at bounding box center [1060, 670] width 142 height 49
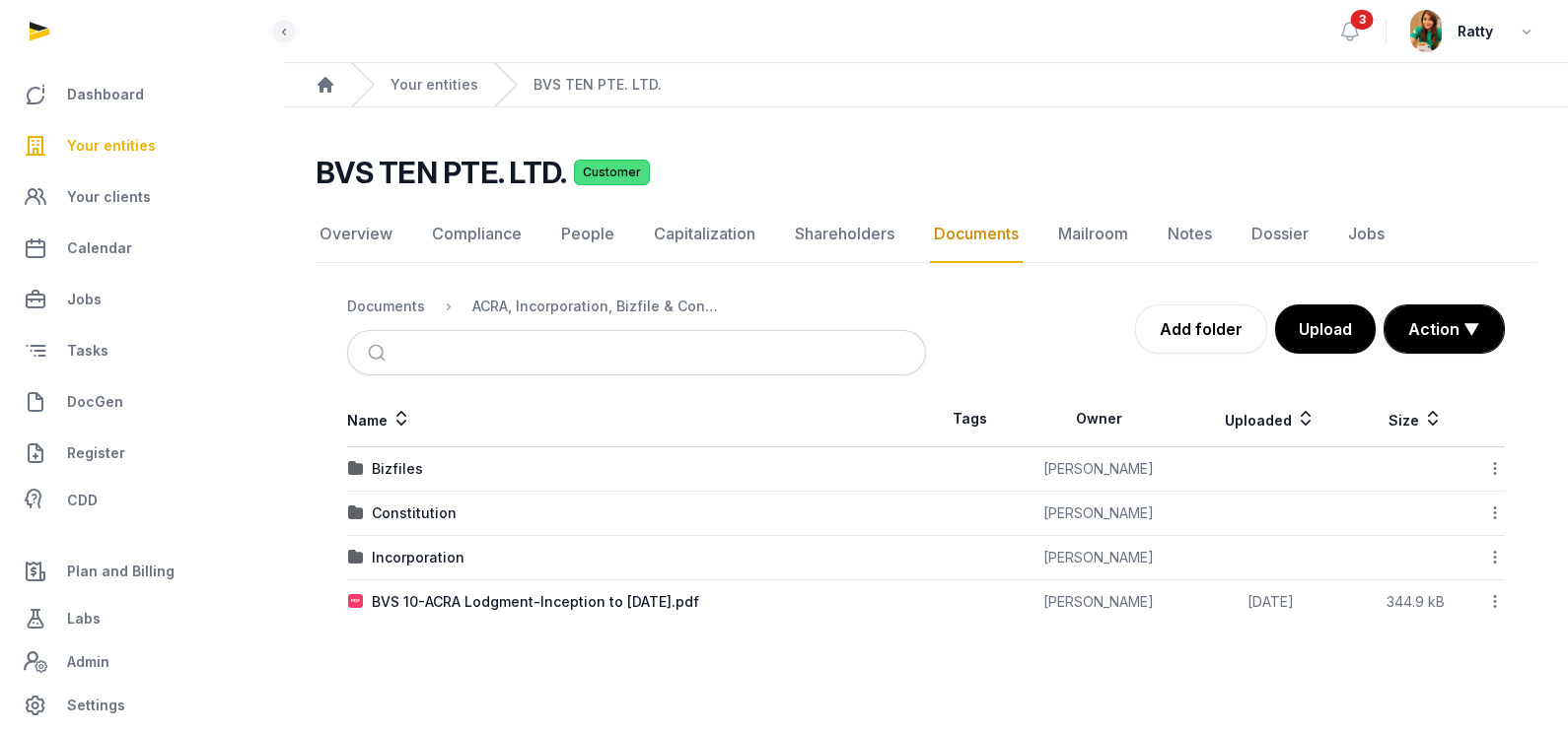
click at [130, 146] on span "Your entities" at bounding box center [111, 146] width 89 height 24
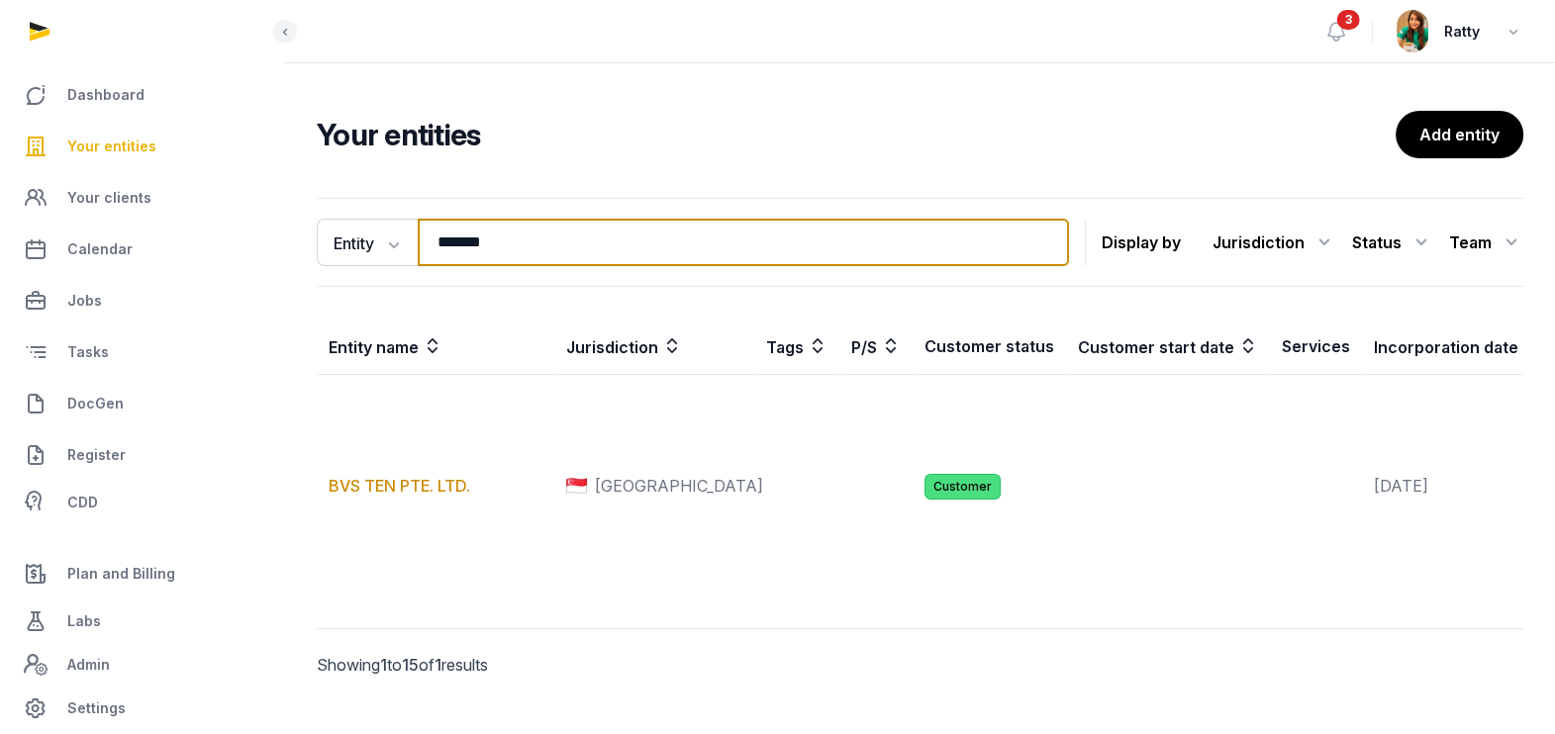
drag, startPoint x: 557, startPoint y: 244, endPoint x: 511, endPoint y: 247, distance: 46.6
click at [511, 247] on input "*******" at bounding box center [743, 243] width 651 height 48
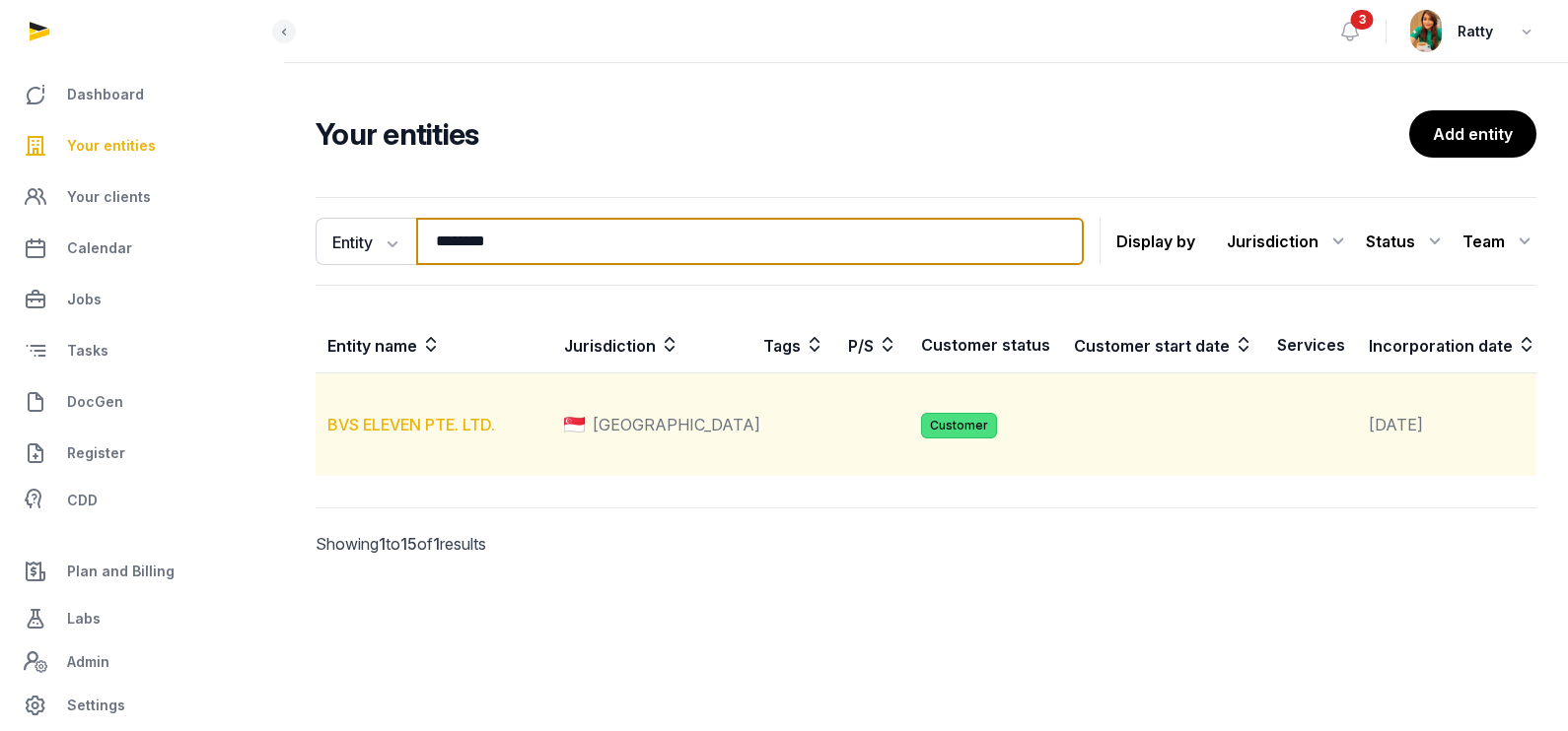
type input "********"
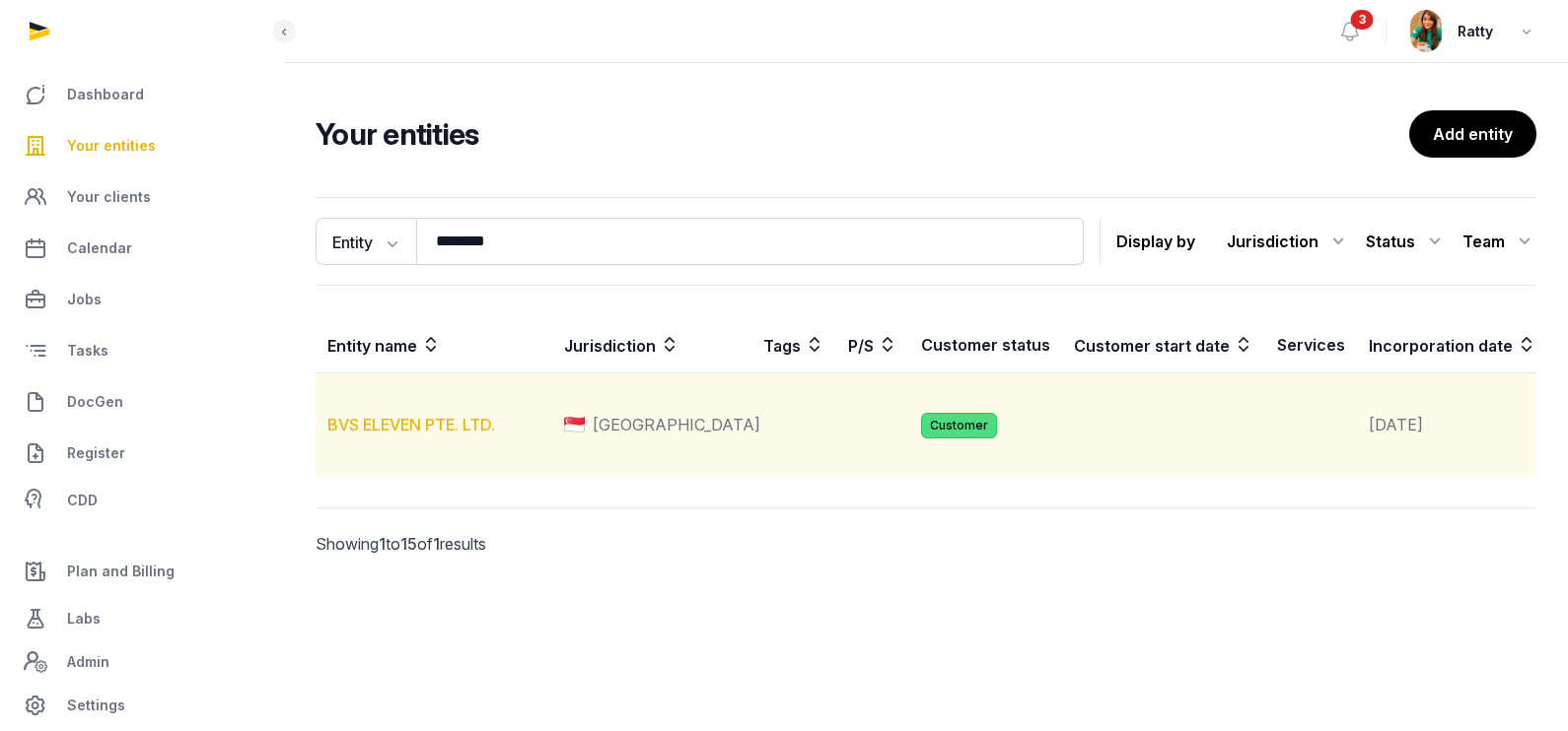
click at [397, 434] on link "BVS ELEVEN PTE. LTD." at bounding box center [411, 425] width 167 height 20
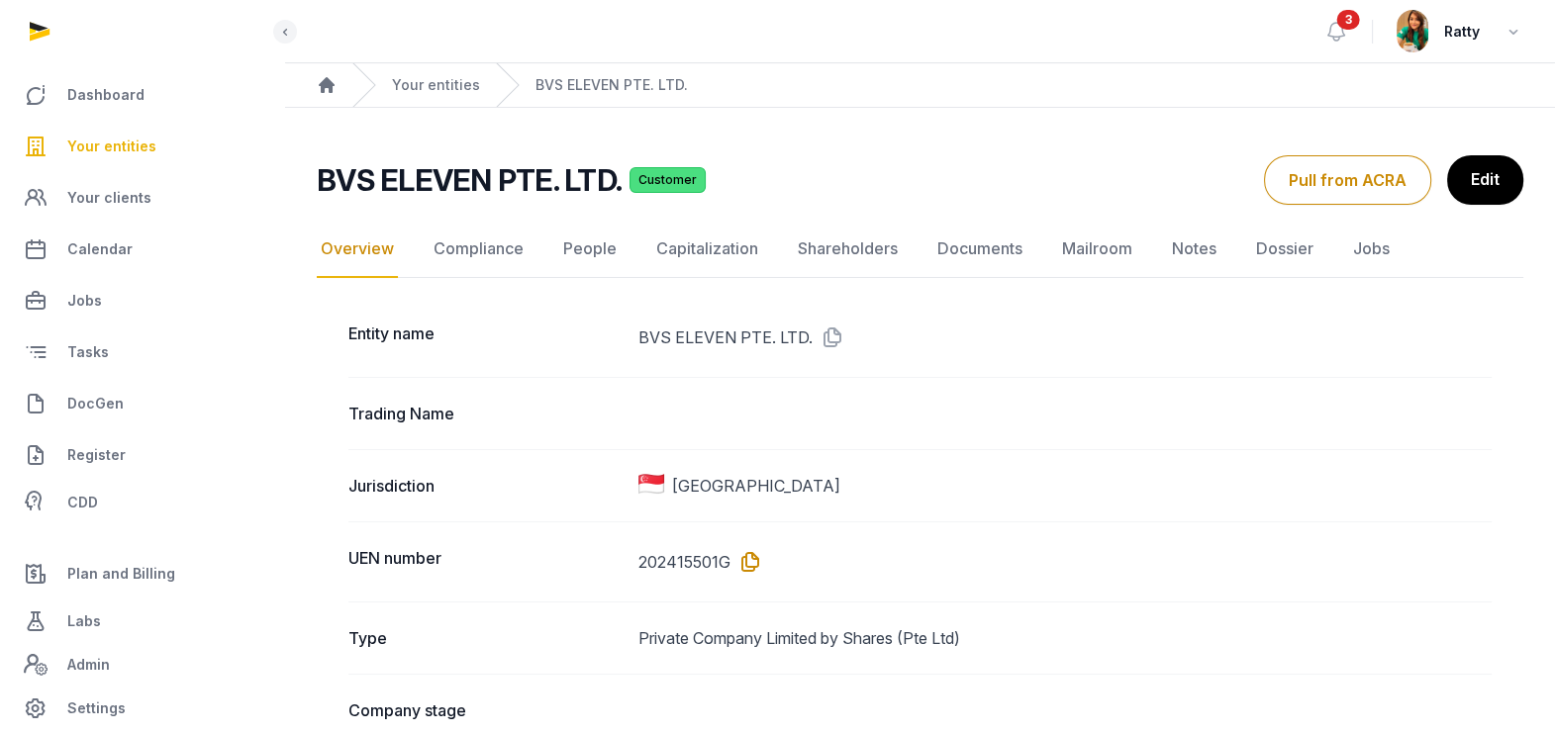
click at [746, 557] on icon at bounding box center [746, 562] width 32 height 32
click at [964, 250] on link "Documents" at bounding box center [979, 249] width 93 height 57
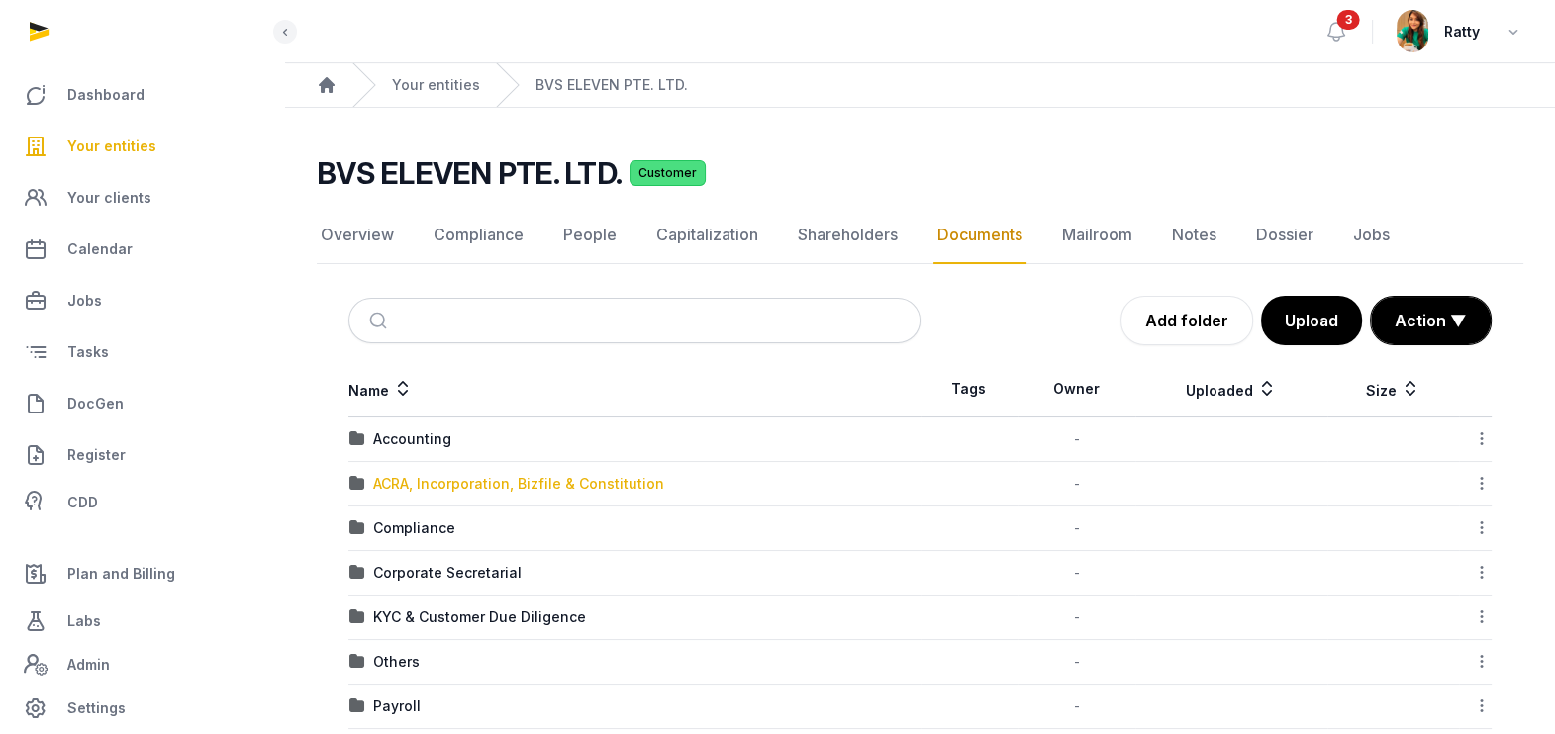
click at [439, 483] on div "ACRA, Incorporation, Bizfile & Constitution" at bounding box center [518, 484] width 291 height 20
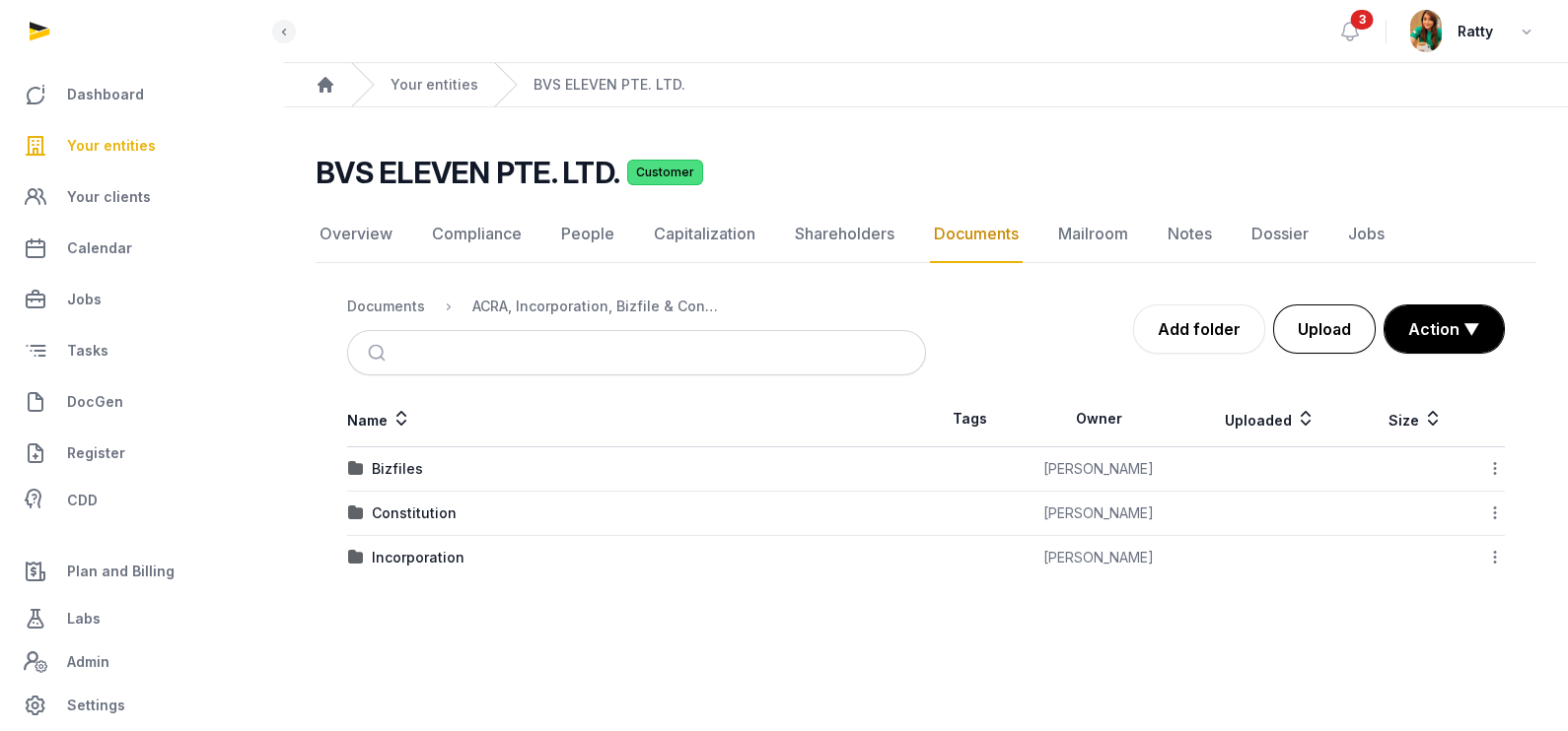
click at [1315, 331] on button "Upload" at bounding box center [1324, 329] width 103 height 49
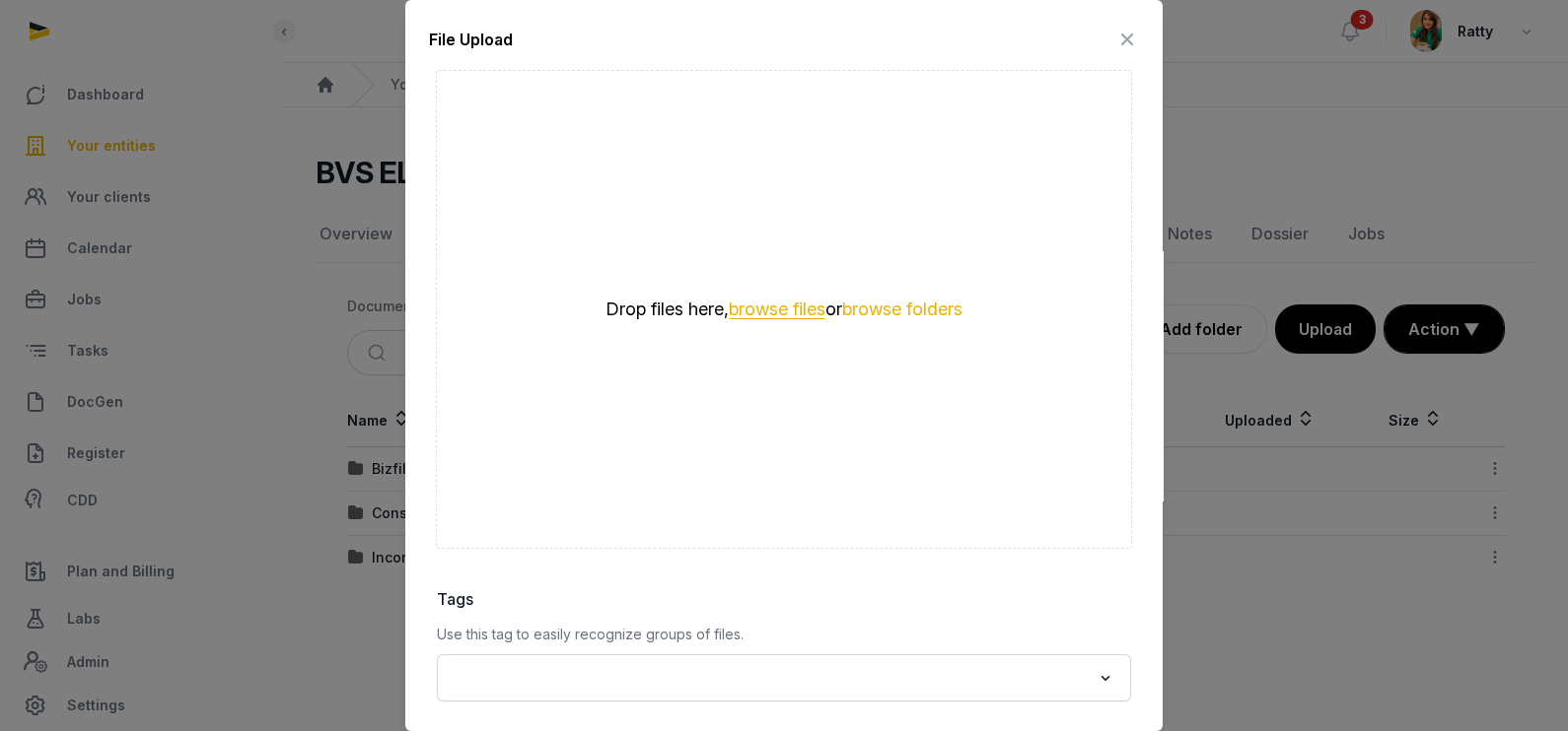
click at [763, 309] on button "browse files" at bounding box center [776, 310] width 97 height 19
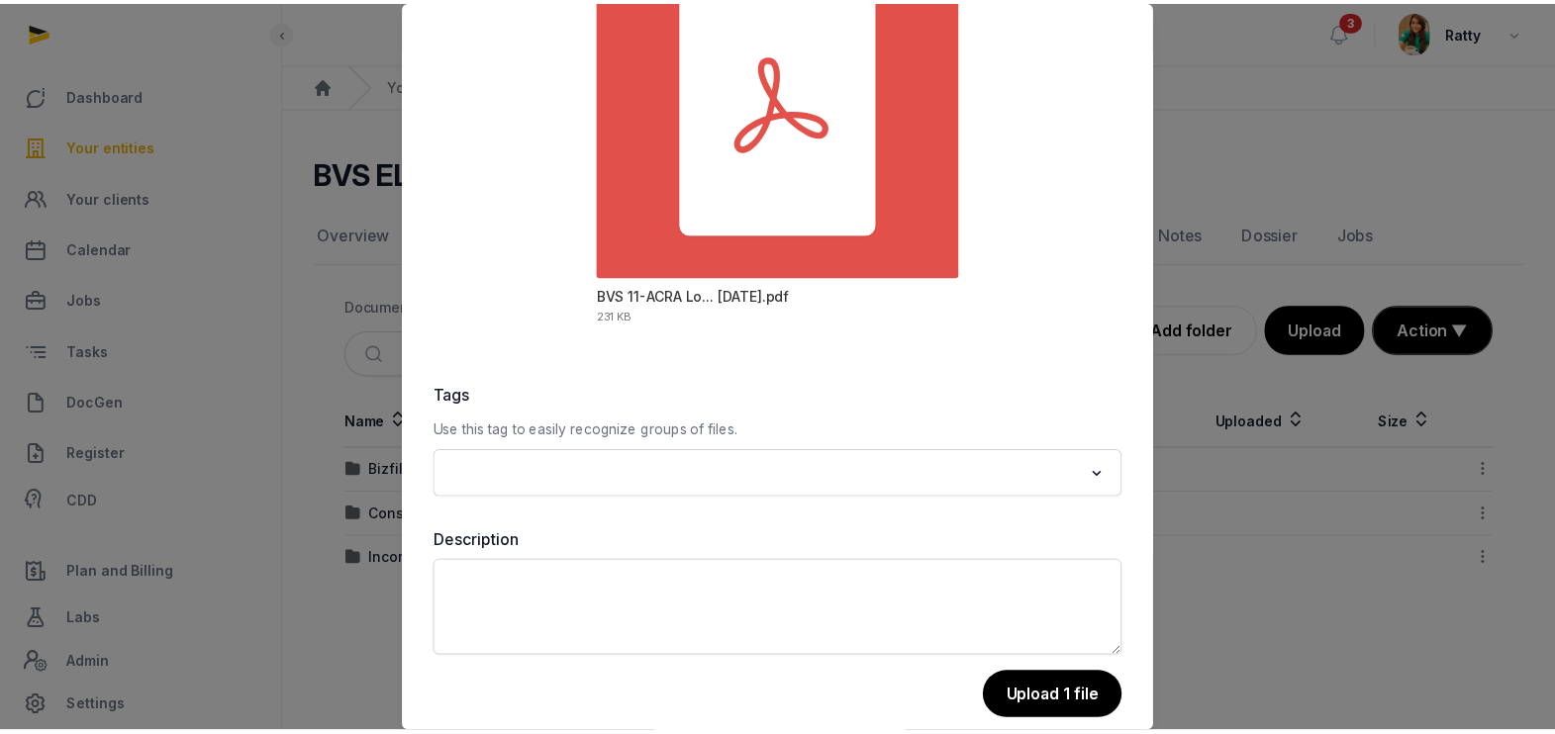
scroll to position [232, 0]
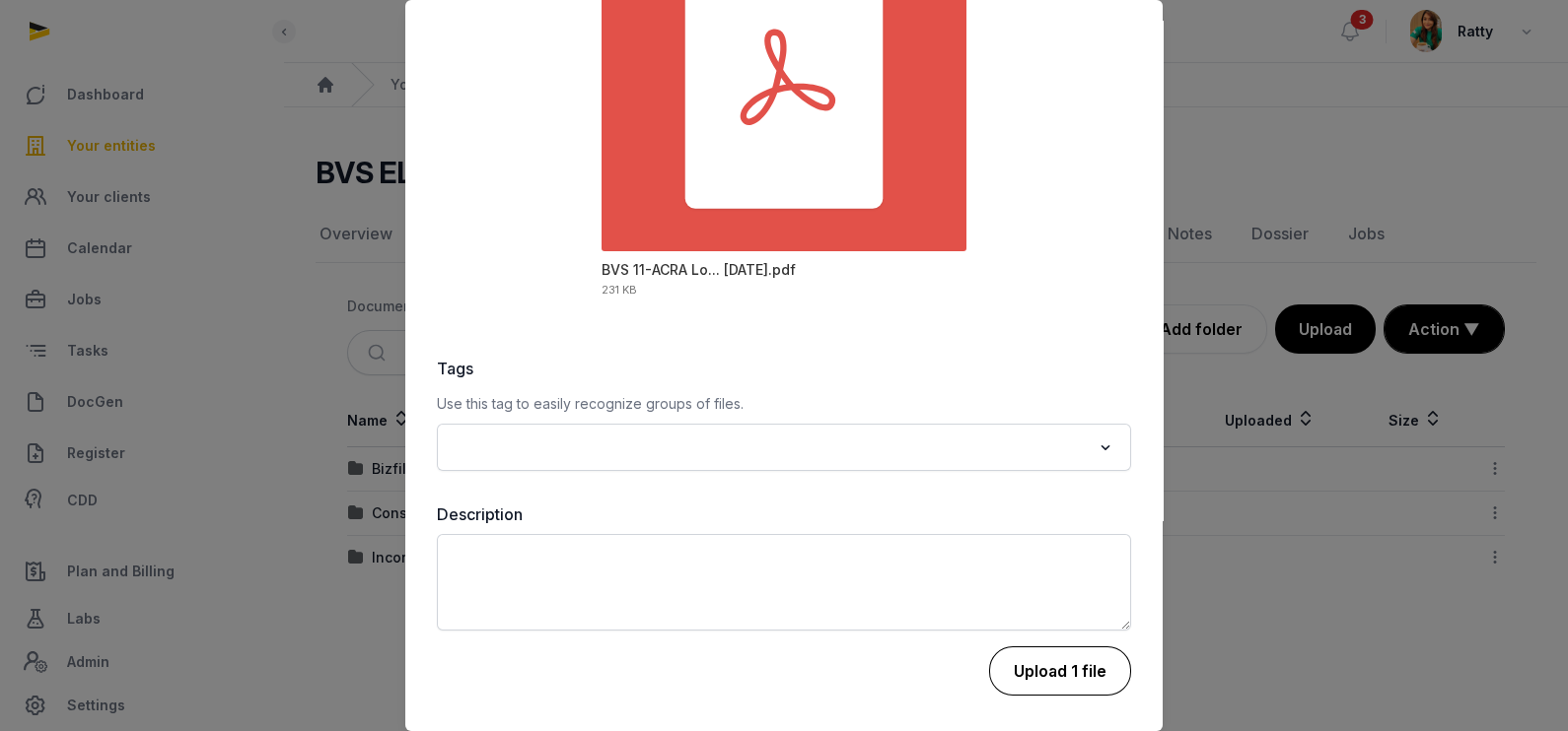
click at [1009, 671] on button "Upload 1 file" at bounding box center [1060, 670] width 142 height 49
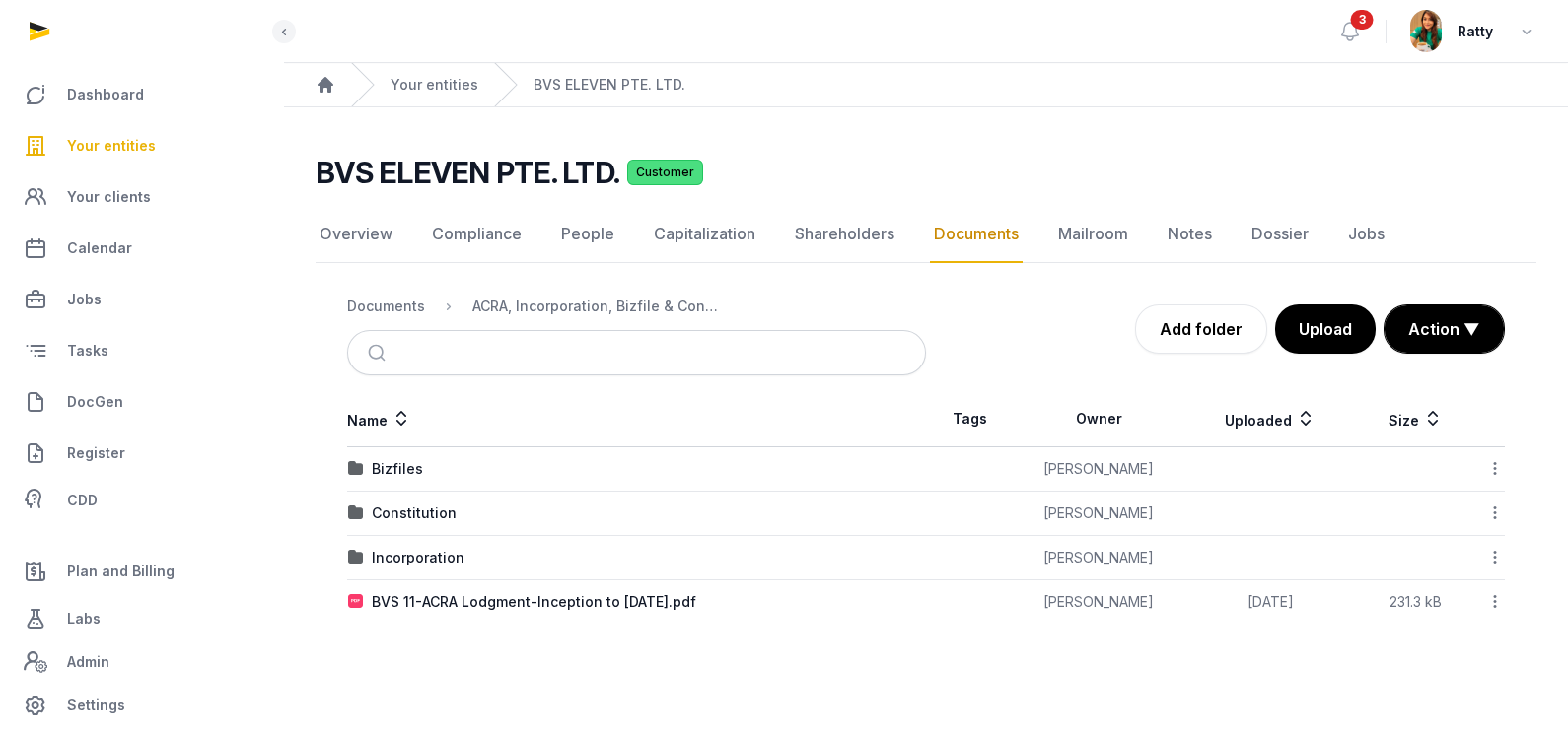
click at [138, 143] on span "Your entities" at bounding box center [111, 146] width 89 height 24
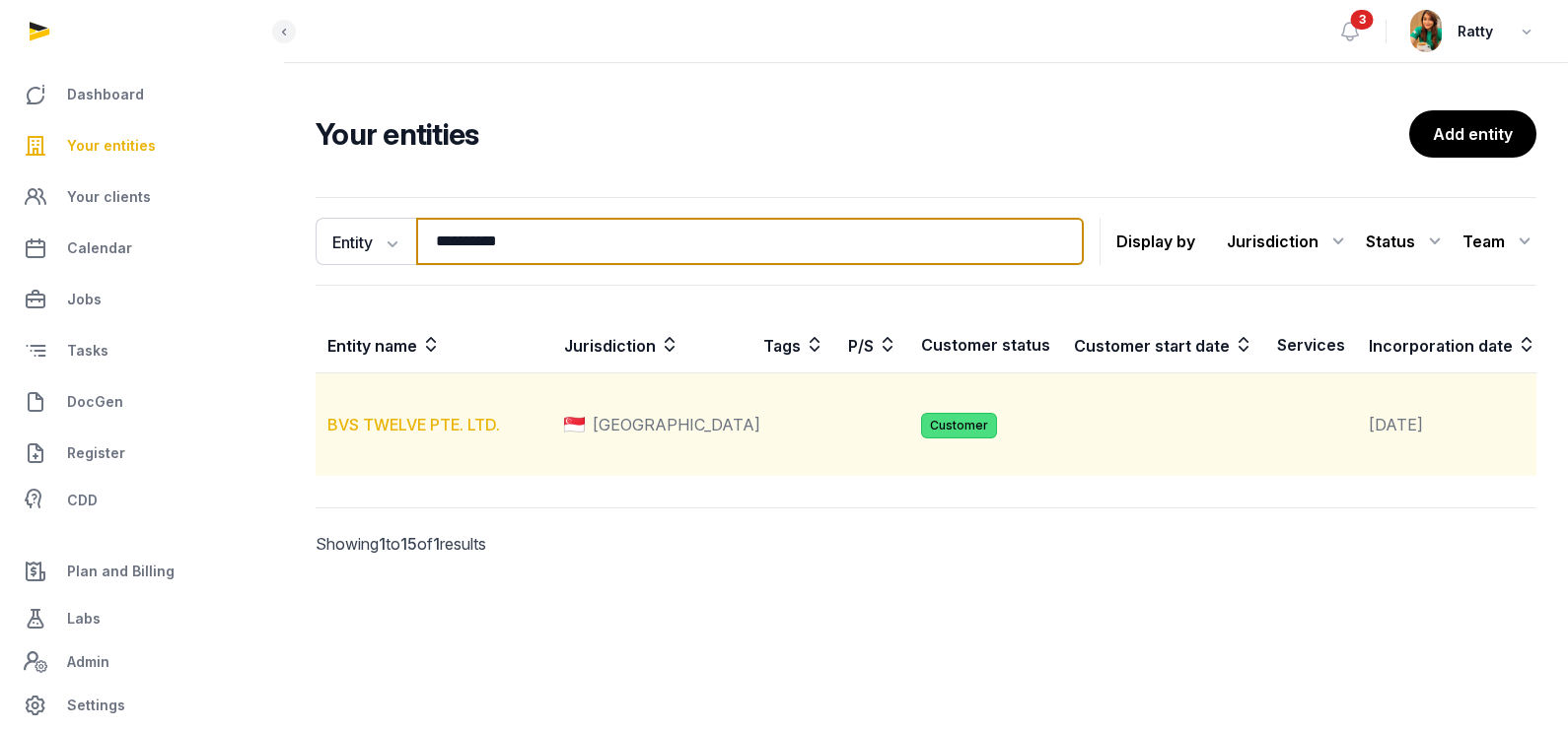
type input "**********"
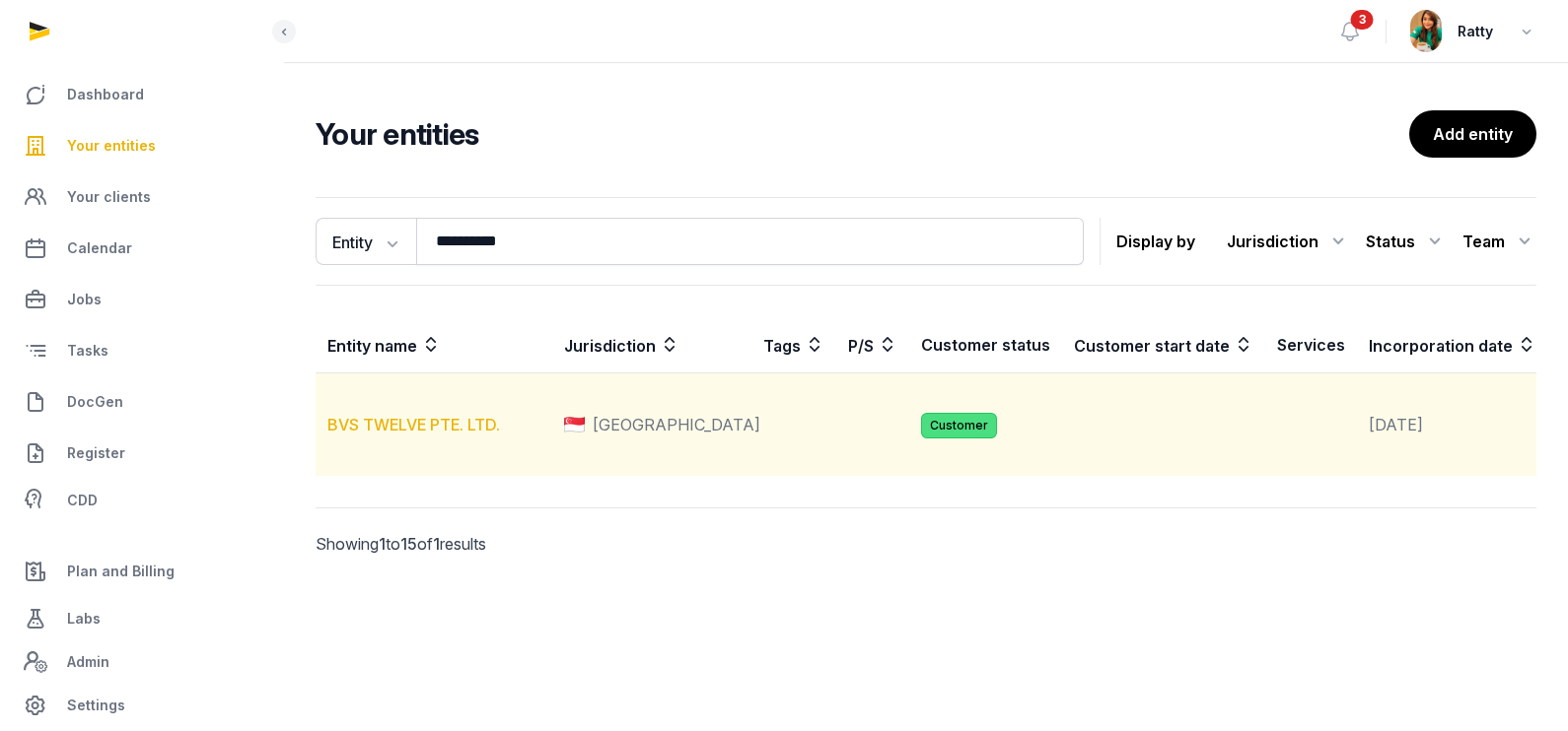
click at [430, 434] on link "BVS TWELVE PTE. LTD." at bounding box center [413, 425] width 172 height 20
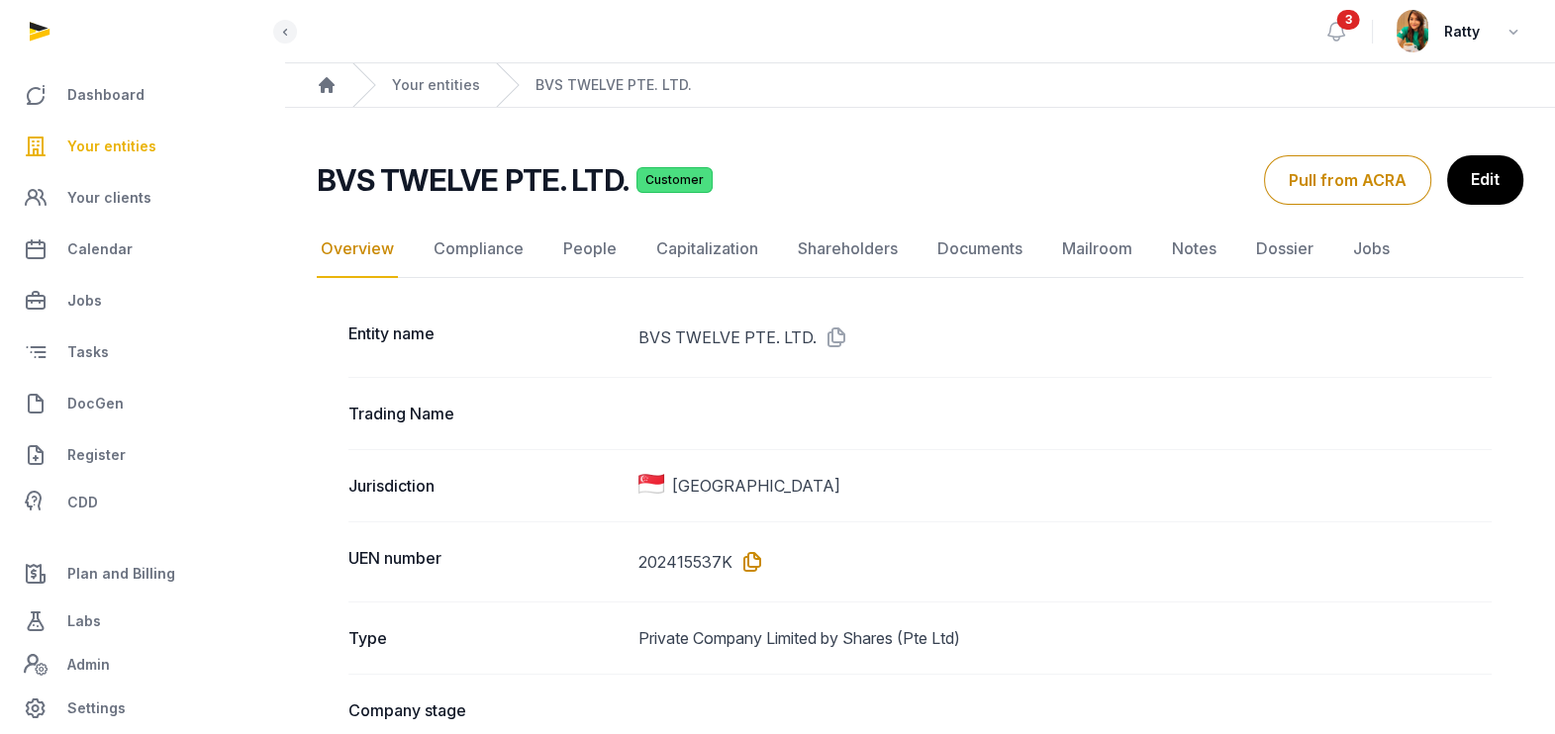
click at [750, 558] on icon at bounding box center [748, 562] width 32 height 32
click at [980, 257] on link "Documents" at bounding box center [979, 249] width 93 height 57
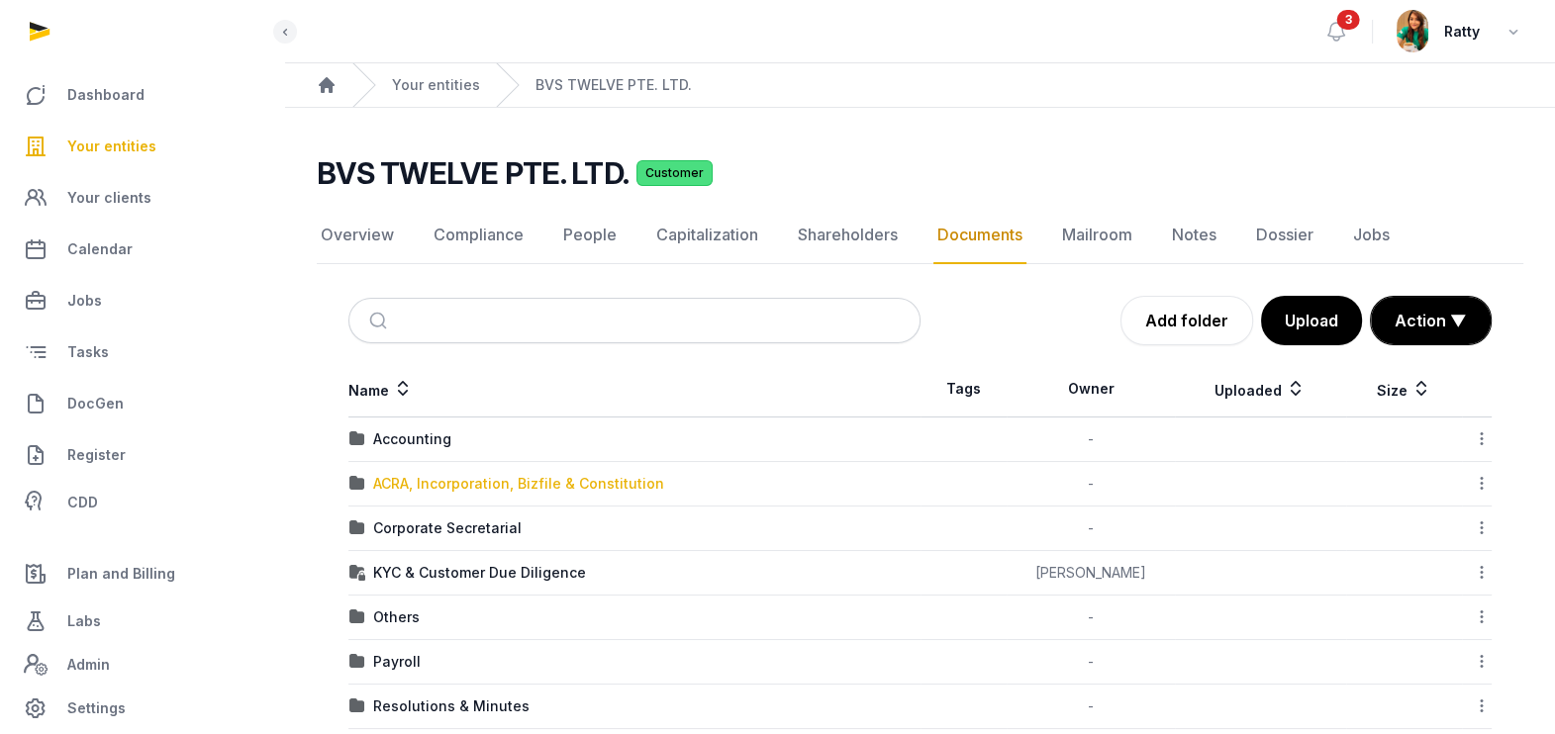
click at [460, 486] on div "ACRA, Incorporation, Bizfile & Constitution" at bounding box center [518, 484] width 291 height 20
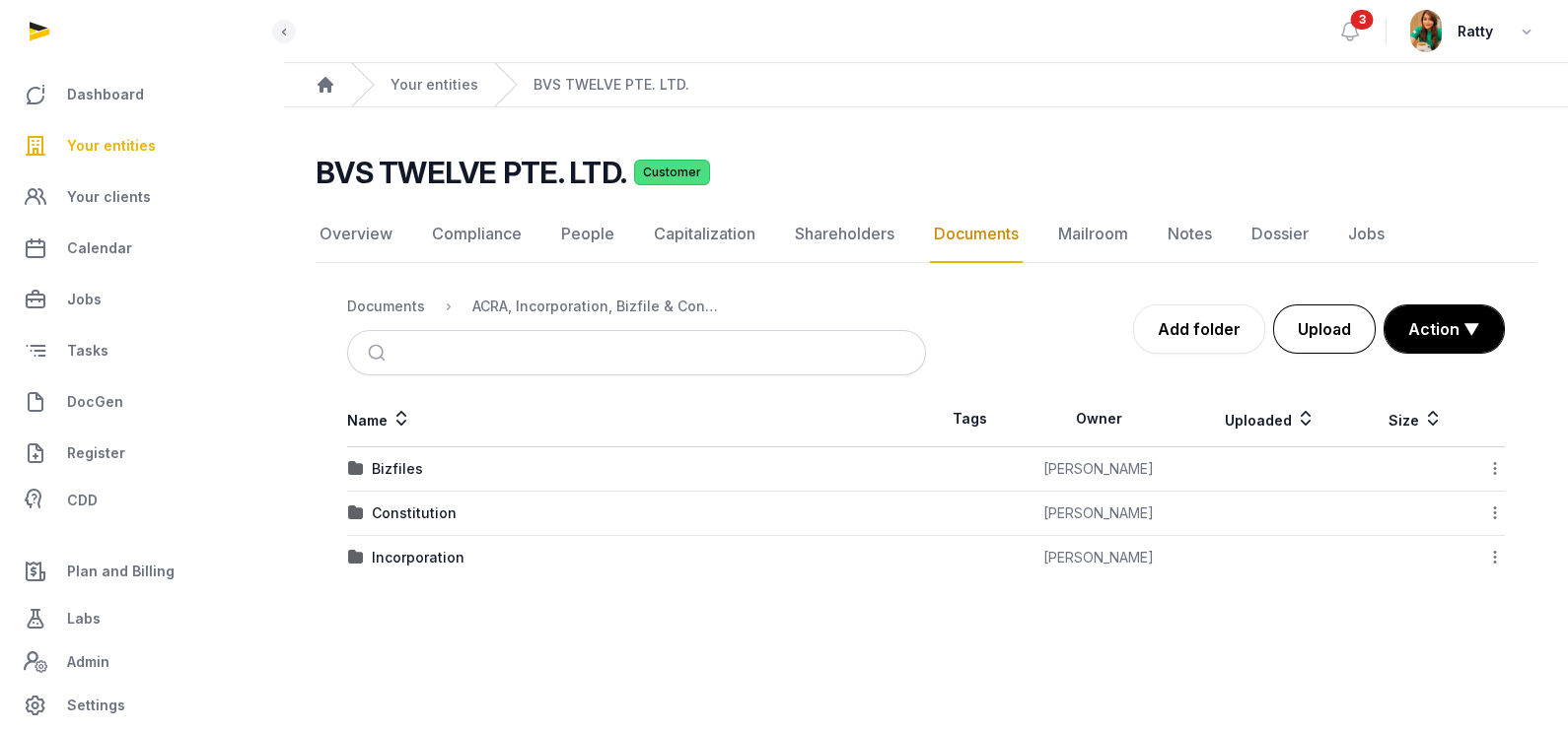
click at [1337, 317] on button "Upload" at bounding box center [1324, 329] width 103 height 49
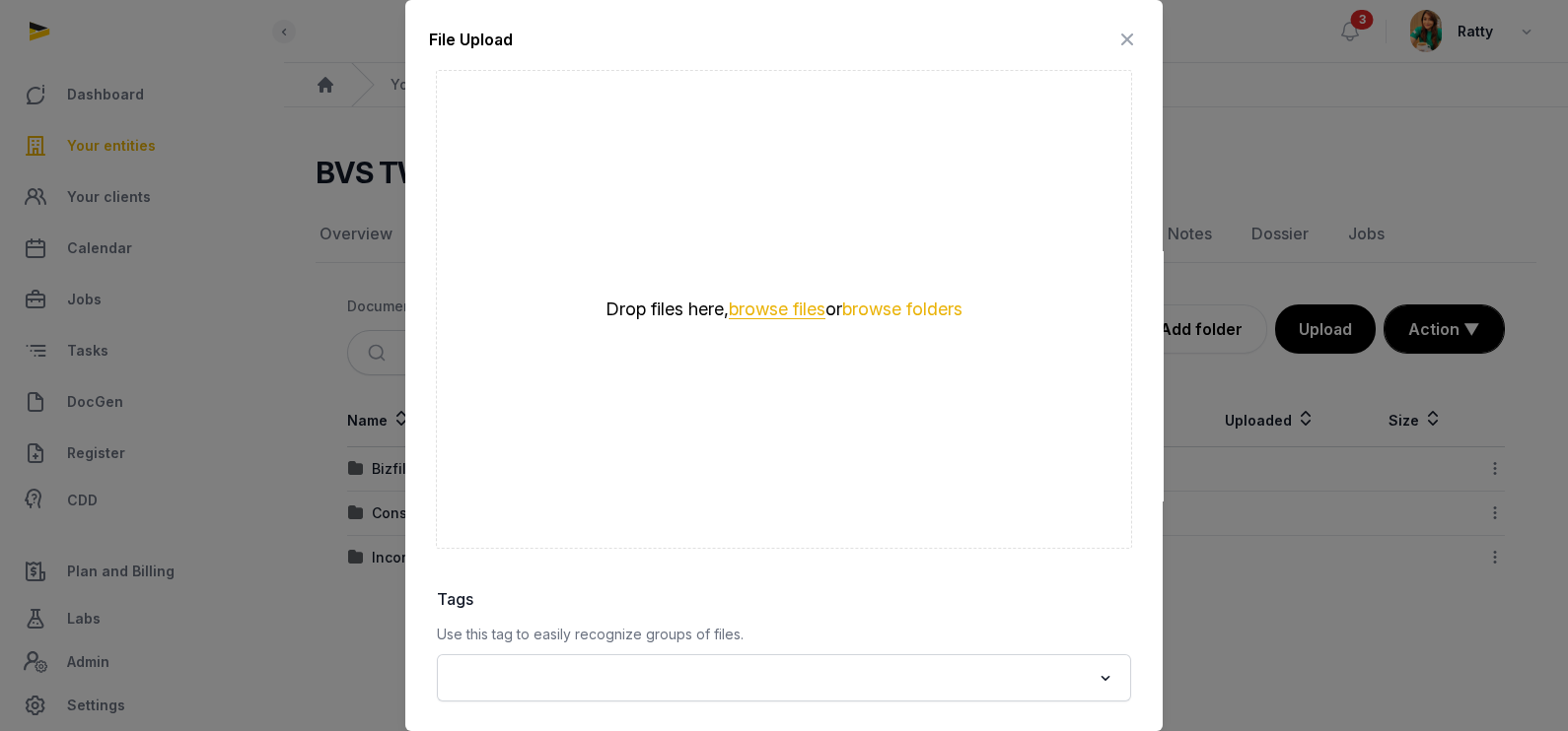
click at [731, 308] on button "browse files" at bounding box center [776, 310] width 97 height 19
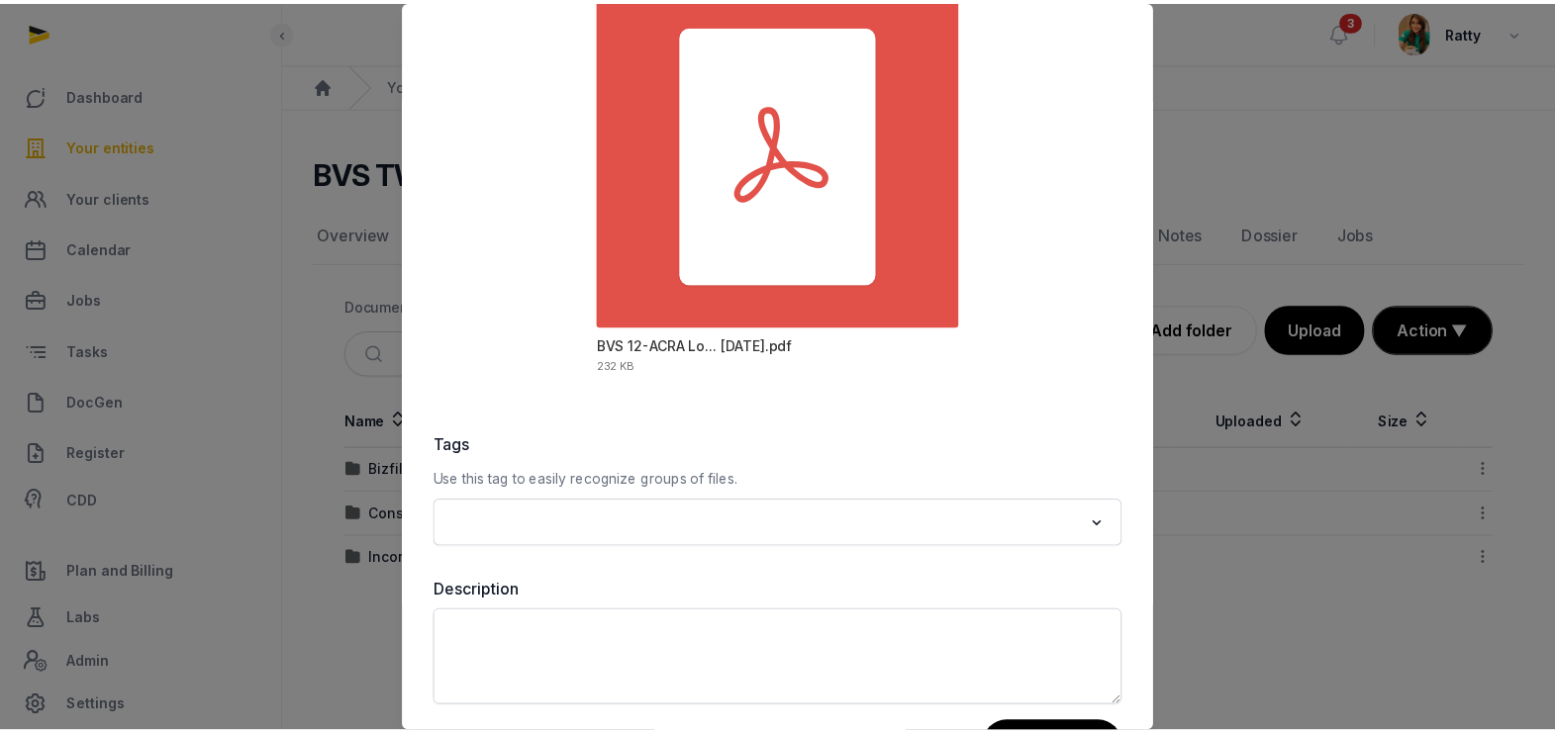
scroll to position [232, 0]
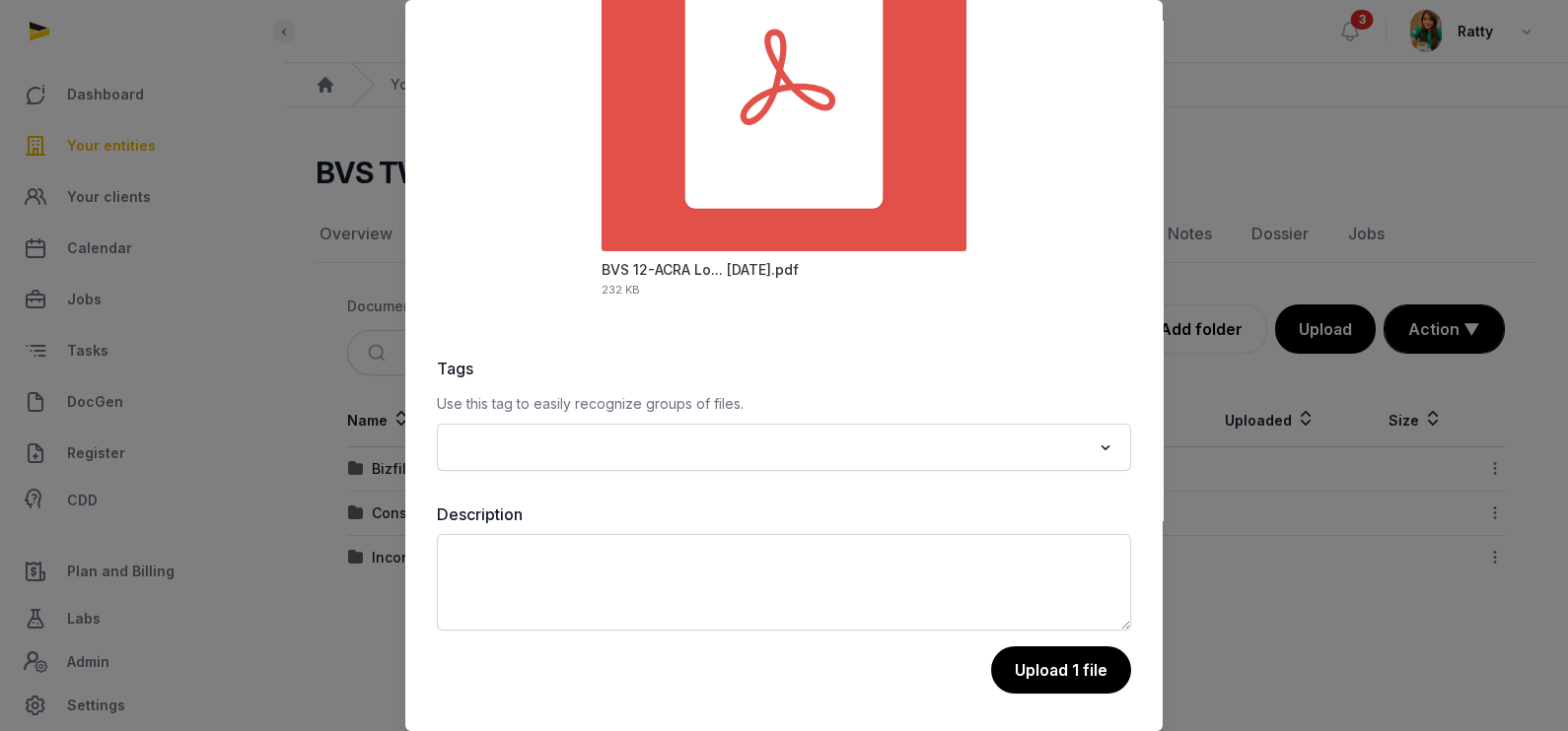
drag, startPoint x: 1008, startPoint y: 660, endPoint x: 1015, endPoint y: 650, distance: 12.2
click at [1011, 660] on button "Upload 1 file" at bounding box center [1061, 670] width 140 height 48
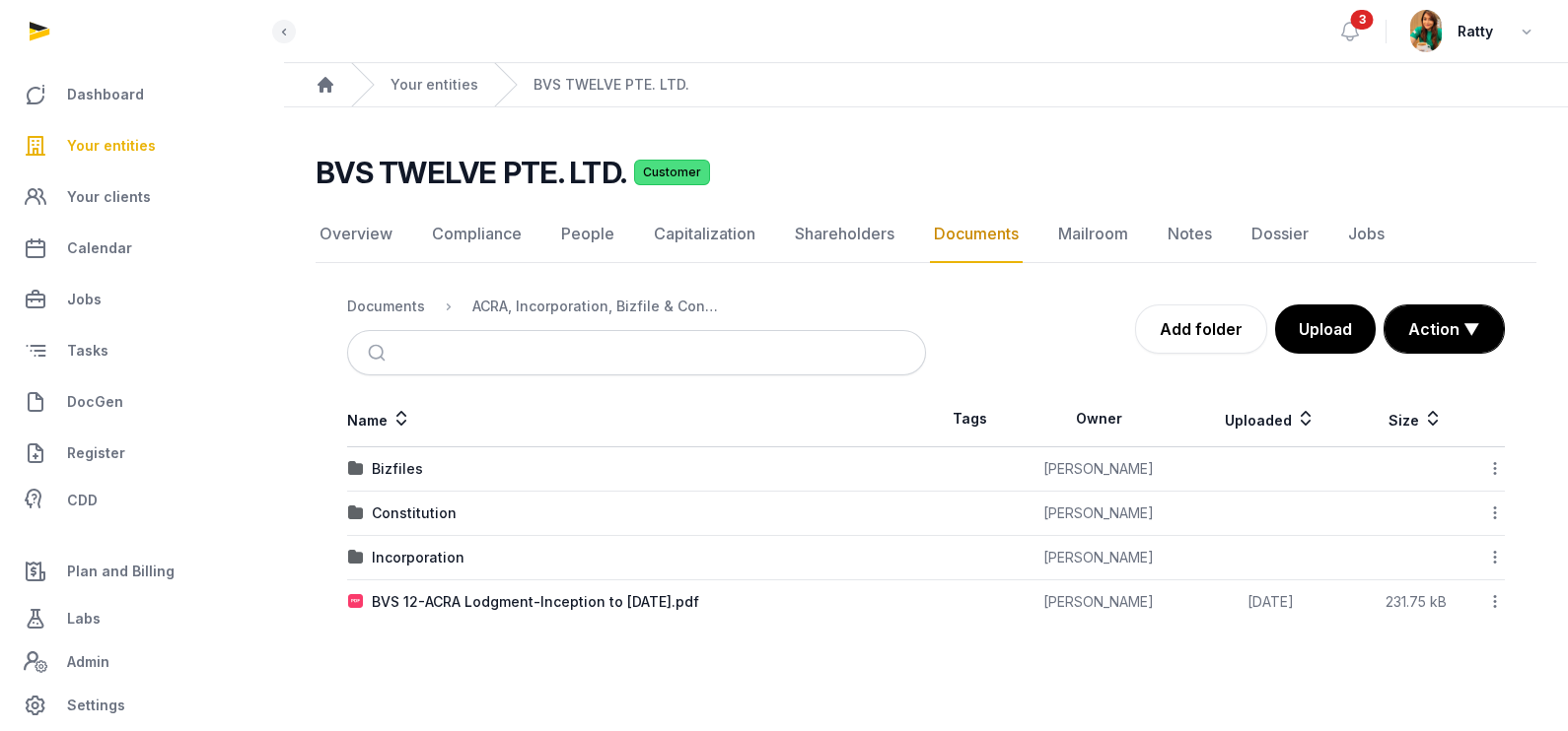
click at [93, 133] on link "Your entities" at bounding box center [141, 146] width 251 height 48
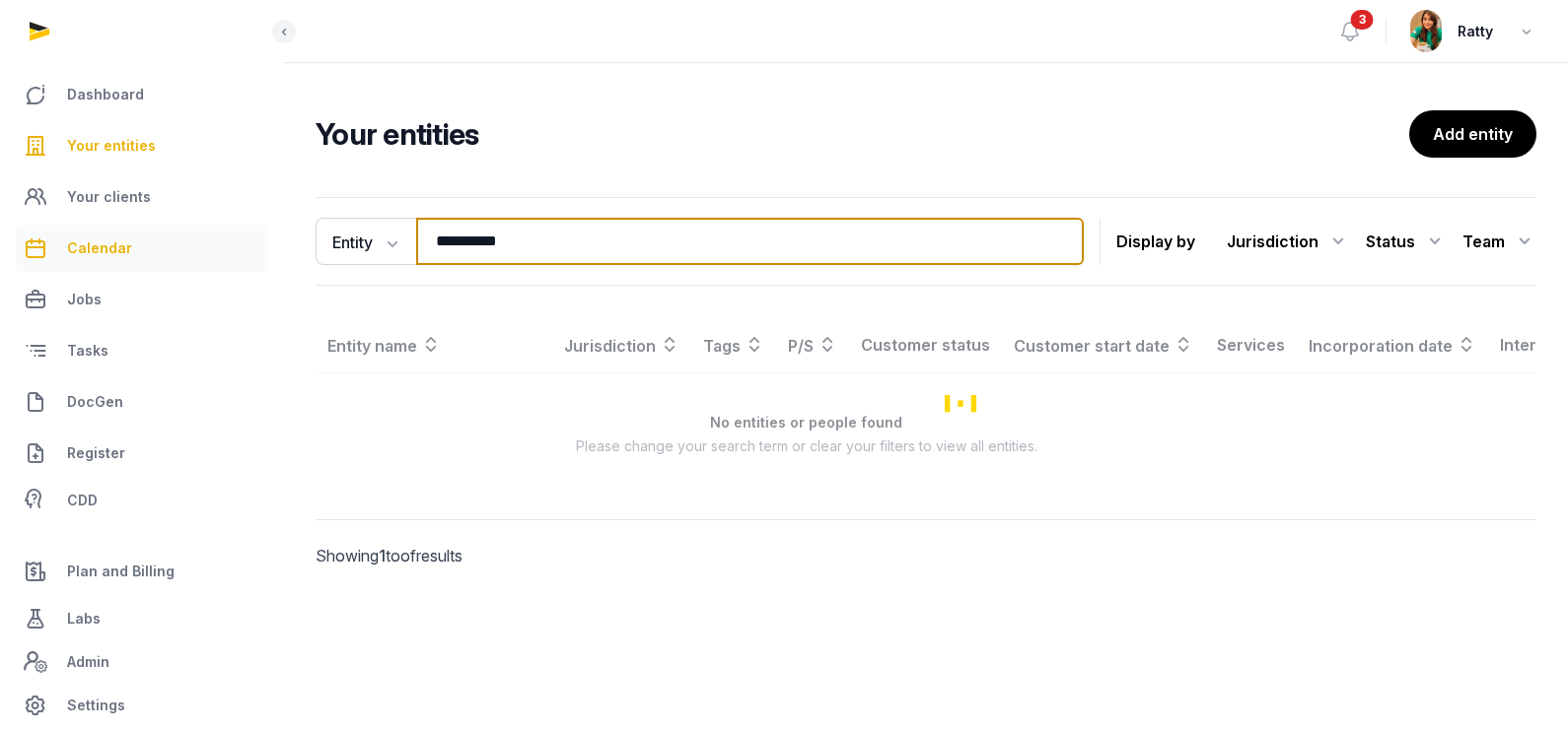
drag, startPoint x: 525, startPoint y: 236, endPoint x: 49, endPoint y: 249, distance: 476.2
click at [59, 250] on div "**********" at bounding box center [784, 366] width 1568 height 731
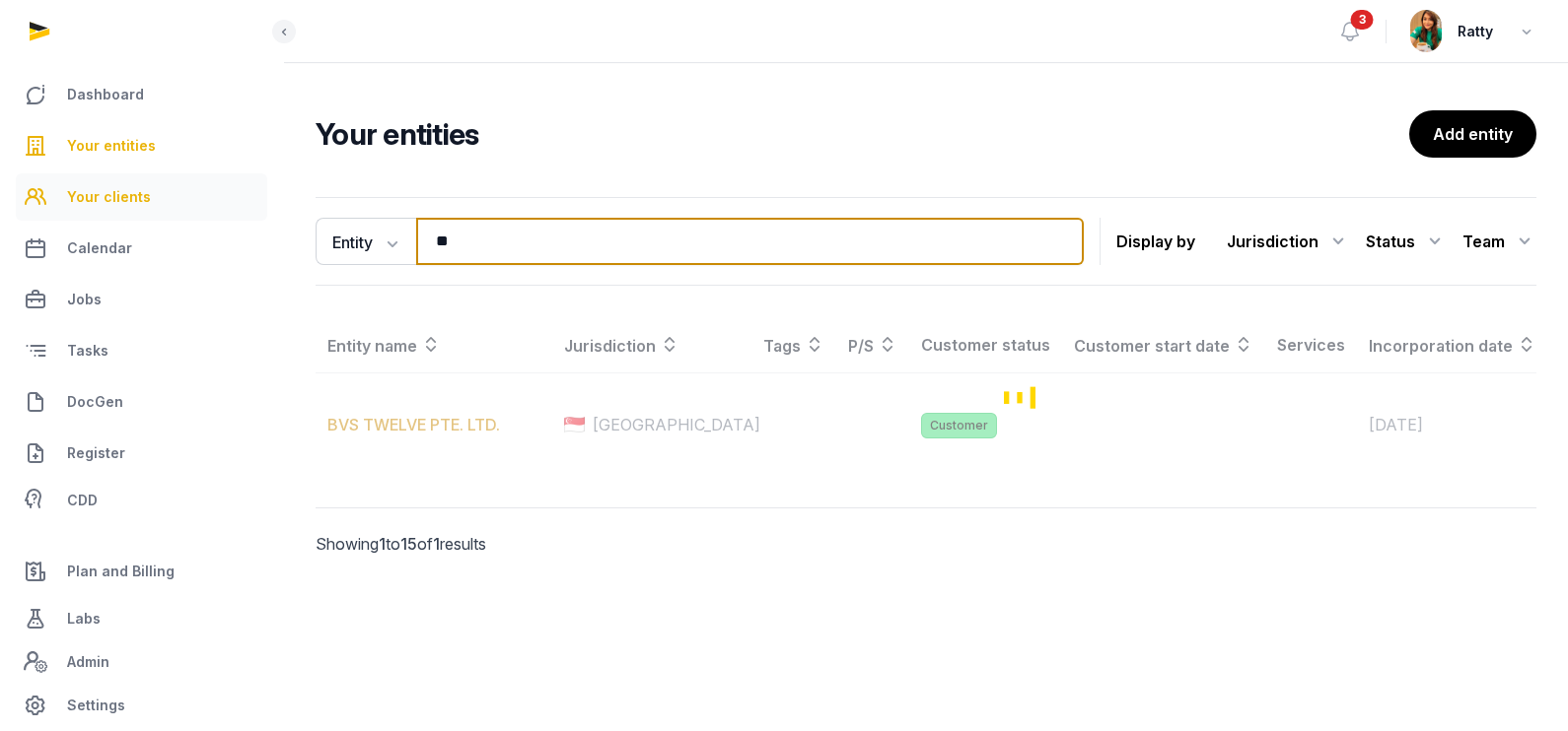
type input "*"
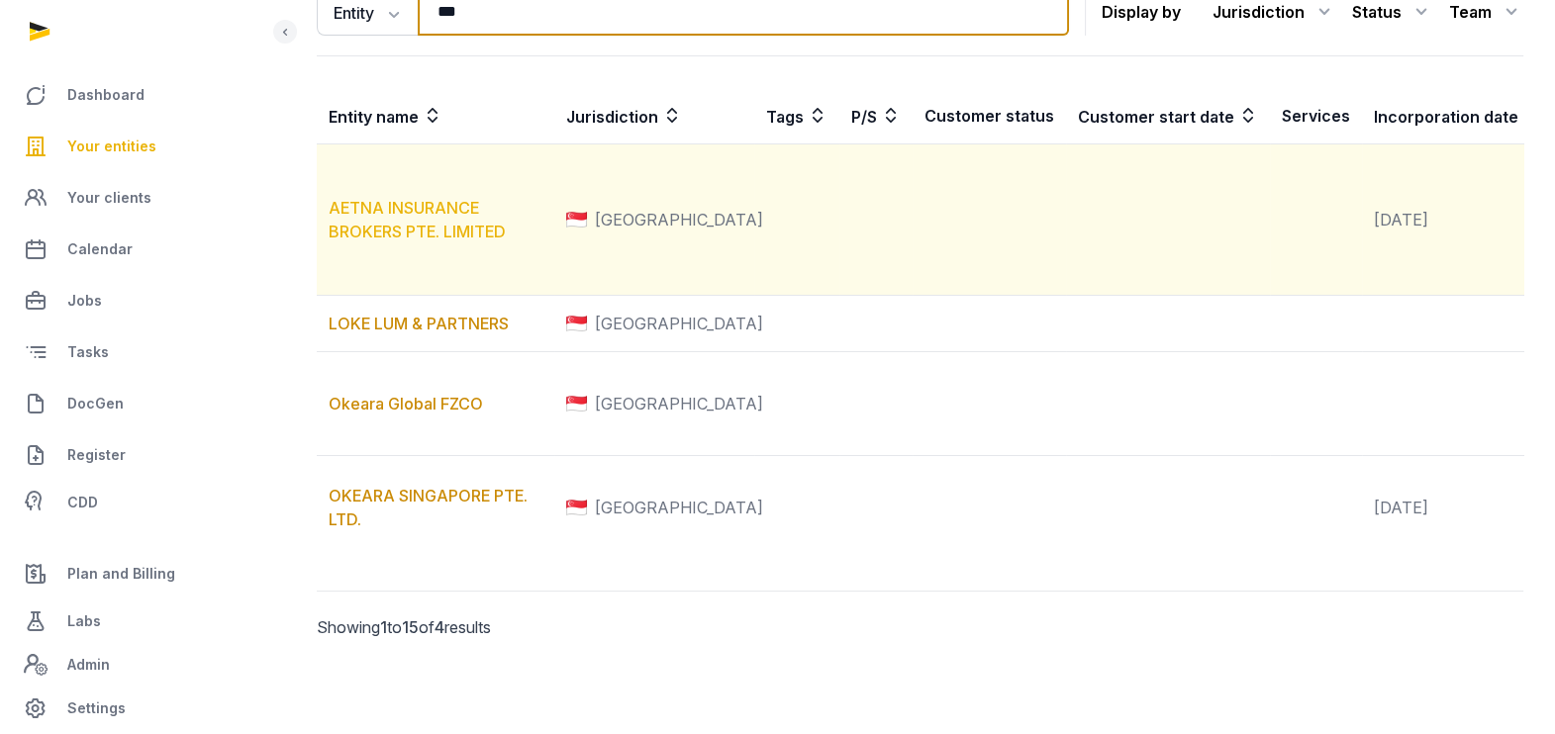
scroll to position [371, 0]
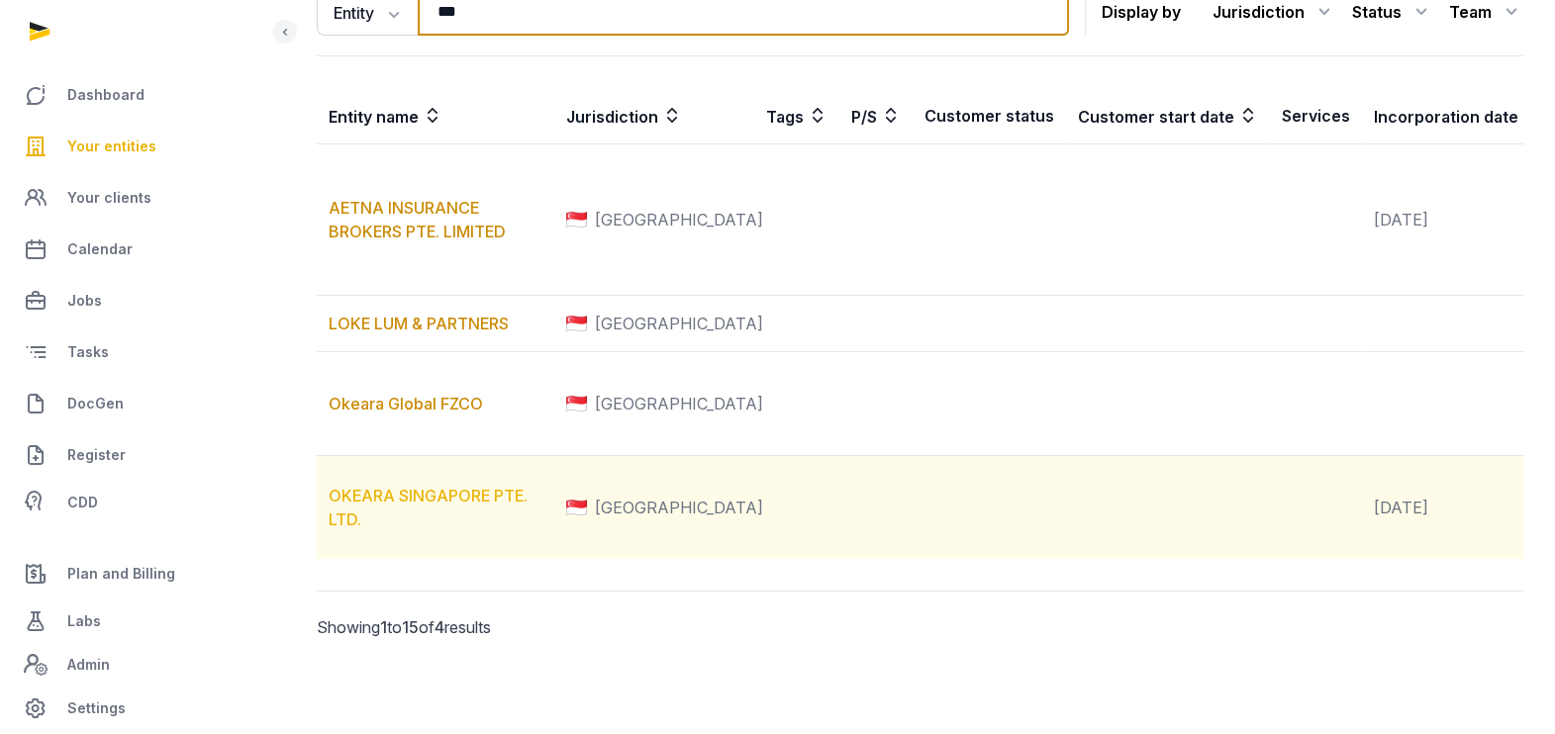
type input "***"
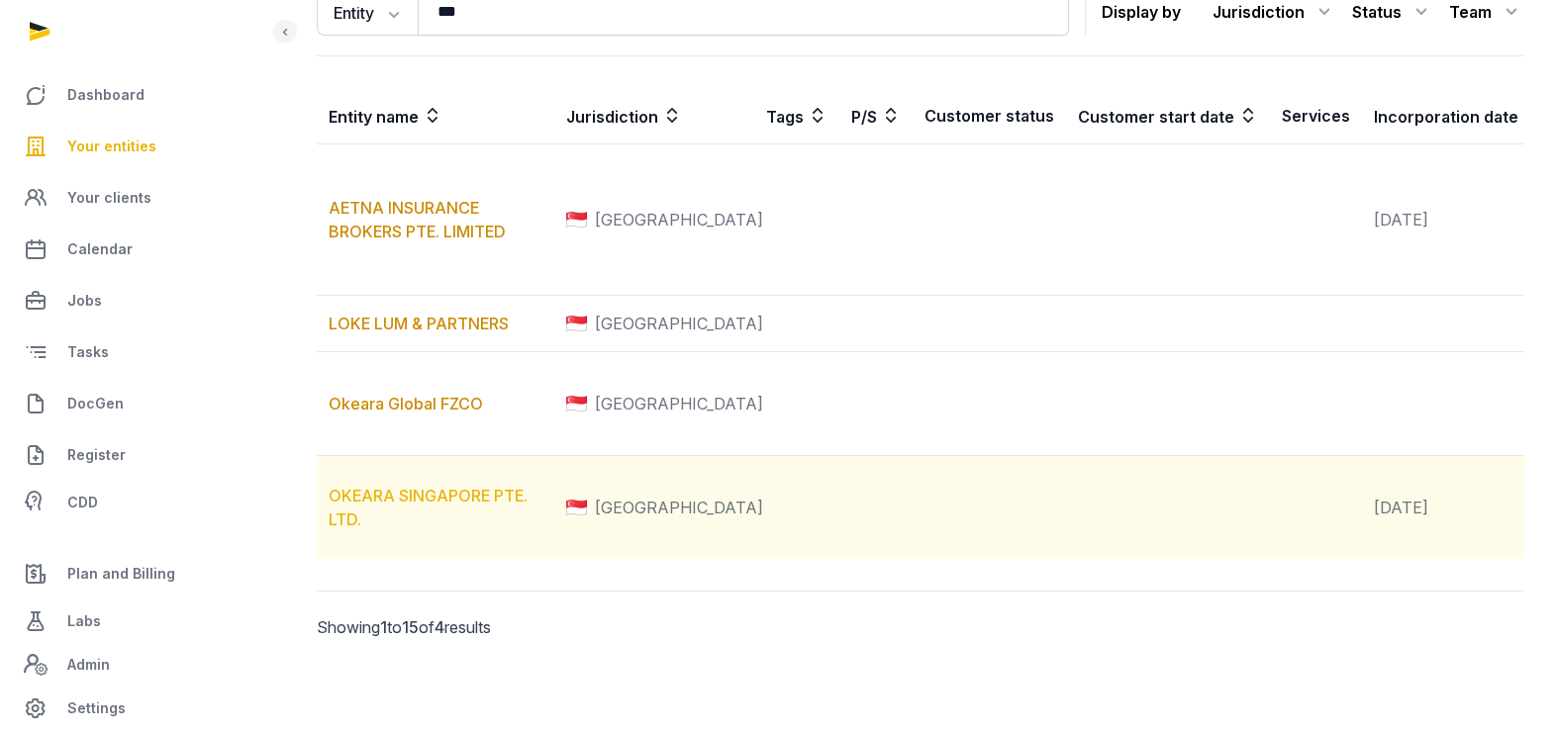
click at [405, 515] on link "OKEARA SINGAPORE PTE. LTD." at bounding box center [428, 508] width 199 height 44
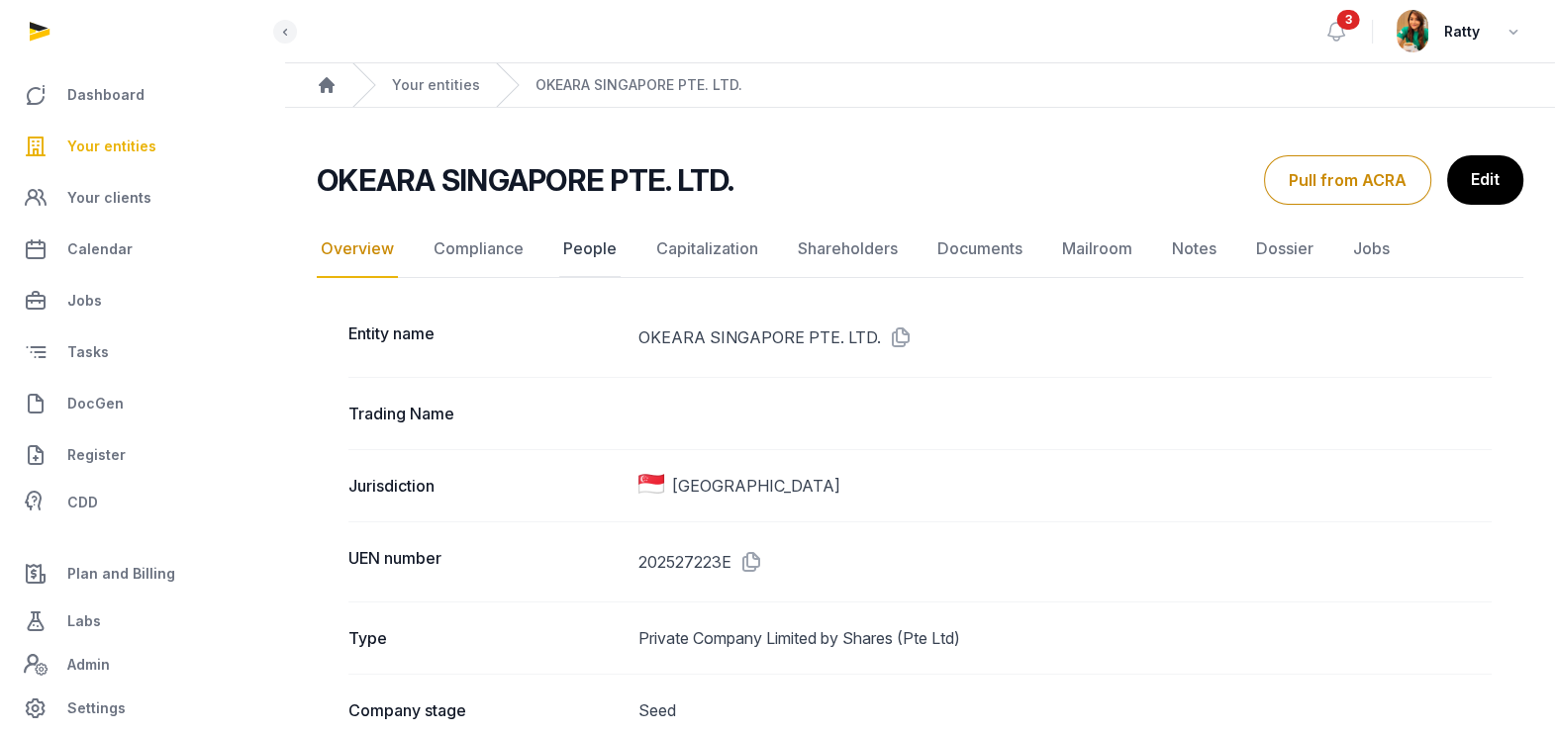
click at [589, 248] on link "People" at bounding box center [589, 249] width 61 height 57
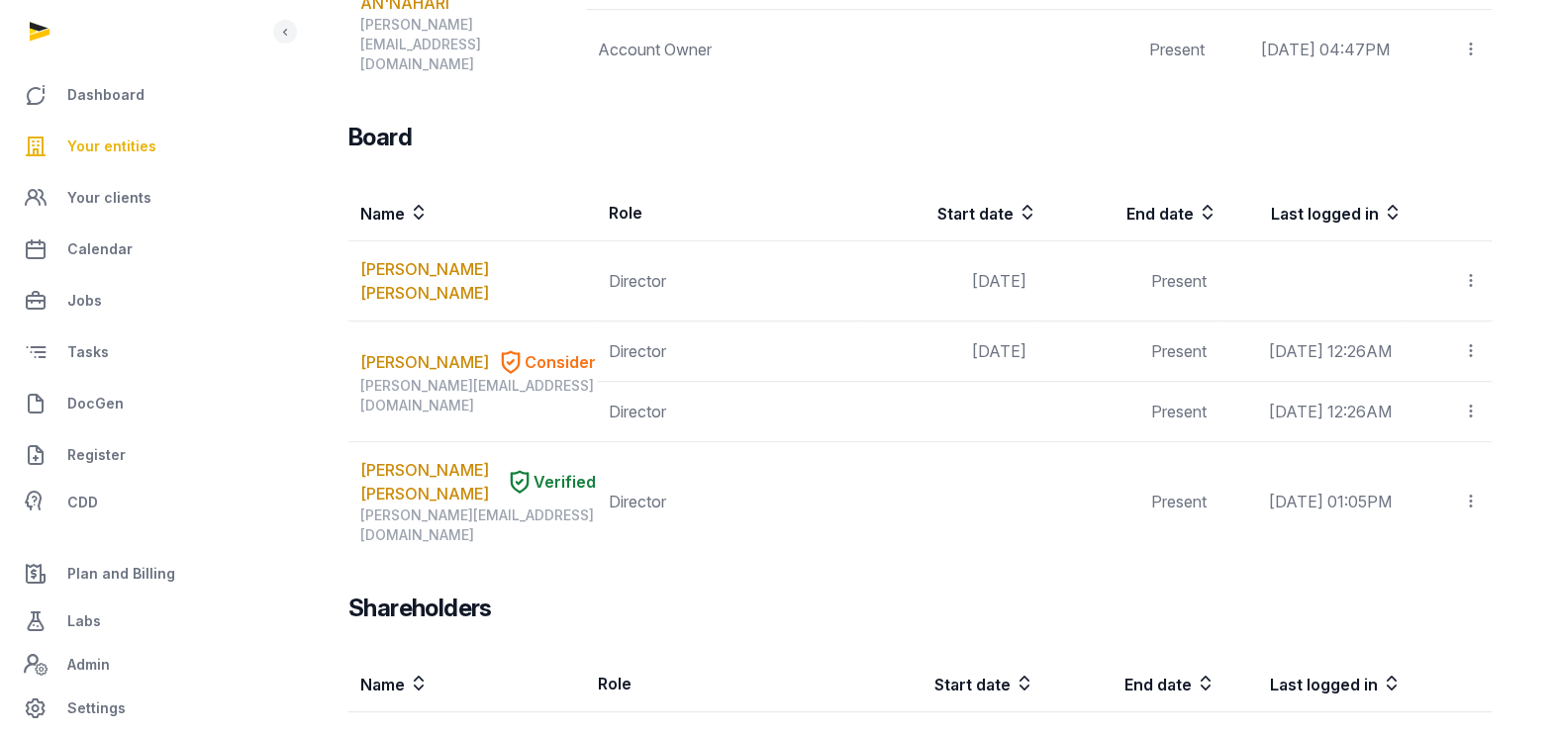
scroll to position [1178, 0]
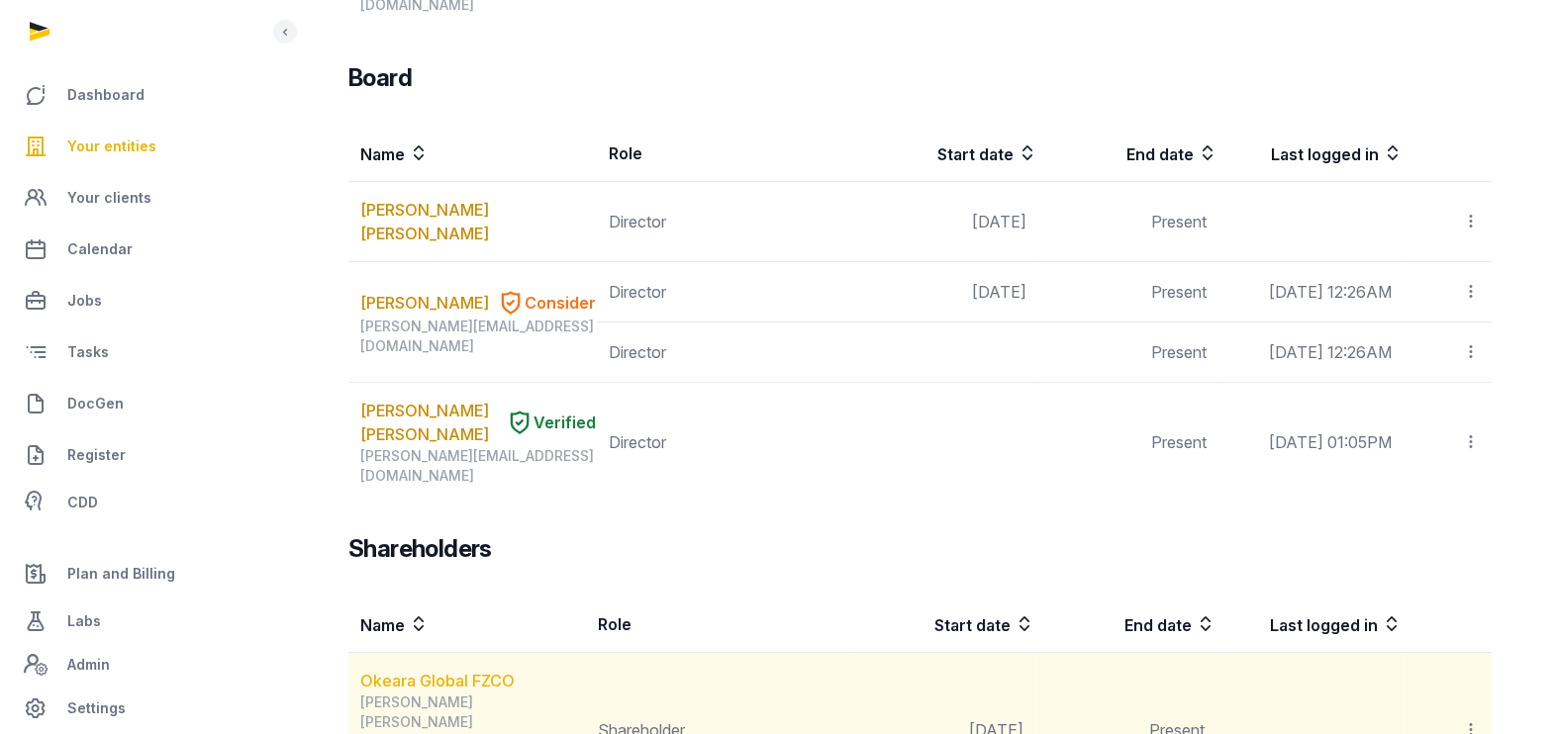
click at [405, 671] on link "Okeara Global FZCO" at bounding box center [437, 681] width 154 height 20
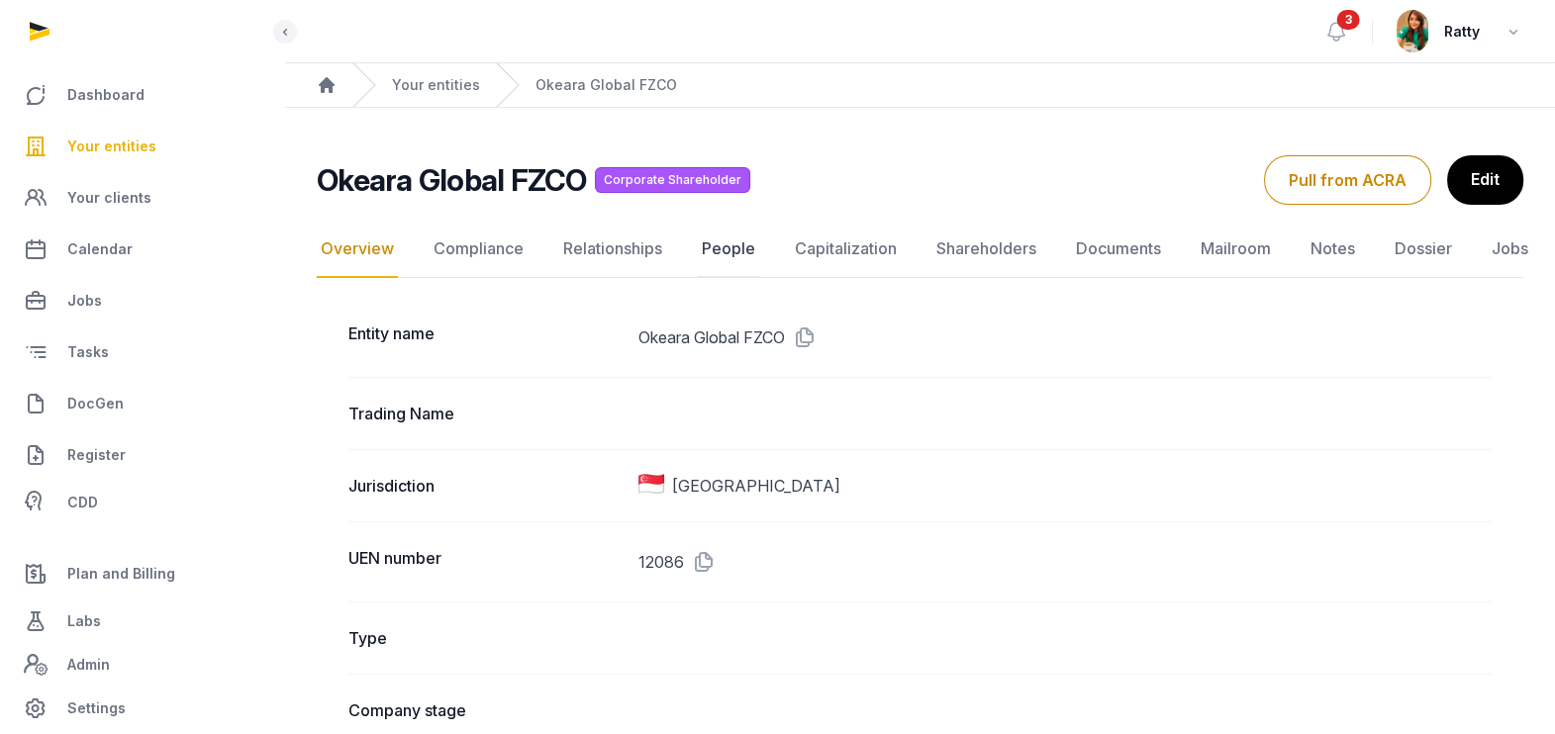
click at [727, 248] on link "People" at bounding box center [728, 249] width 61 height 57
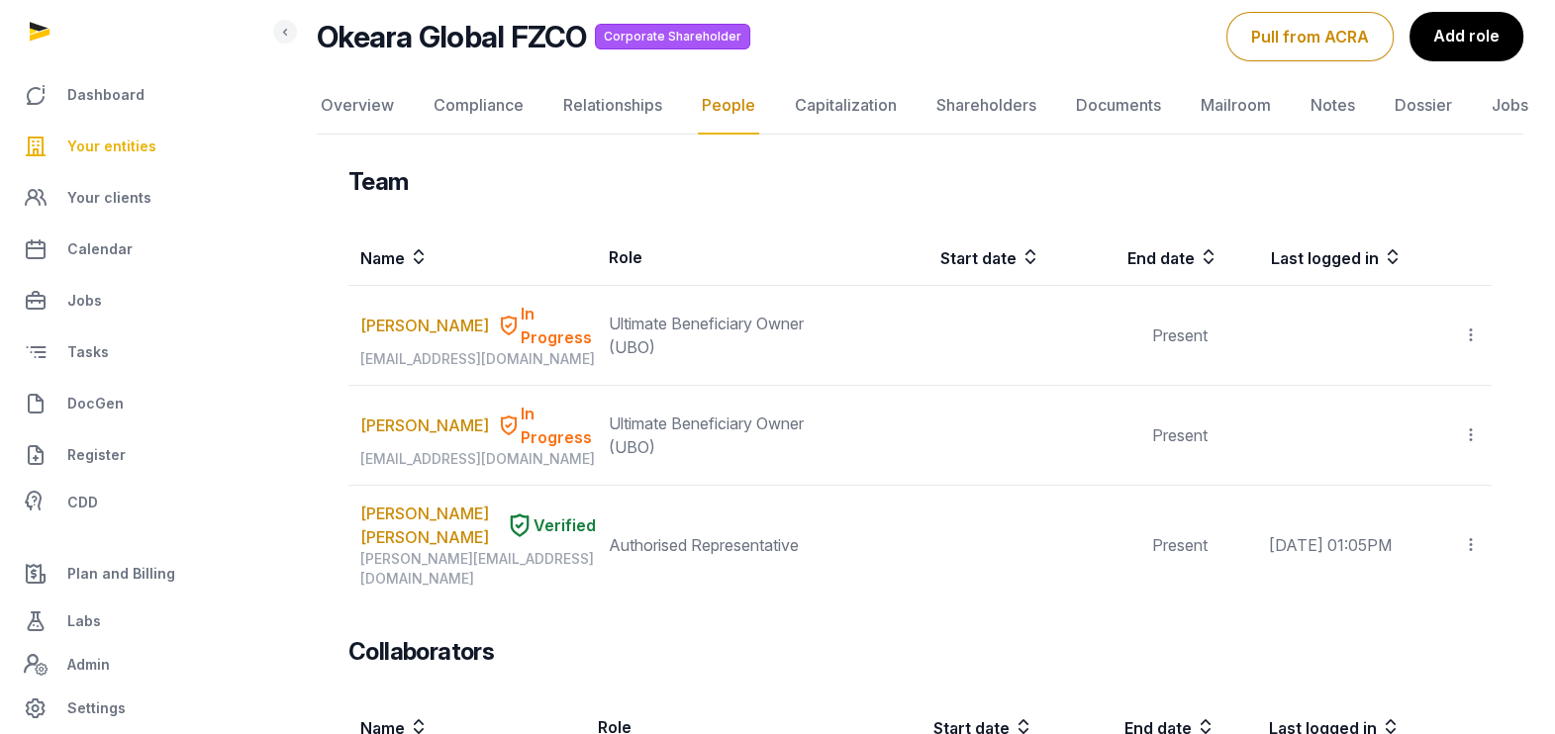
scroll to position [371, 0]
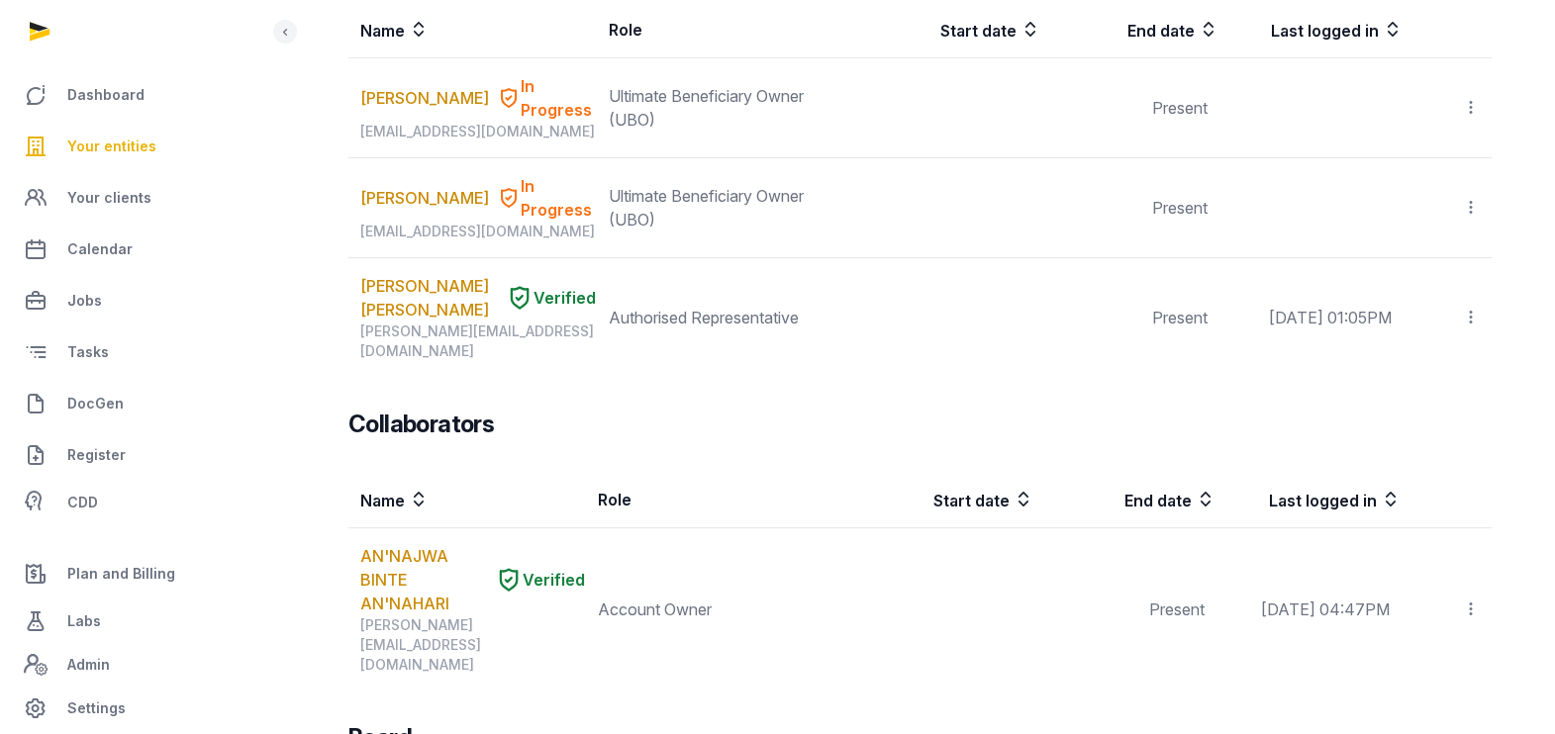
click at [121, 136] on span "Your entities" at bounding box center [111, 147] width 89 height 24
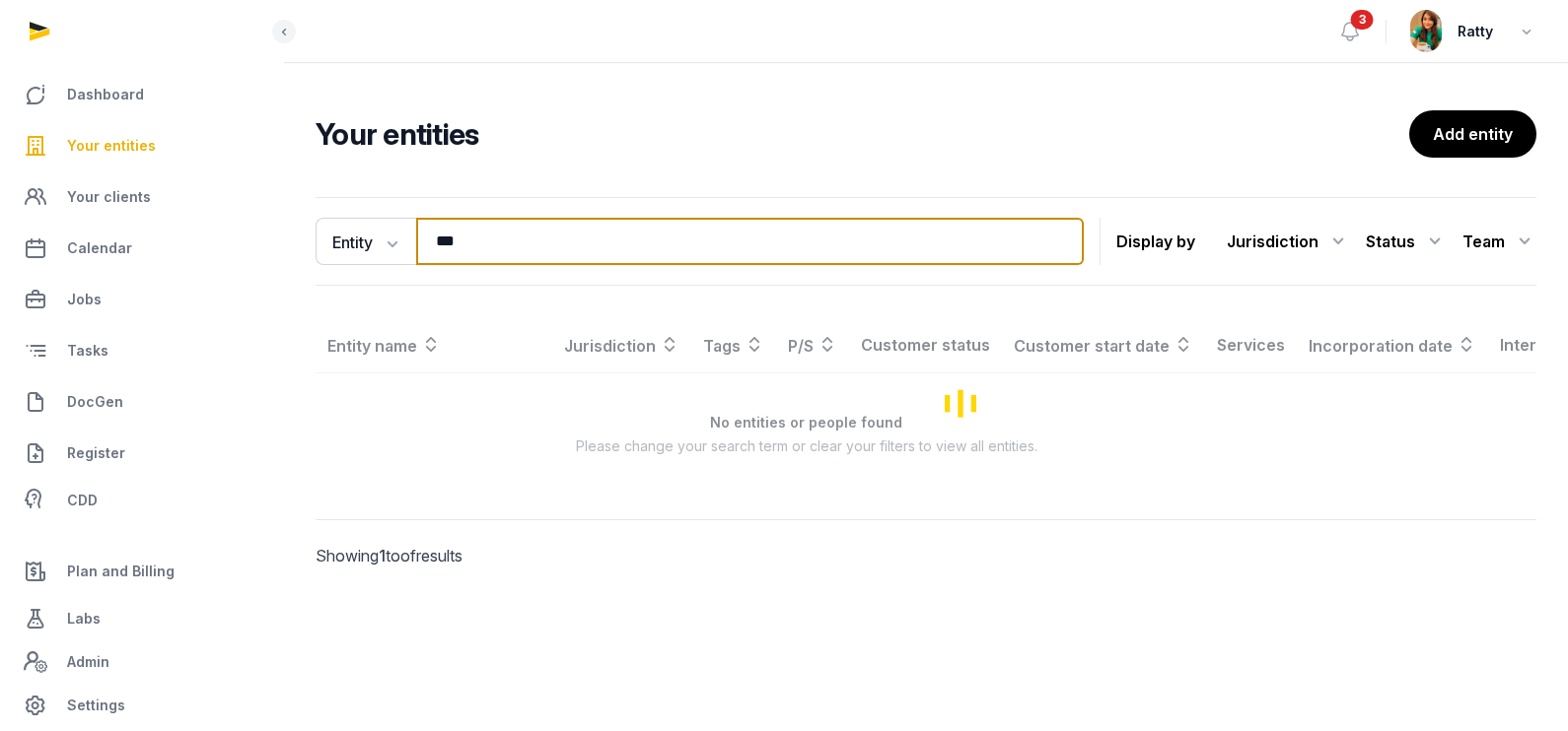
drag, startPoint x: 491, startPoint y: 240, endPoint x: 326, endPoint y: 206, distance: 168.5
click at [321, 220] on div "Entity Entity People Tags Services *** Search" at bounding box center [699, 242] width 768 height 48
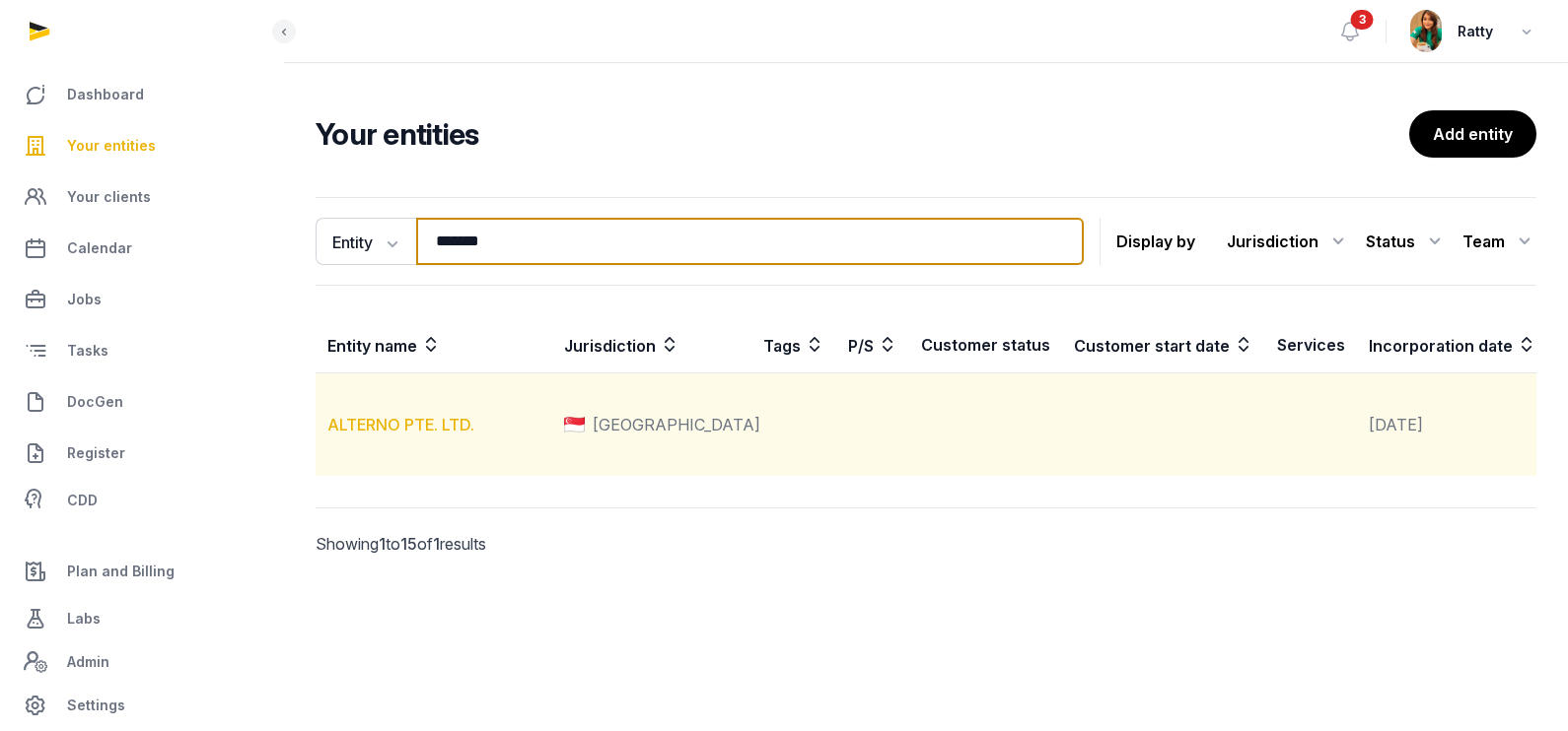
type input "*******"
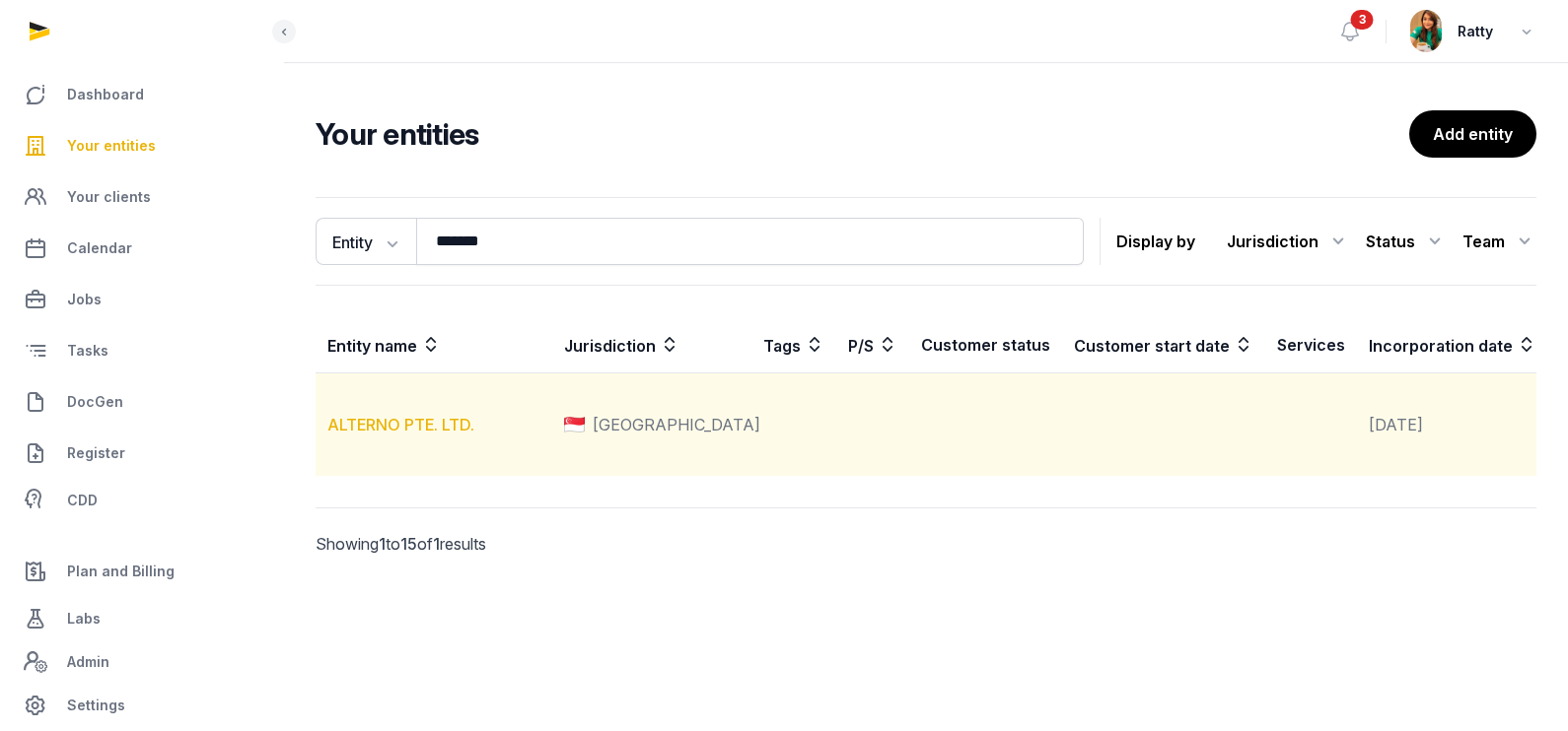
click at [410, 434] on link "ALTERNO PTE. LTD." at bounding box center [400, 425] width 146 height 20
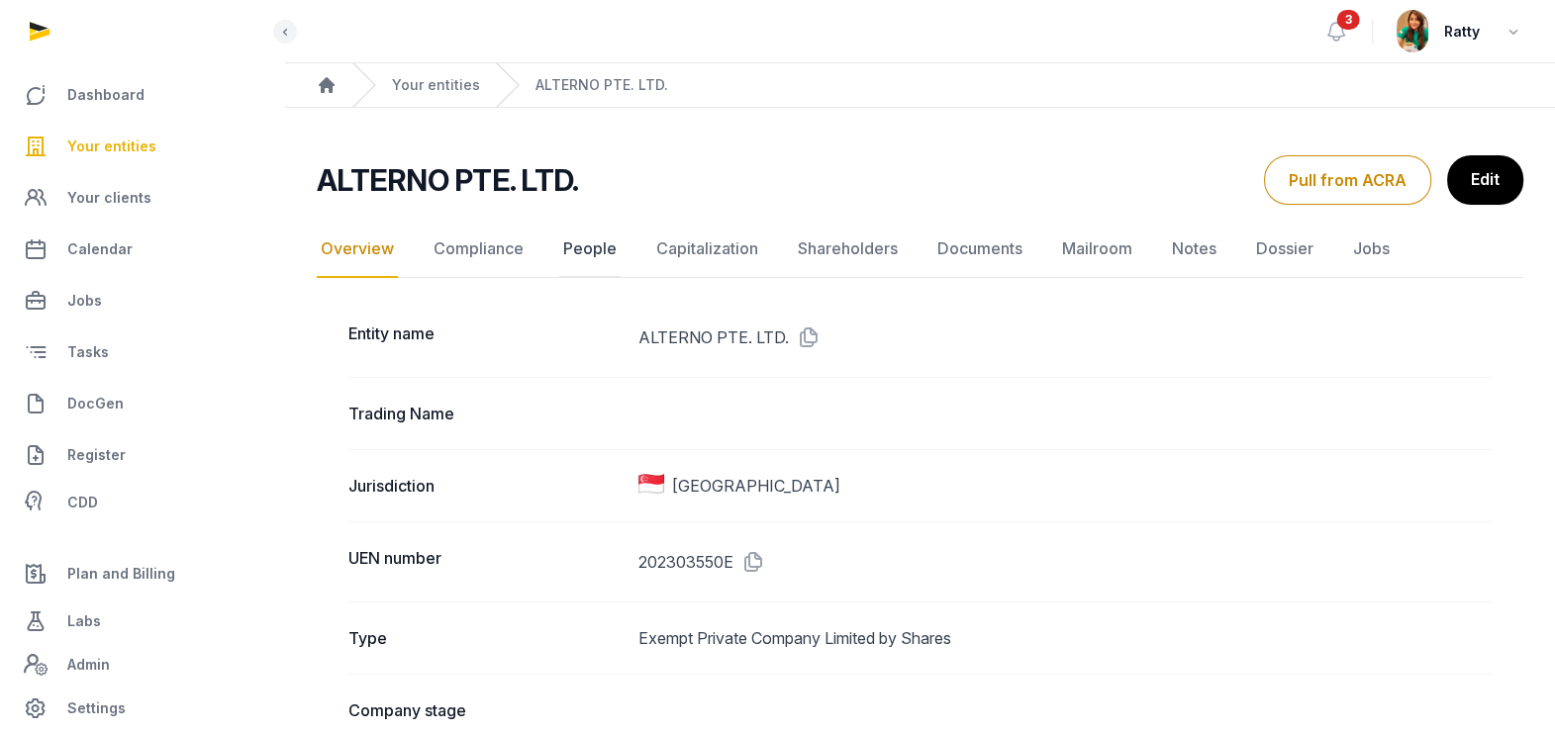
click at [587, 253] on link "People" at bounding box center [589, 249] width 61 height 57
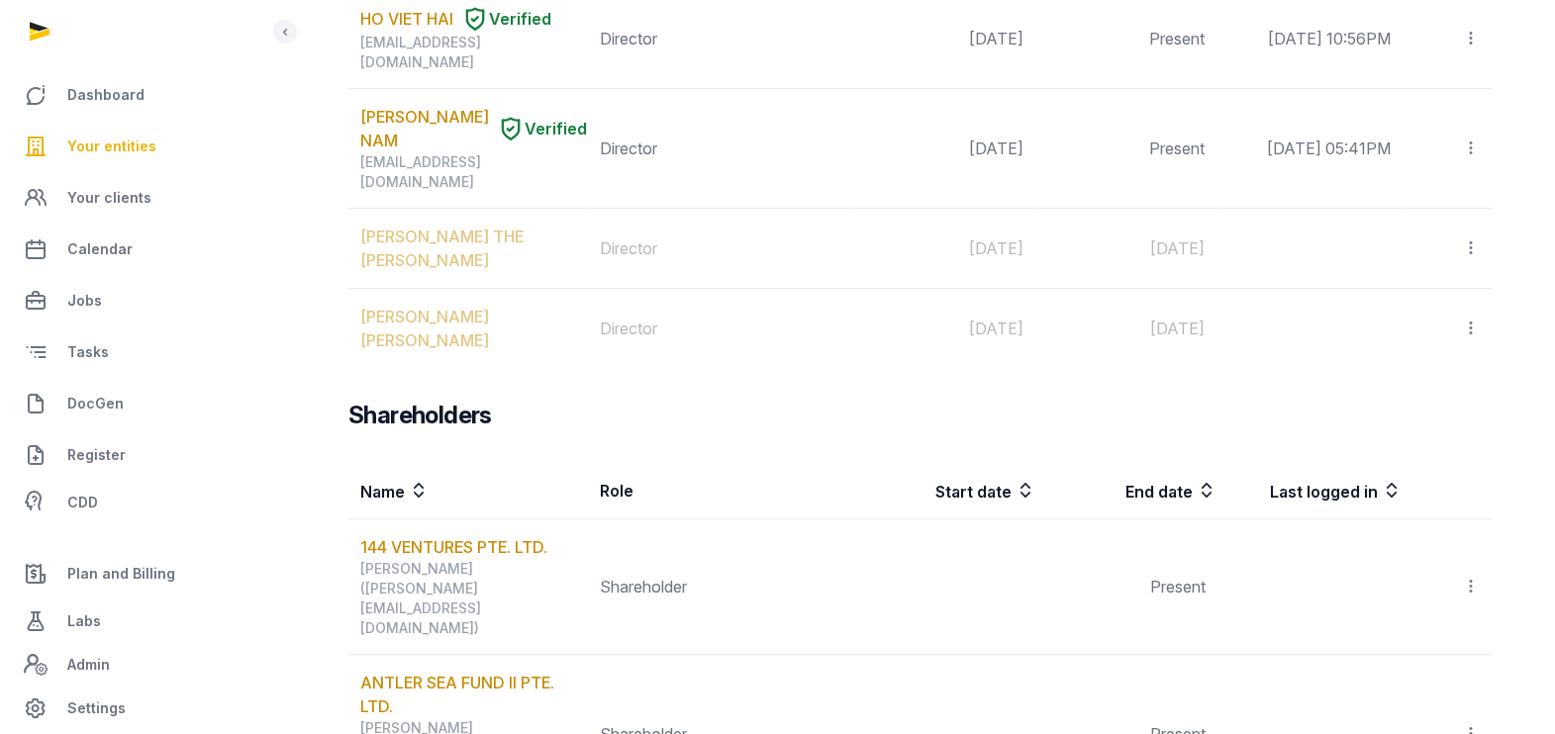
scroll to position [2103, 0]
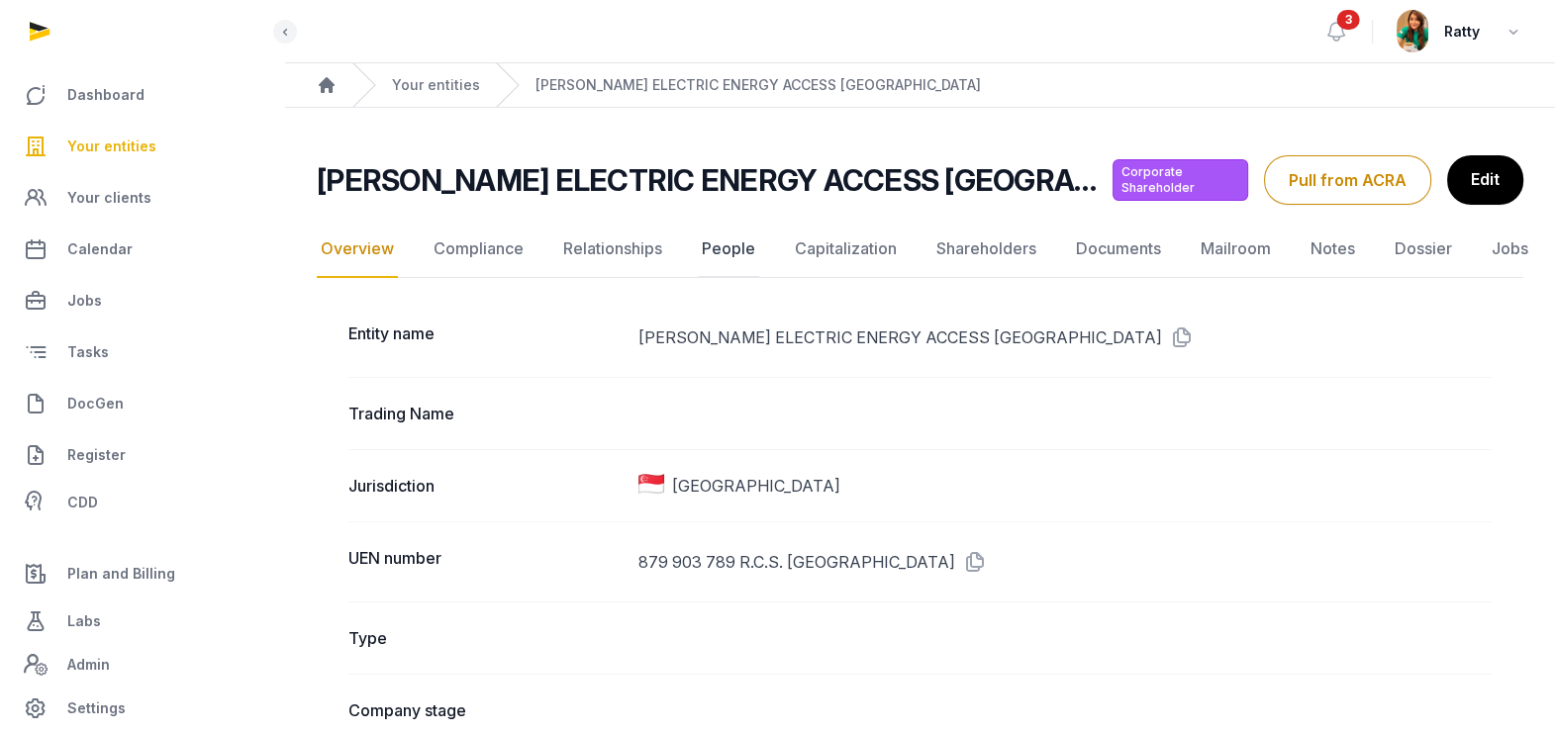
click at [736, 255] on link "People" at bounding box center [728, 249] width 61 height 57
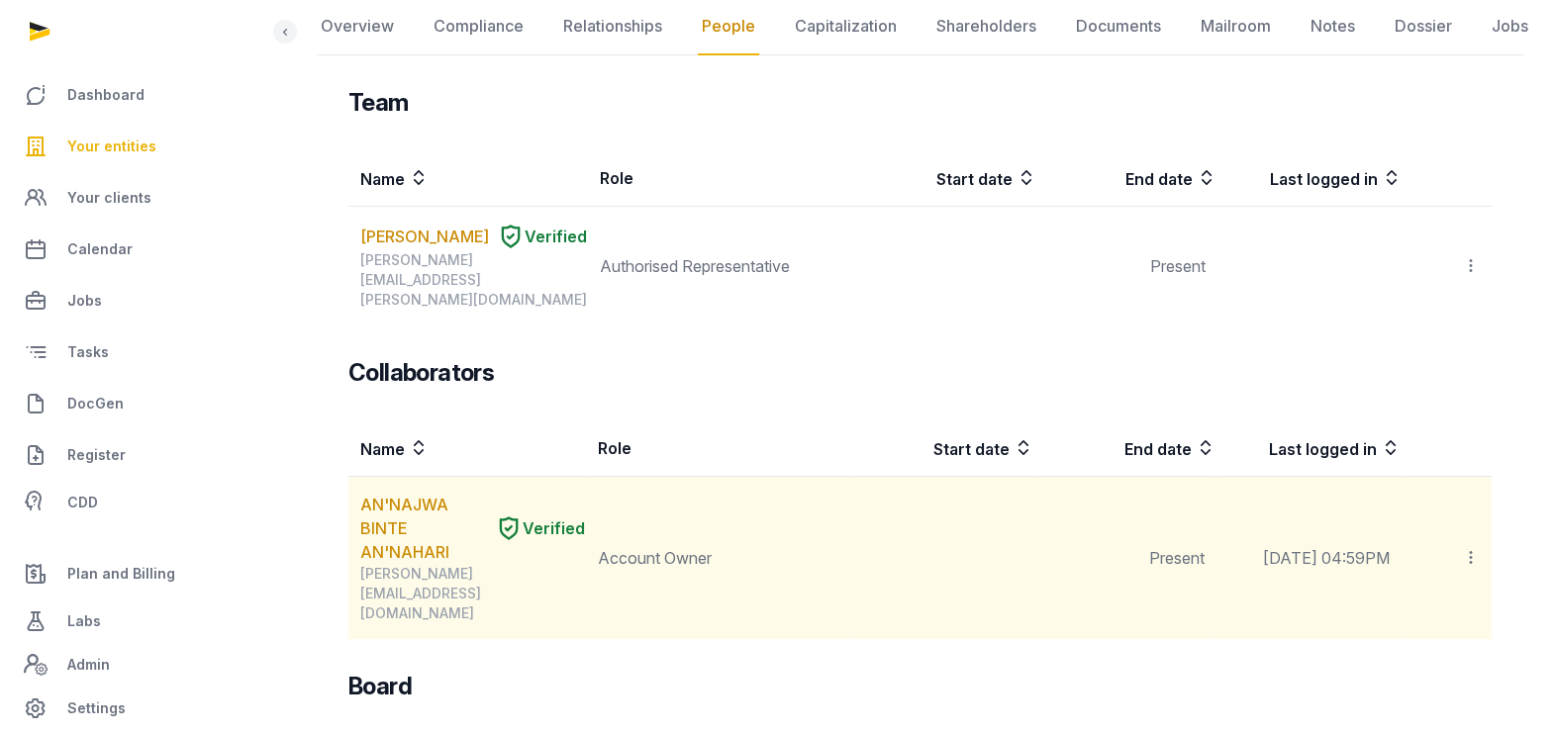
scroll to position [108, 0]
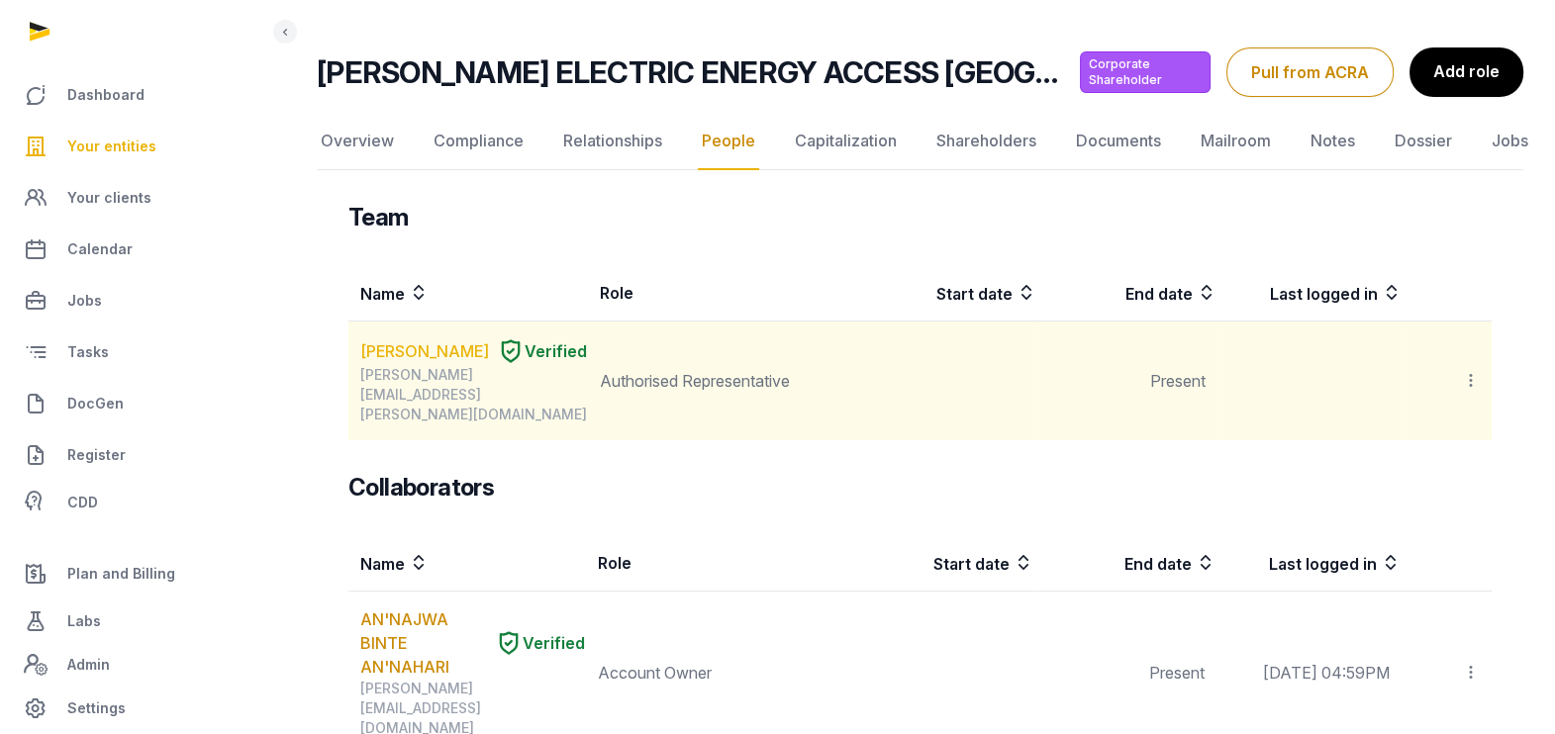
click at [439, 355] on link "[PERSON_NAME]" at bounding box center [424, 351] width 129 height 24
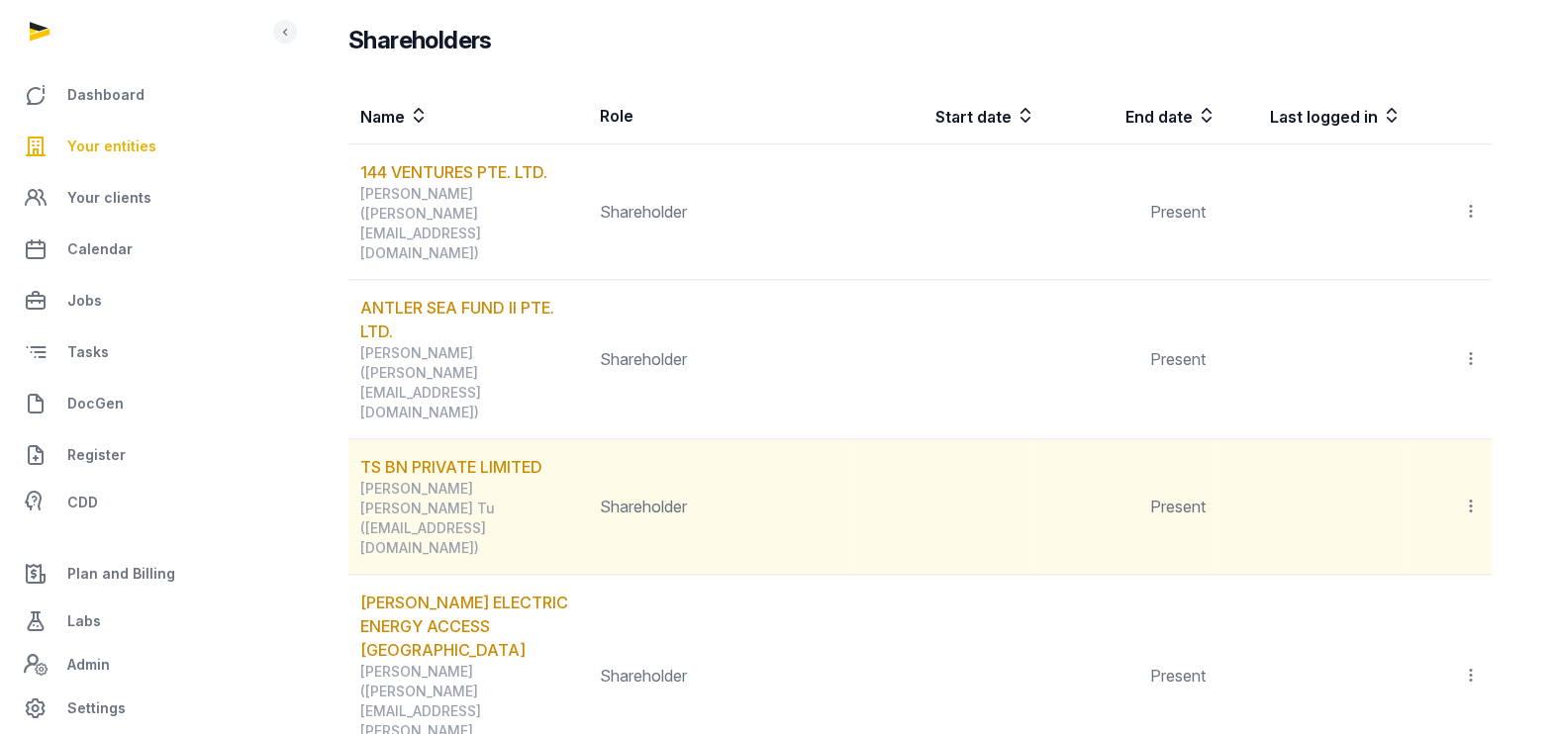
scroll to position [2359, 0]
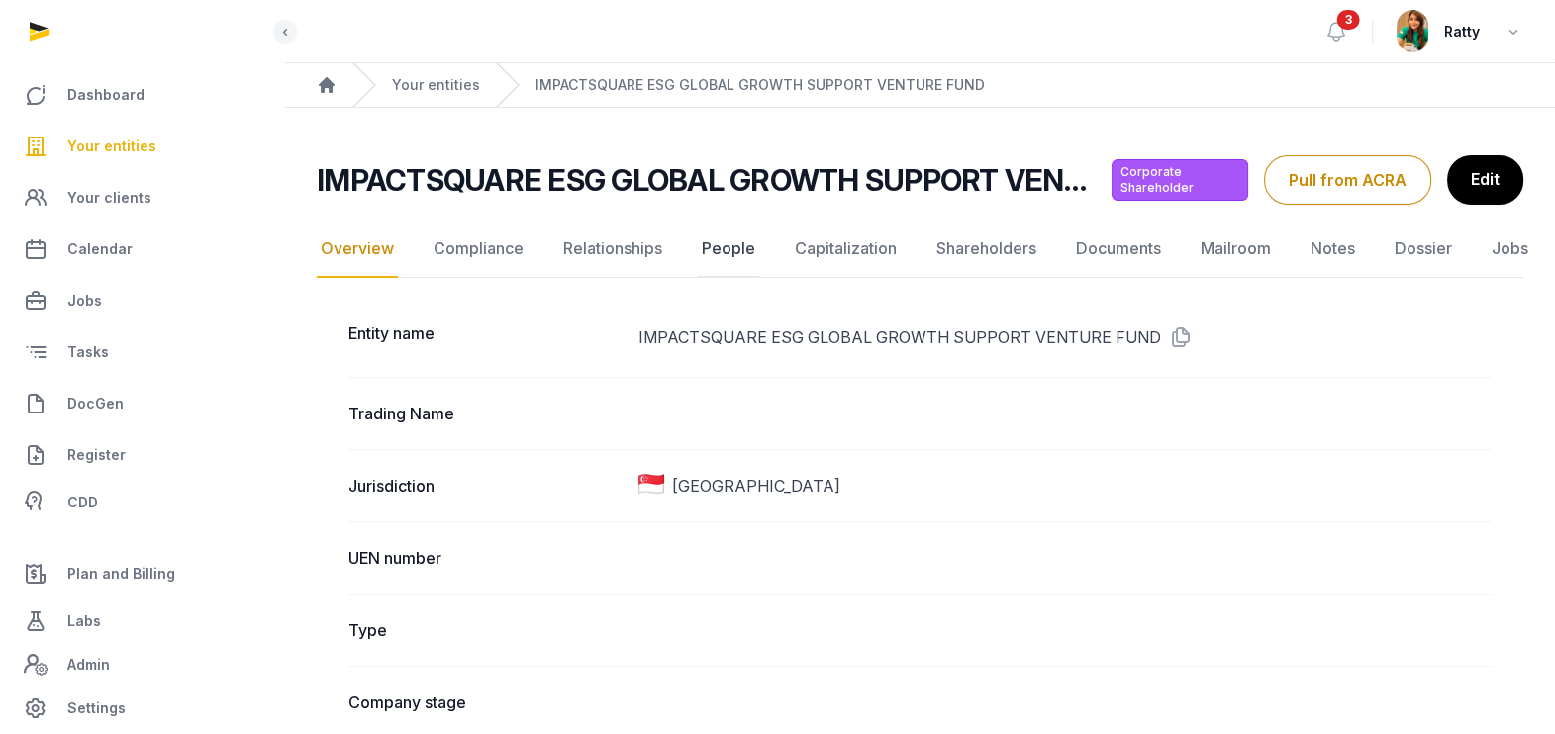
click at [721, 247] on link "People" at bounding box center [728, 249] width 61 height 57
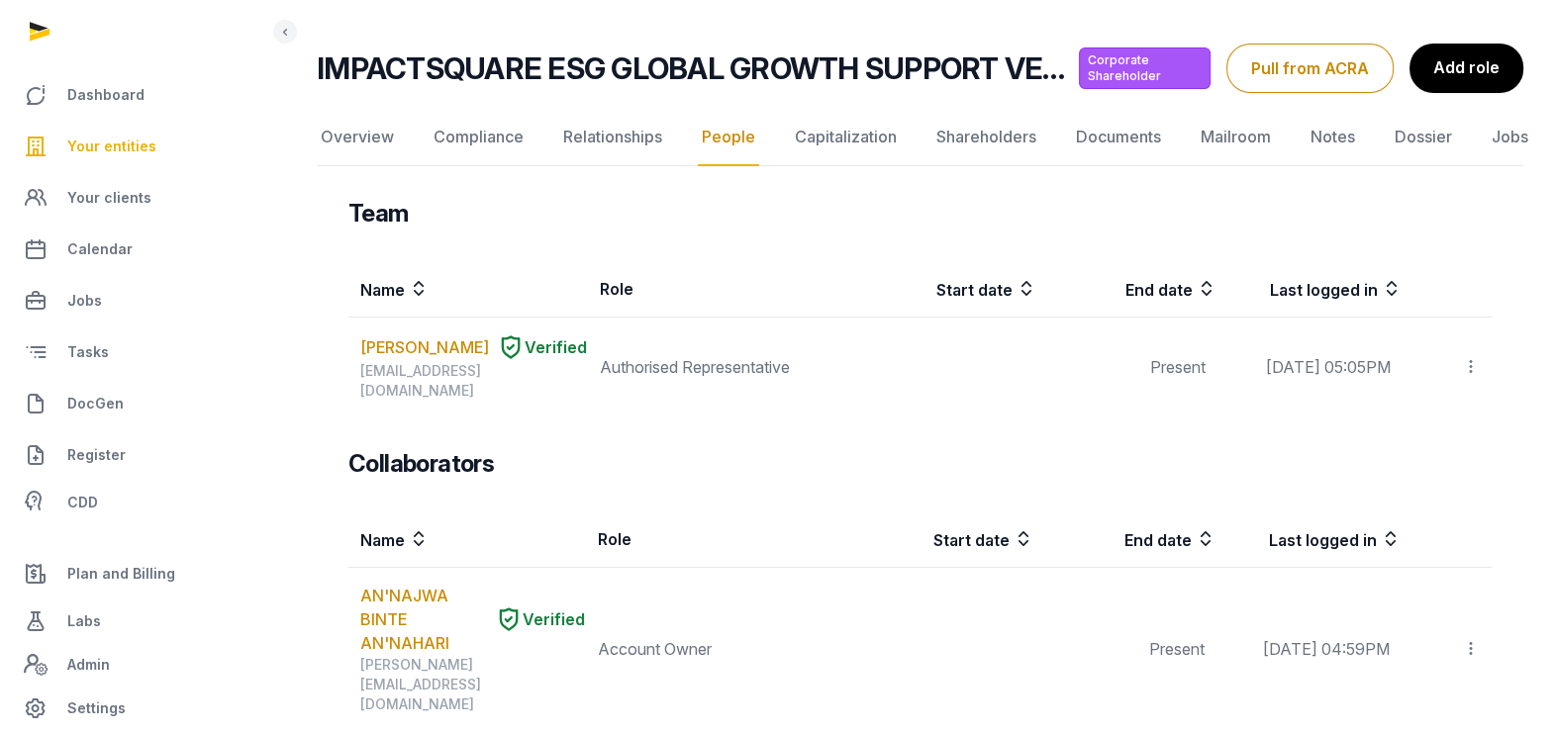
scroll to position [108, 0]
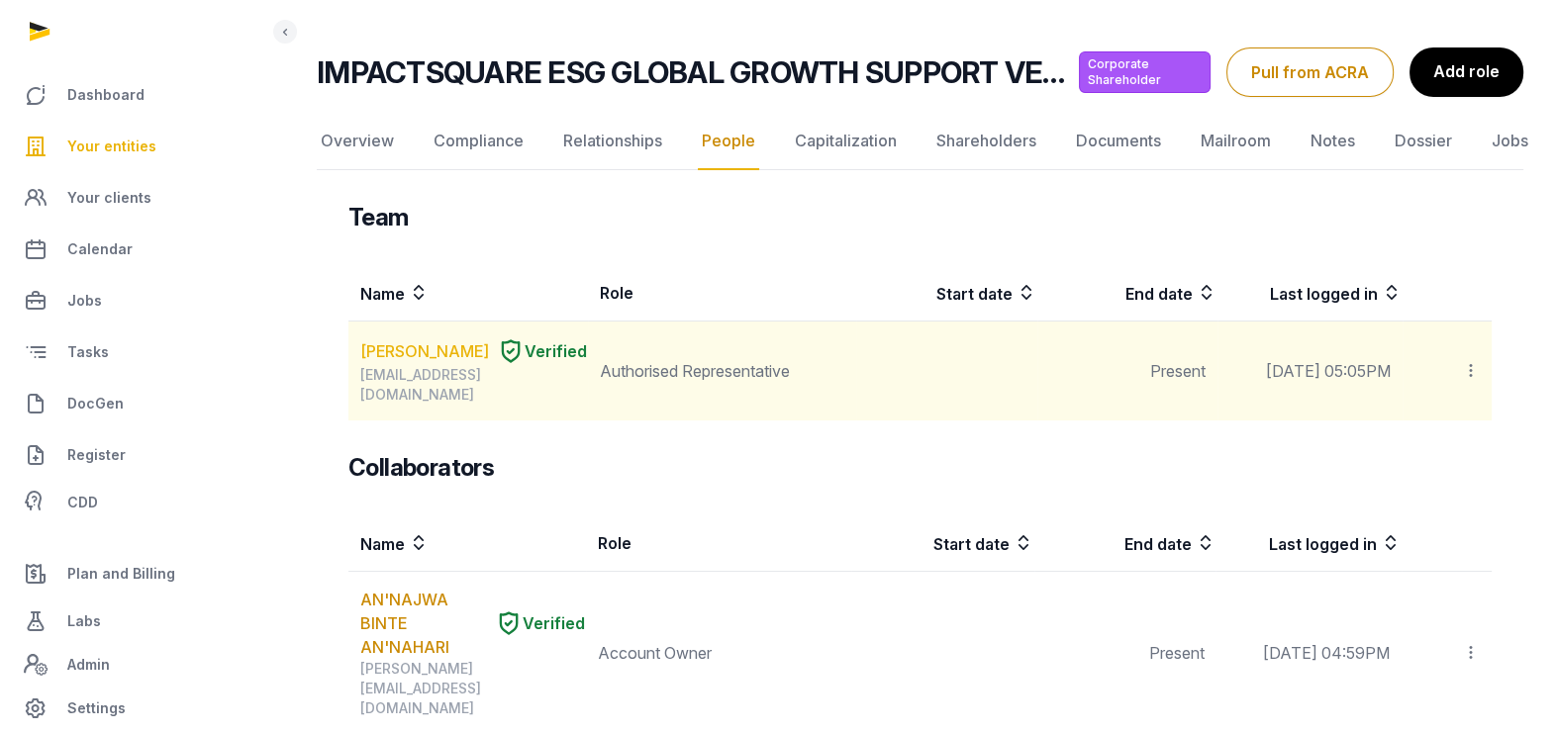
click at [411, 341] on link "[PERSON_NAME]" at bounding box center [424, 351] width 129 height 24
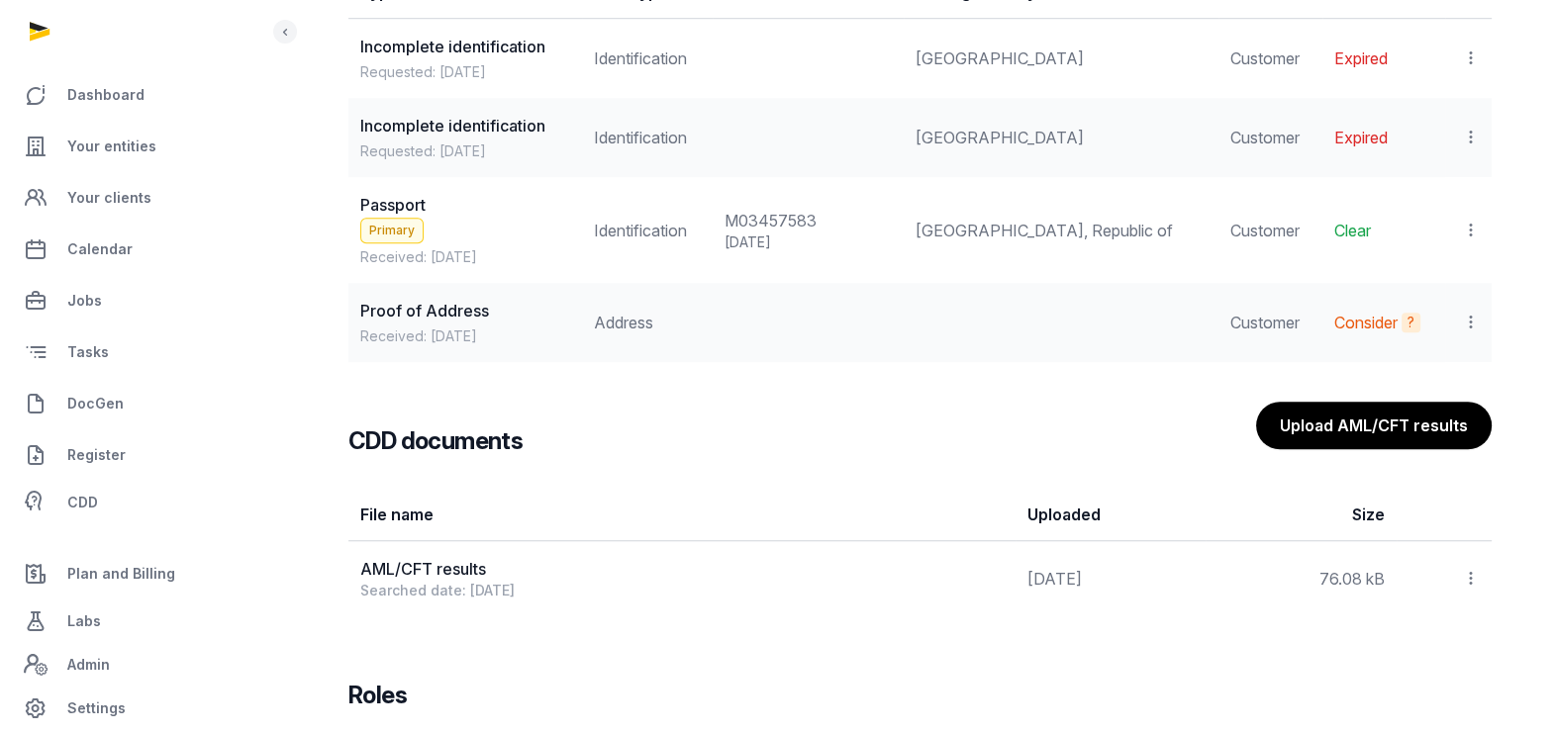
scroll to position [1964, 0]
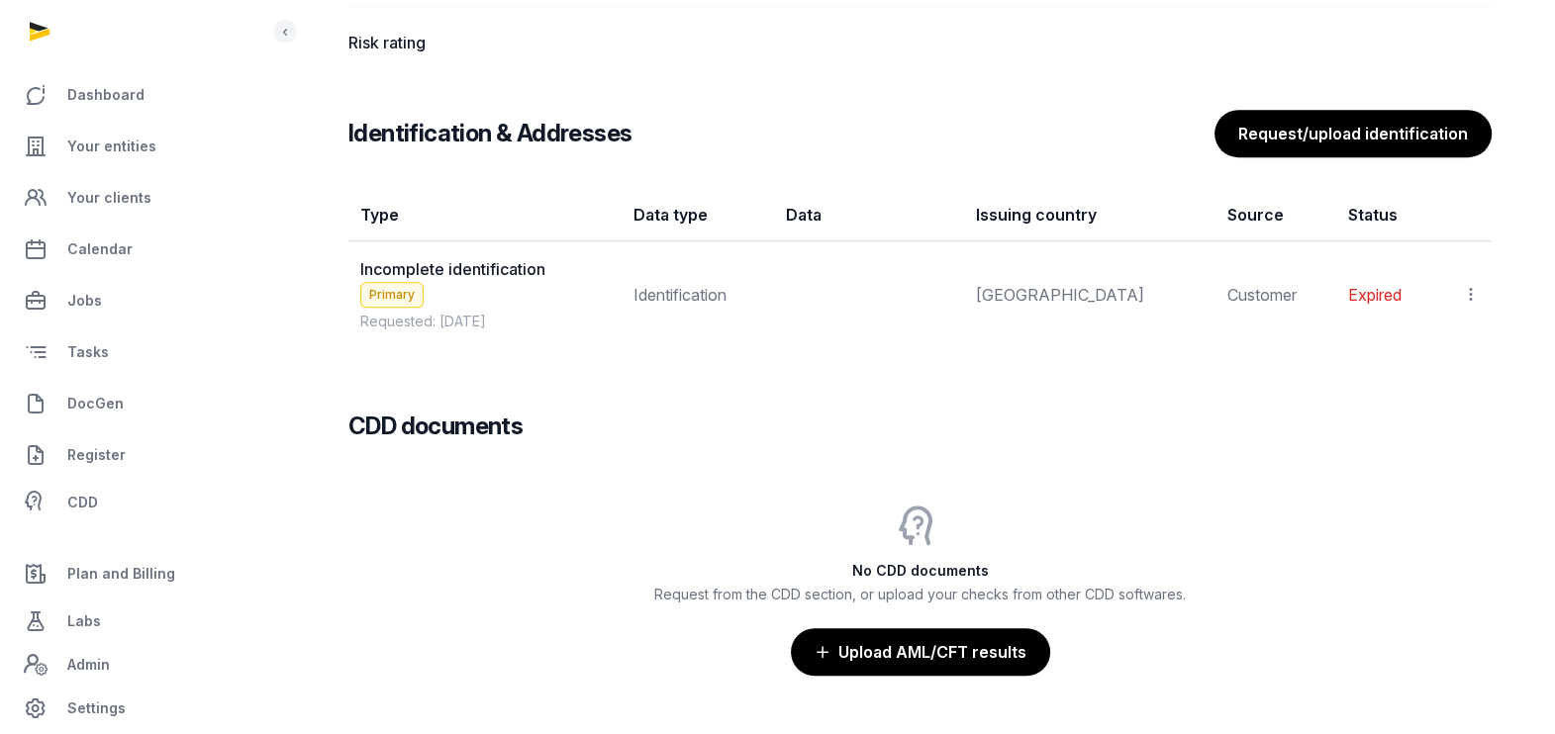
scroll to position [1607, 0]
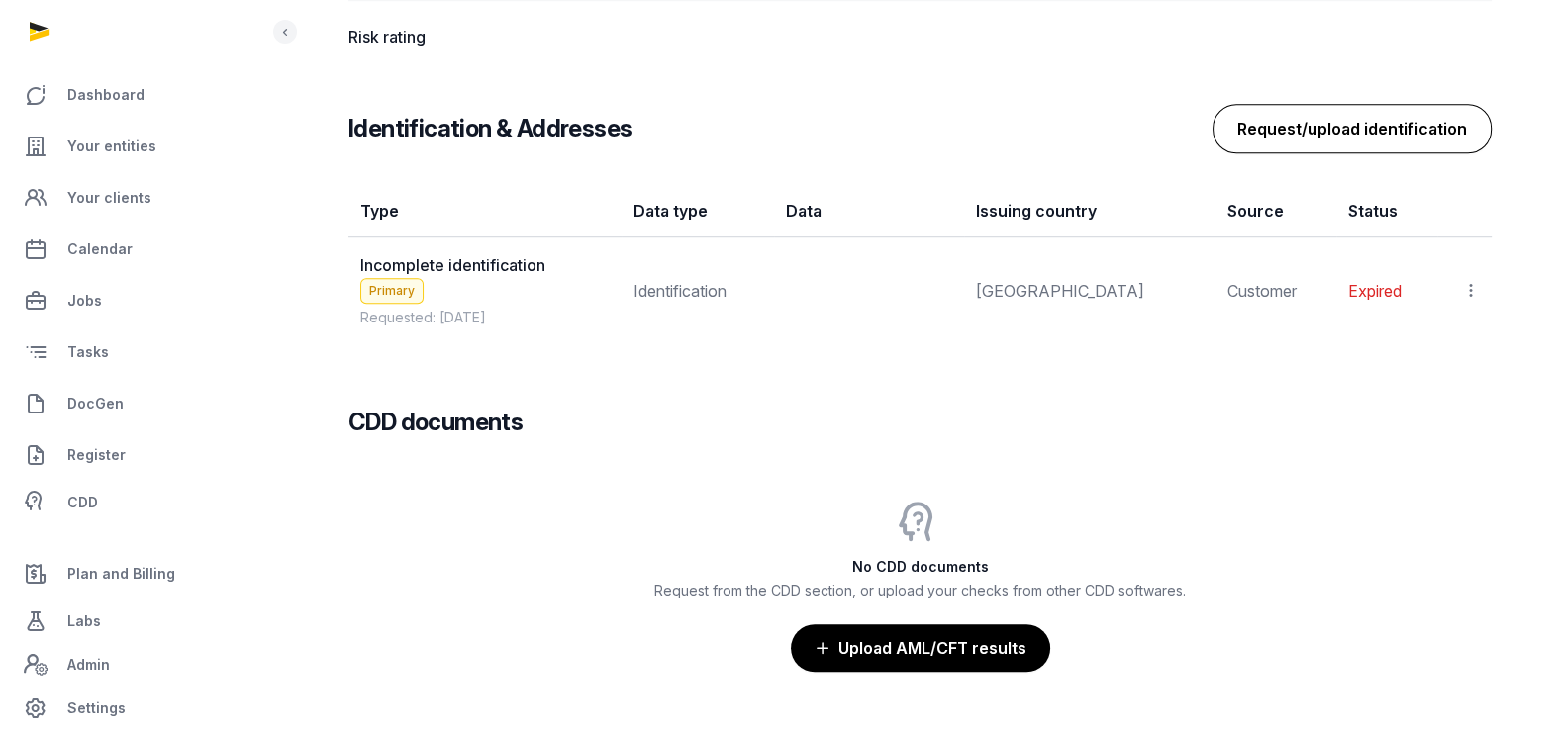
click at [1337, 118] on button "Request/upload identification" at bounding box center [1351, 128] width 279 height 49
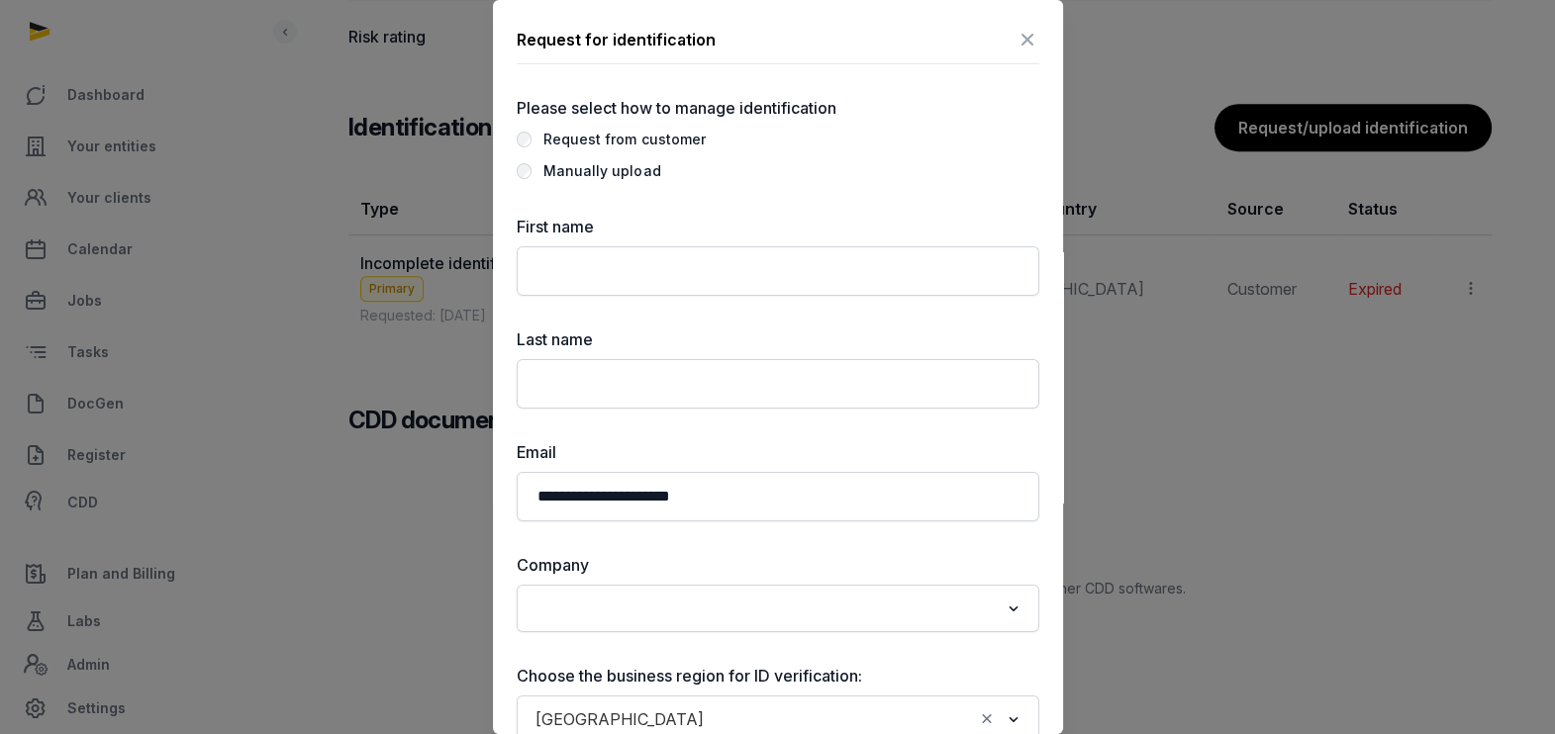
click at [1015, 35] on icon at bounding box center [1027, 40] width 24 height 32
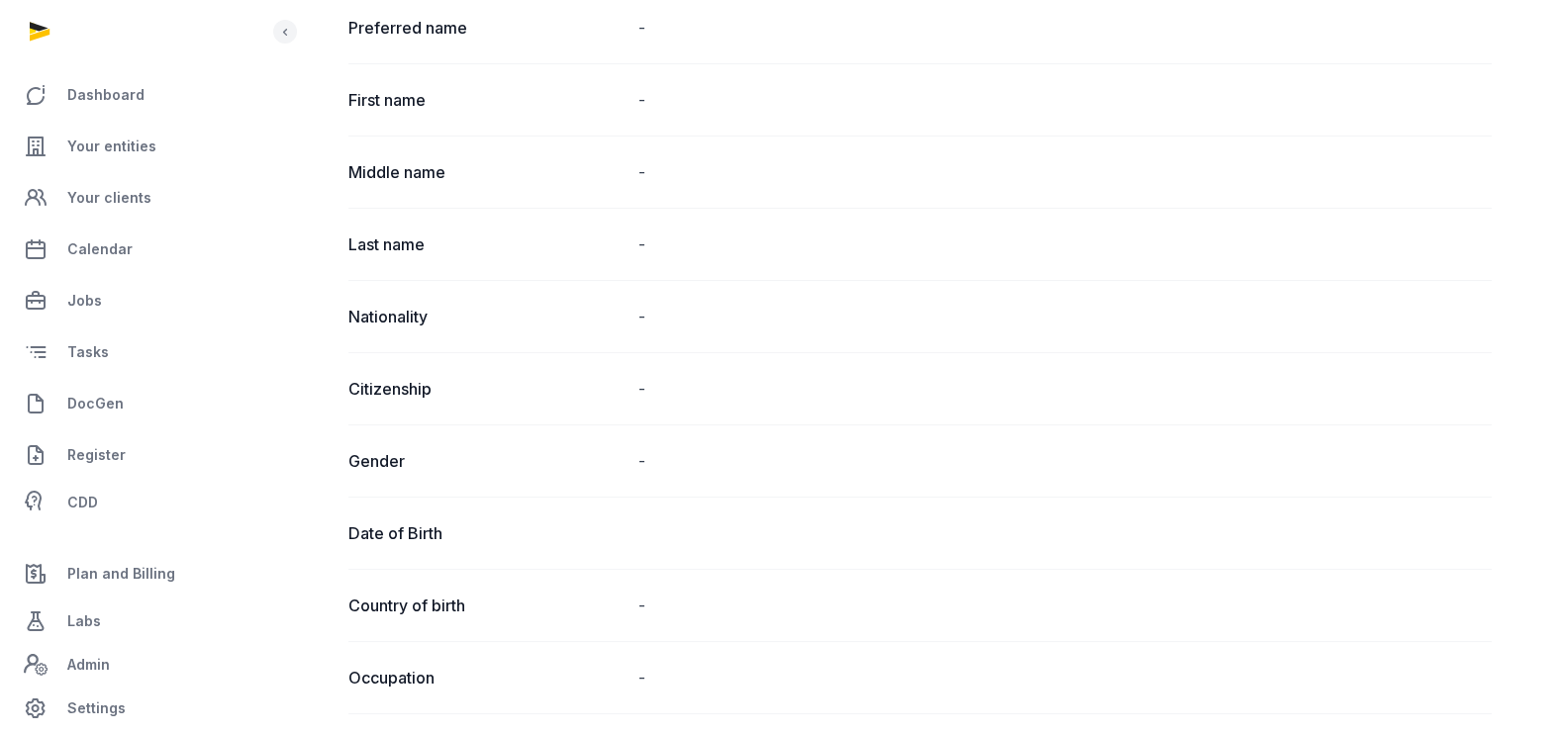
scroll to position [123, 0]
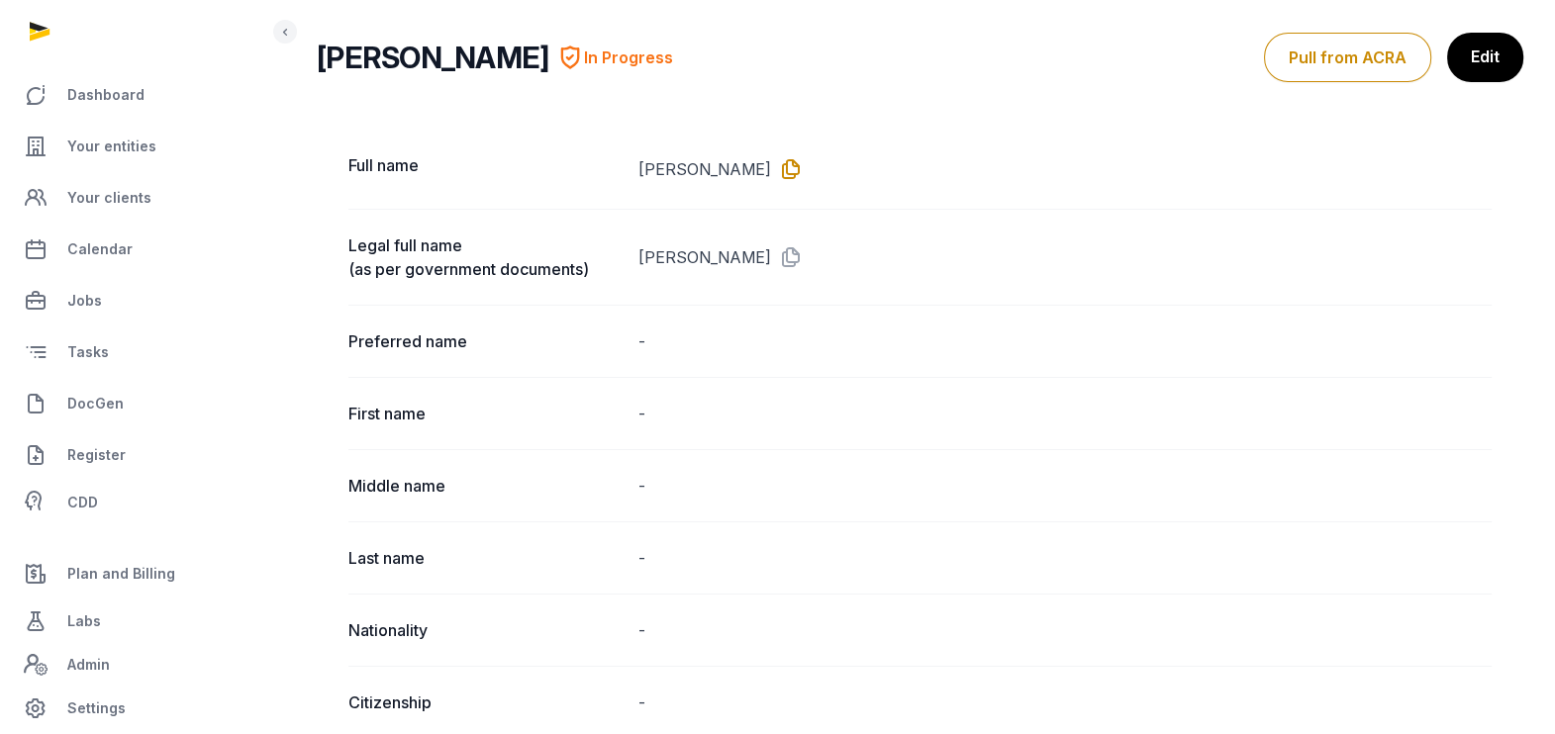
click at [771, 156] on icon at bounding box center [787, 169] width 32 height 32
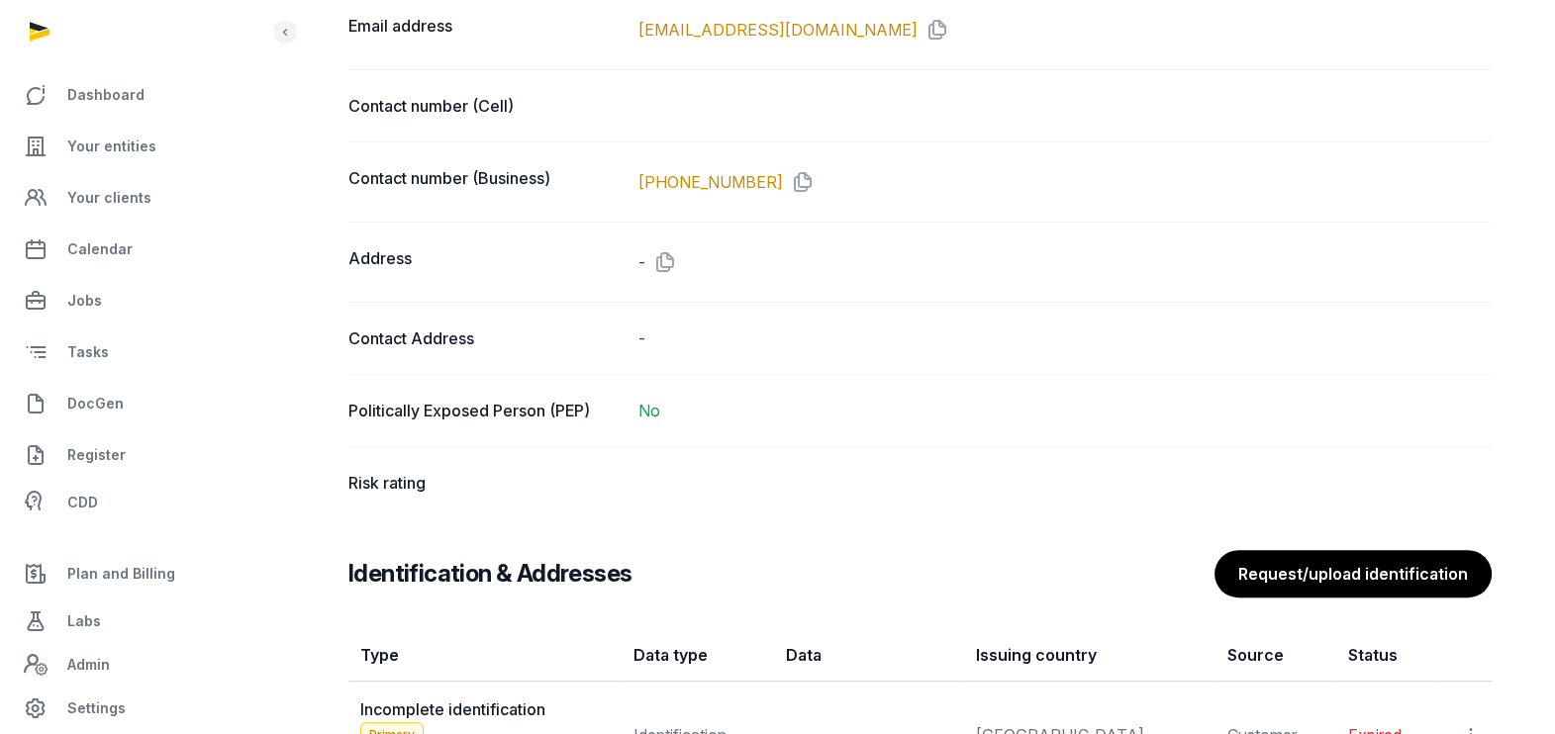
scroll to position [1485, 0]
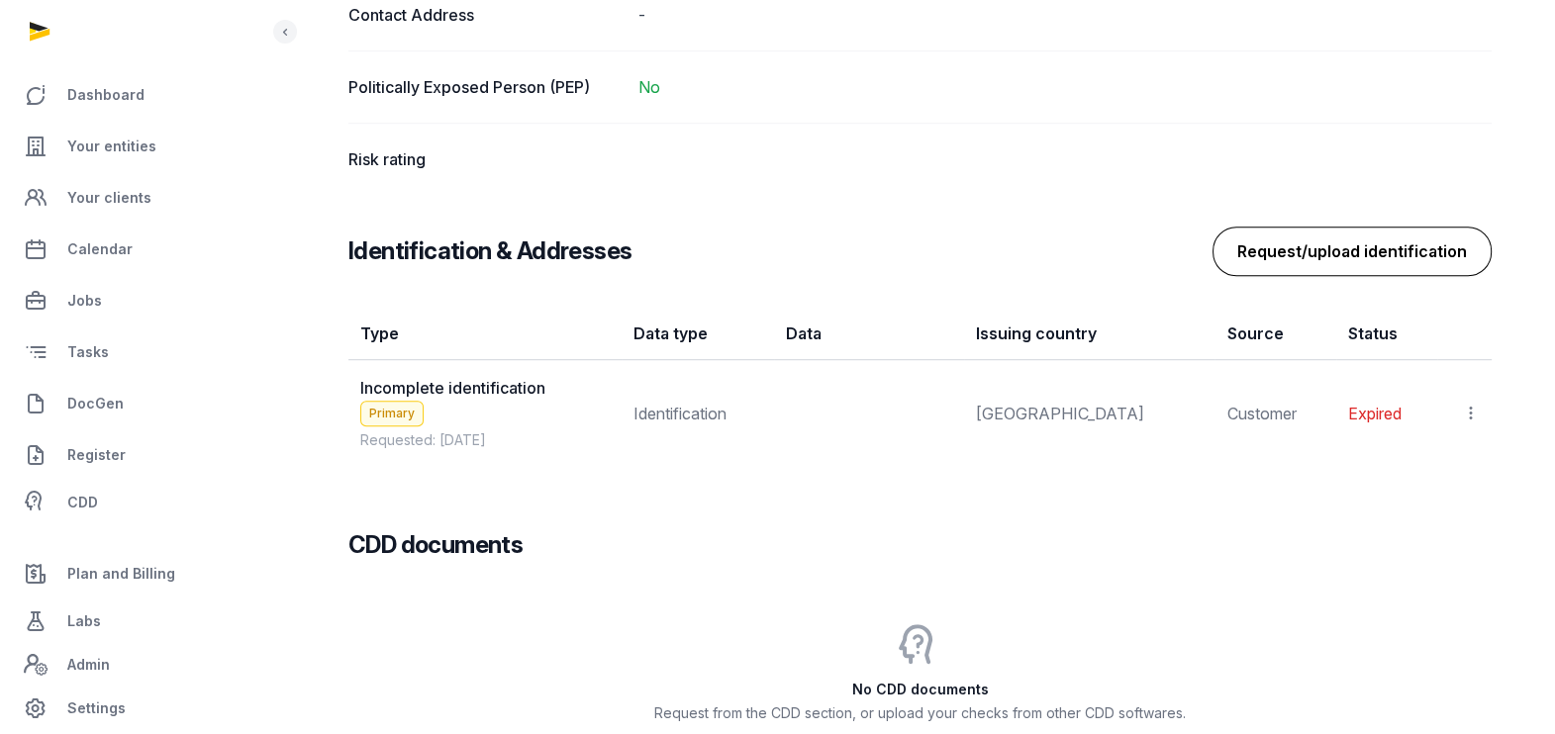
click at [1391, 233] on button "Request/upload identification" at bounding box center [1351, 251] width 279 height 49
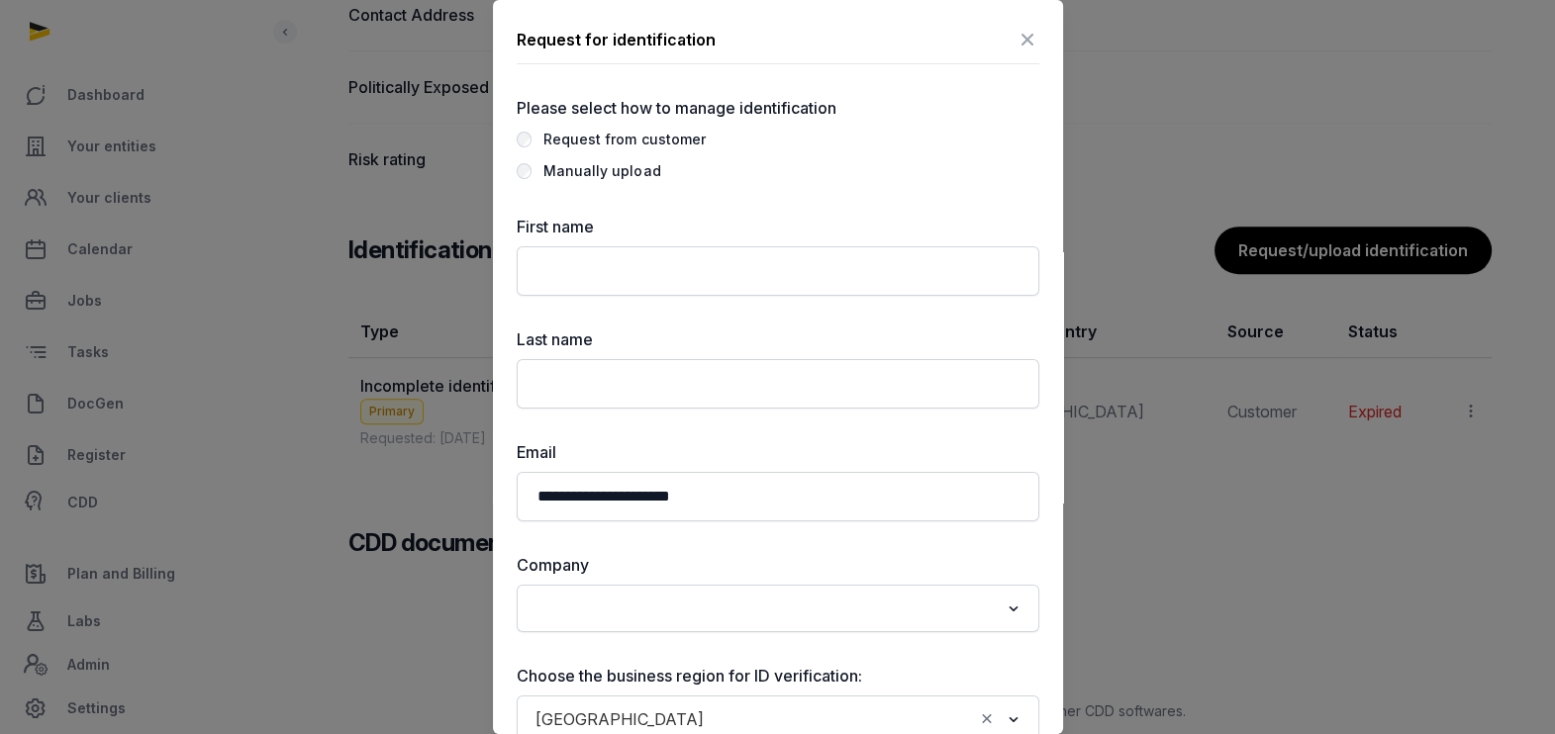
drag, startPoint x: 604, startPoint y: 159, endPoint x: 596, endPoint y: 188, distance: 29.8
click at [604, 159] on div "Manually upload" at bounding box center [601, 171] width 117 height 24
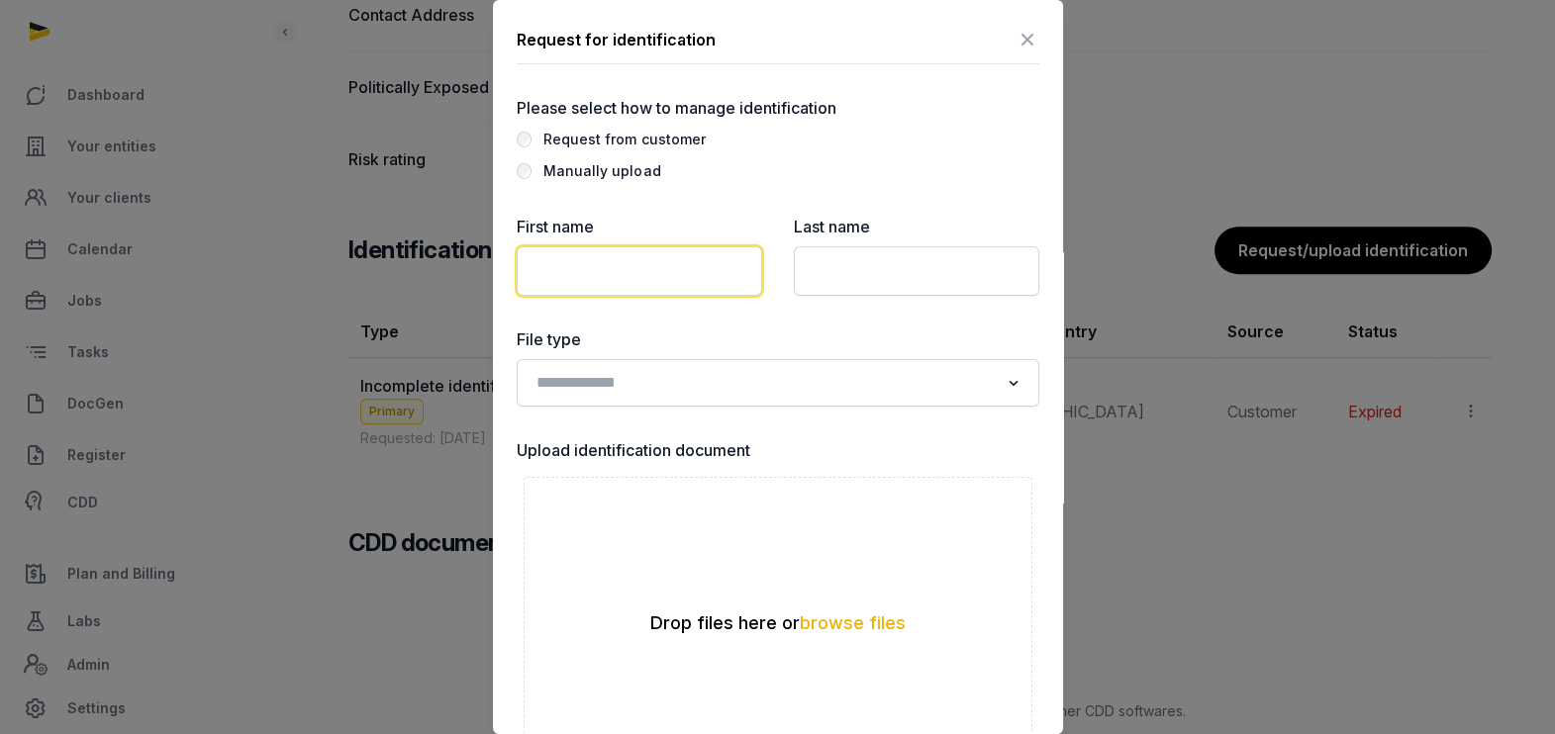
drag, startPoint x: 584, startPoint y: 273, endPoint x: 591, endPoint y: 257, distance: 17.3
click at [584, 273] on input "text" at bounding box center [639, 270] width 245 height 49
paste input "**********"
type input "**********"
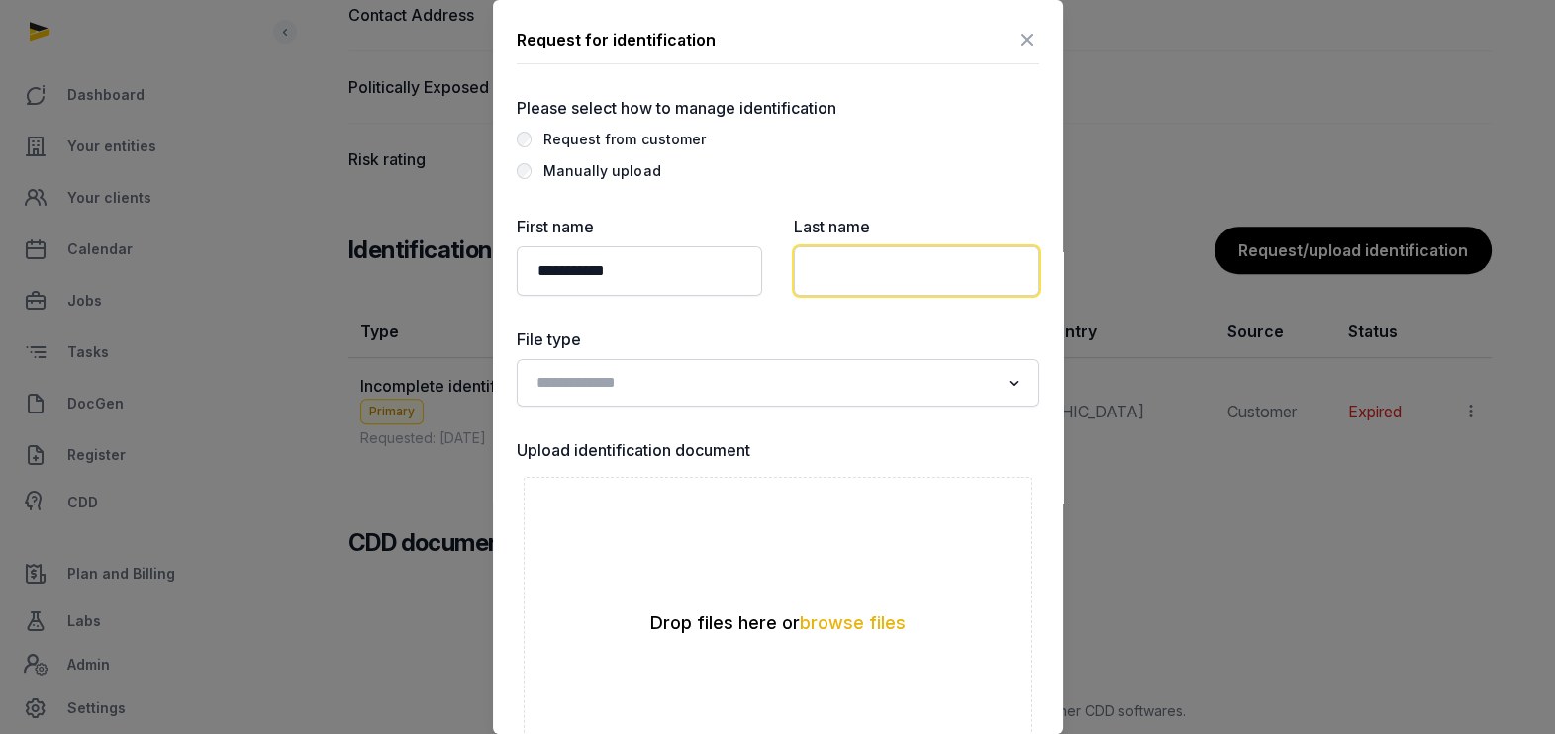
click at [851, 257] on input "text" at bounding box center [916, 270] width 245 height 49
paste input "**********"
drag, startPoint x: 856, startPoint y: 267, endPoint x: 711, endPoint y: 272, distance: 145.6
click at [712, 274] on div "**********" at bounding box center [778, 605] width 523 height 780
type input "*****"
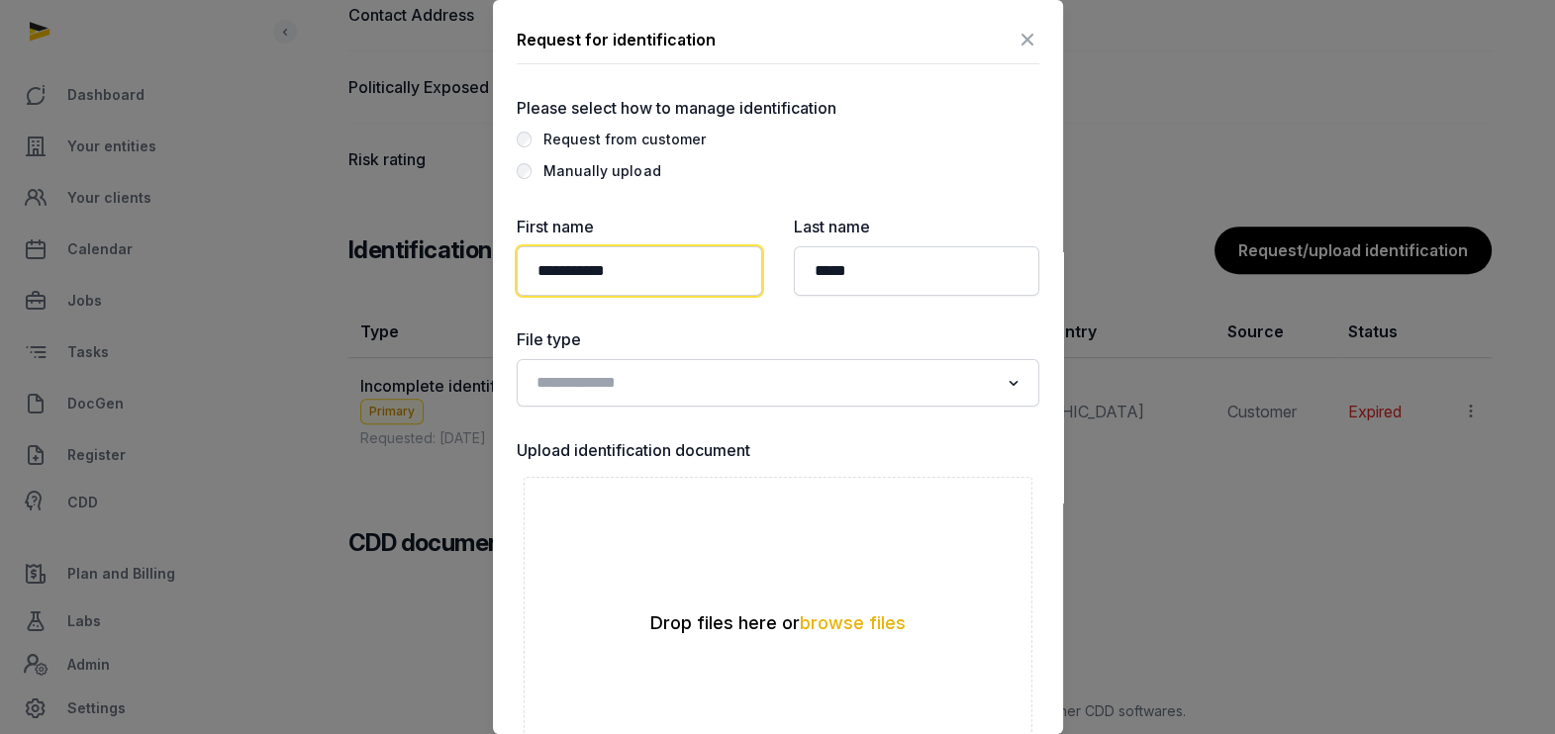
click at [668, 269] on input "**********" at bounding box center [639, 270] width 245 height 49
type input "*****"
click at [925, 189] on div "Please select how to manage identification Request from customer Manually uploa…" at bounding box center [778, 545] width 523 height 899
click at [648, 390] on input "Search for option" at bounding box center [763, 383] width 470 height 28
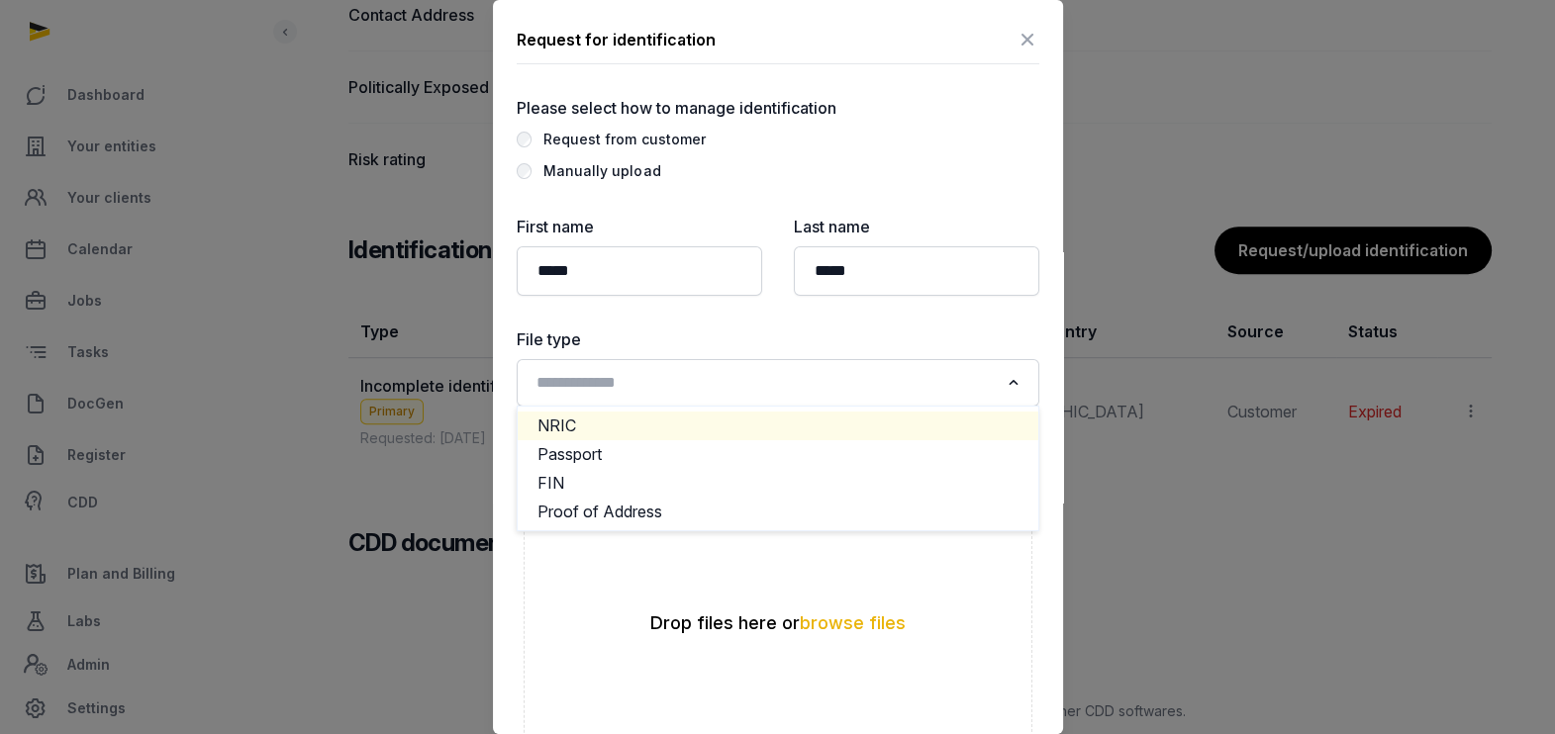
click at [628, 134] on div "Request from customer" at bounding box center [623, 140] width 161 height 24
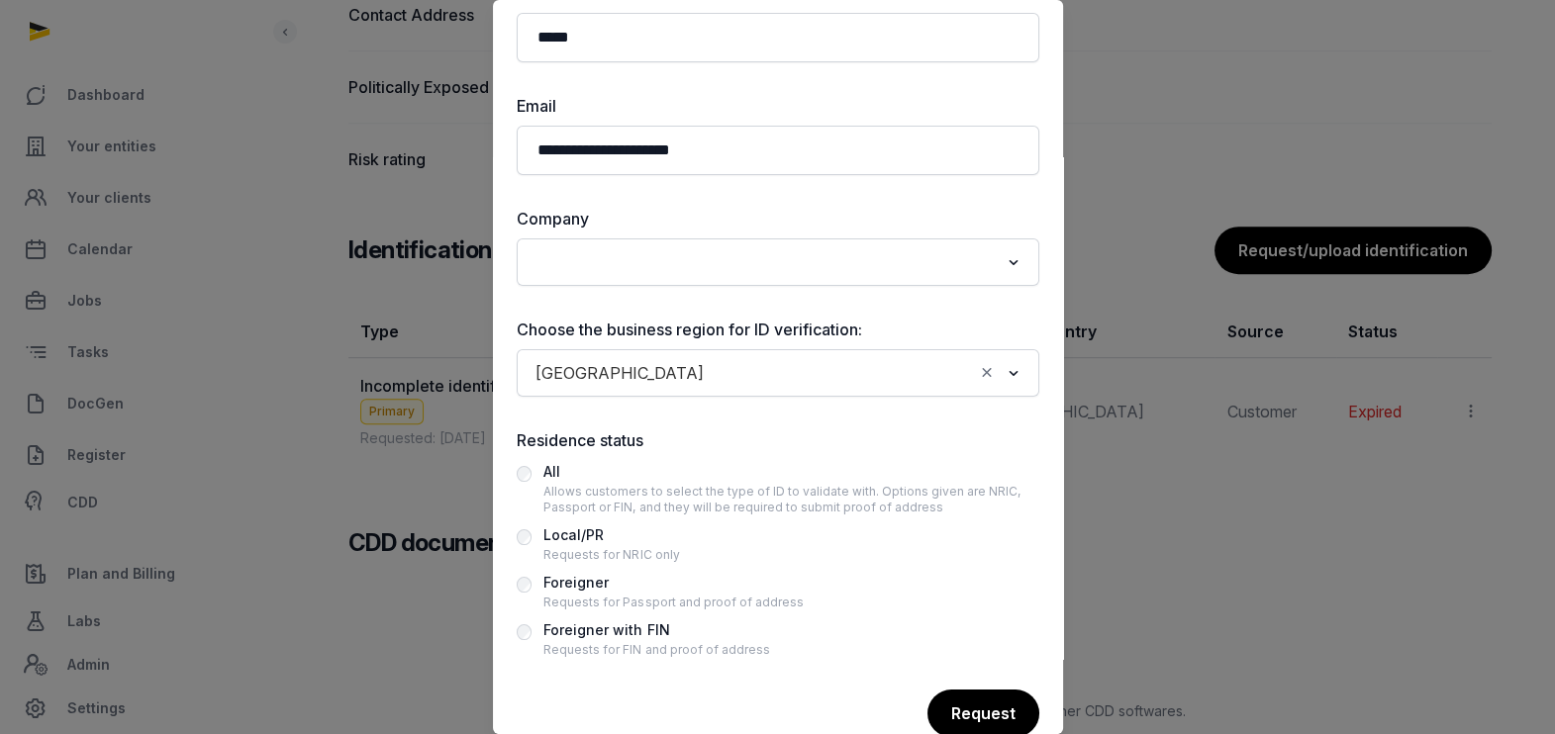
scroll to position [371, 0]
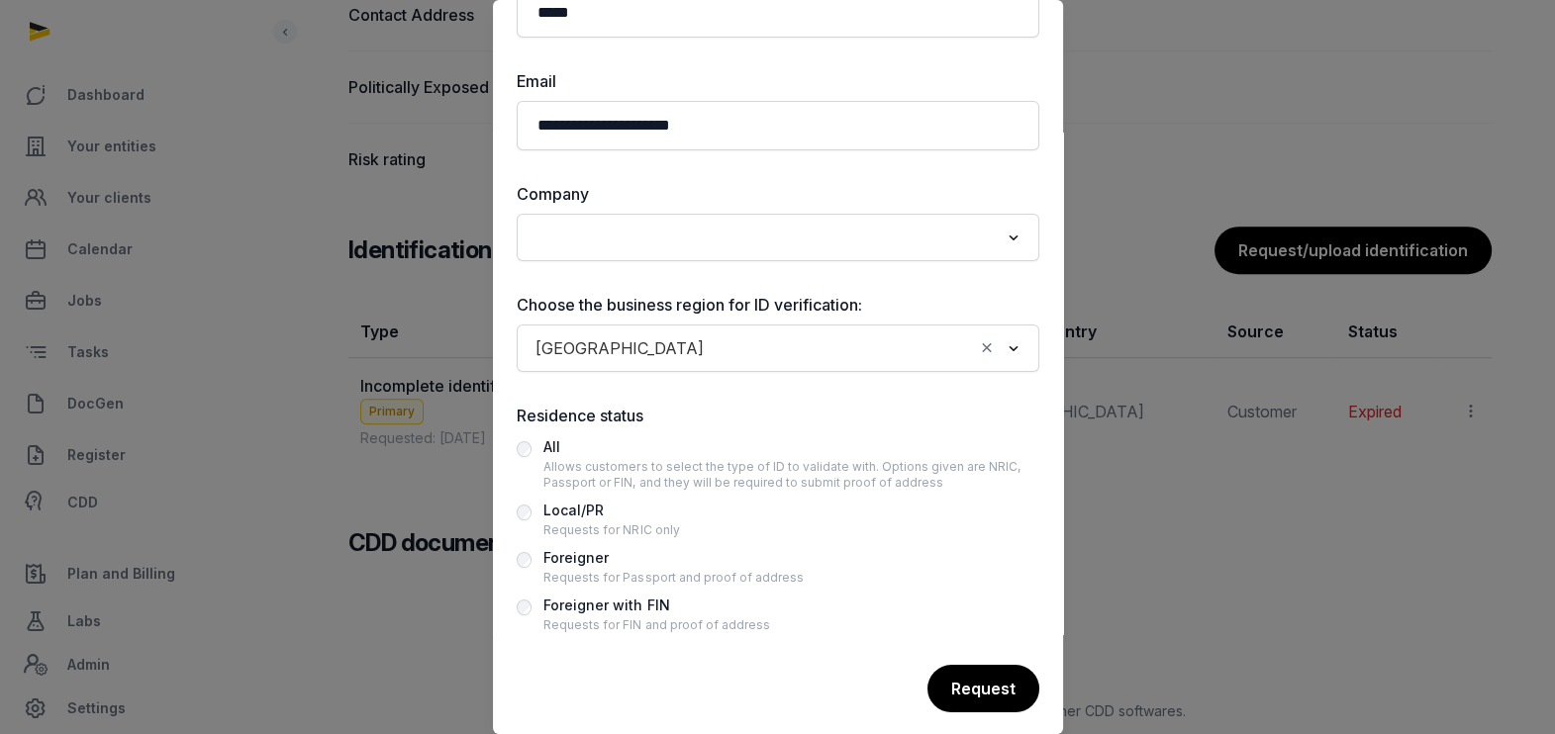
click at [605, 217] on div "Loading..." at bounding box center [778, 238] width 523 height 48
click at [614, 209] on div "Company Loading..." at bounding box center [778, 221] width 523 height 79
click at [618, 236] on input "Search for option" at bounding box center [763, 238] width 470 height 28
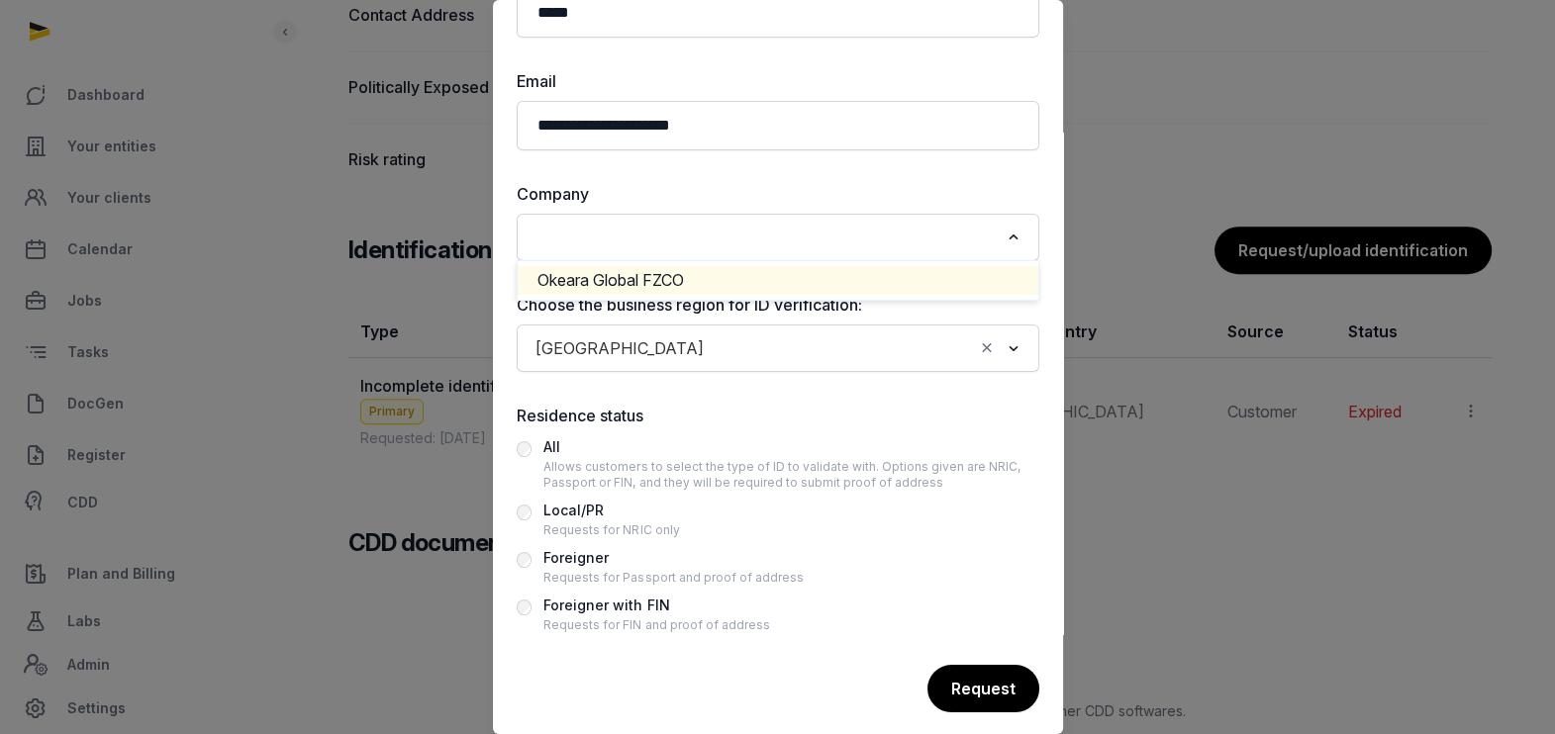
click at [633, 278] on li "Okeara Global FZCO" at bounding box center [778, 280] width 521 height 29
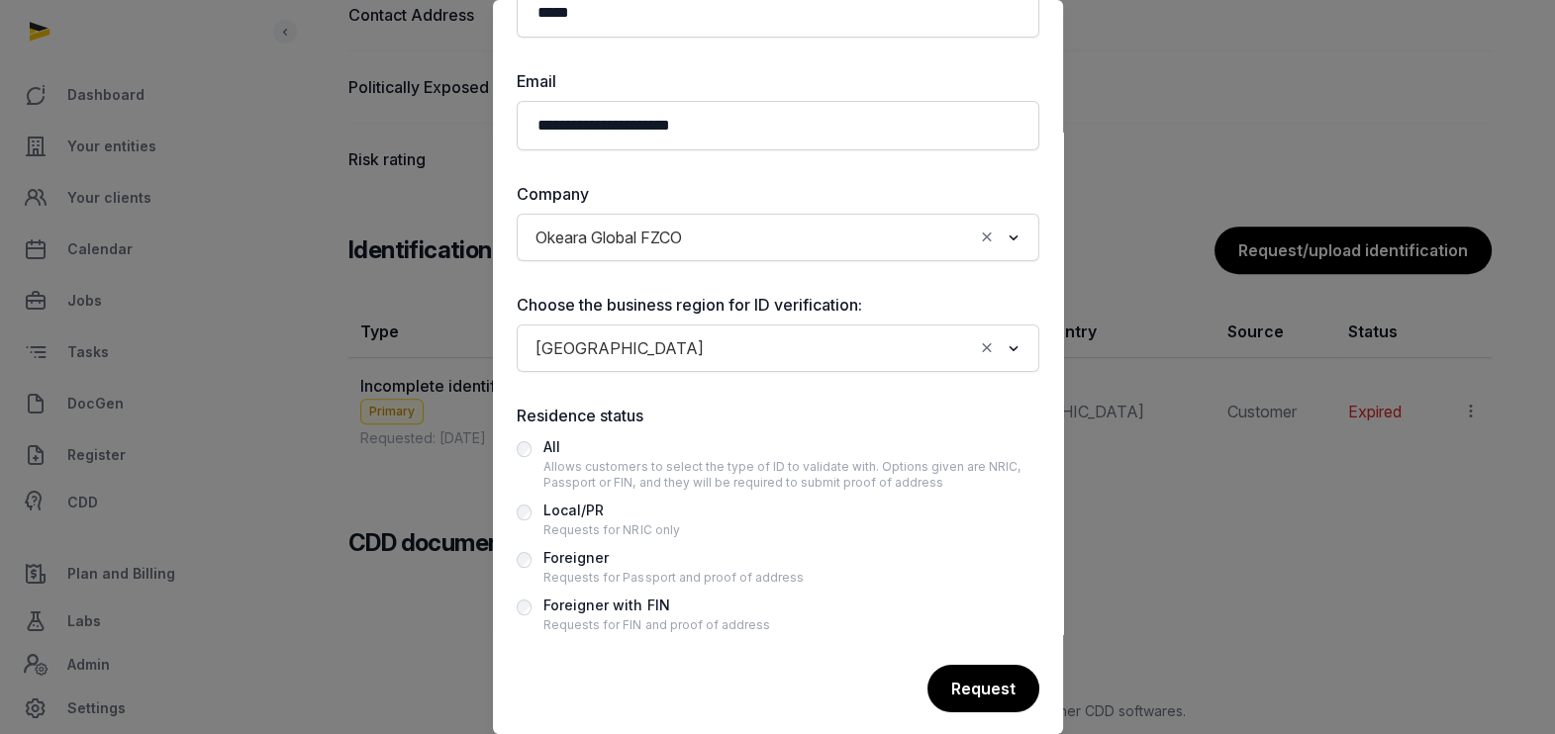
click at [614, 570] on div "Requests for Passport and proof of address" at bounding box center [672, 578] width 259 height 16
click at [937, 674] on div "Request" at bounding box center [982, 689] width 114 height 49
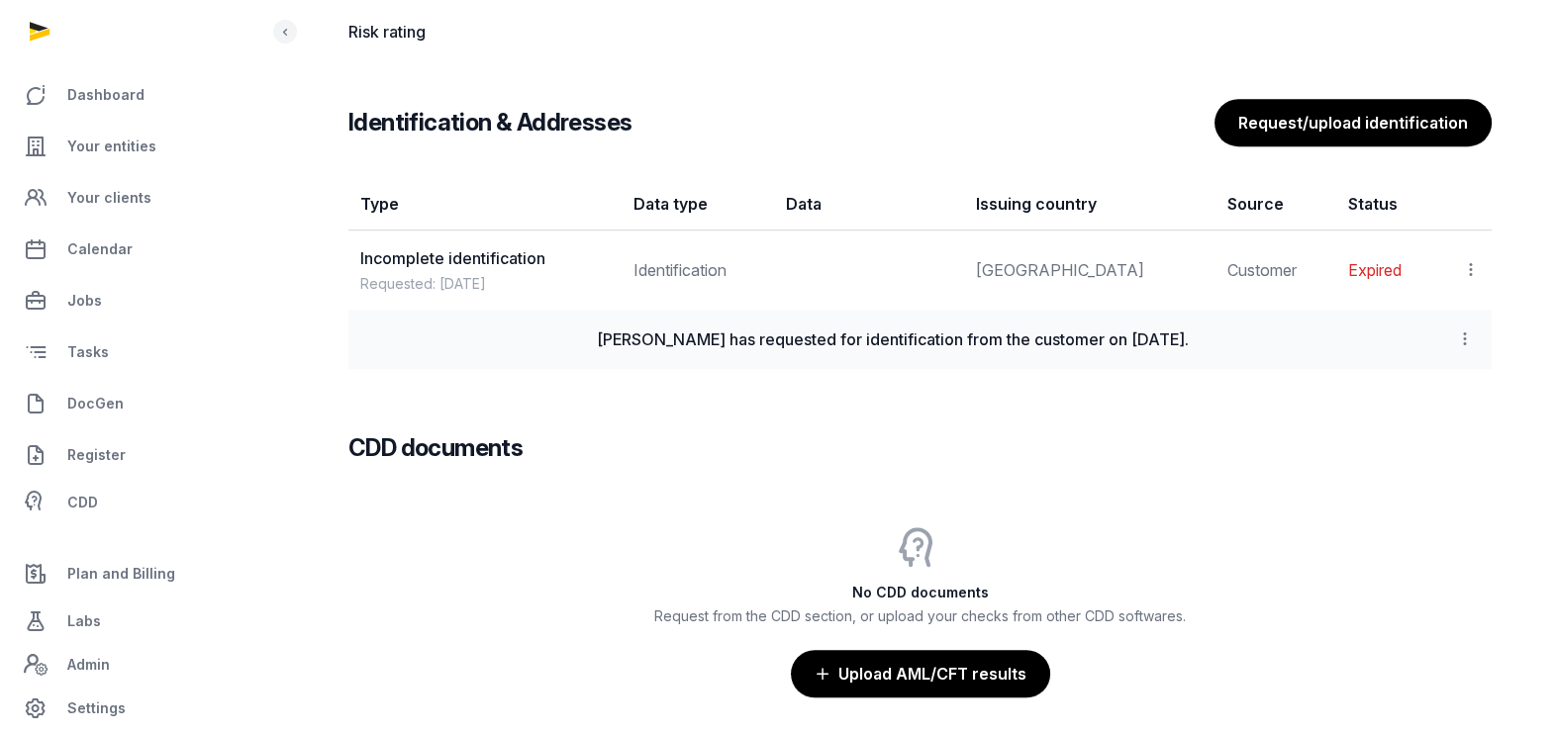
scroll to position [1605, 0]
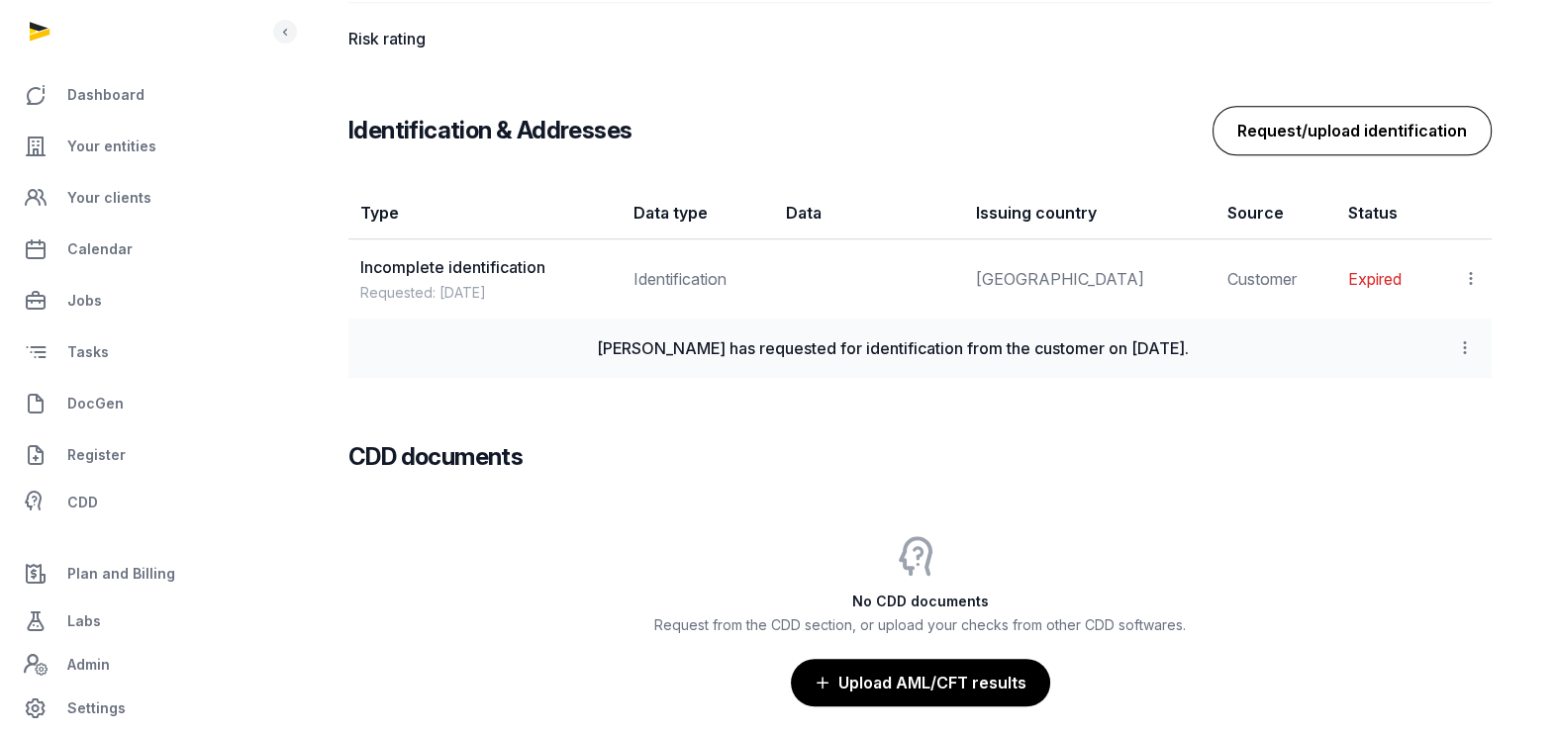
click at [1355, 114] on button "Request/upload identification" at bounding box center [1351, 130] width 279 height 49
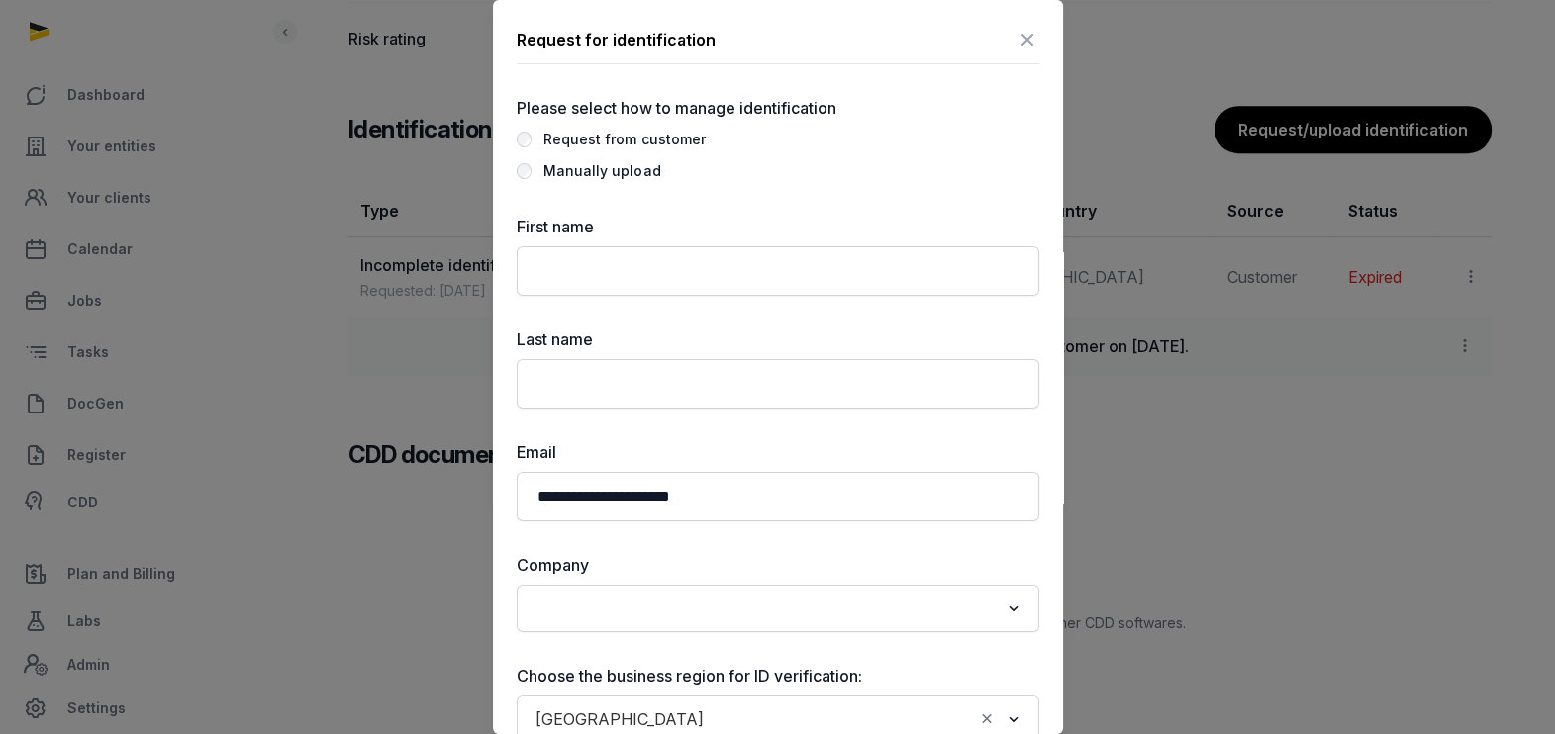
click at [1342, 429] on div at bounding box center [777, 367] width 1555 height 734
click at [1015, 30] on icon at bounding box center [1027, 40] width 24 height 32
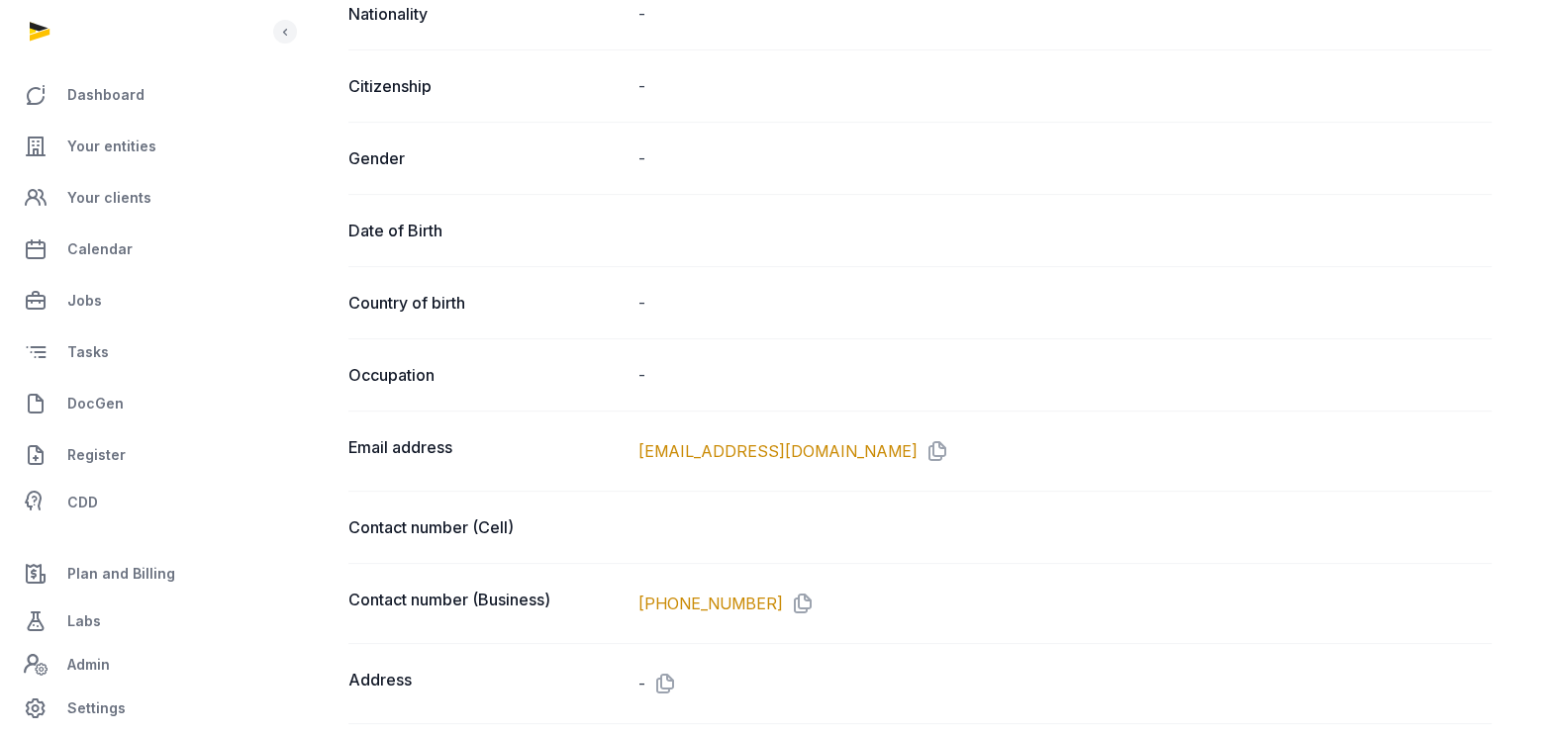
scroll to position [244, 0]
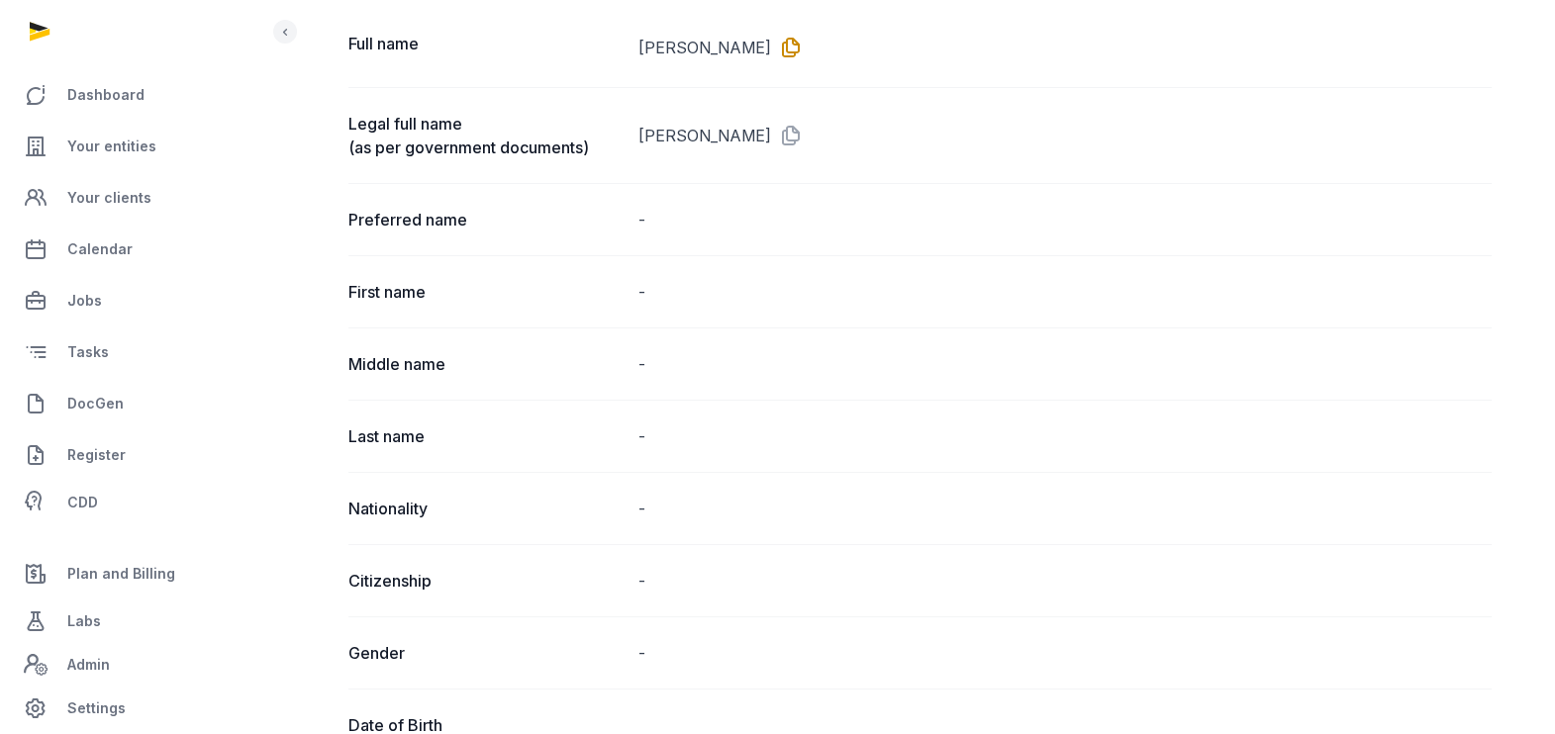
click at [771, 45] on icon at bounding box center [787, 48] width 32 height 32
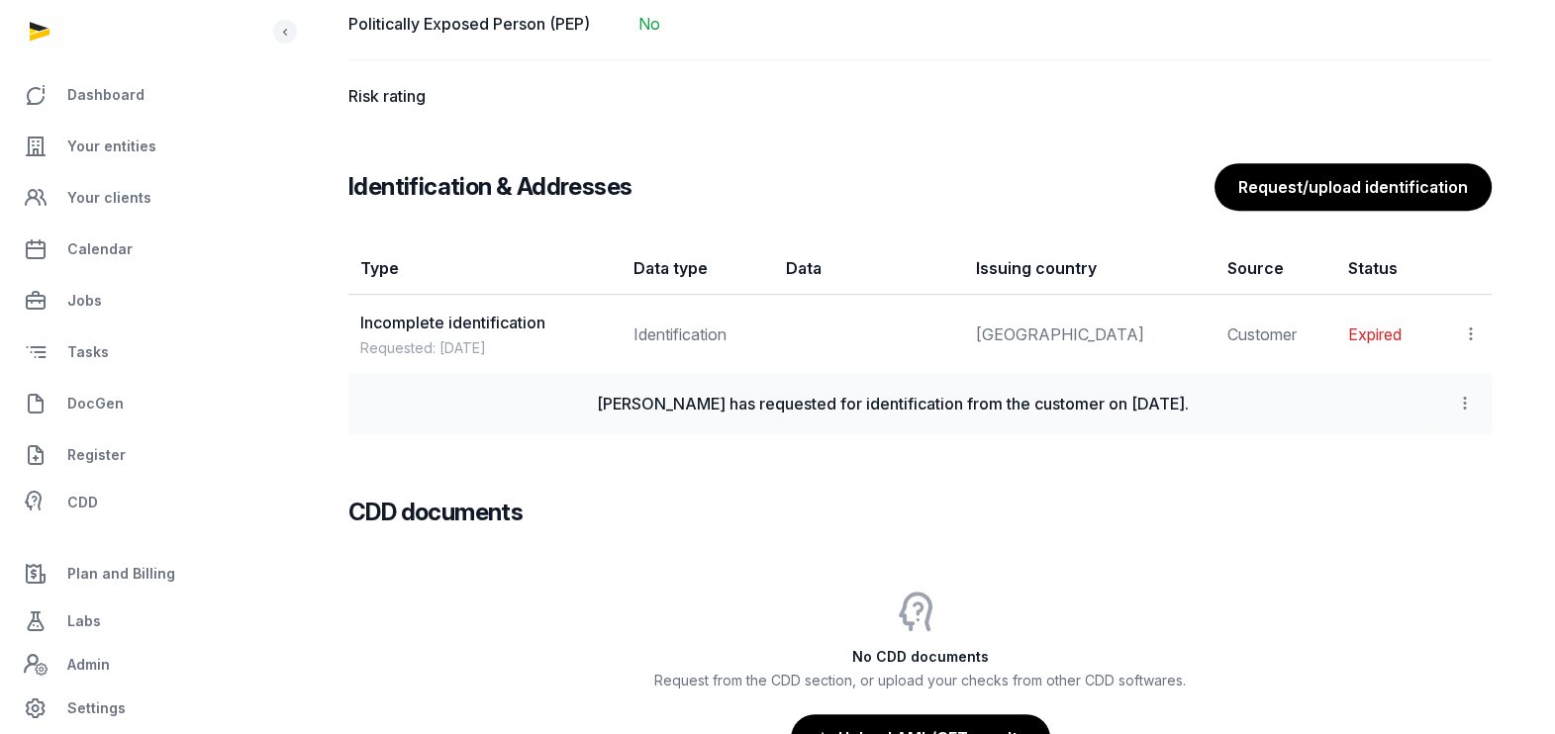
scroll to position [1482, 0]
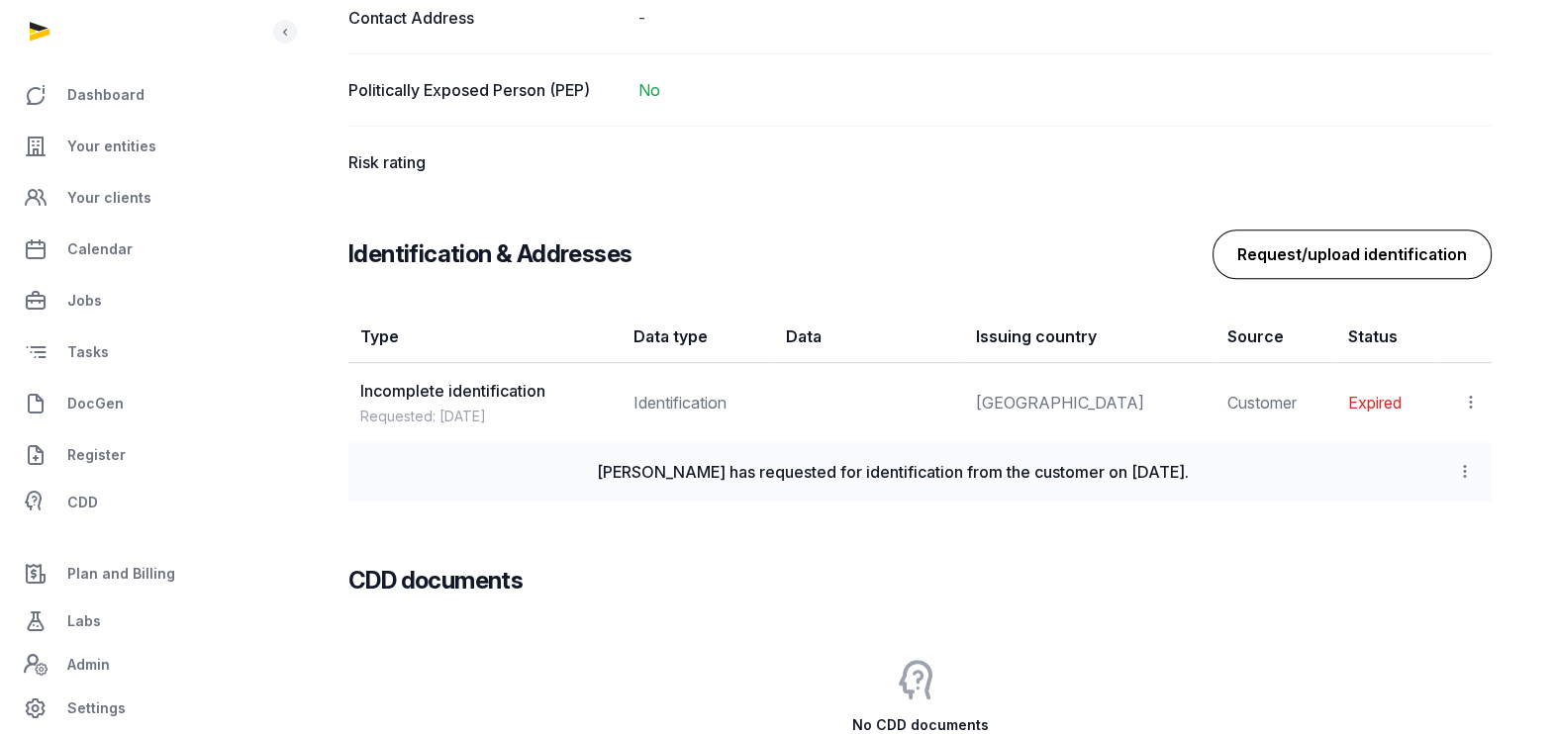
click at [1359, 241] on button "Request/upload identification" at bounding box center [1351, 254] width 279 height 49
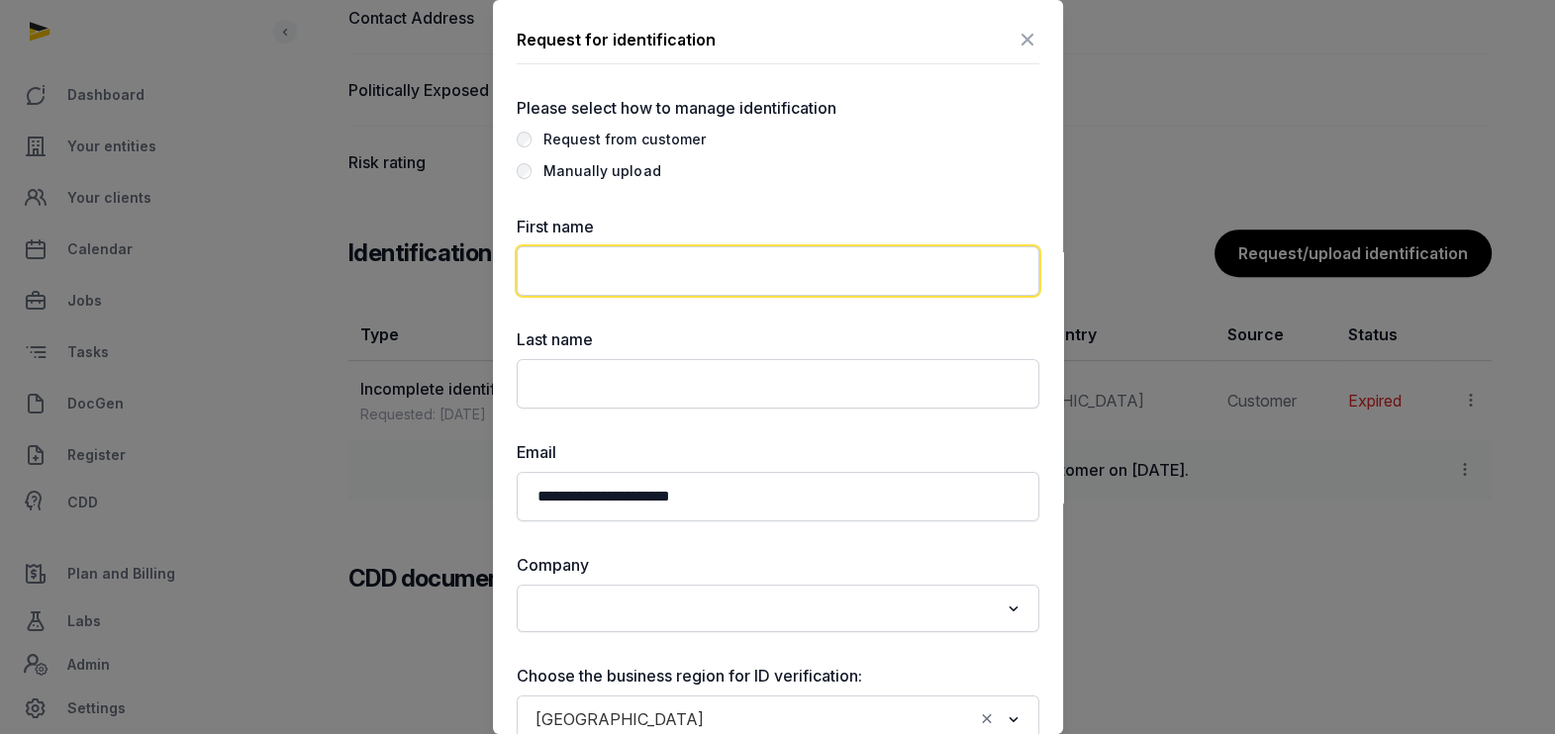
click at [573, 281] on input "text" at bounding box center [778, 270] width 523 height 49
paste input "**********"
type input "**********"
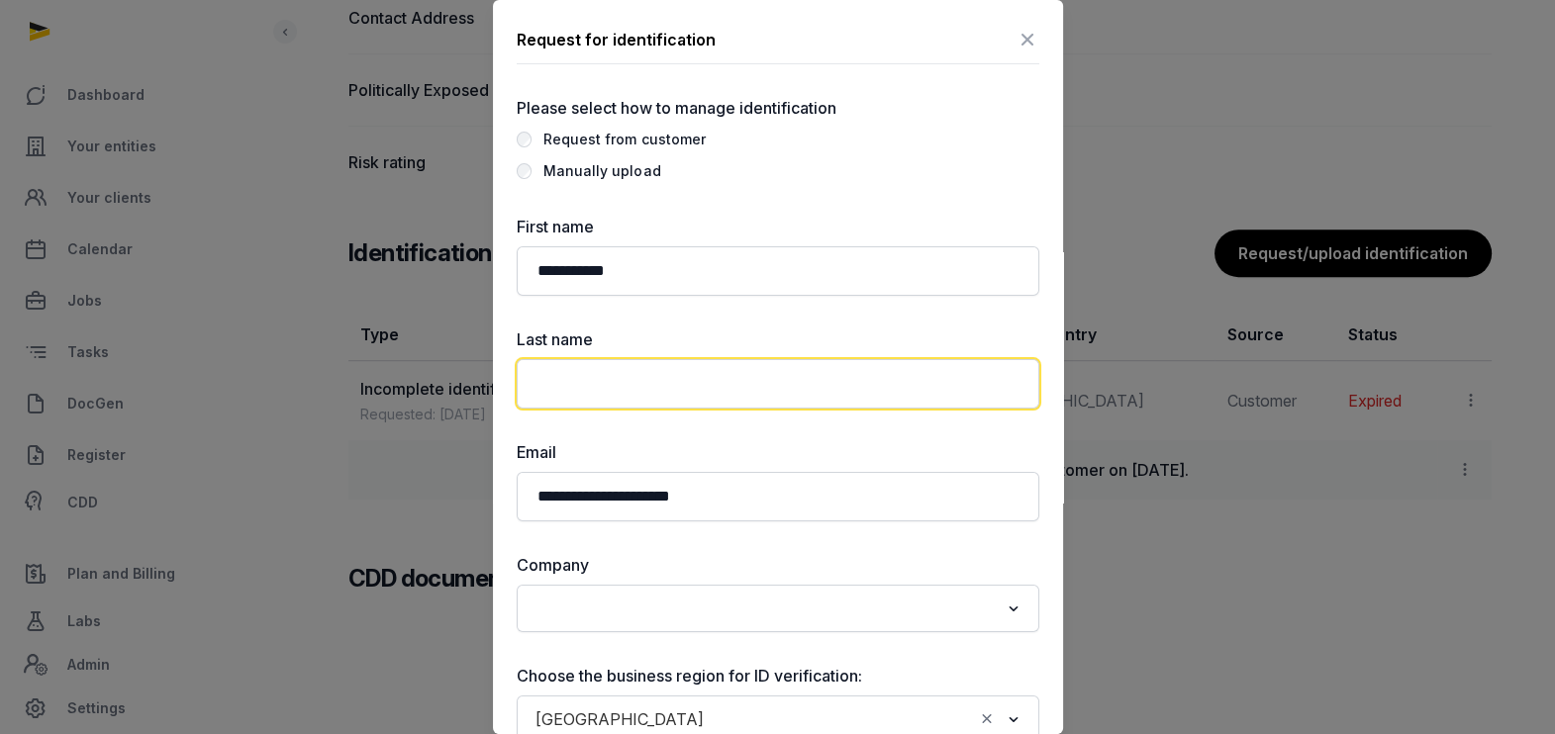
click at [552, 381] on input "text" at bounding box center [778, 383] width 523 height 49
paste input "**********"
drag, startPoint x: 581, startPoint y: 386, endPoint x: 377, endPoint y: 386, distance: 203.9
type input "*****"
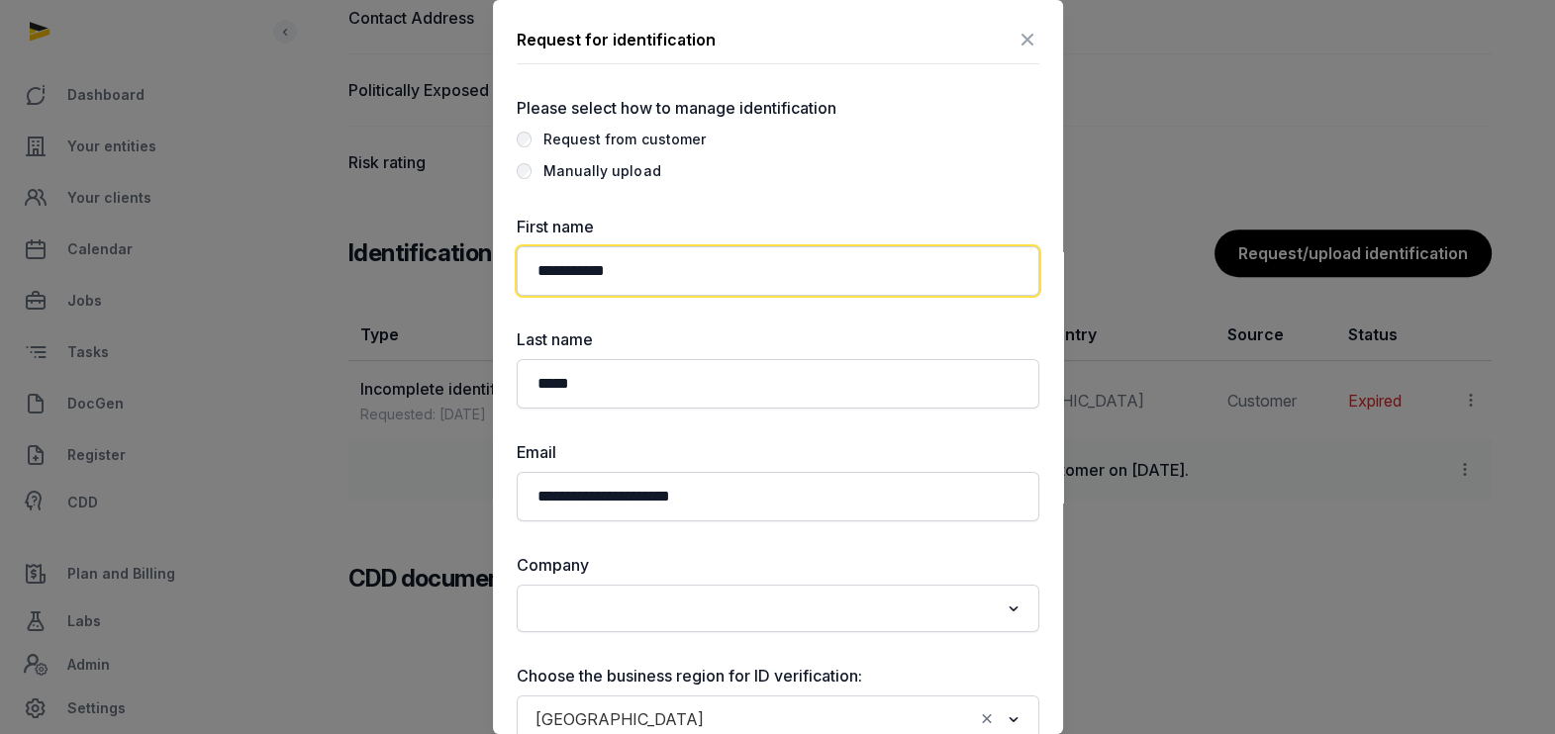
click at [658, 273] on input "**********" at bounding box center [778, 270] width 523 height 49
type input "*****"
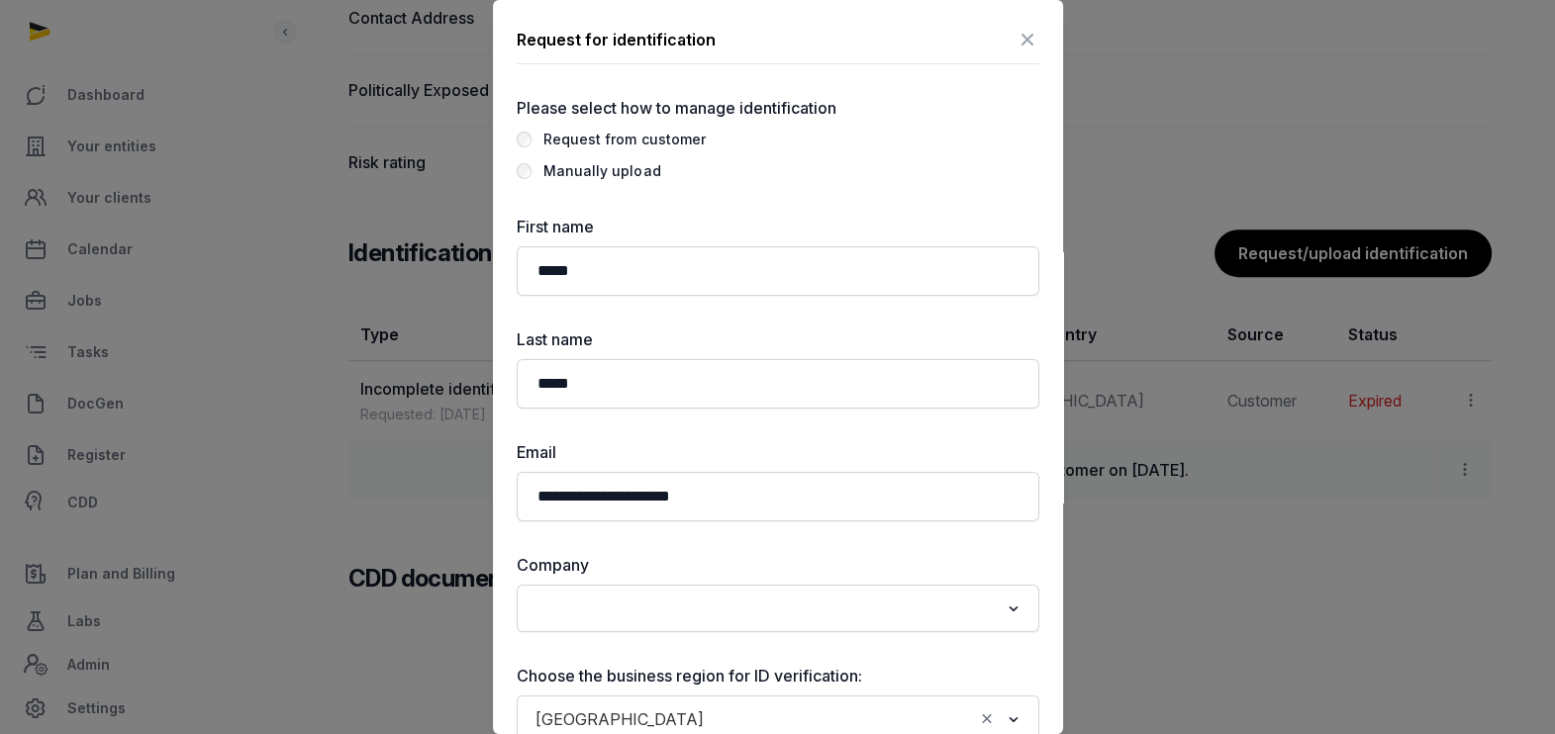
click at [717, 193] on div "**********" at bounding box center [778, 590] width 523 height 988
click at [556, 599] on input "Search for option" at bounding box center [763, 609] width 470 height 28
click at [624, 646] on li "Okeara Global FZCO" at bounding box center [778, 651] width 521 height 29
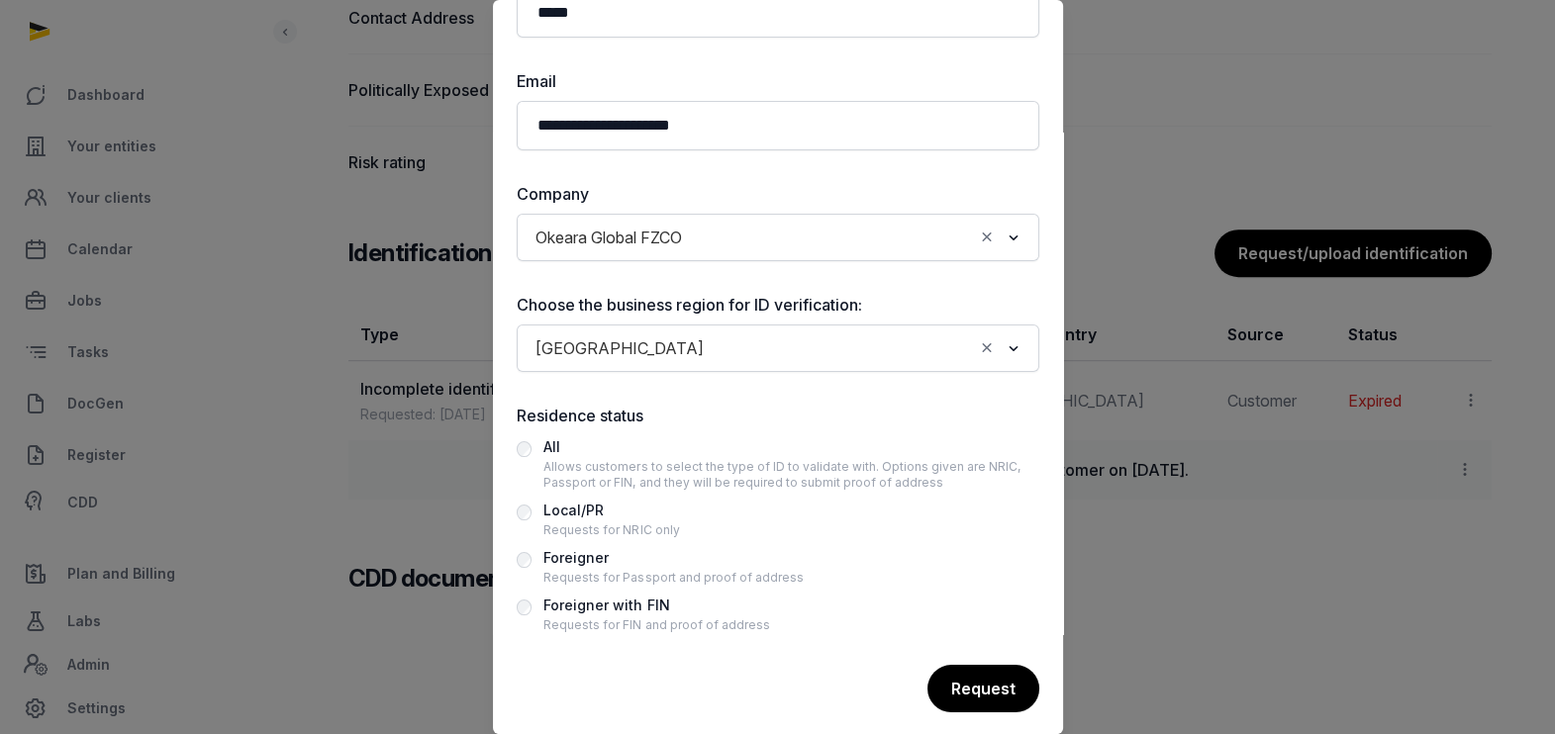
click at [554, 553] on div "Foreigner" at bounding box center [672, 558] width 259 height 24
click at [975, 680] on div "Request" at bounding box center [982, 689] width 114 height 49
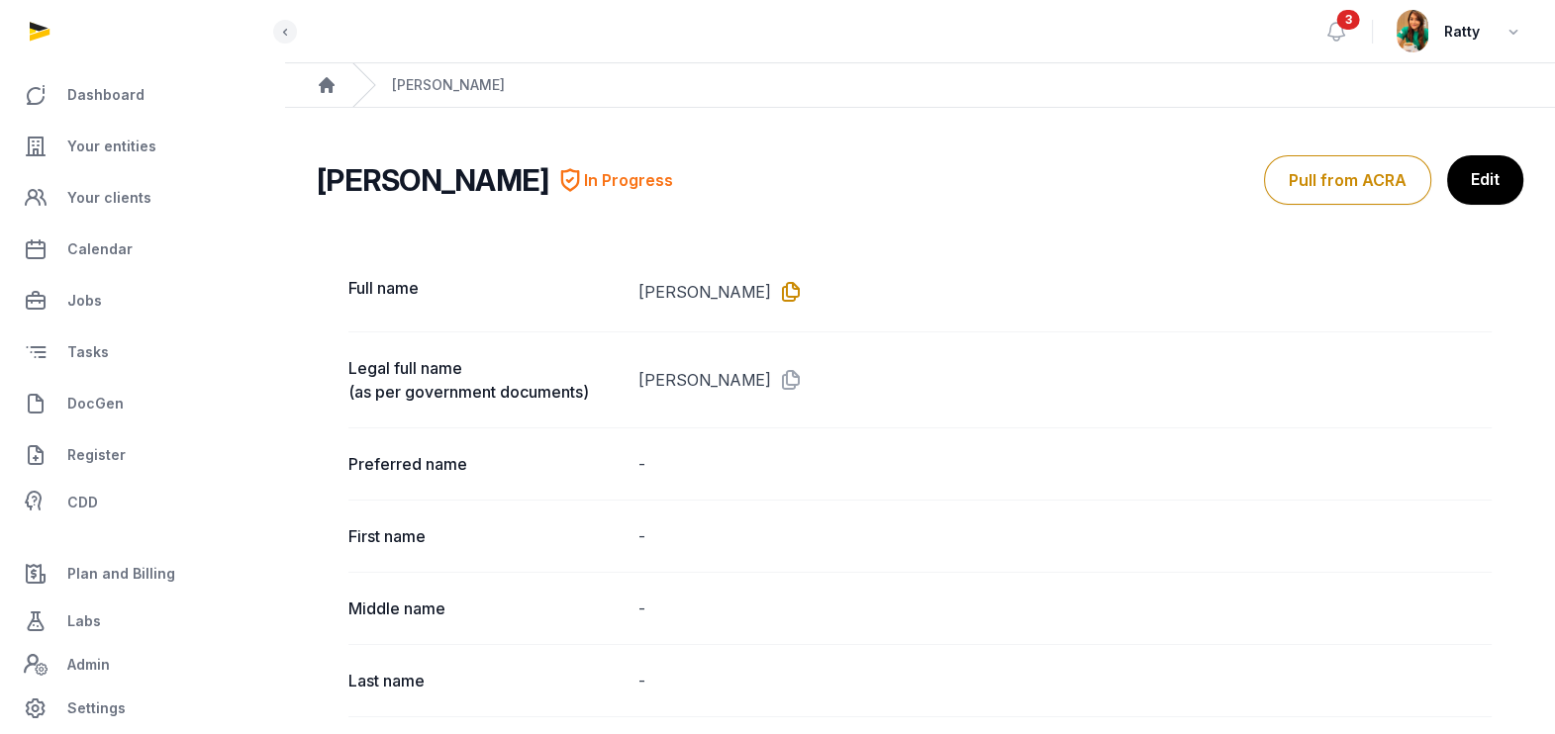
click at [796, 289] on icon at bounding box center [787, 292] width 32 height 32
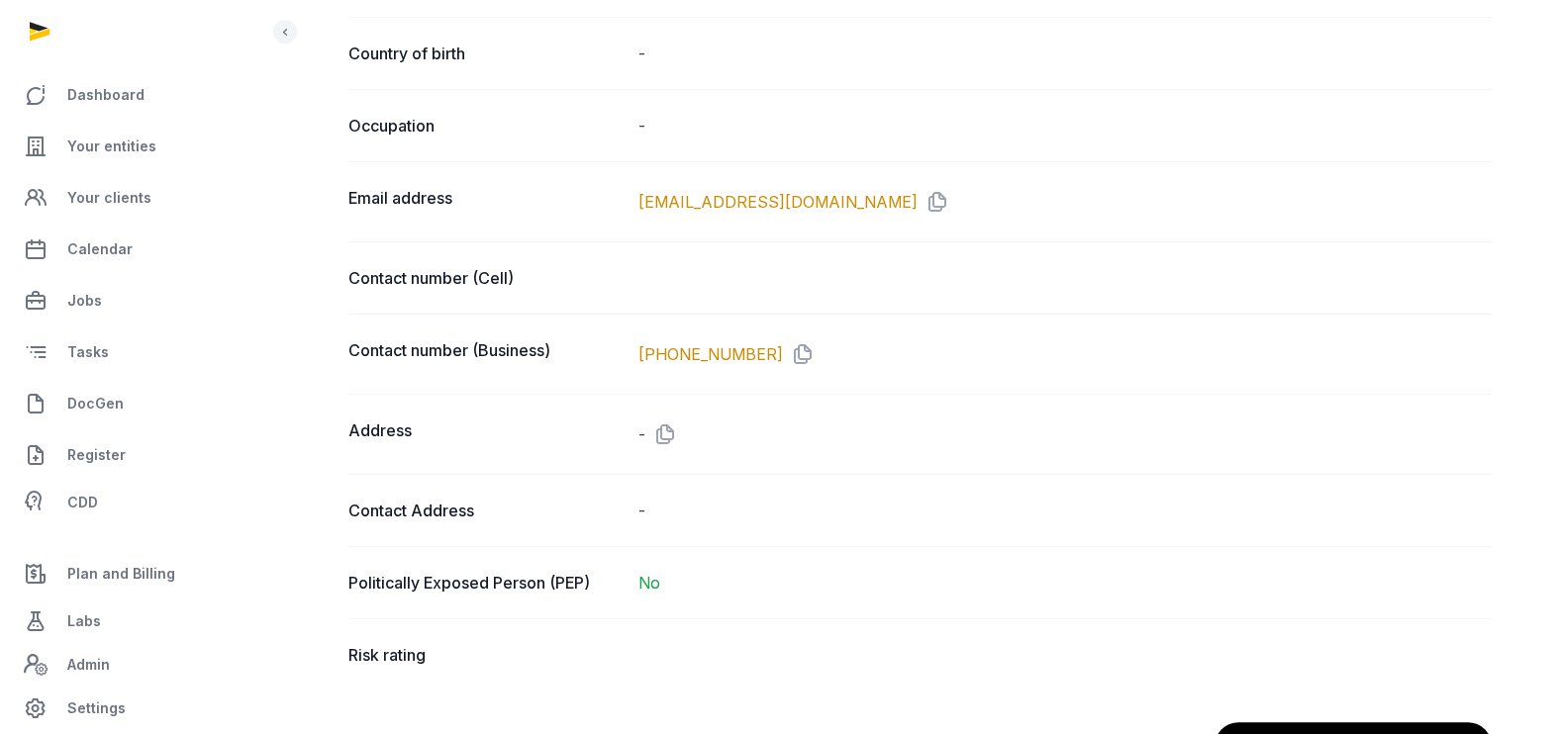
scroll to position [1237, 0]
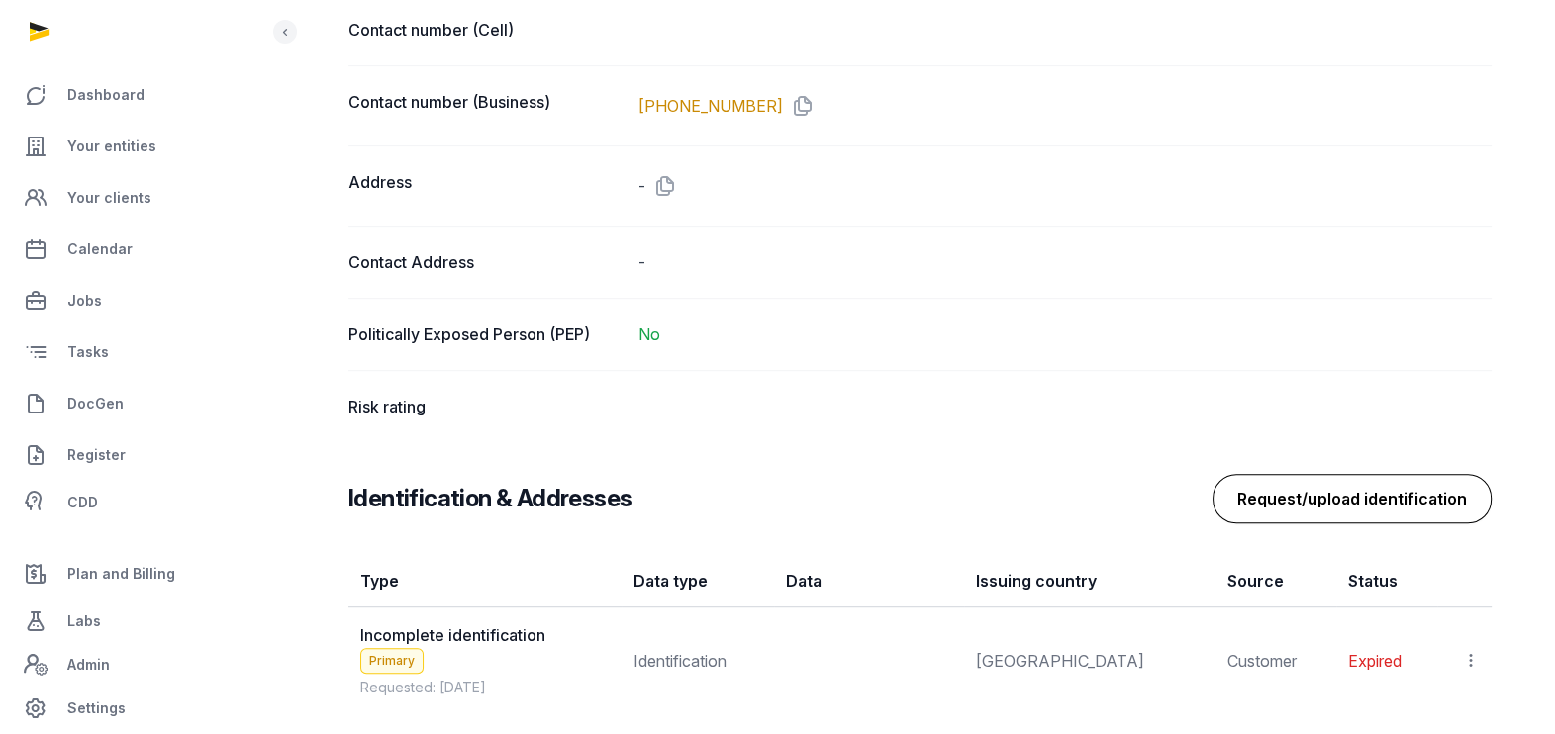
click at [1465, 486] on button "Request/upload identification" at bounding box center [1351, 498] width 279 height 49
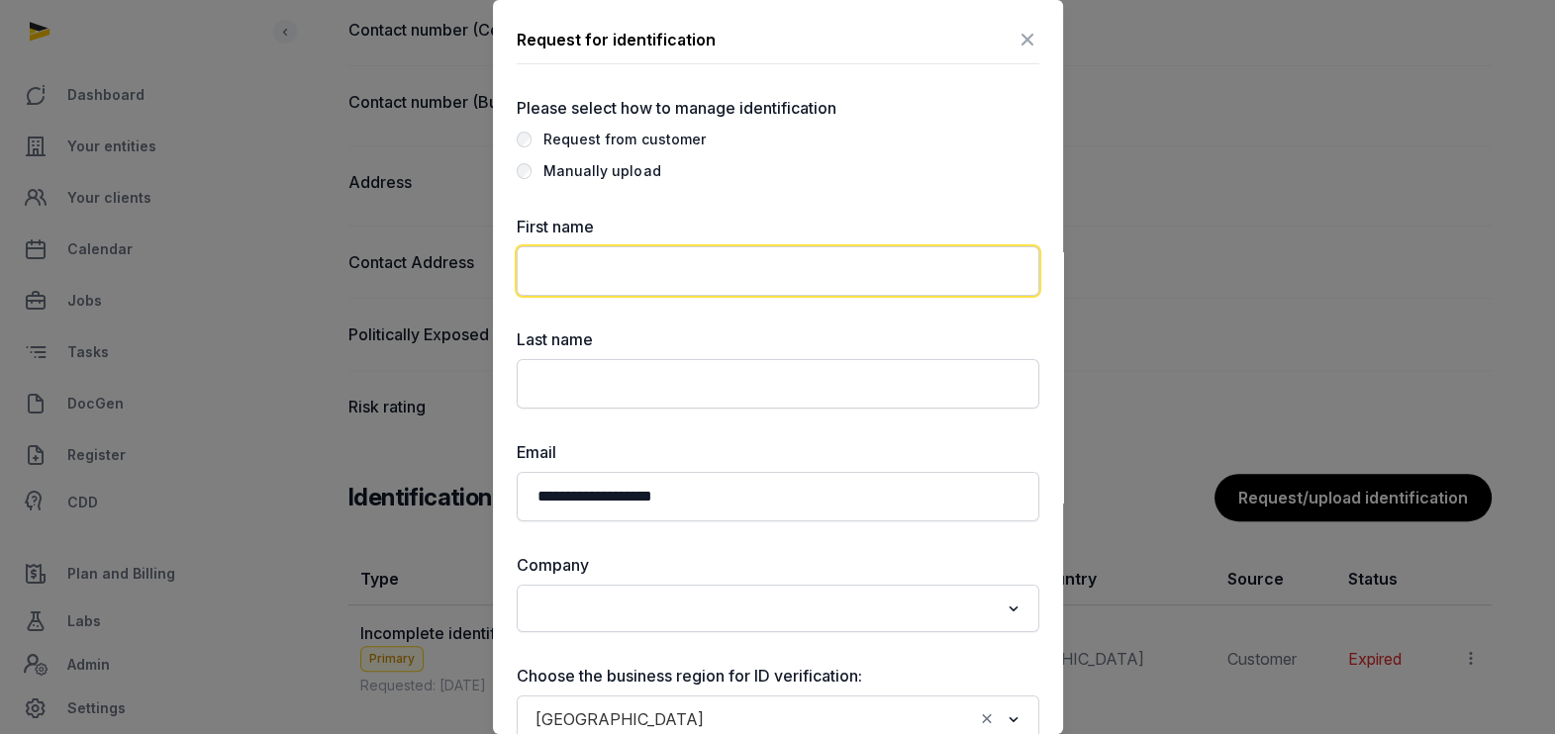
click at [598, 259] on input "text" at bounding box center [778, 270] width 523 height 49
paste input "**********"
type input "**********"
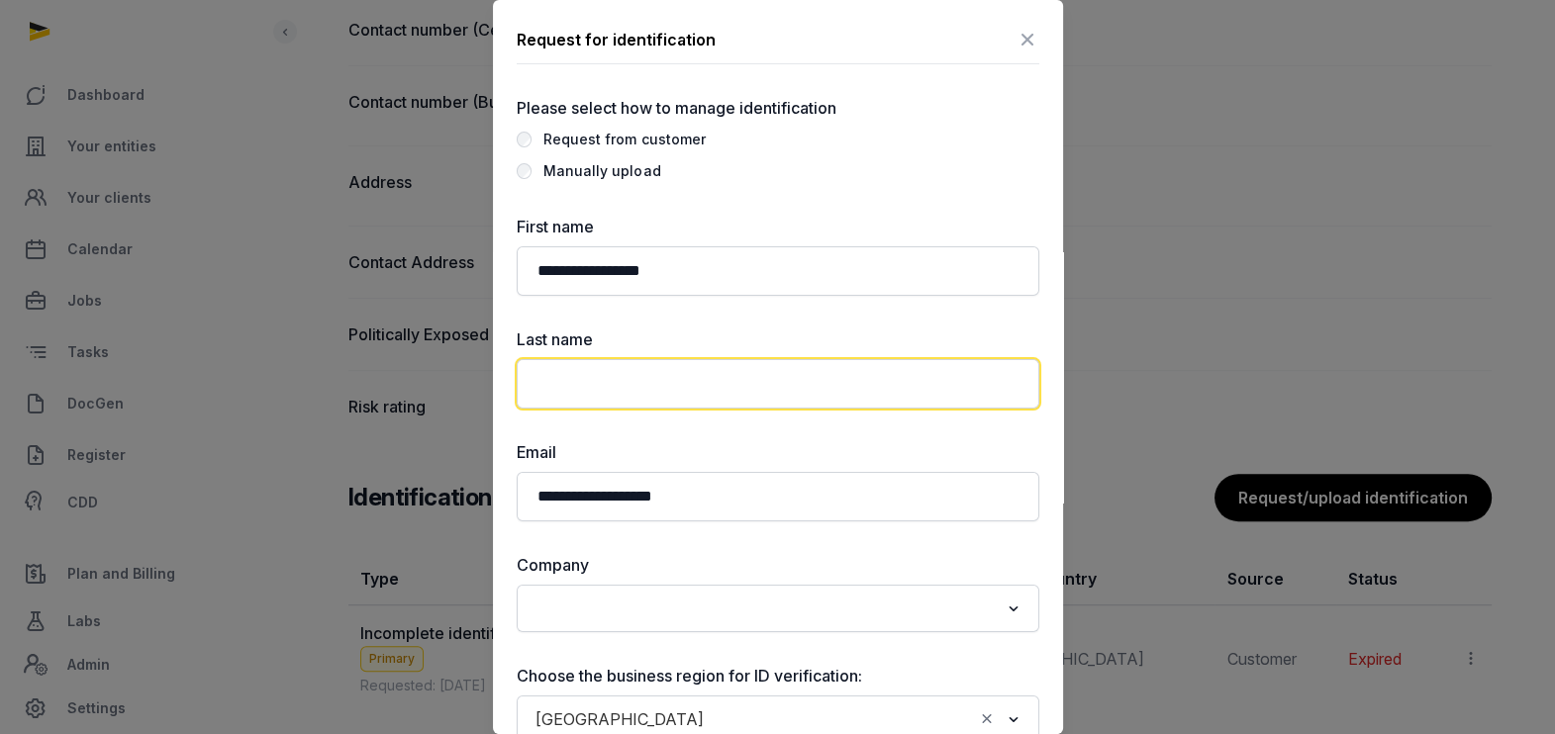
click at [545, 389] on input "text" at bounding box center [778, 383] width 523 height 49
paste input "**********"
drag, startPoint x: 589, startPoint y: 383, endPoint x: 358, endPoint y: 339, distance: 234.7
type input "**********"
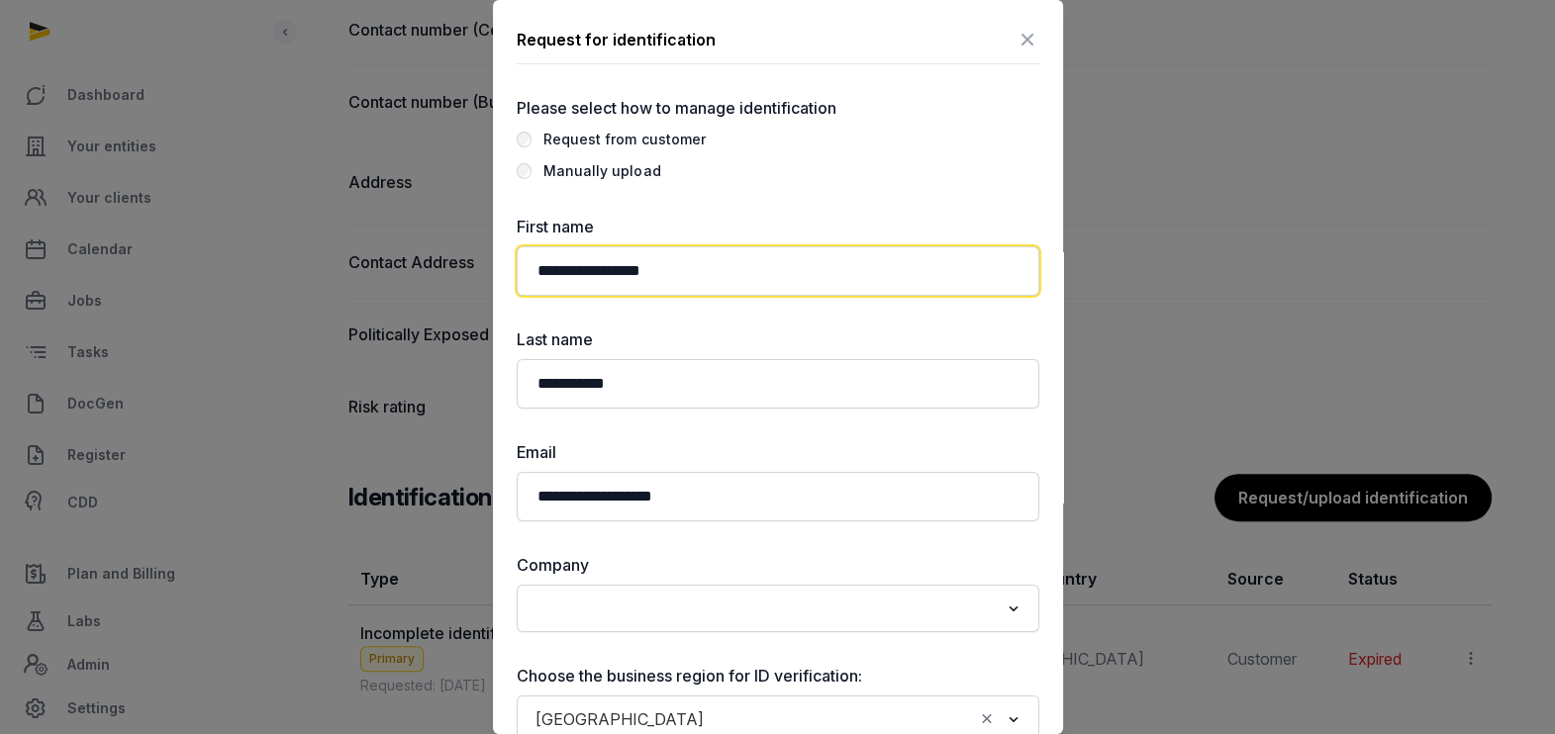
click at [691, 268] on input "**********" at bounding box center [778, 270] width 523 height 49
type input "******"
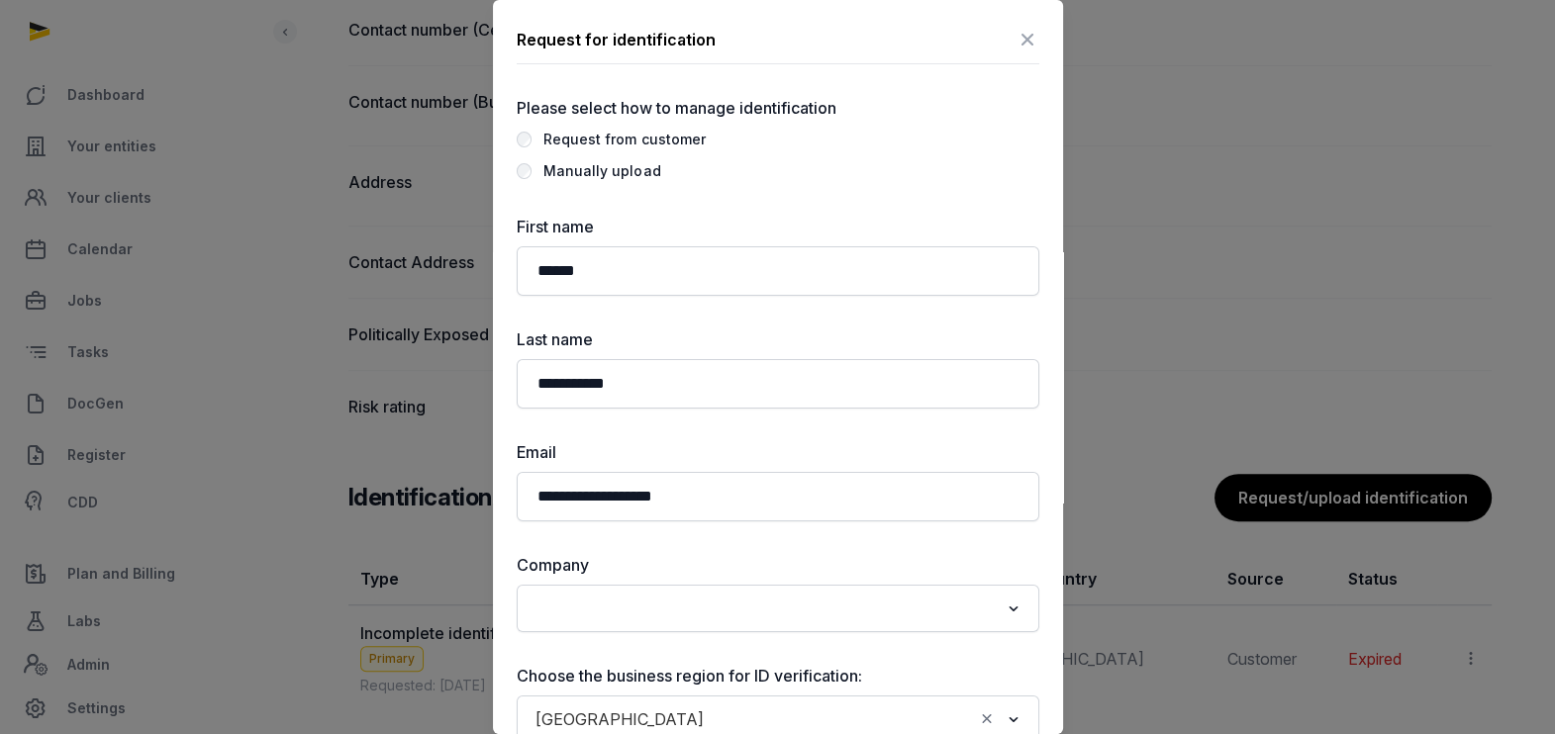
click at [861, 159] on label "Manually upload" at bounding box center [778, 171] width 523 height 24
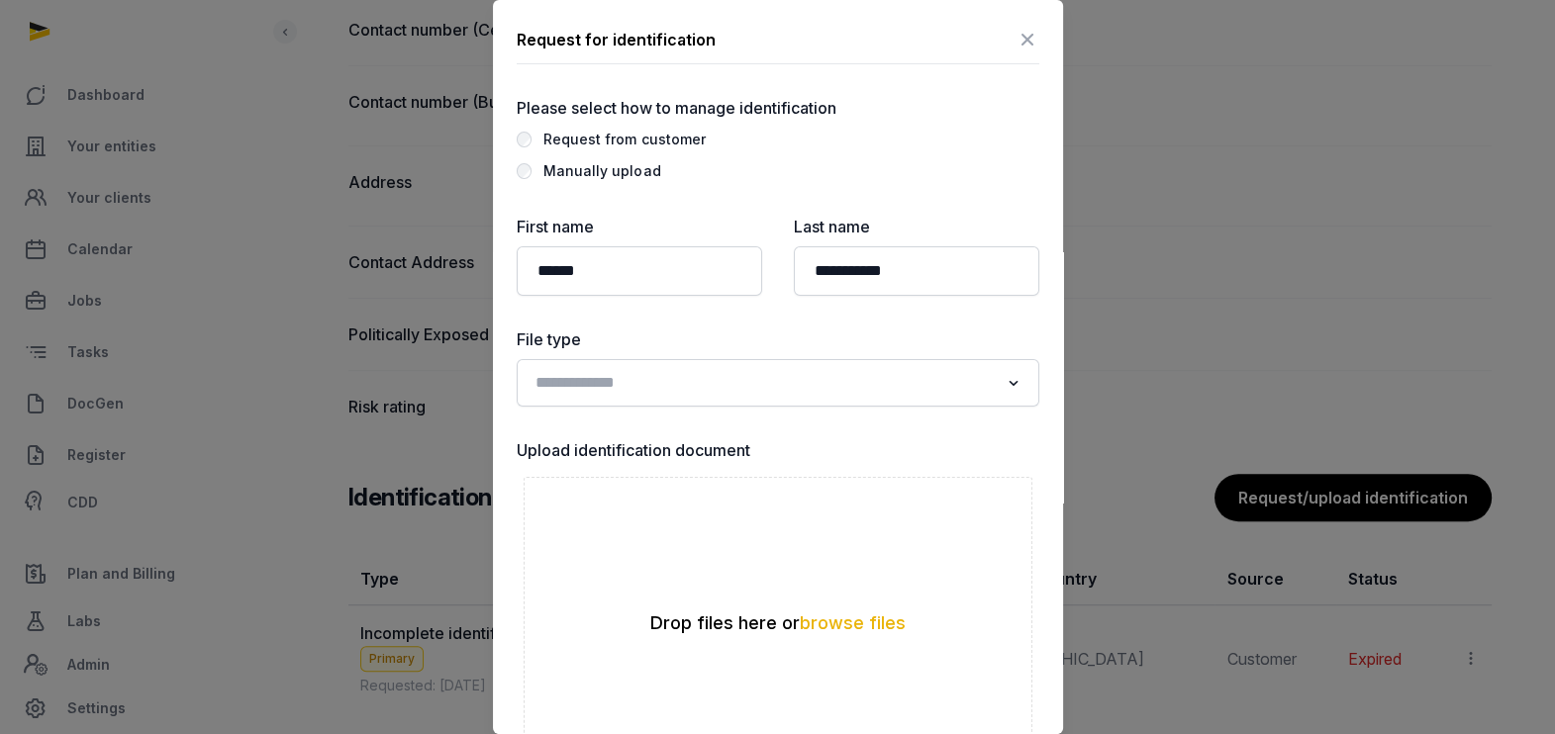
click at [608, 380] on input "Search for option" at bounding box center [763, 383] width 470 height 28
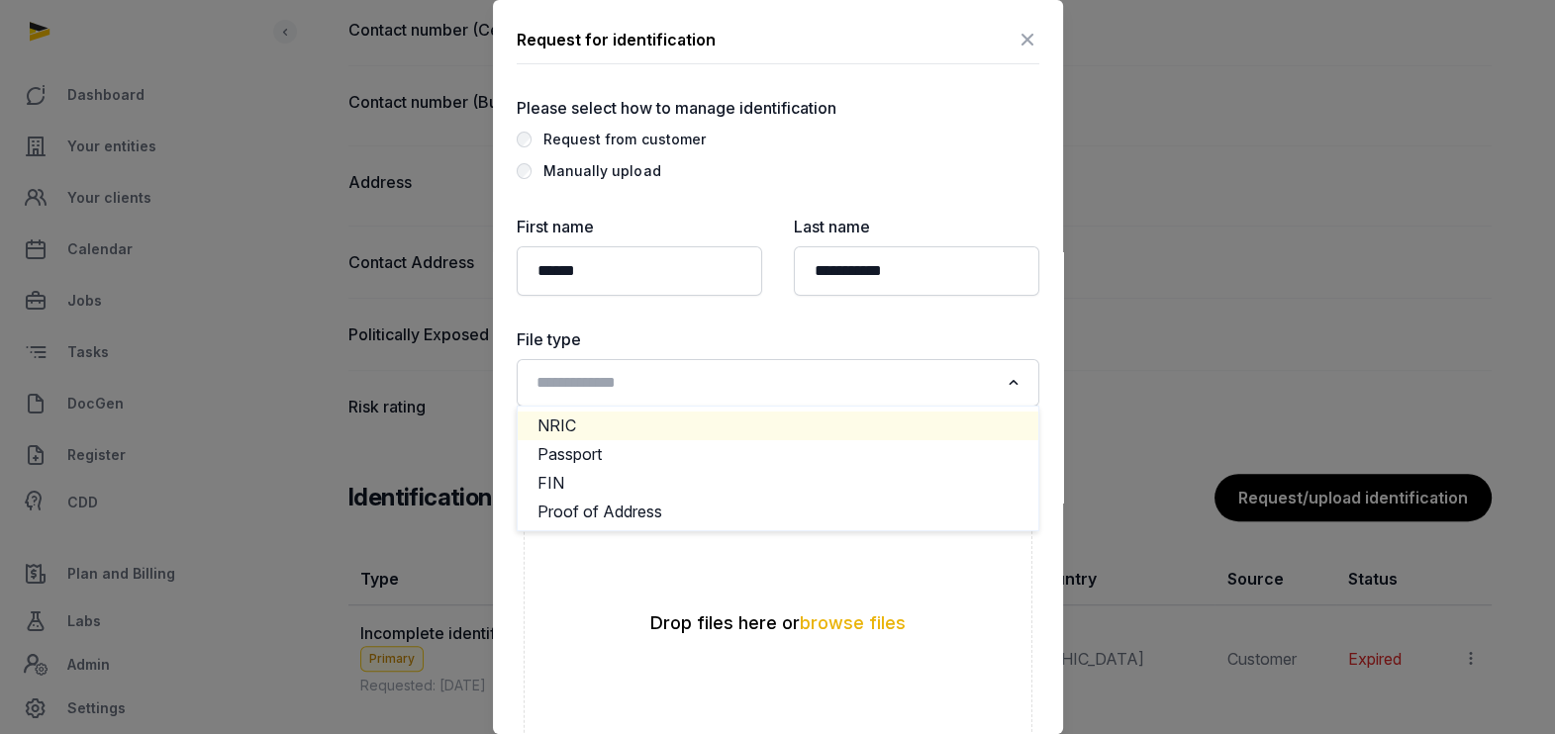
click at [566, 132] on div "Request from customer" at bounding box center [623, 140] width 161 height 24
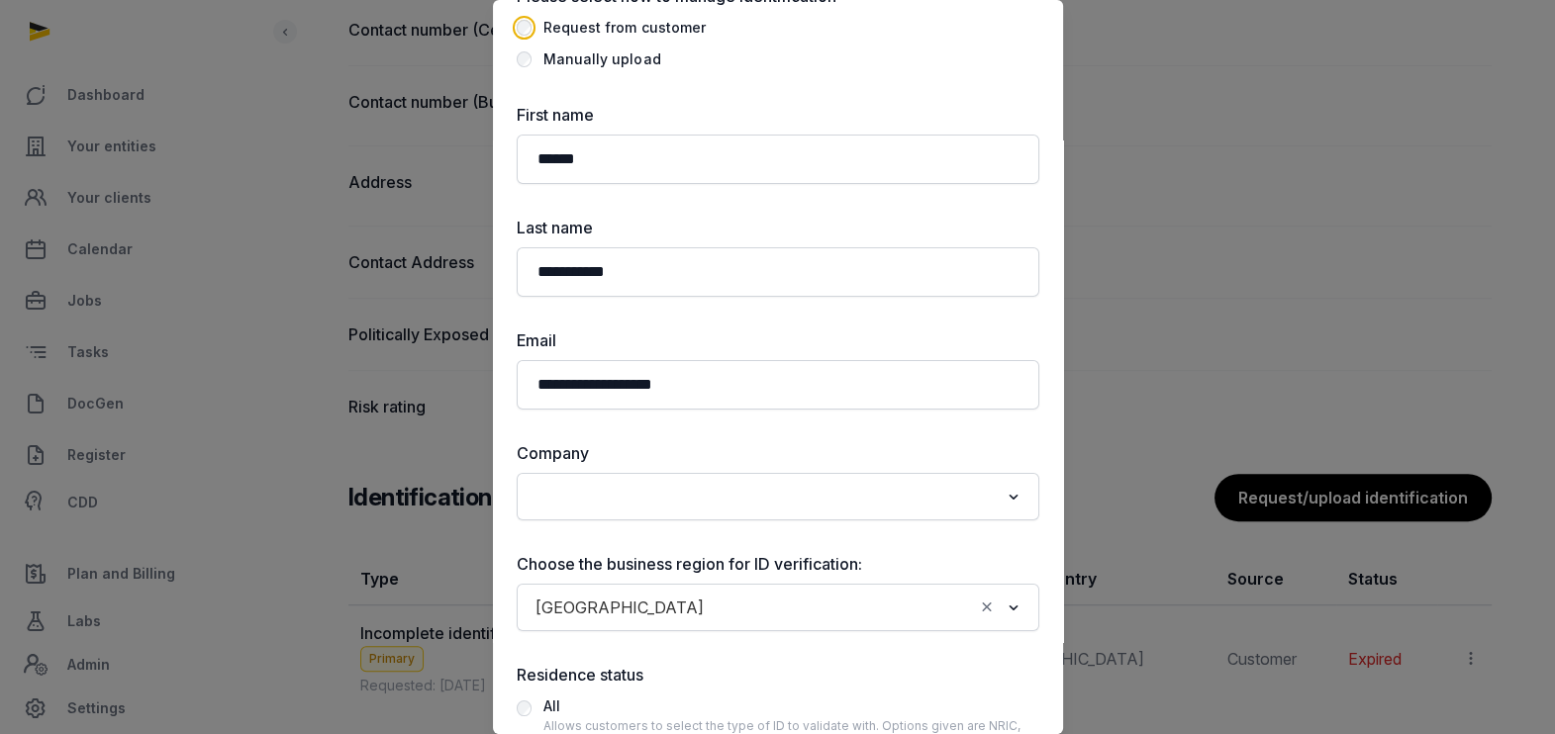
scroll to position [246, 0]
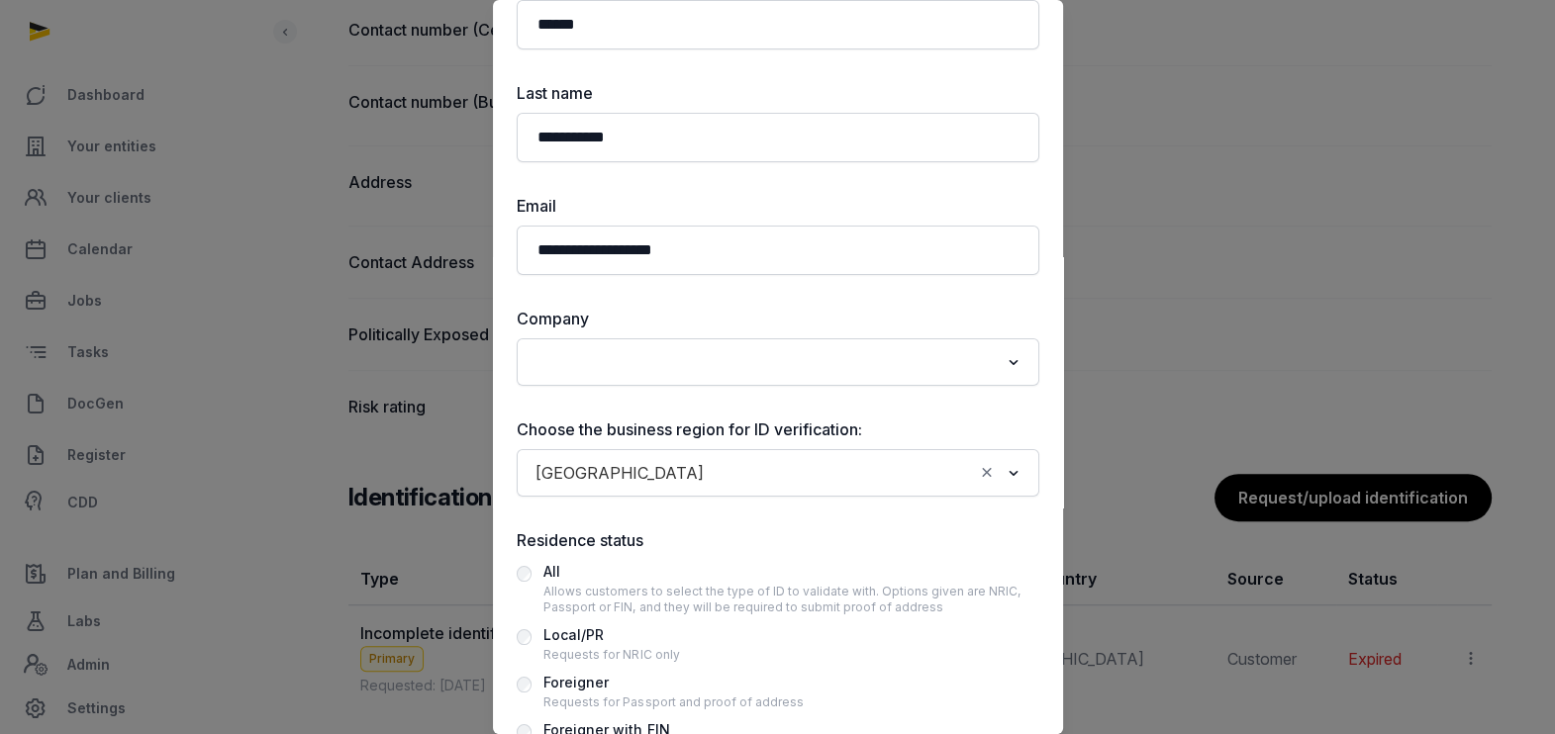
click at [586, 349] on input "Search for option" at bounding box center [763, 362] width 470 height 28
click at [627, 403] on li "Okeara Global FZCO" at bounding box center [778, 405] width 521 height 29
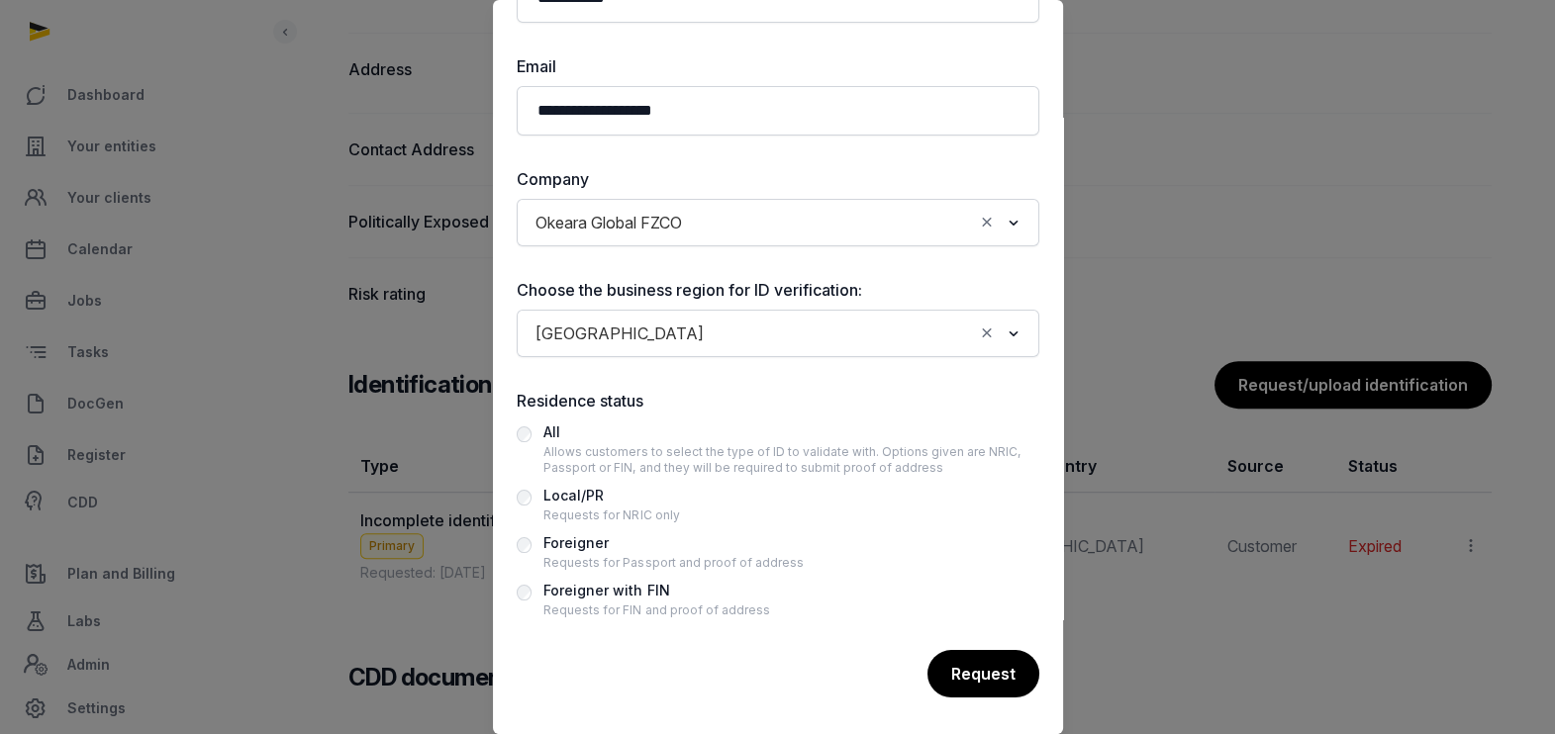
scroll to position [1485, 0]
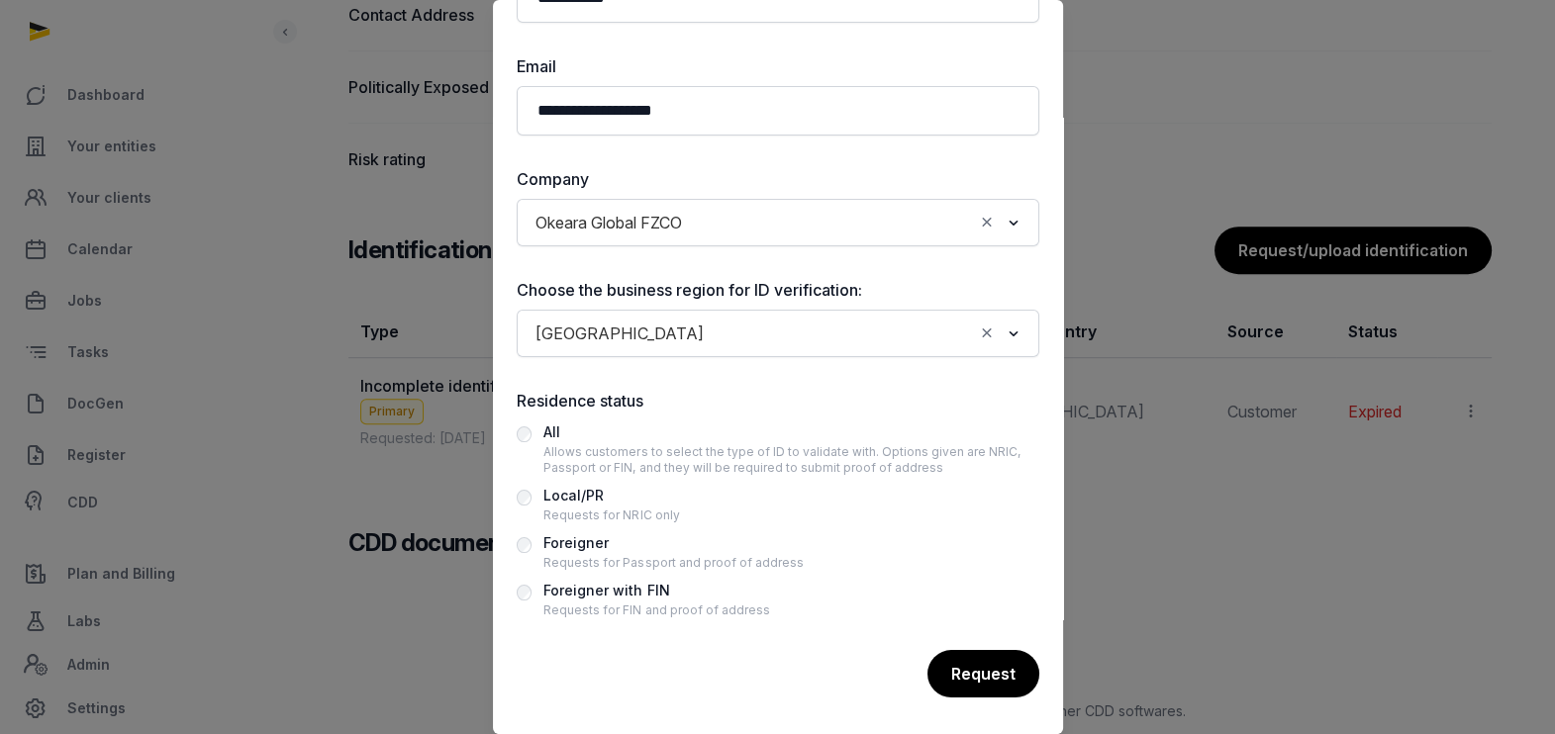
click at [575, 534] on div "Foreigner" at bounding box center [672, 543] width 259 height 24
drag, startPoint x: 958, startPoint y: 667, endPoint x: 954, endPoint y: 656, distance: 11.6
click at [960, 667] on div "Request" at bounding box center [983, 674] width 112 height 48
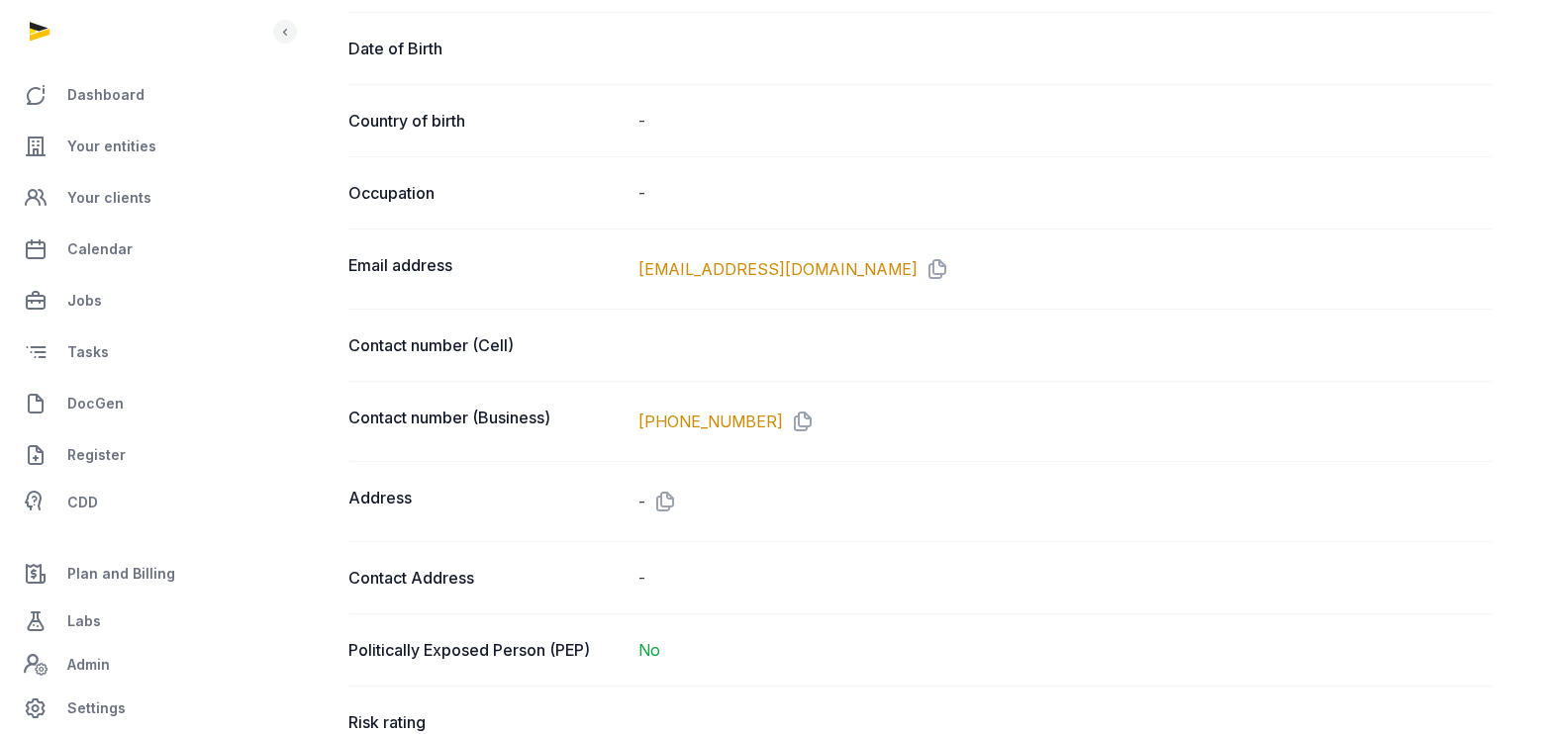
scroll to position [742, 0]
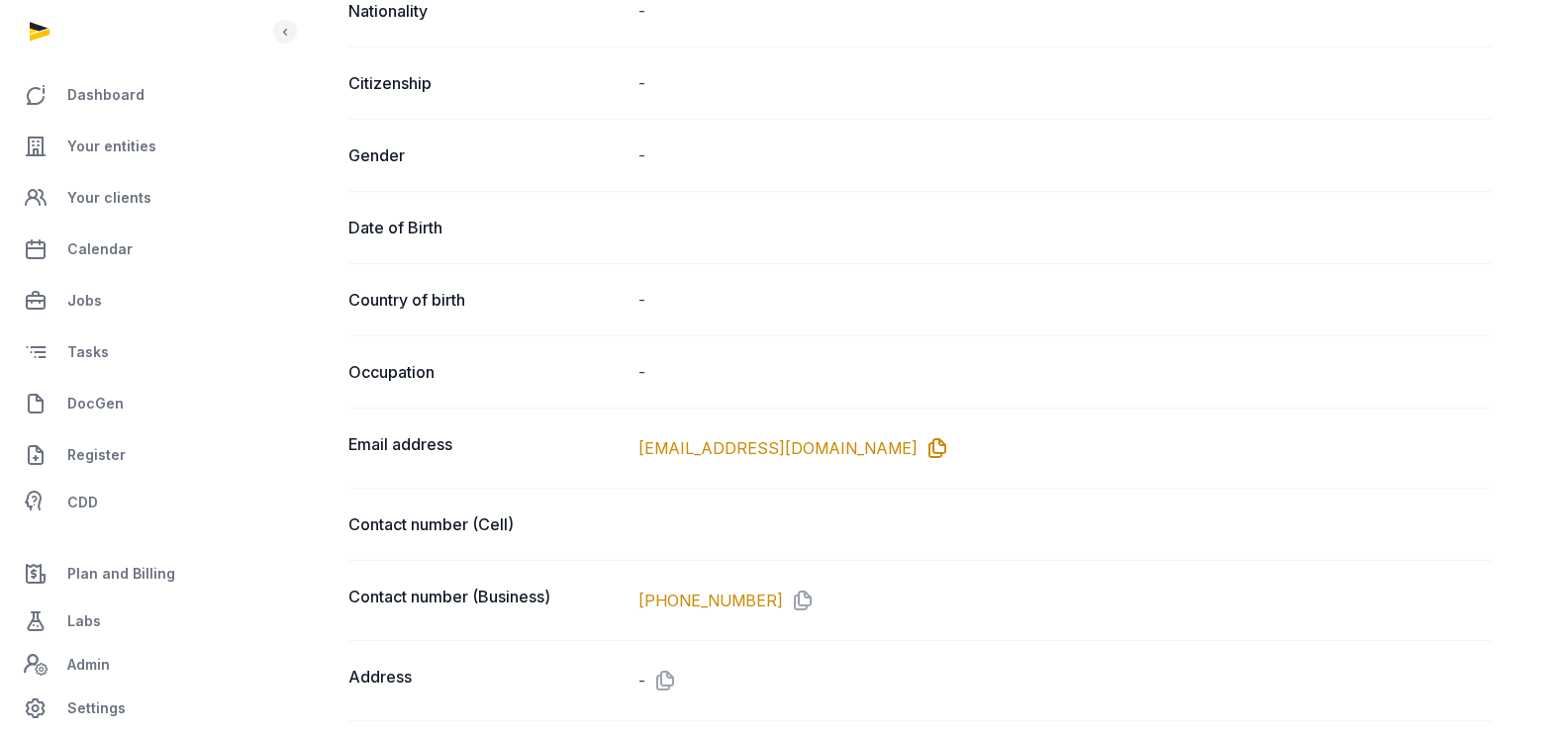
click at [917, 438] on icon at bounding box center [933, 448] width 32 height 32
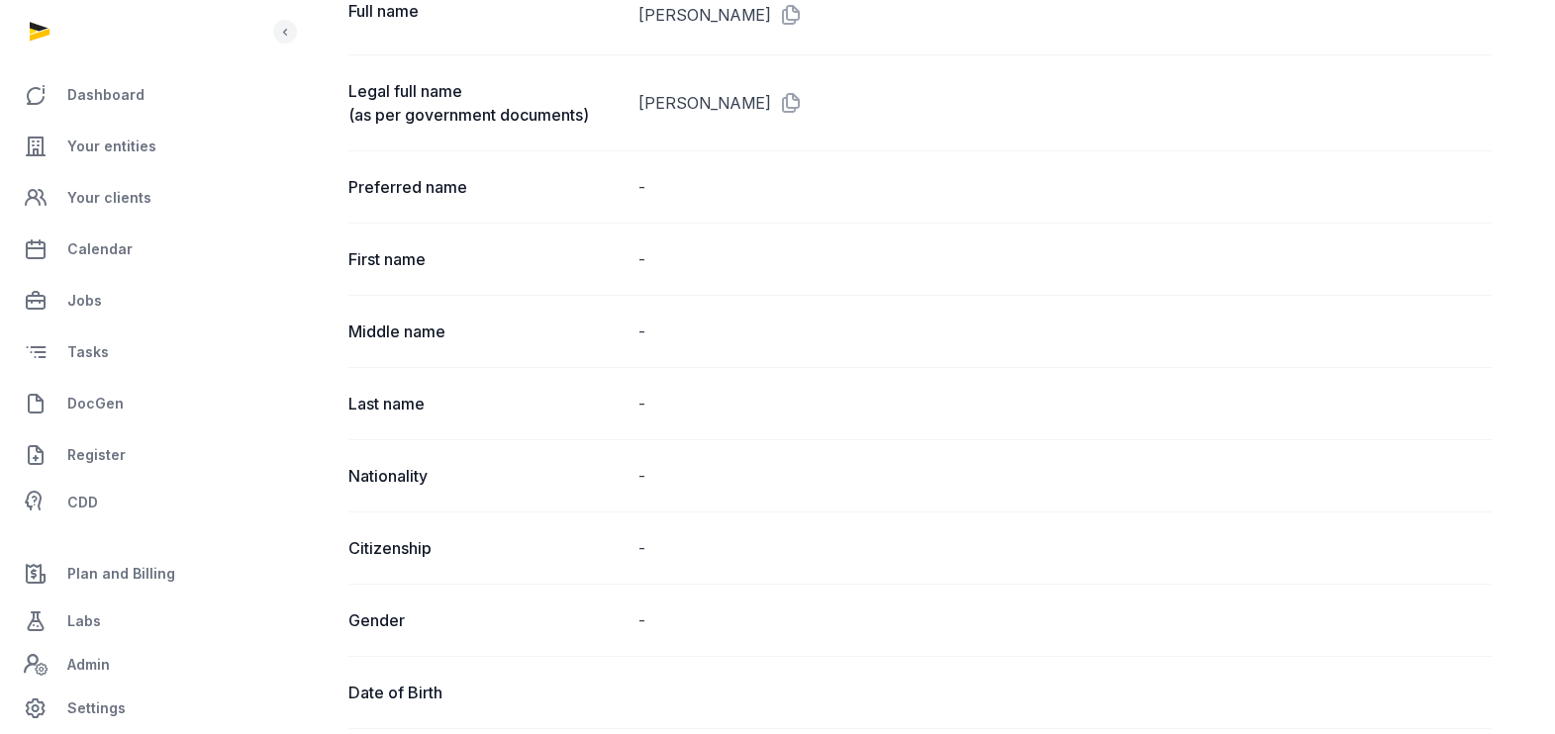
scroll to position [0, 0]
